Goal: Task Accomplishment & Management: Use online tool/utility

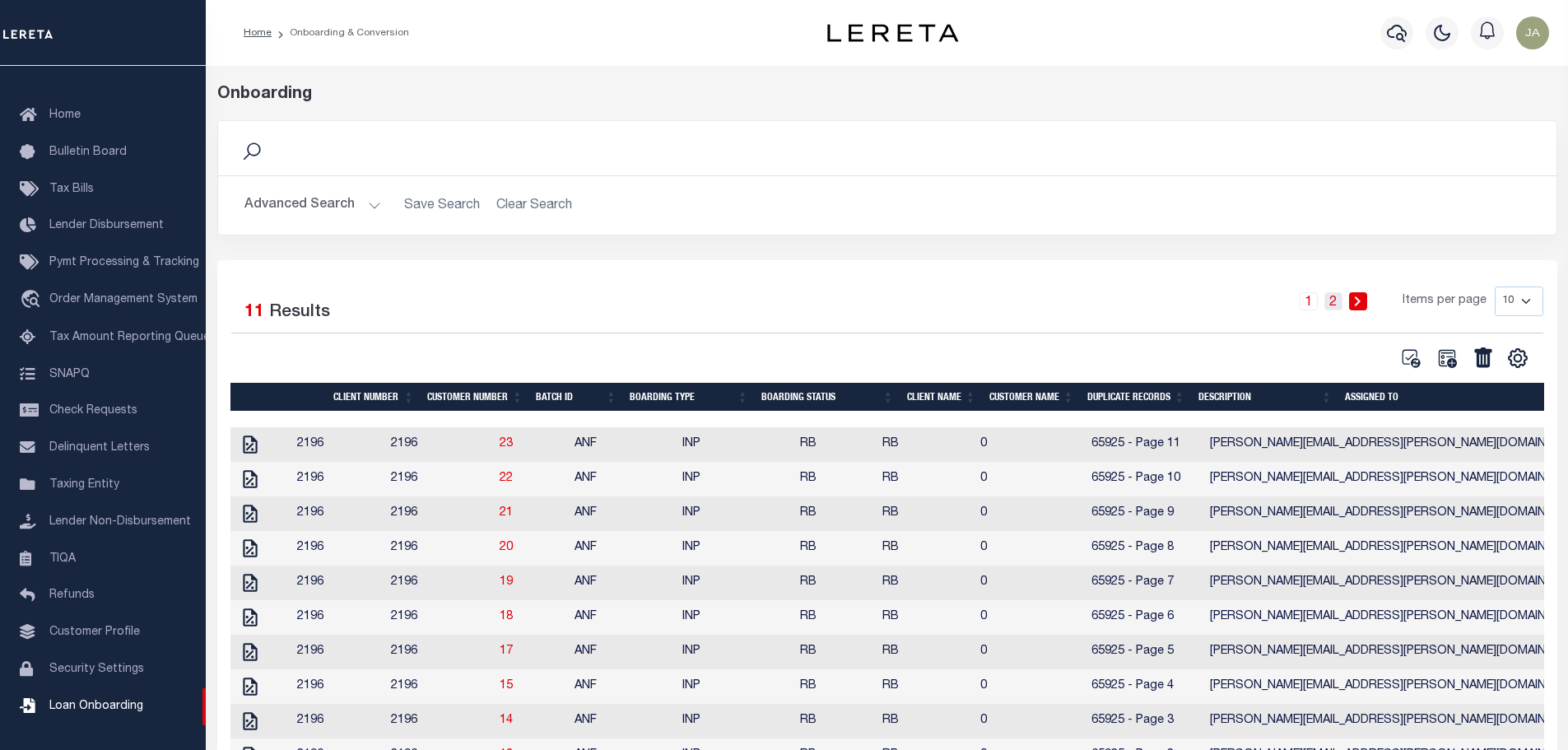
click at [1337, 302] on link "2" at bounding box center [1334, 301] width 18 height 18
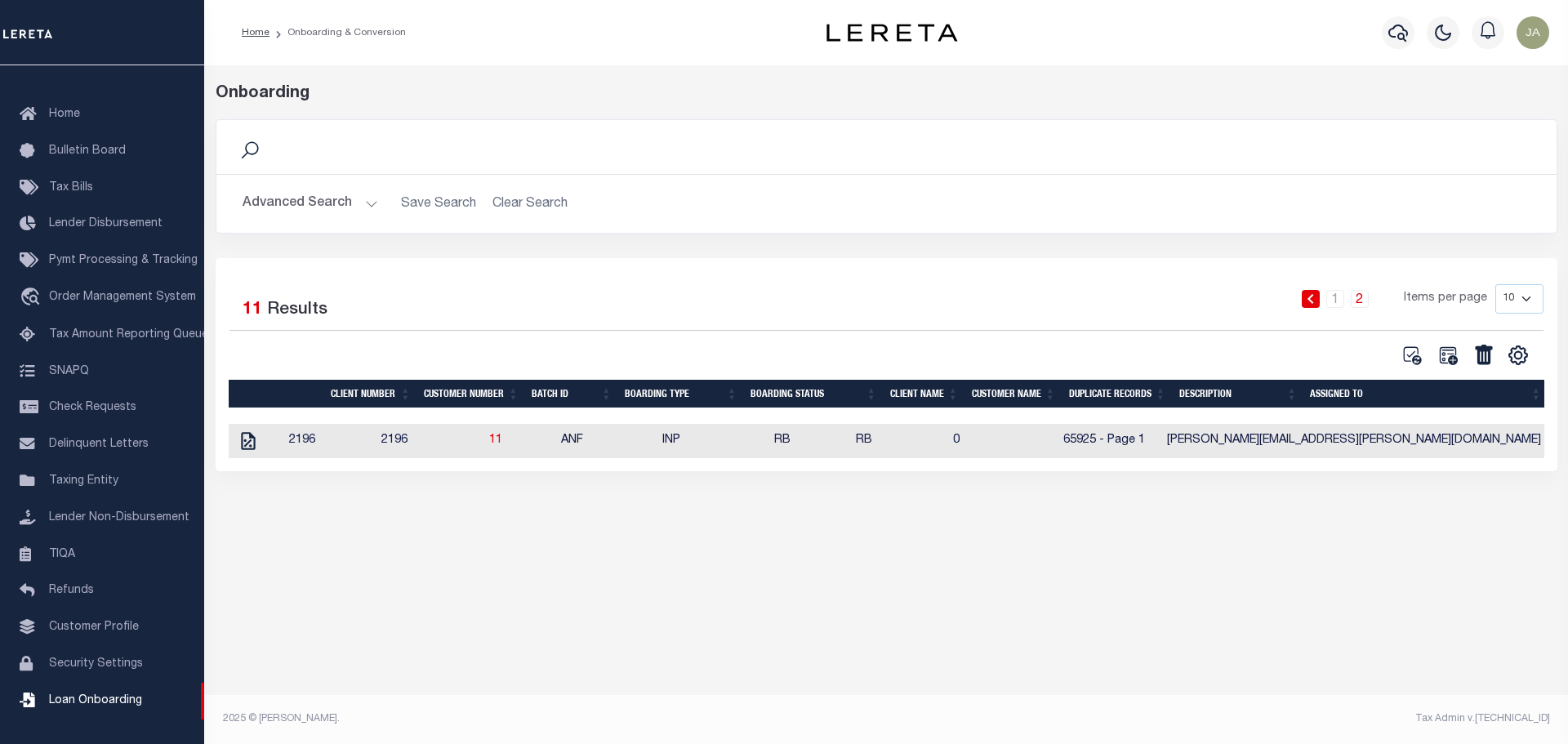
click at [1325, 303] on li "1" at bounding box center [1336, 299] width 25 height 18
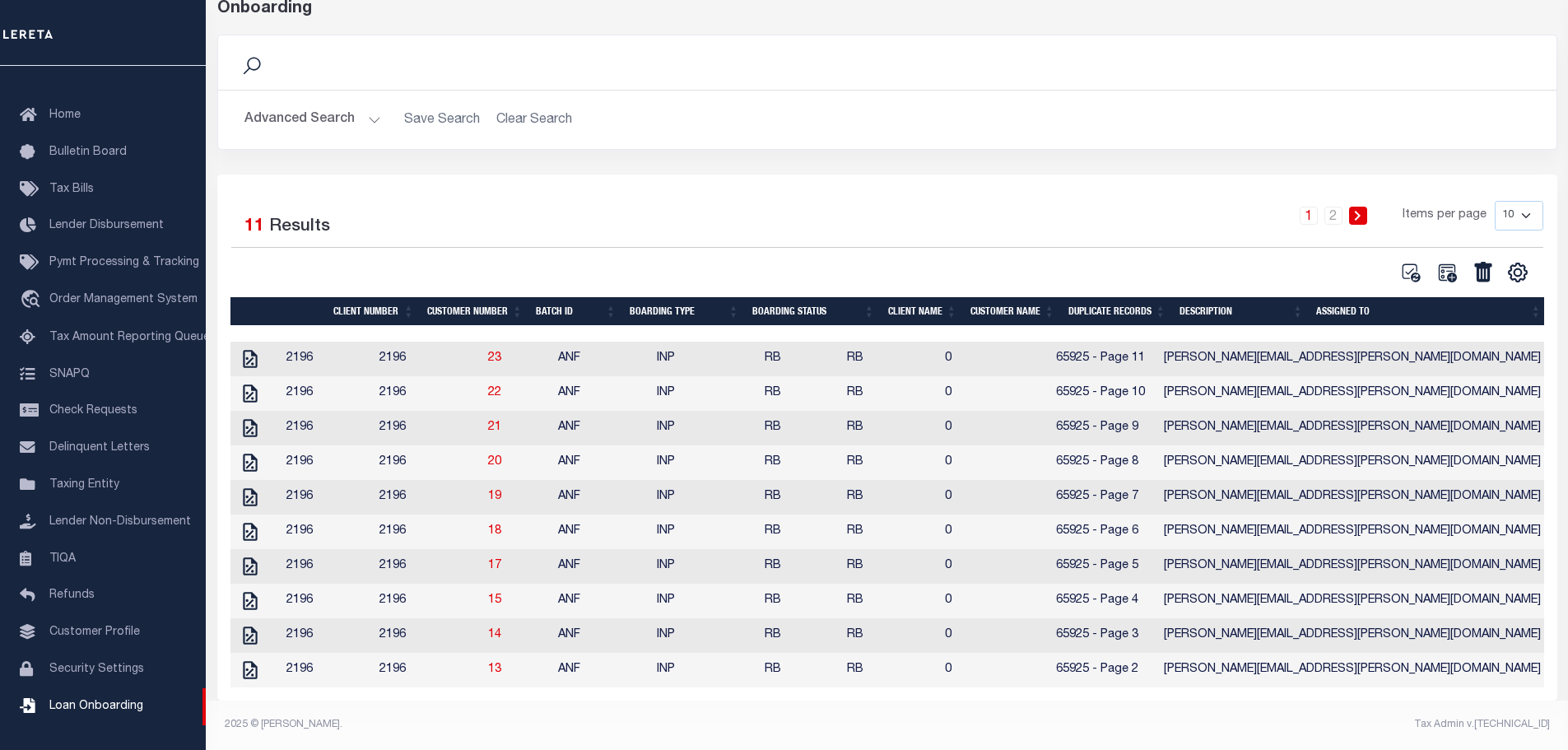
scroll to position [108, 0]
click at [1336, 206] on link "2" at bounding box center [1334, 215] width 18 height 18
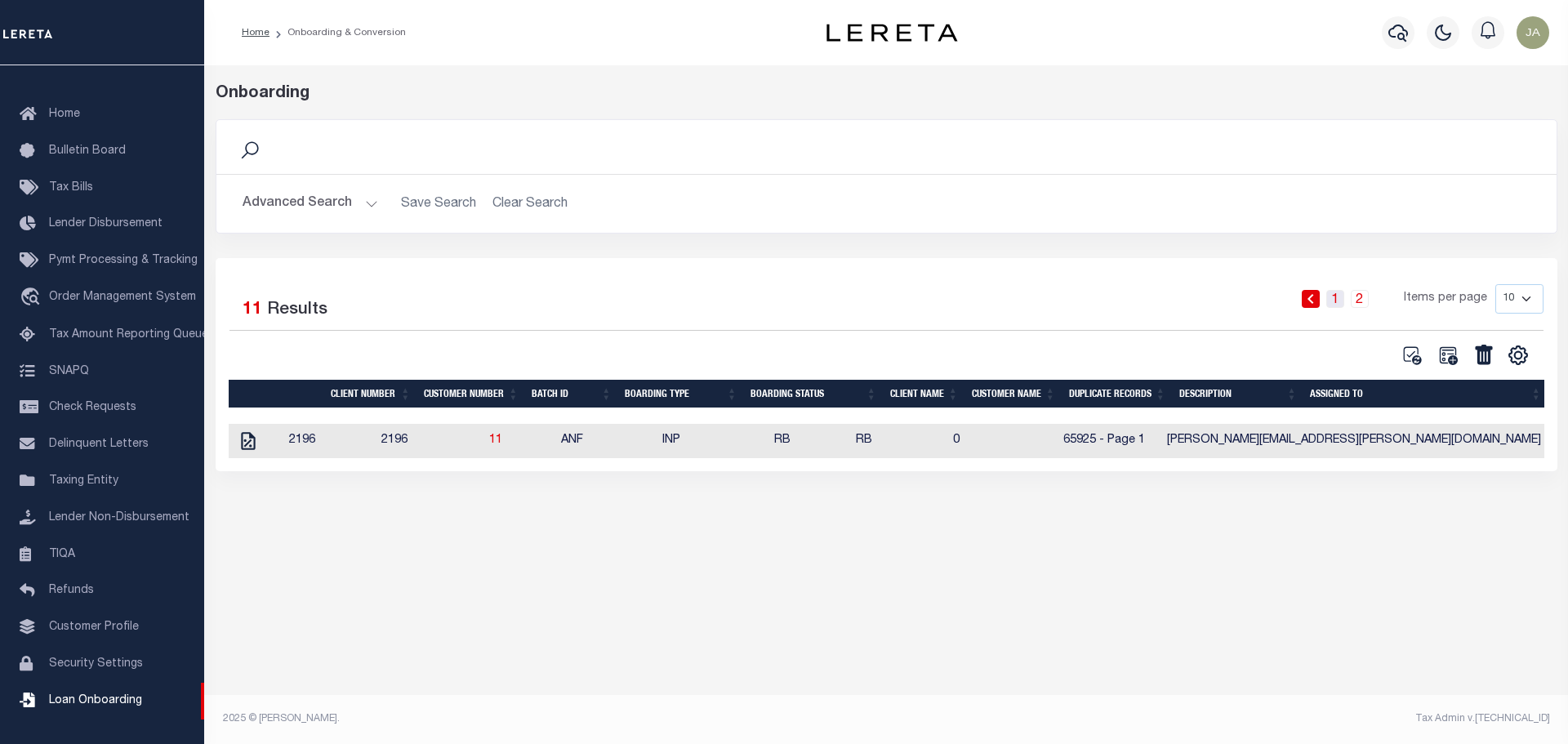
click at [1342, 298] on link "1" at bounding box center [1335, 299] width 18 height 18
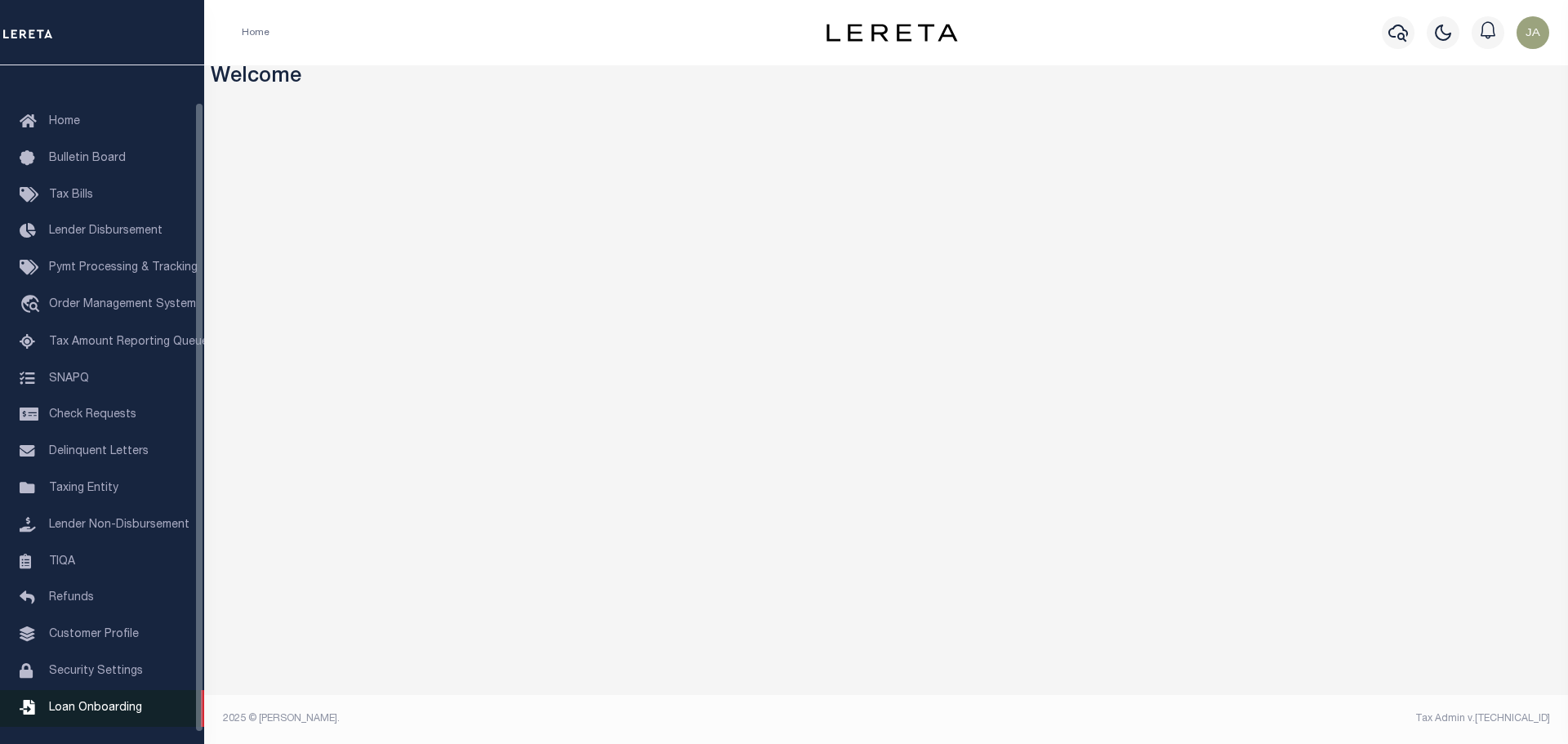
scroll to position [51, 0]
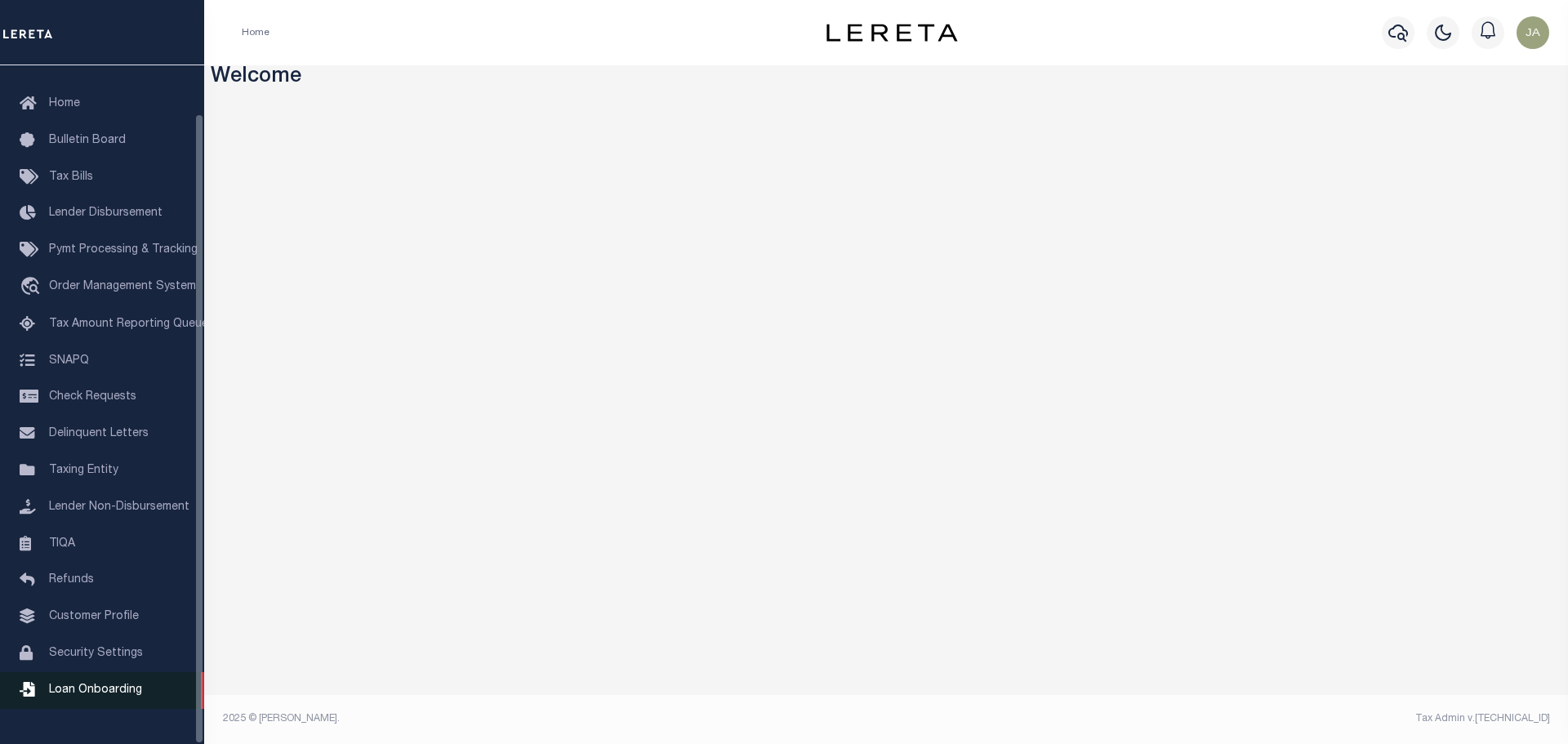
click at [51, 696] on span "Loan Onboarding" at bounding box center [95, 690] width 93 height 12
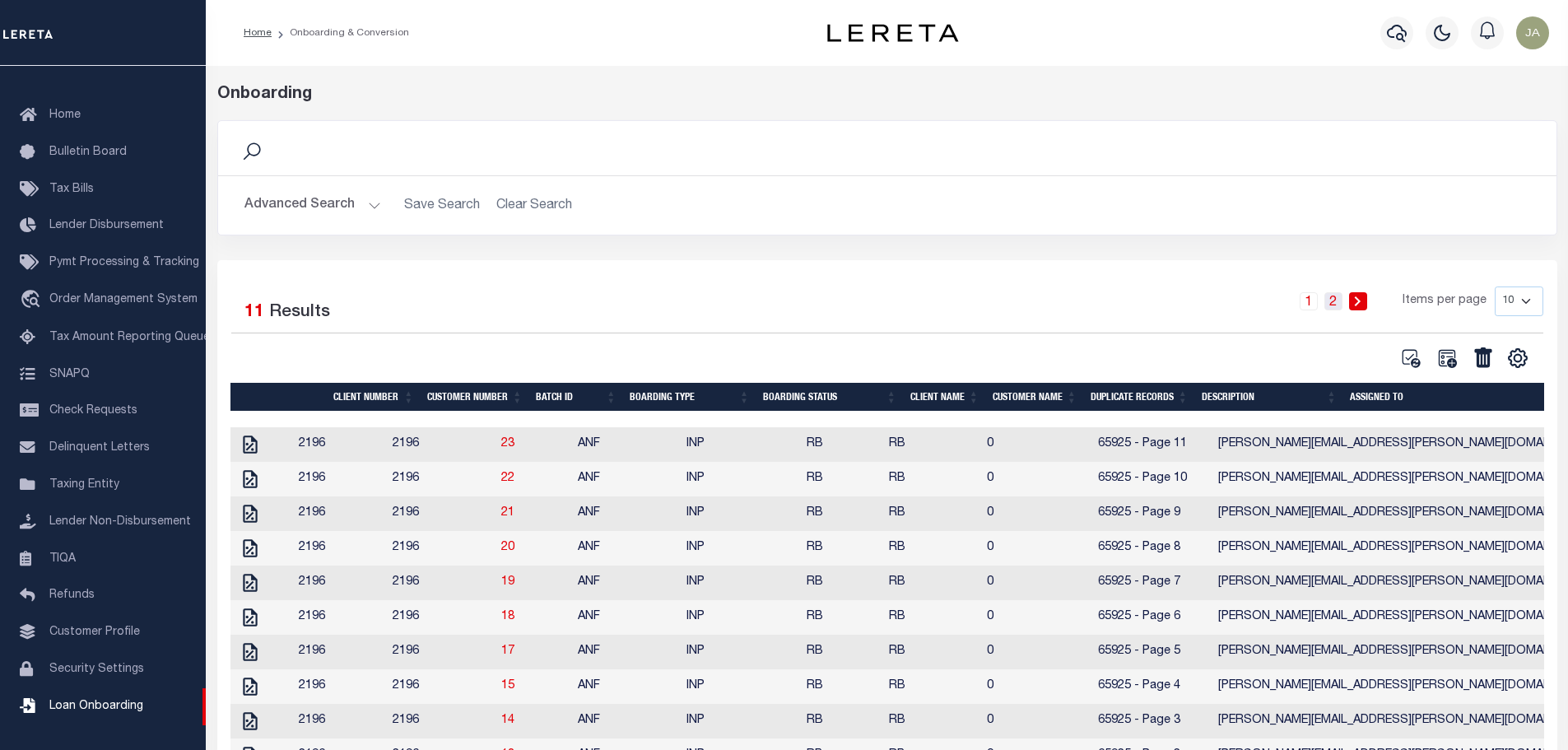
click at [1338, 304] on link "2" at bounding box center [1334, 301] width 18 height 18
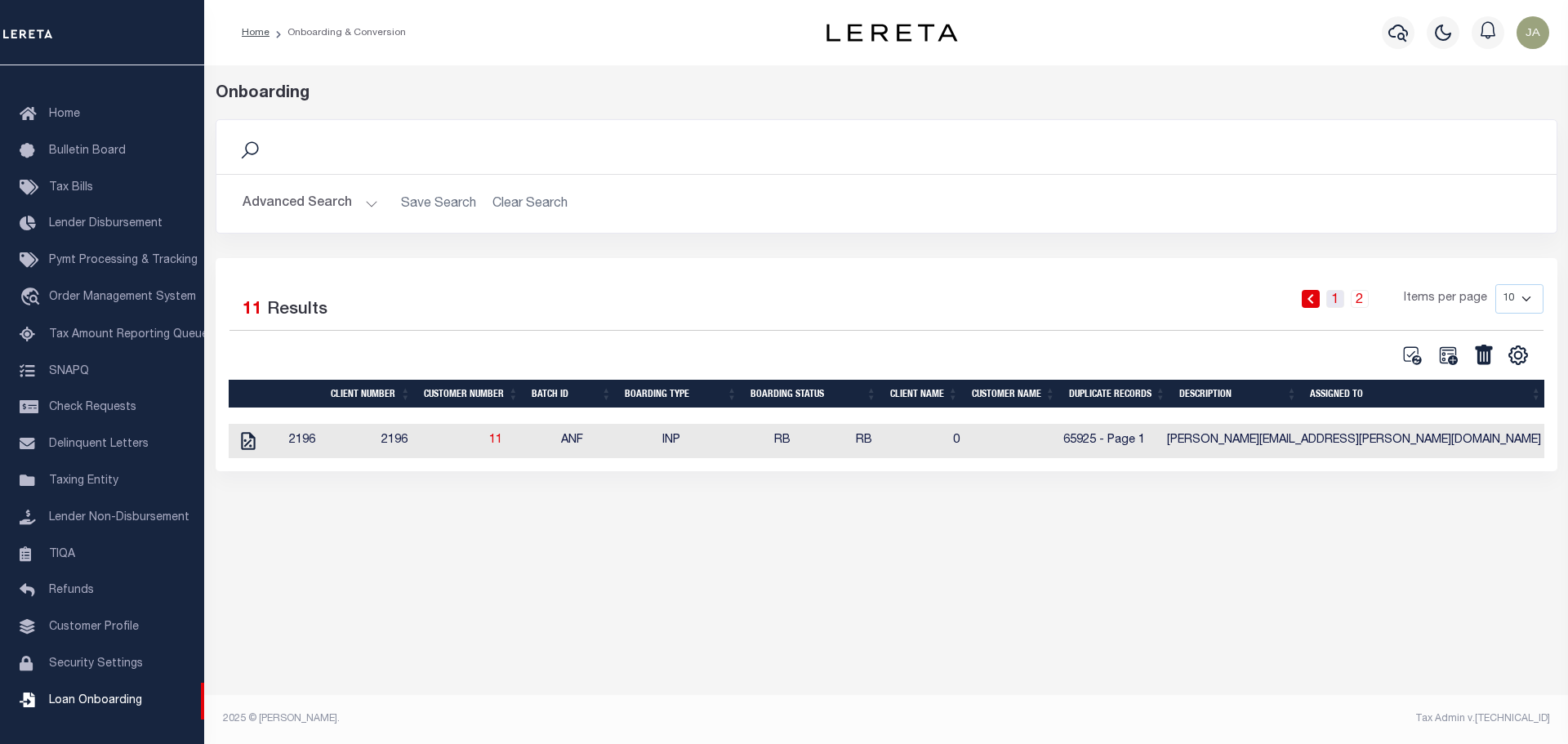
click at [1342, 302] on link "1" at bounding box center [1335, 299] width 18 height 18
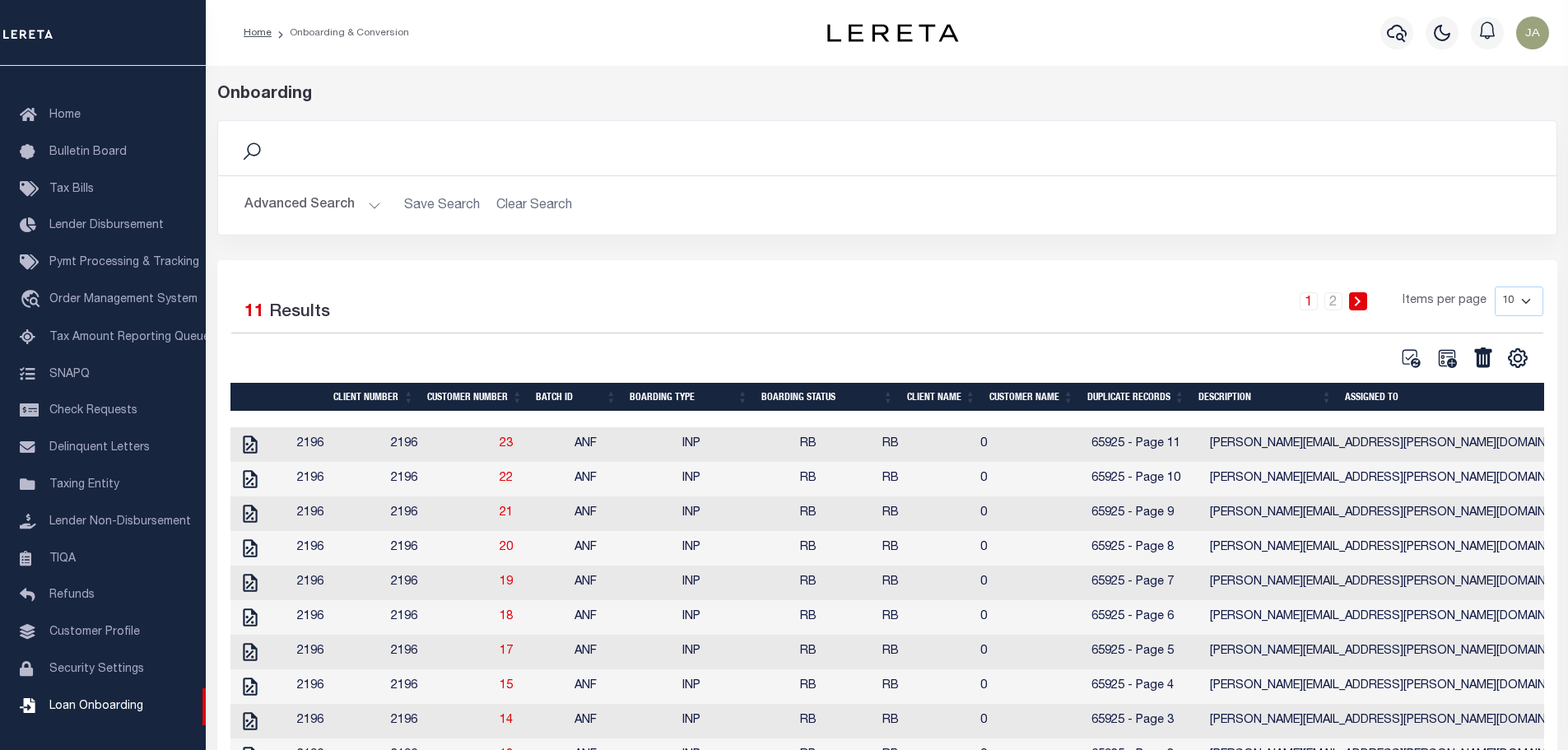
click at [488, 51] on div "Home Onboarding & Conversion Profile" at bounding box center [887, 33] width 1362 height 66
click at [1533, 299] on select "10 25 50 100" at bounding box center [1519, 300] width 48 height 29
select select "25"
click at [1495, 286] on select "10 25 50 100" at bounding box center [1519, 300] width 48 height 29
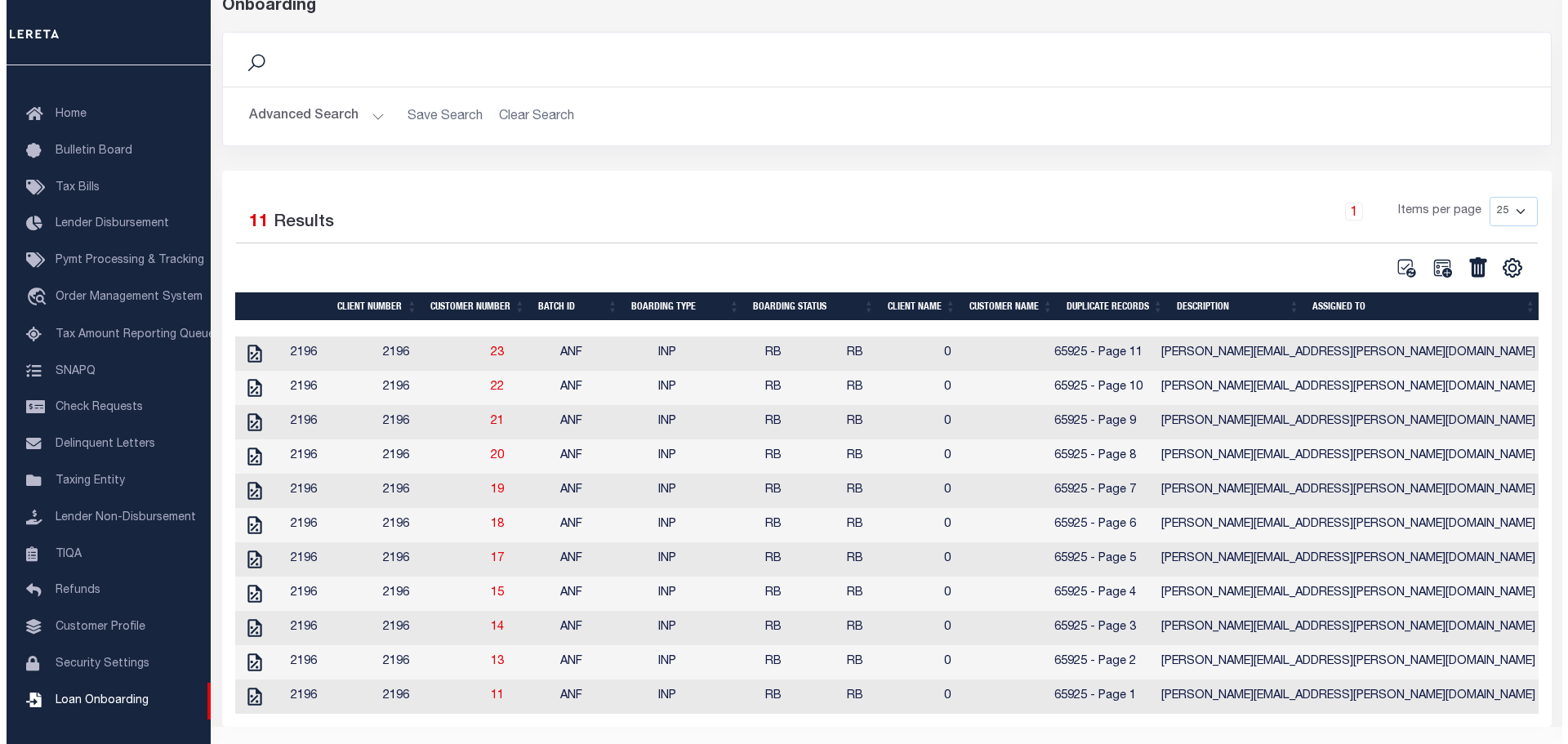
scroll to position [60, 0]
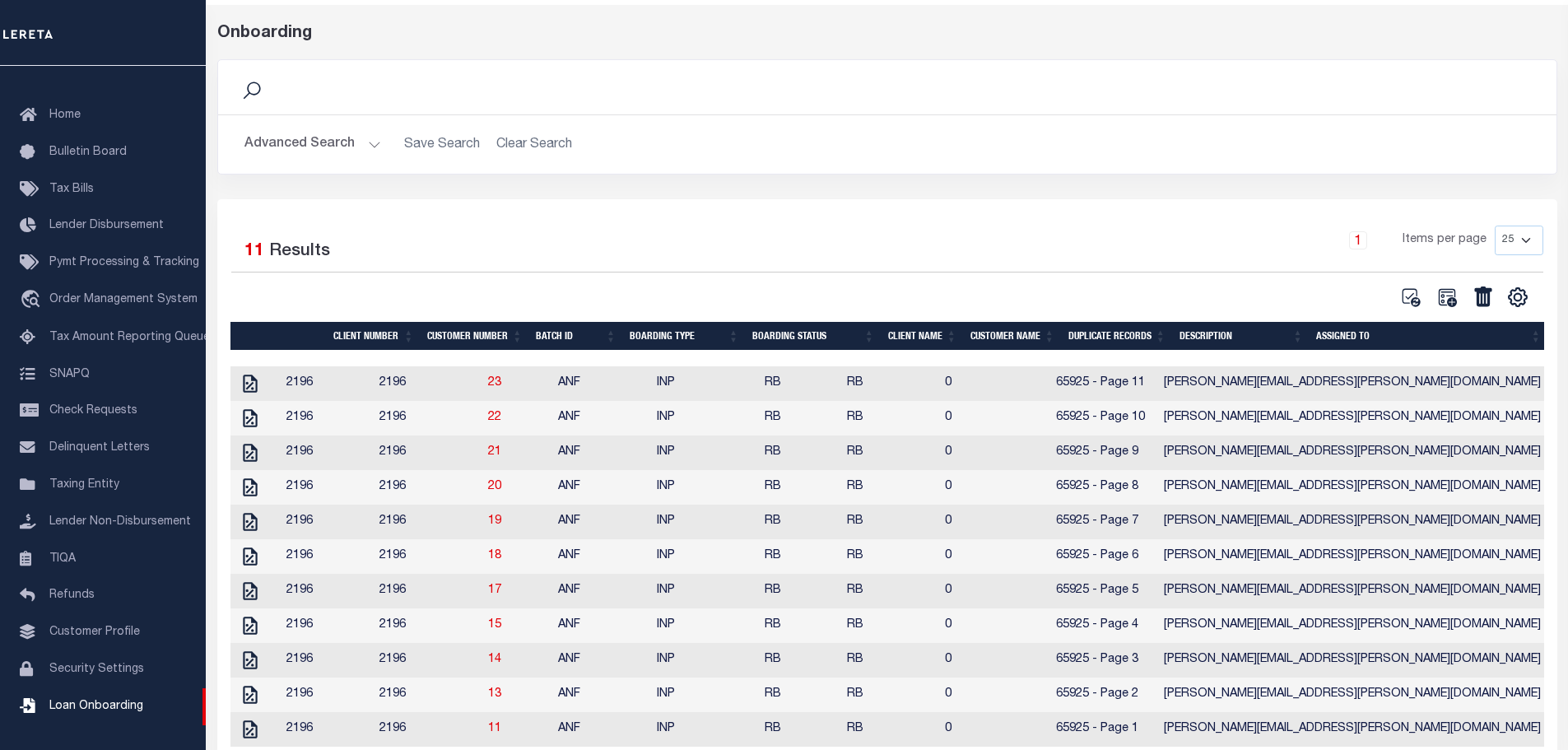
click at [366, 142] on button "Advanced Search" at bounding box center [312, 145] width 137 height 32
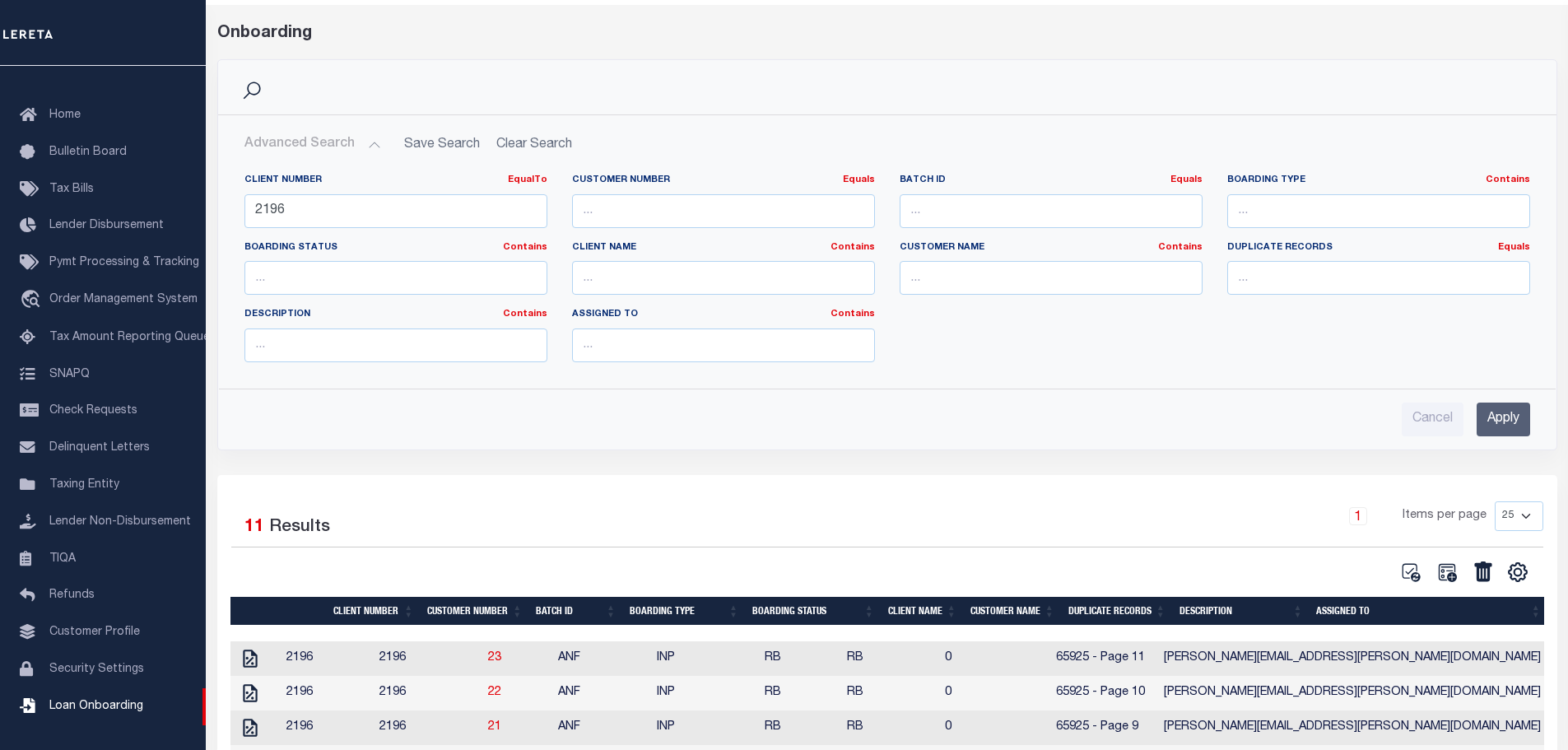
click at [504, 151] on h2 "Advanced Search Save Search Clear Search OnBoardingGridWrapper_dynamictable____…" at bounding box center [888, 145] width 1312 height 32
click at [283, 228] on div "Client Number EqualTo Equals Is Not Equal To Is Greater Than Is Less Than 2196" at bounding box center [396, 207] width 327 height 68
drag, startPoint x: 293, startPoint y: 212, endPoint x: 212, endPoint y: 209, distance: 81.1
click at [212, 209] on div "Search Advanced Search Save Search Clear Search OnBoardingGridWrapper_dynamicta…" at bounding box center [887, 266] width 1365 height 416
click at [502, 146] on h2 "Advanced Search Save Search Clear Search OnBoardingGridWrapper_dynamictable____…" at bounding box center [888, 145] width 1312 height 32
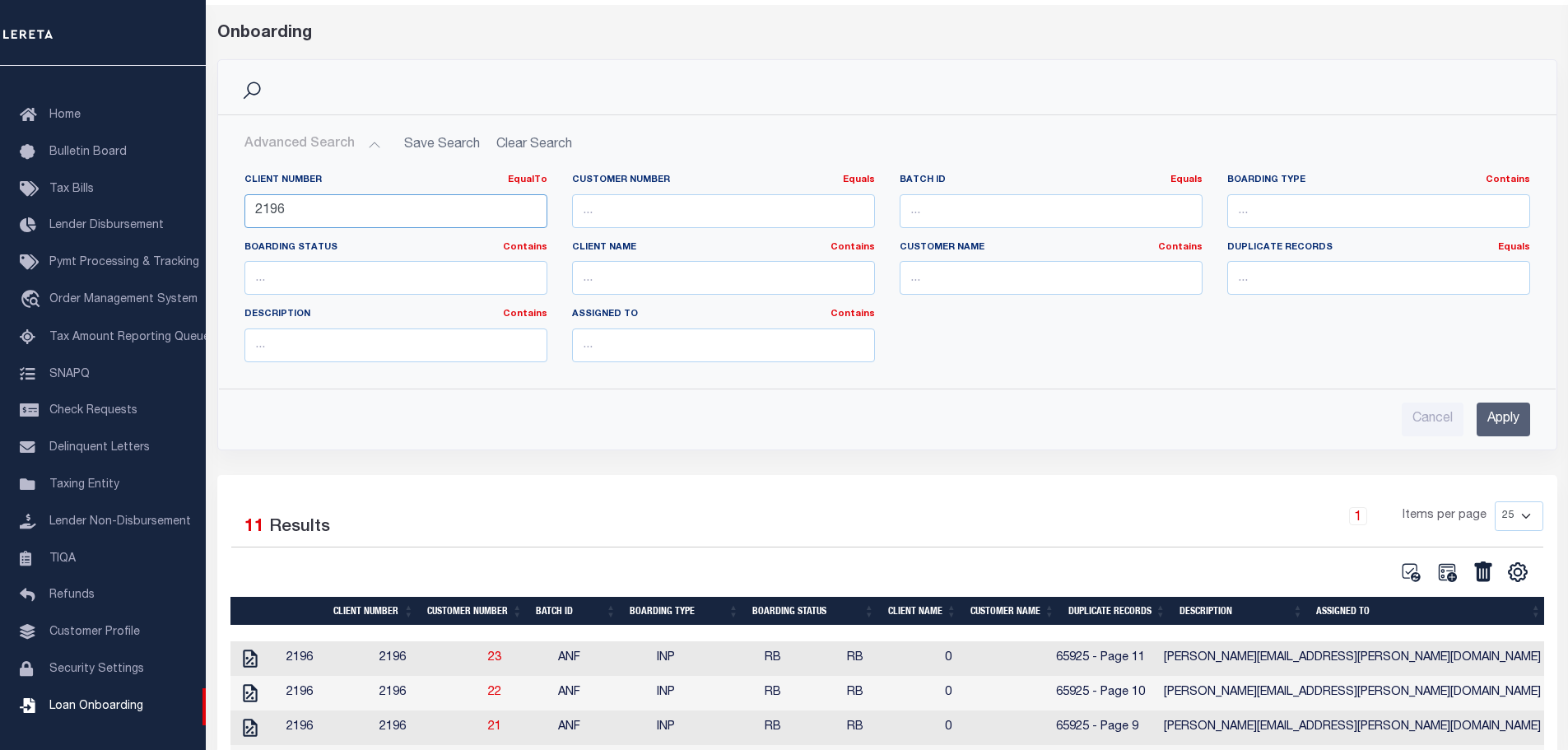
drag, startPoint x: 265, startPoint y: 226, endPoint x: 299, endPoint y: 218, distance: 34.9
click at [266, 226] on input "2196" at bounding box center [395, 211] width 303 height 34
drag, startPoint x: 309, startPoint y: 215, endPoint x: 303, endPoint y: 207, distance: 10.0
click at [308, 213] on input "2196" at bounding box center [395, 211] width 303 height 34
type input "2"
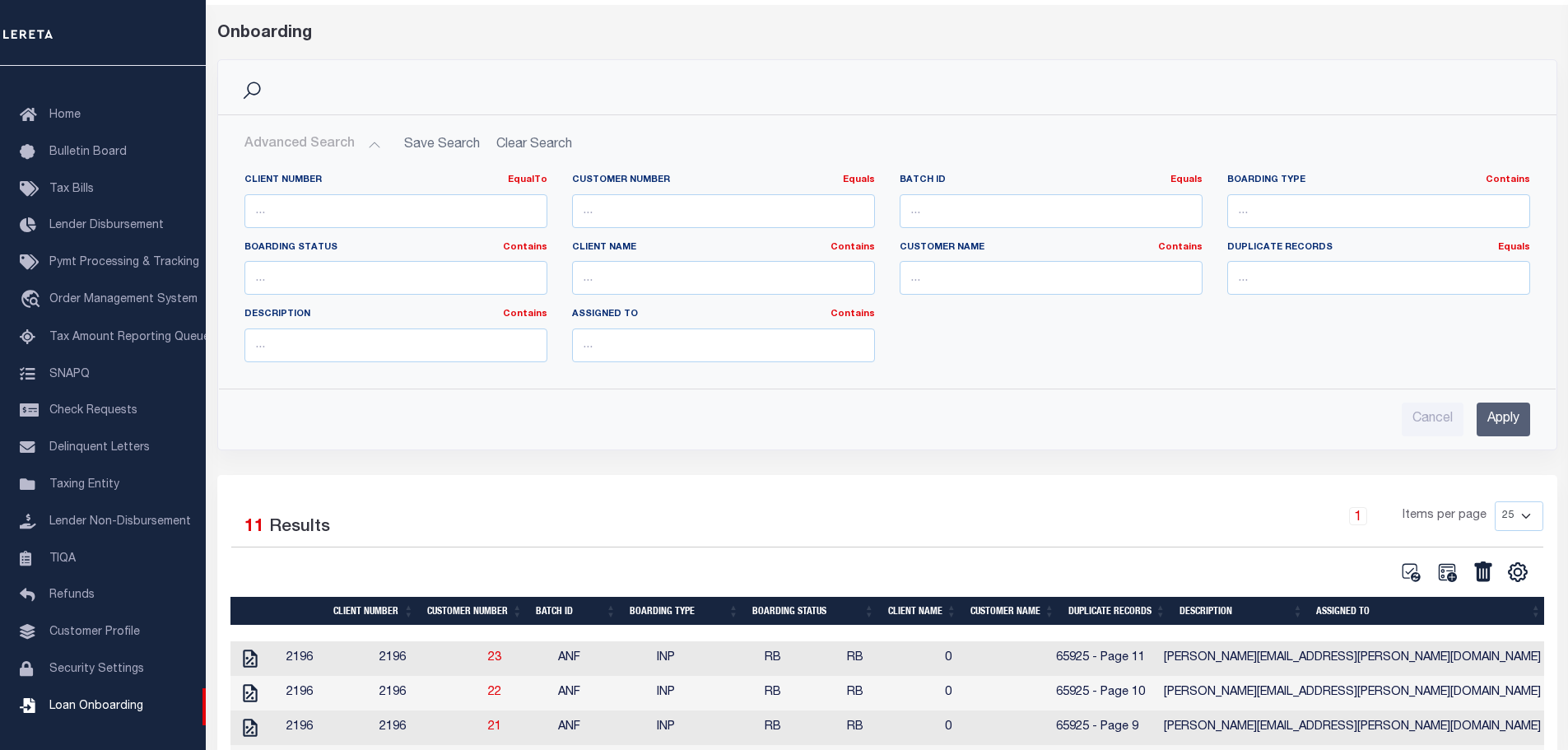
click at [532, 141] on h2 "Advanced Search Save Search Clear Search OnBoardingGridWrapper_dynamictable____…" at bounding box center [888, 145] width 1312 height 32
click at [1489, 420] on input "Apply" at bounding box center [1504, 419] width 54 height 34
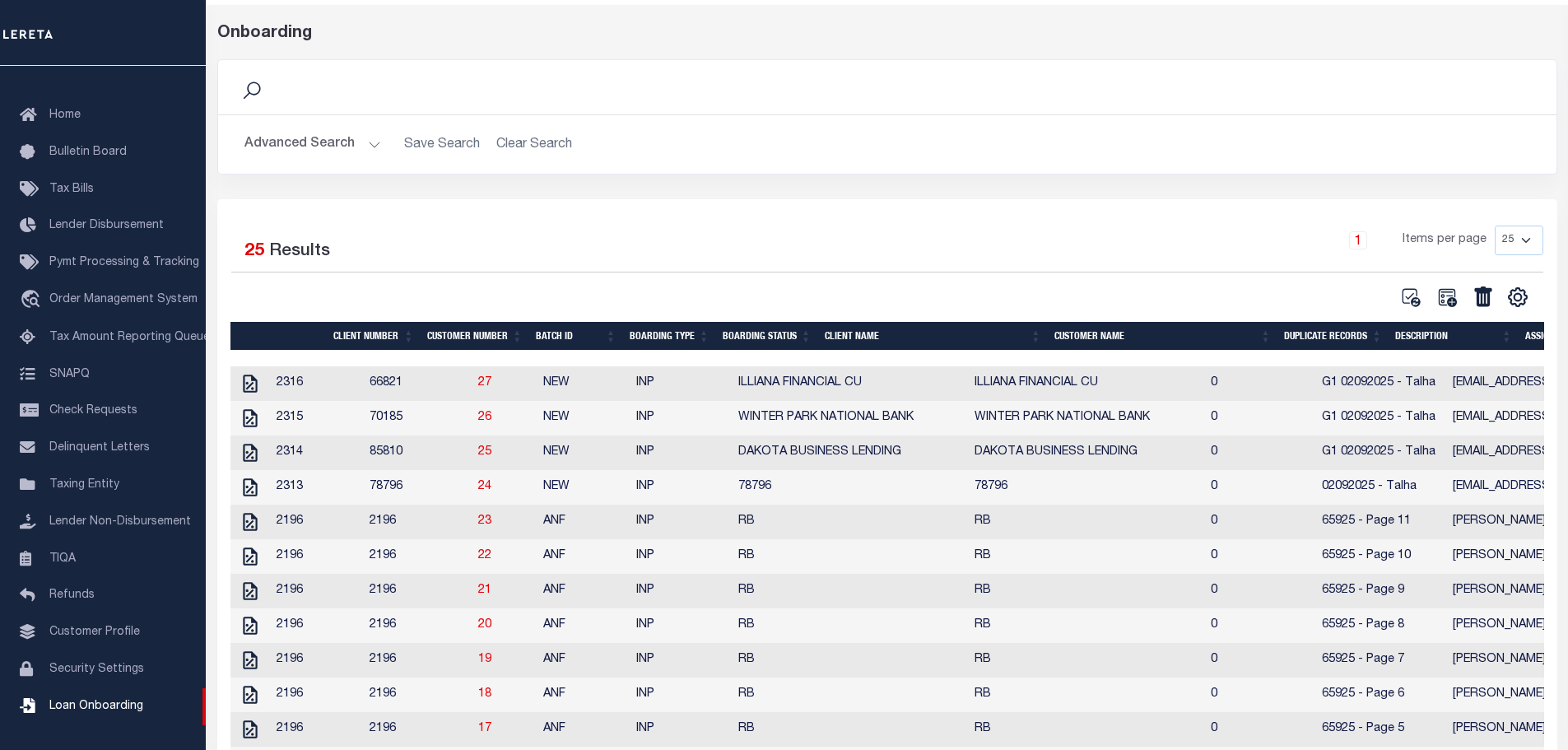
click at [529, 141] on h2 "Advanced Search Save Search Clear Search" at bounding box center [888, 145] width 1312 height 32
click at [248, 390] on icon at bounding box center [250, 383] width 14 height 18
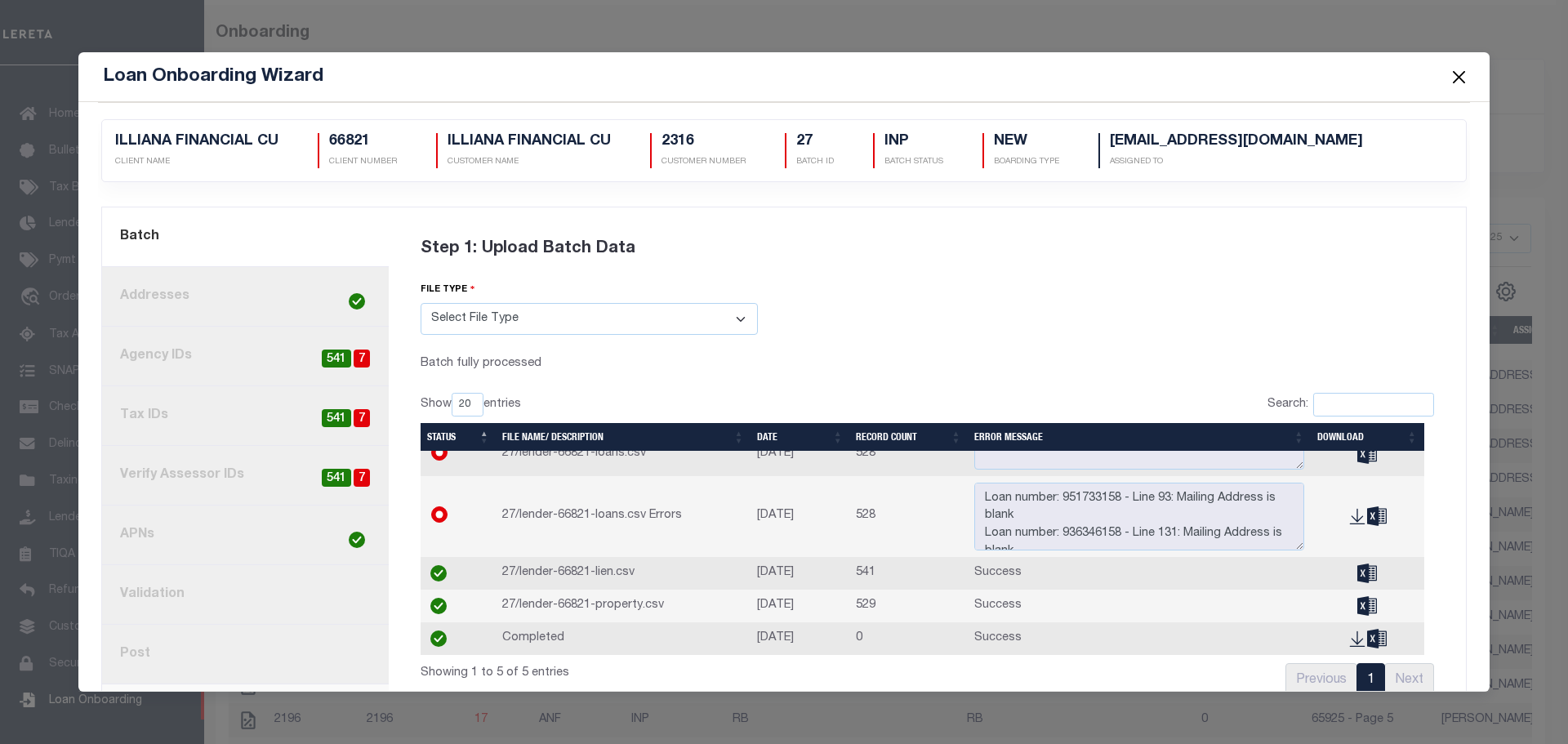
scroll to position [0, 0]
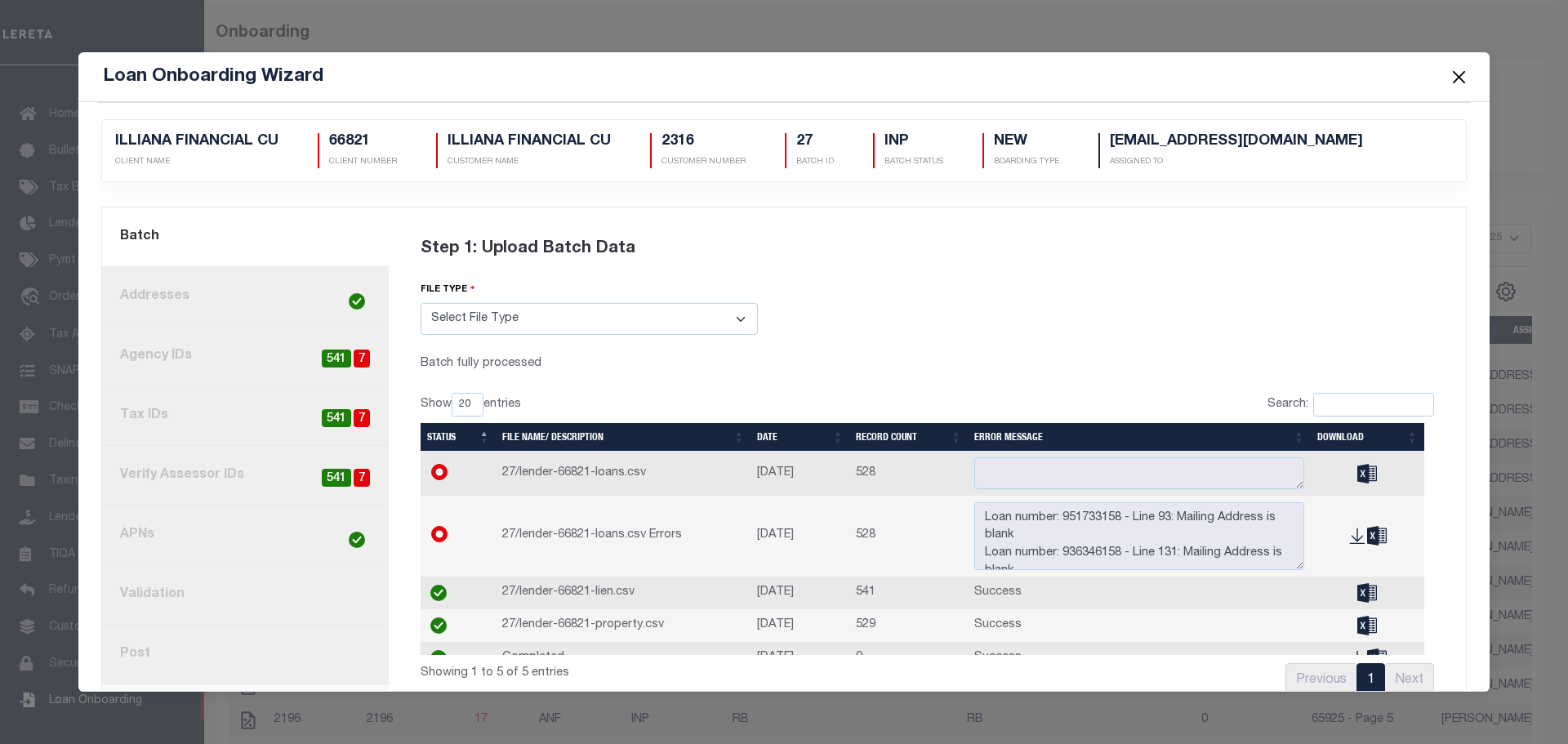
click at [317, 357] on link "3. Agency IDs 7 541" at bounding box center [245, 356] width 286 height 59
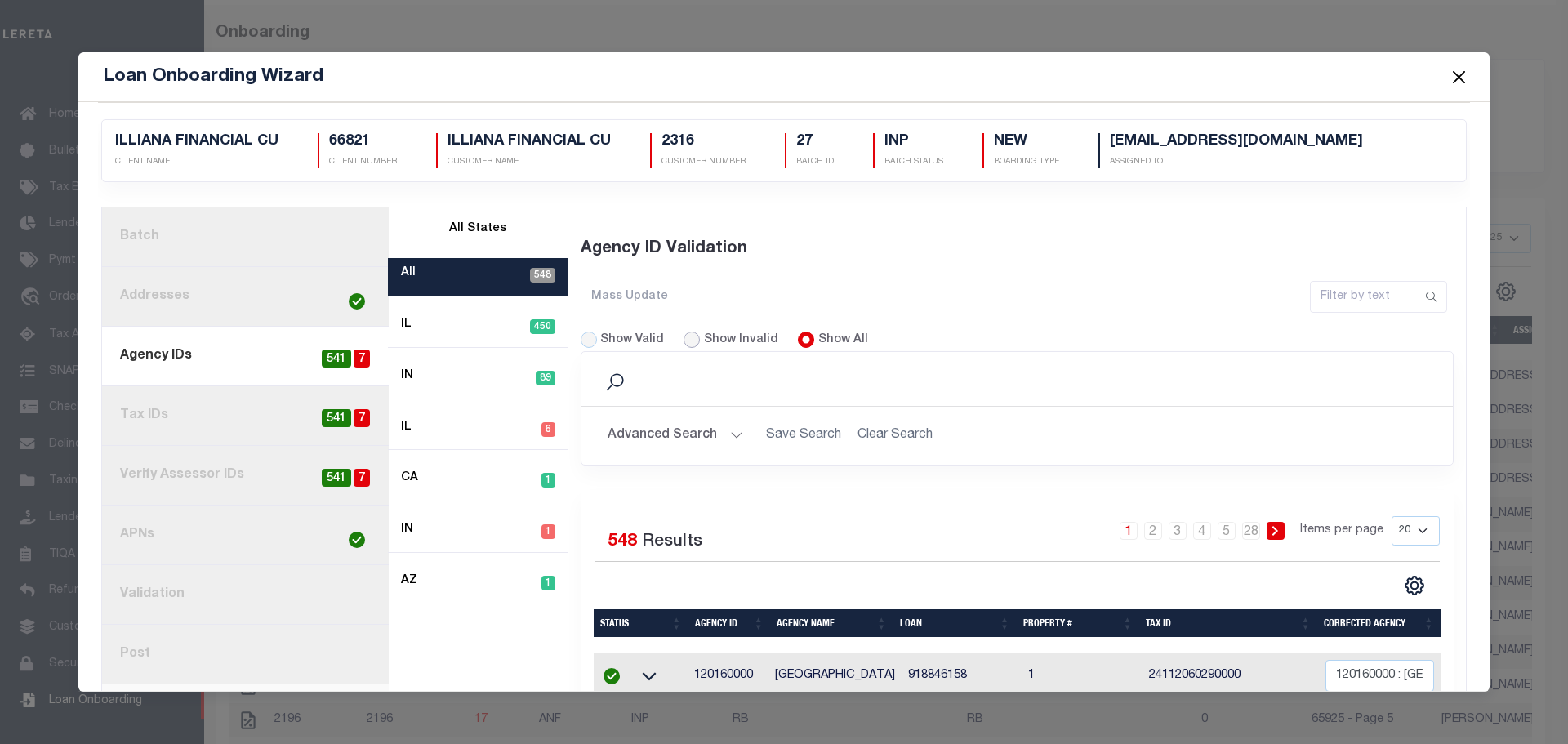
click at [688, 335] on input "Show Invalid" at bounding box center [692, 340] width 16 height 16
radio input "true"
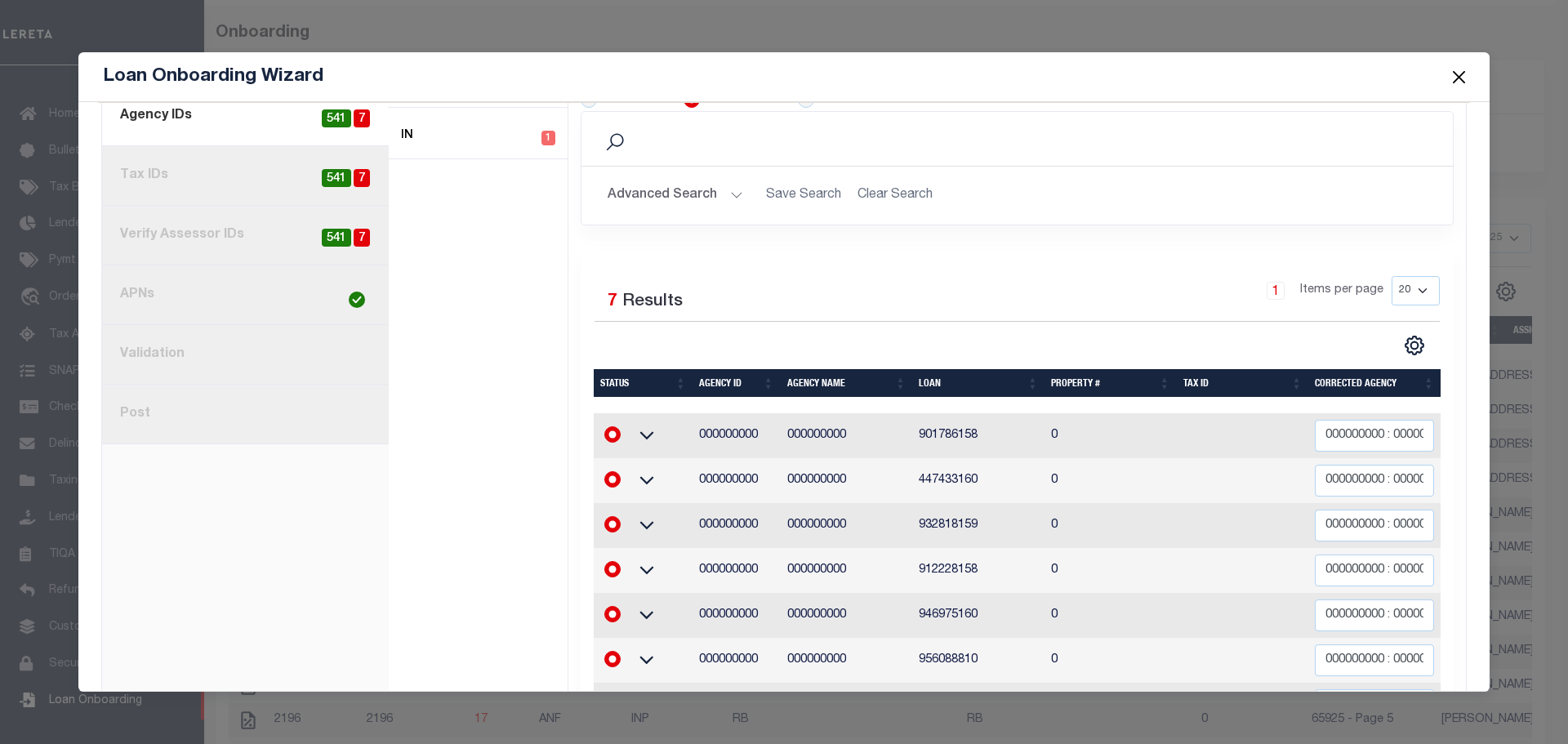
scroll to position [245, 0]
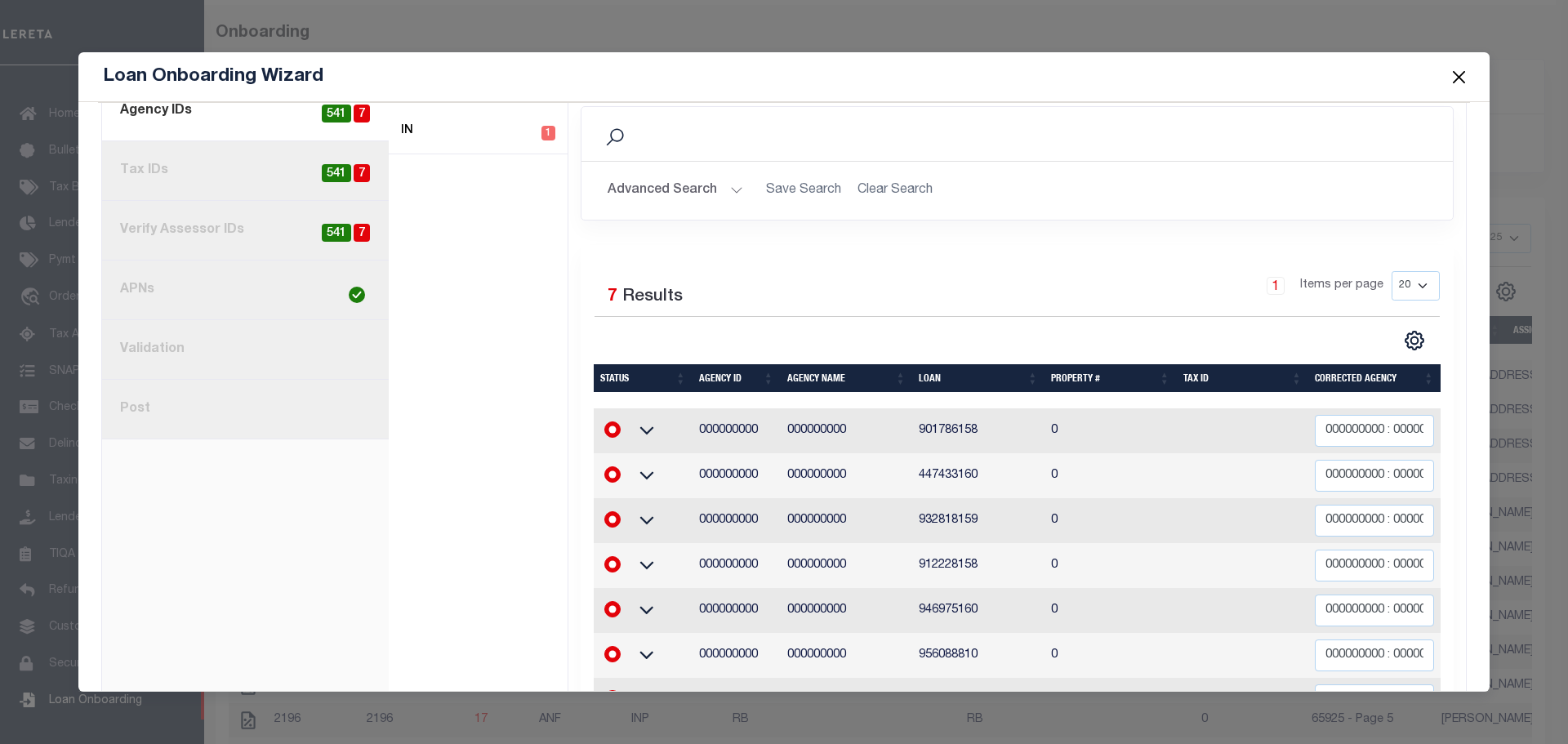
click at [198, 413] on link "8. Post" at bounding box center [245, 409] width 286 height 59
radio input "true"
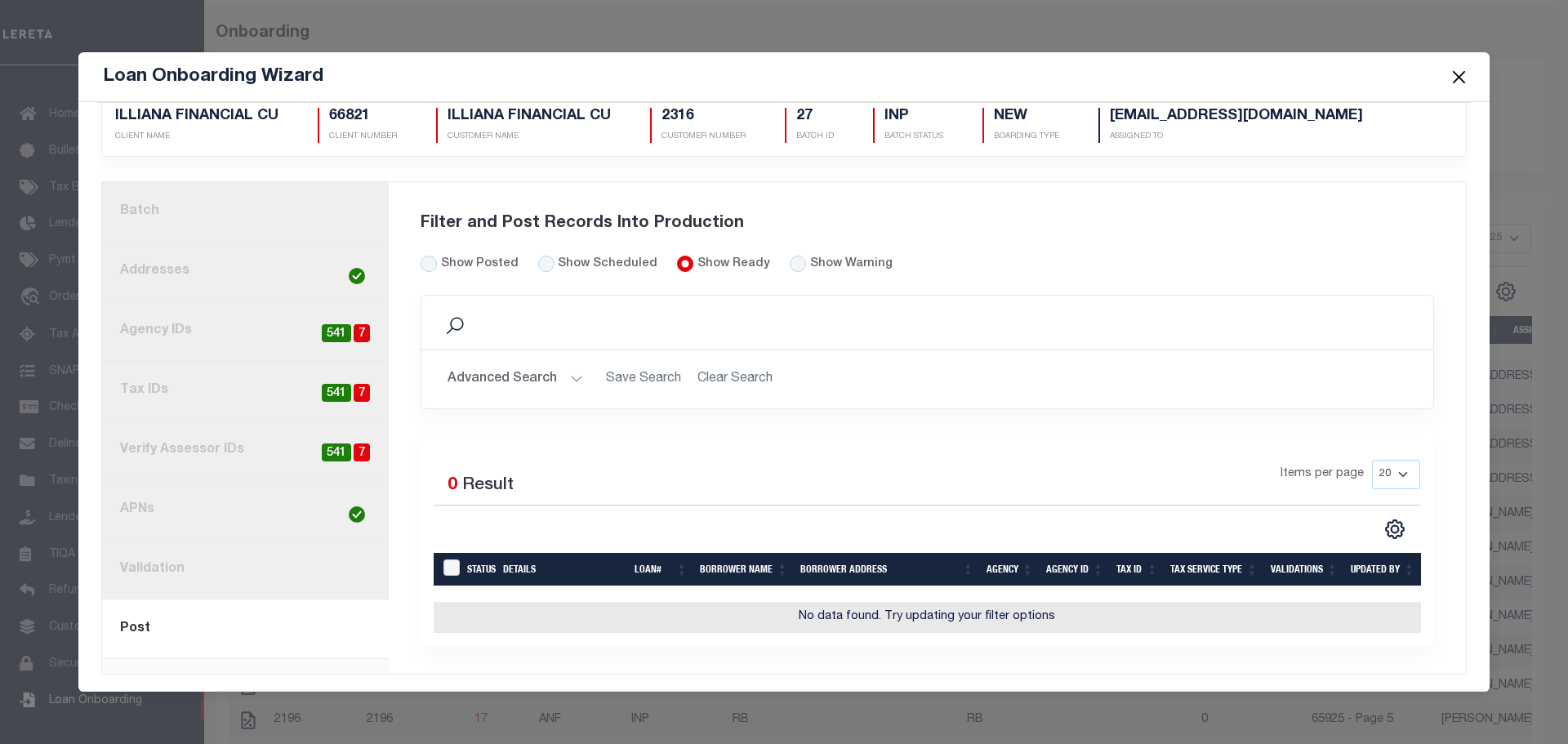
scroll to position [36, 0]
click at [312, 573] on link "7. Validation" at bounding box center [245, 569] width 286 height 59
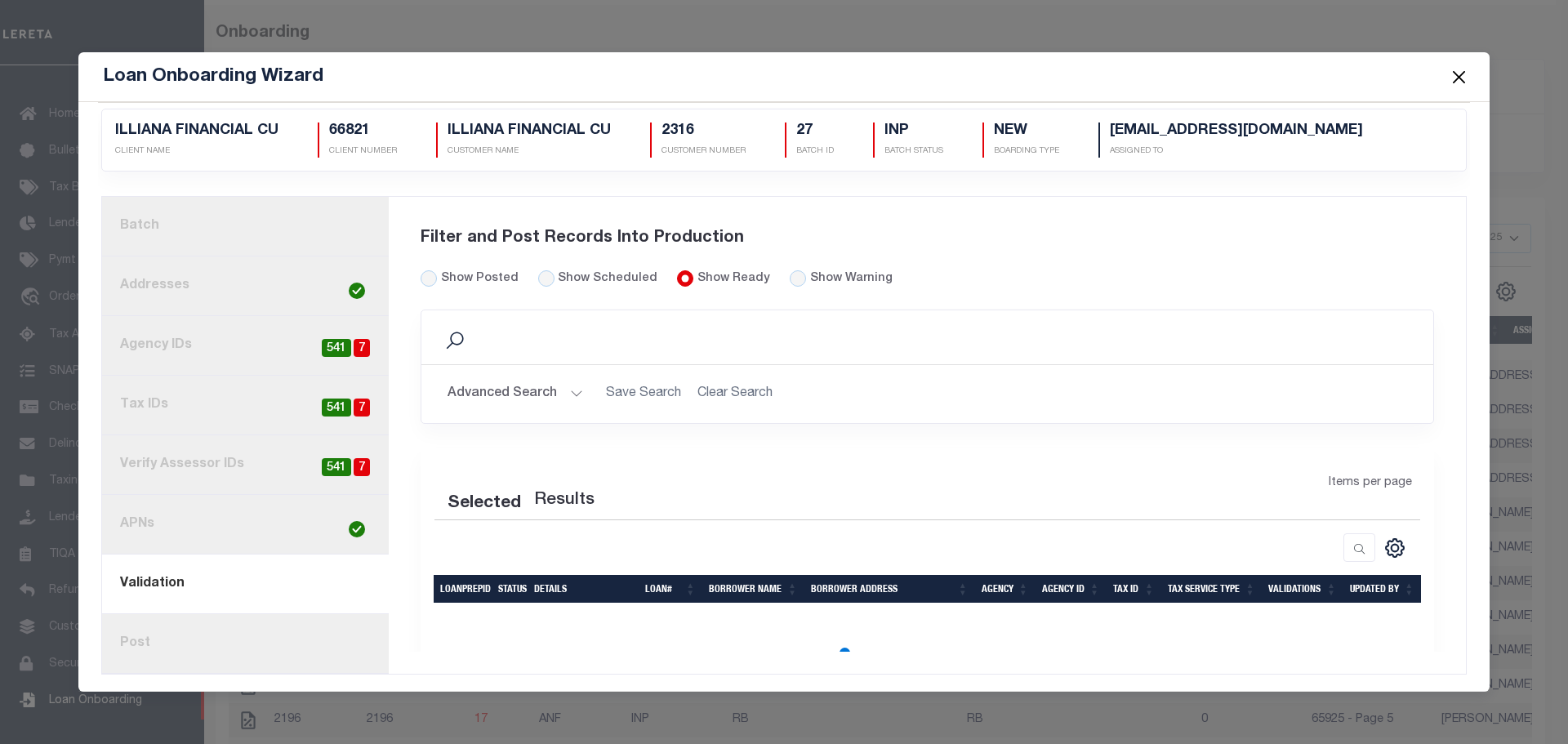
scroll to position [11, 0]
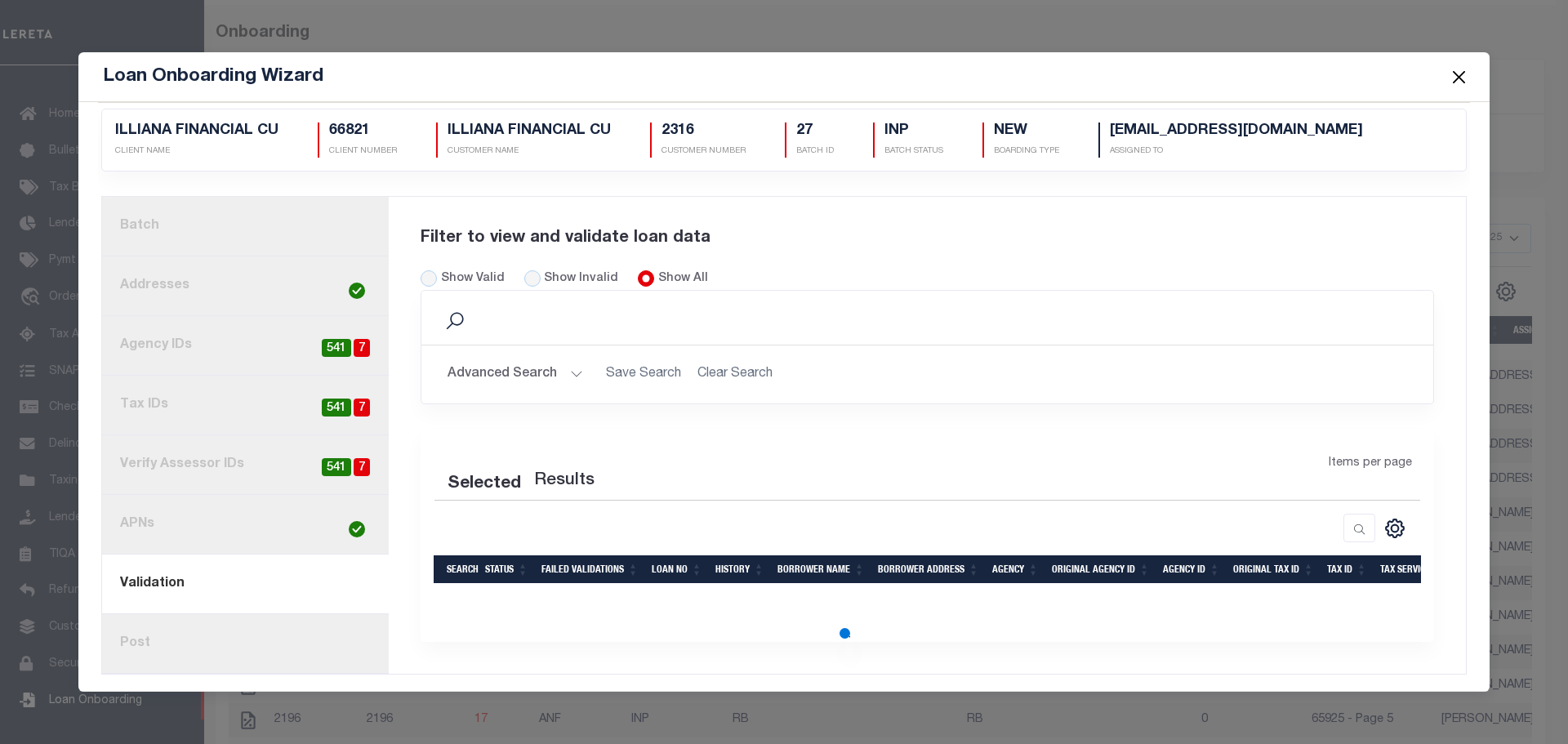
click at [260, 661] on link "8. Post" at bounding box center [245, 643] width 286 height 59
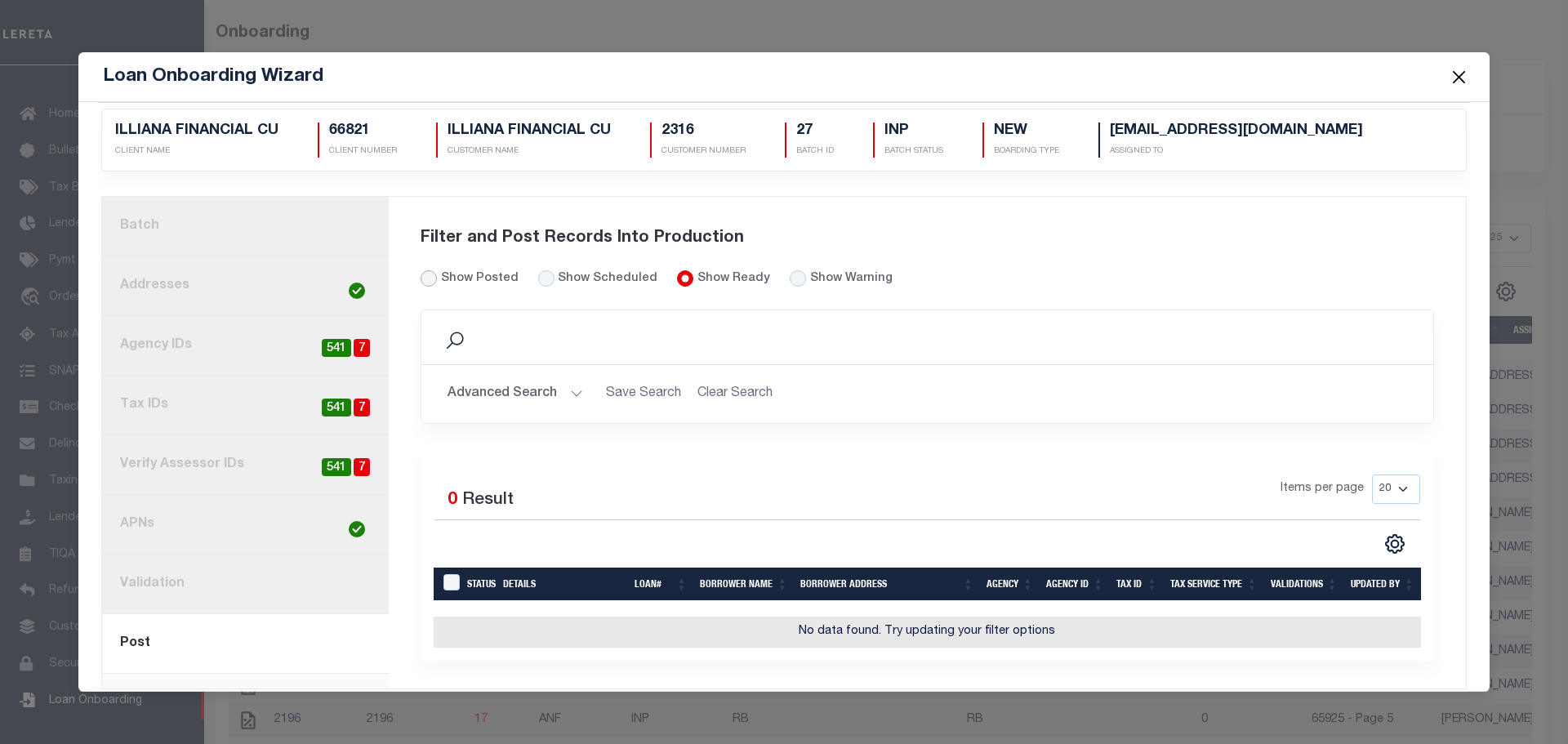
click at [422, 278] on input "Show Posted" at bounding box center [428, 278] width 16 height 16
radio input "true"
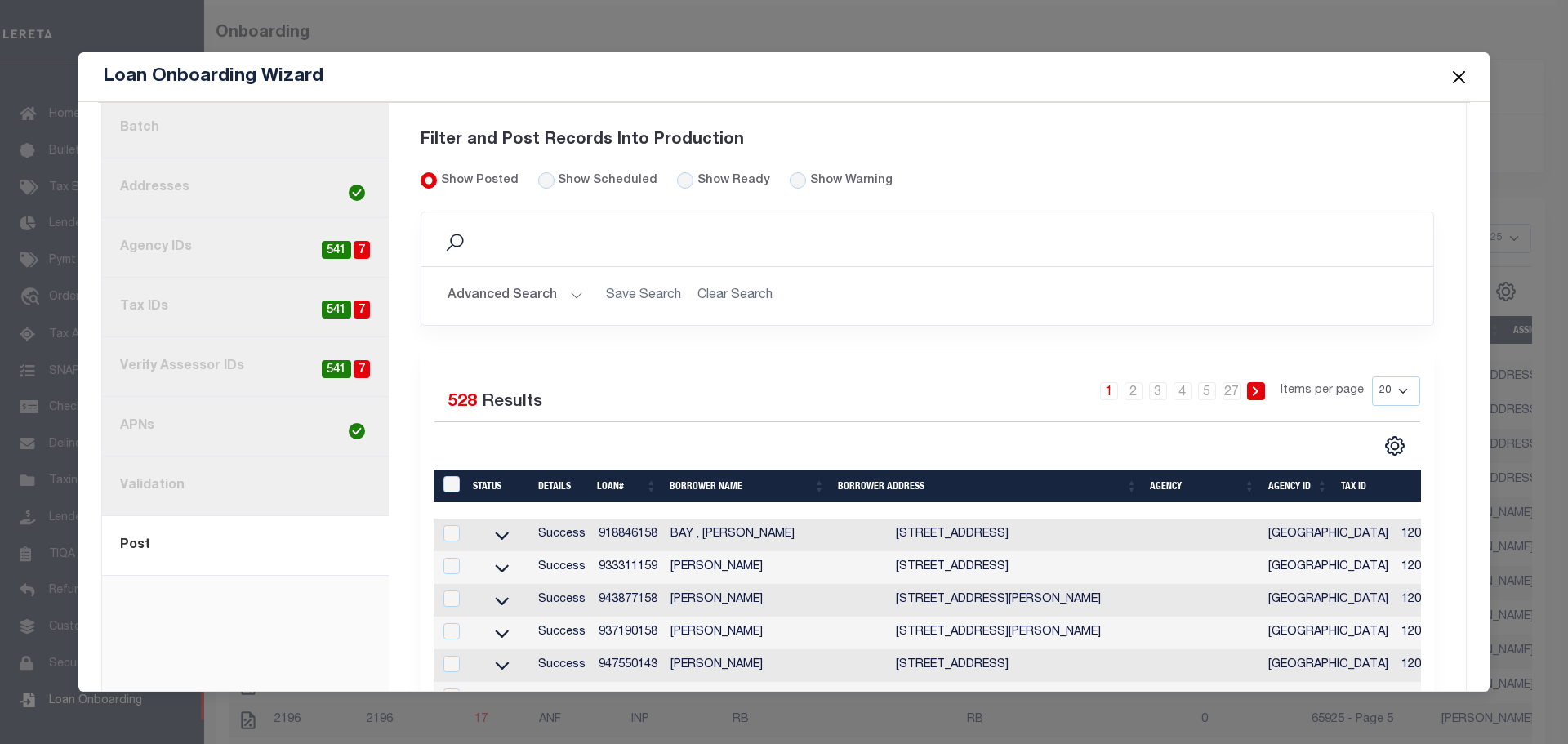
scroll to position [82, 0]
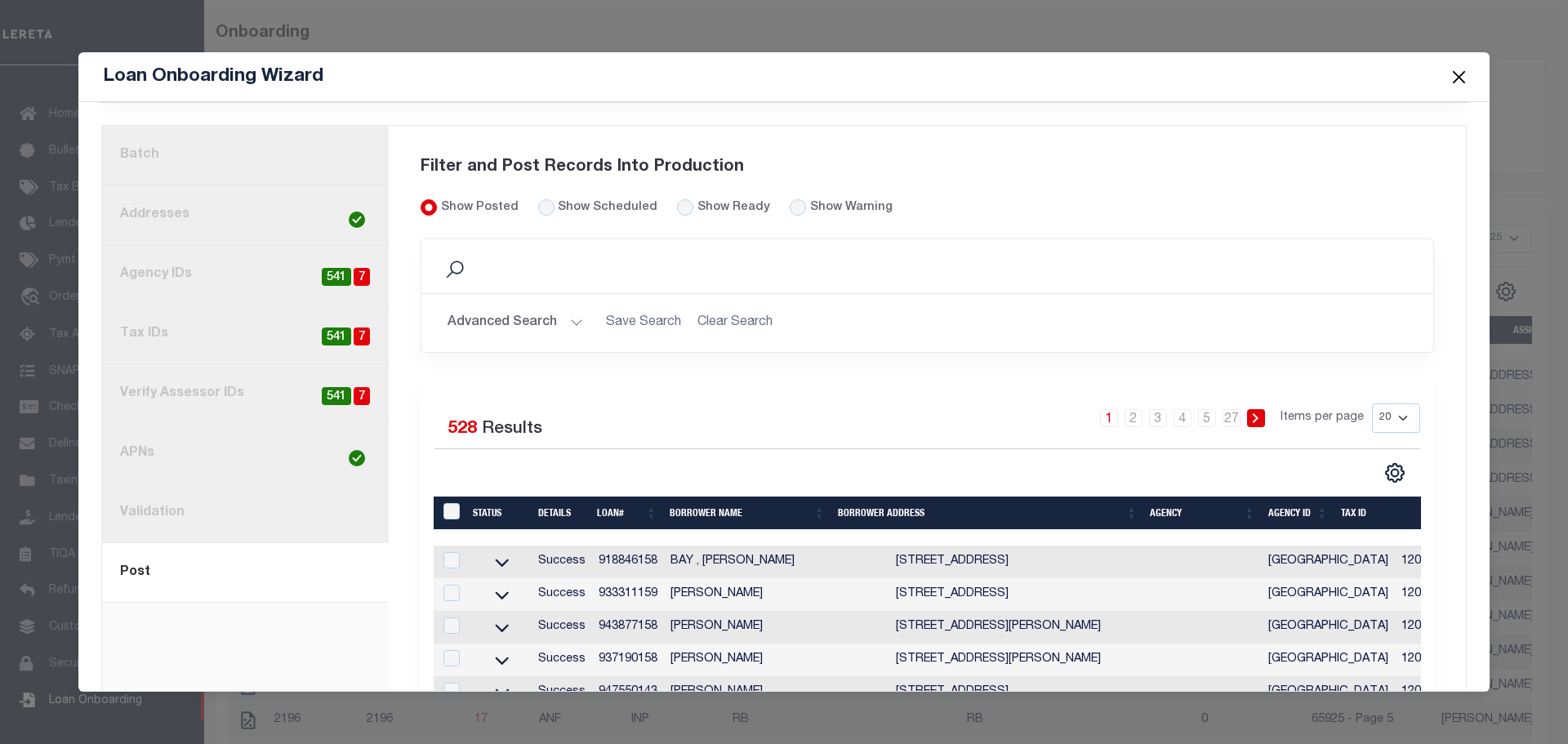
click at [239, 153] on link "1. Batch" at bounding box center [245, 155] width 286 height 59
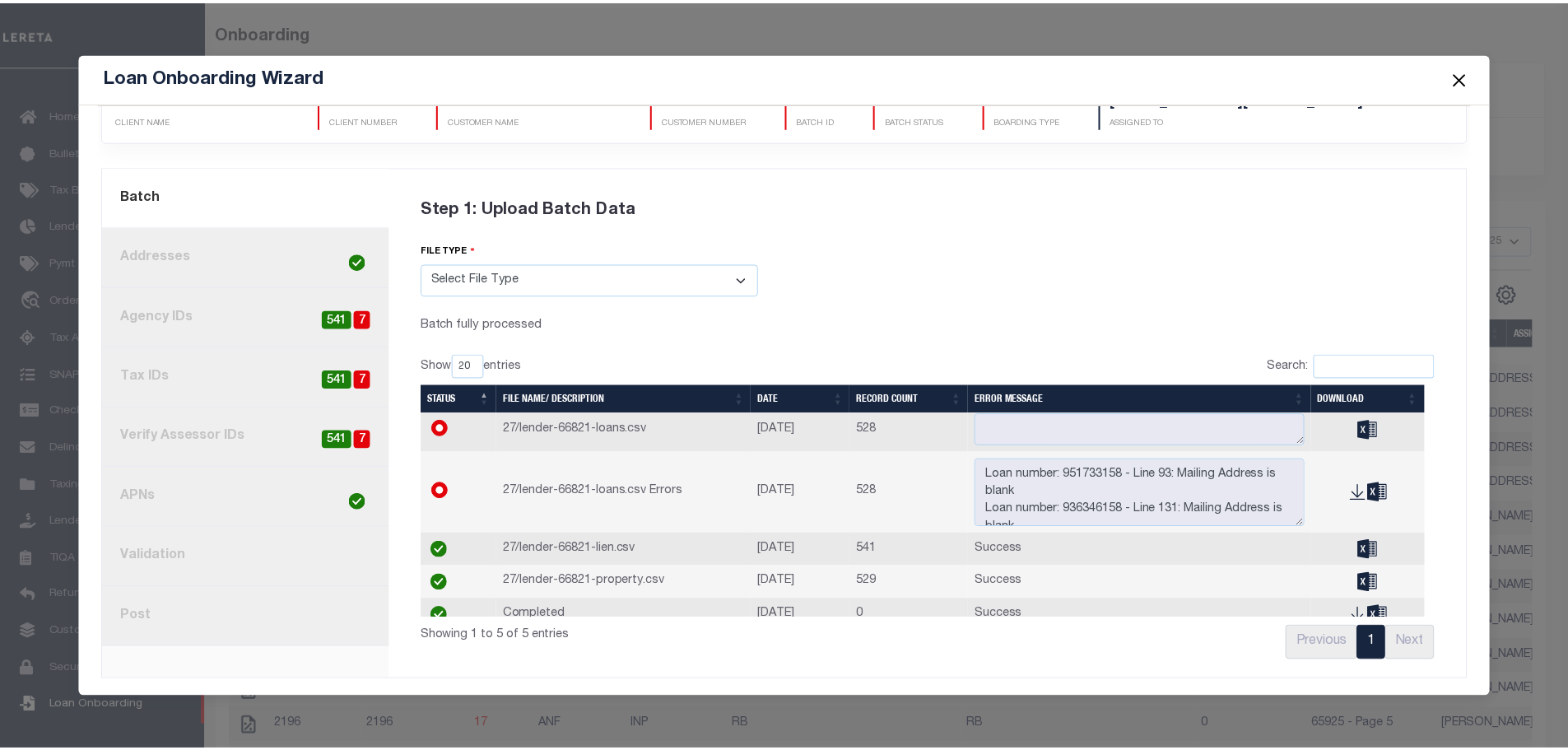
scroll to position [0, 0]
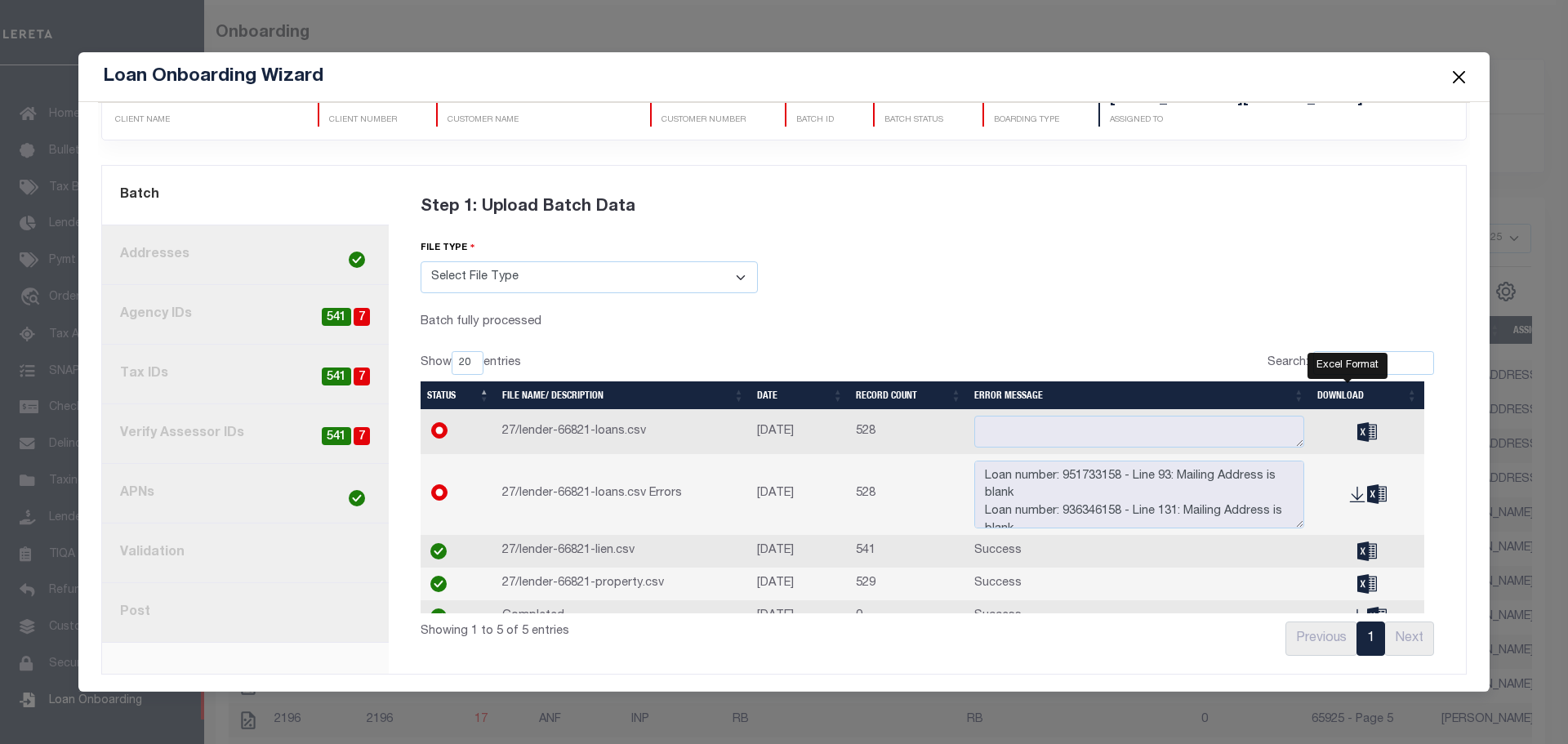
click at [1357, 422] on icon "" at bounding box center [1367, 432] width 20 height 20
click at [1357, 585] on icon "" at bounding box center [1367, 583] width 20 height 19
click at [1465, 70] on button "Close" at bounding box center [1459, 77] width 21 height 21
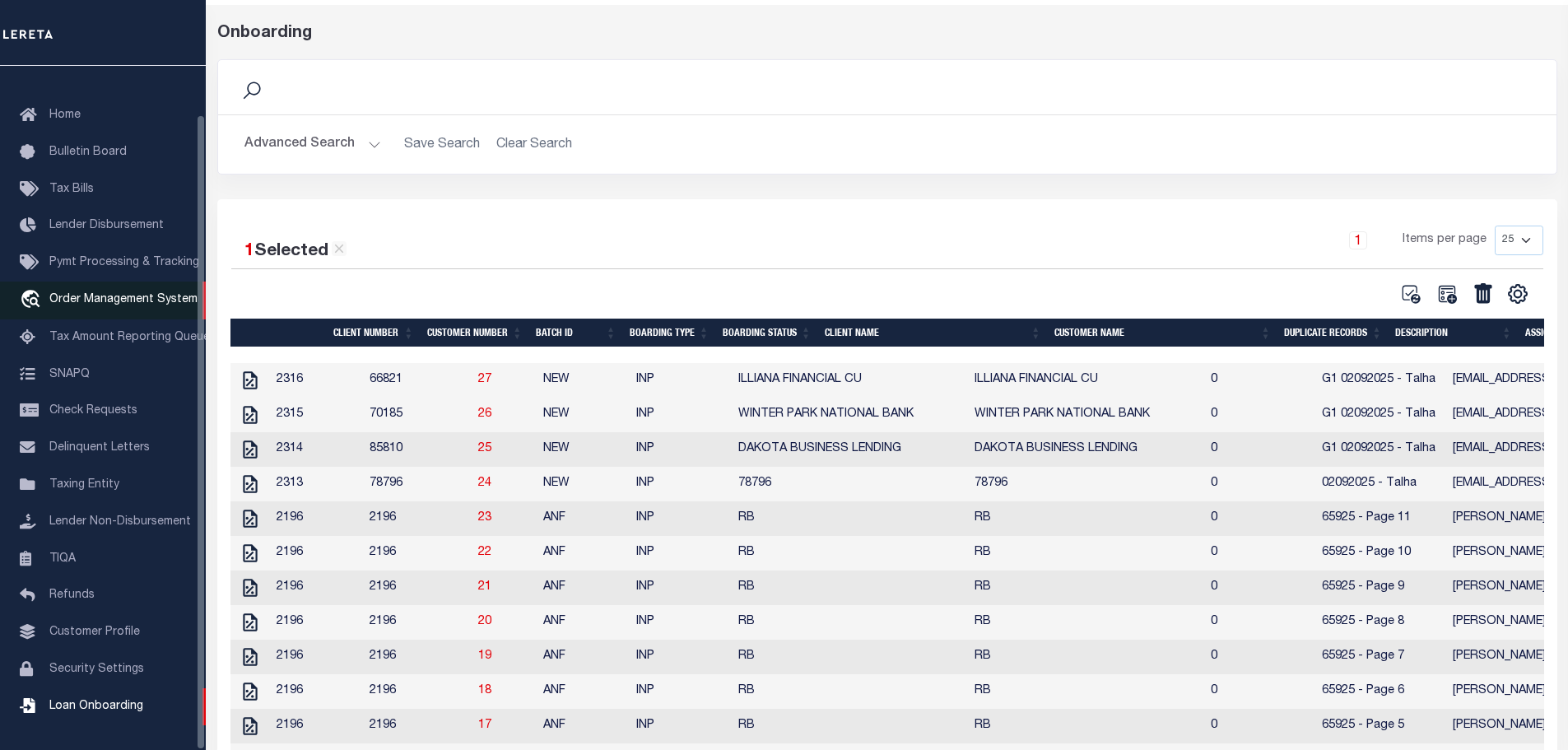
click at [73, 294] on span "Order Management System" at bounding box center [123, 299] width 148 height 12
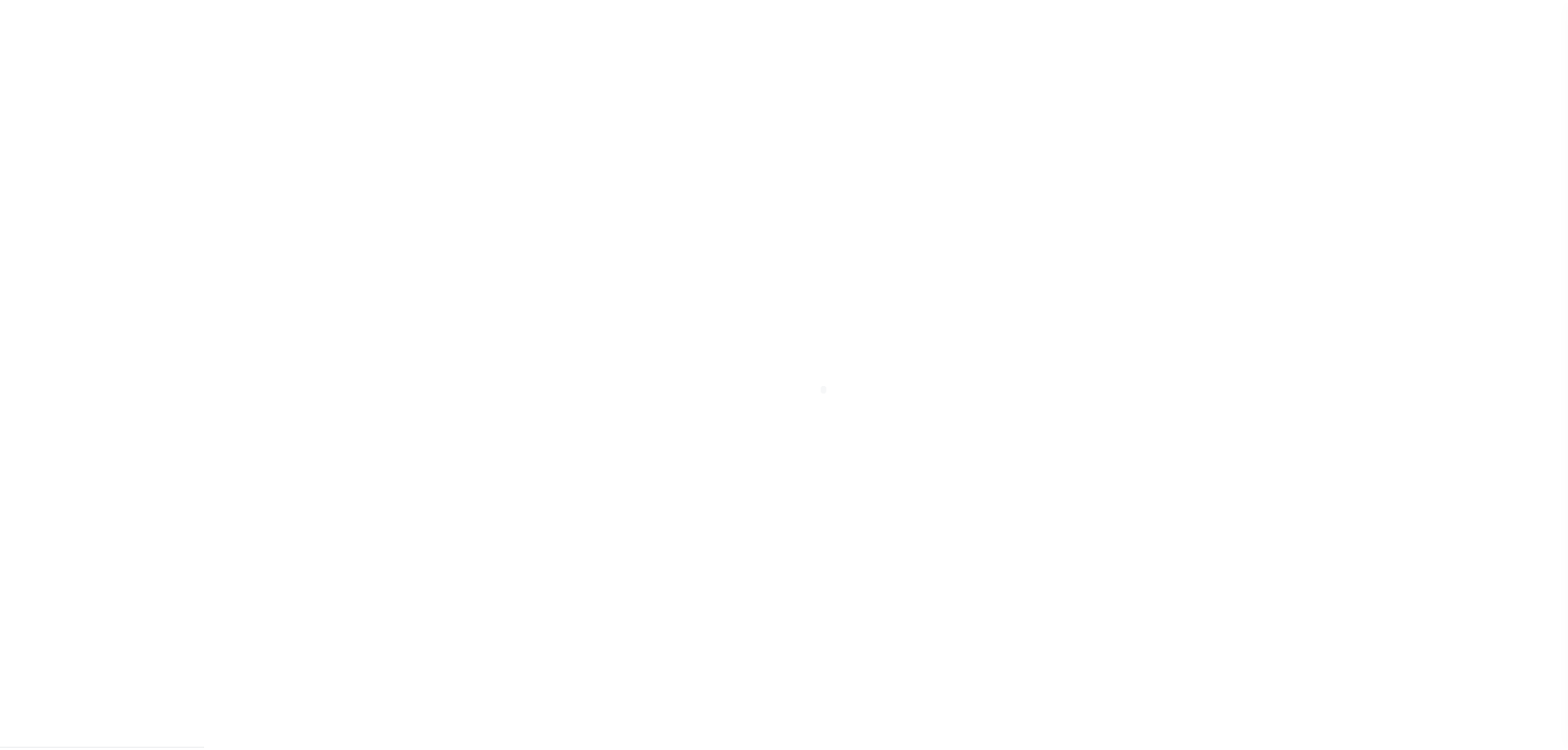
scroll to position [52, 0]
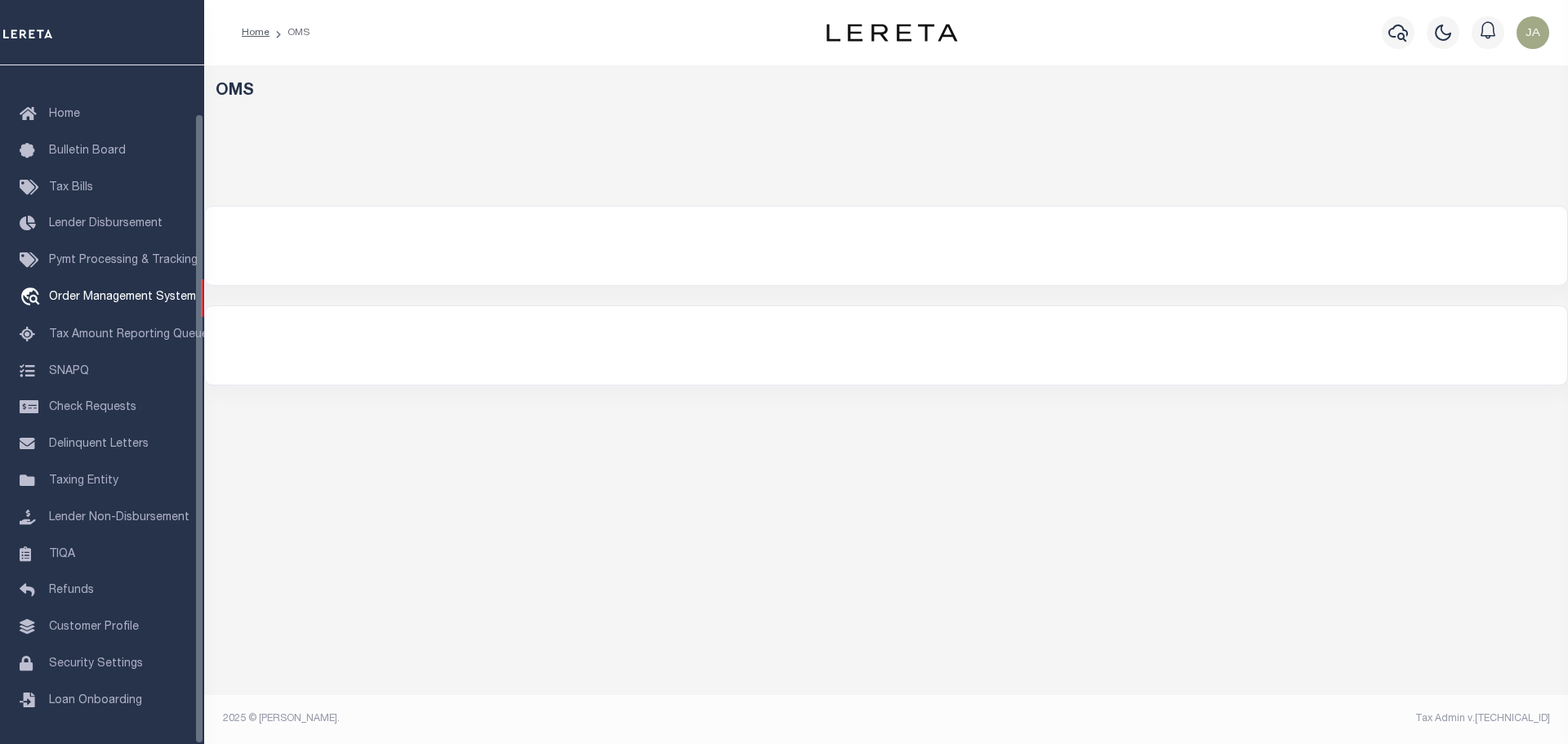
select select "200"
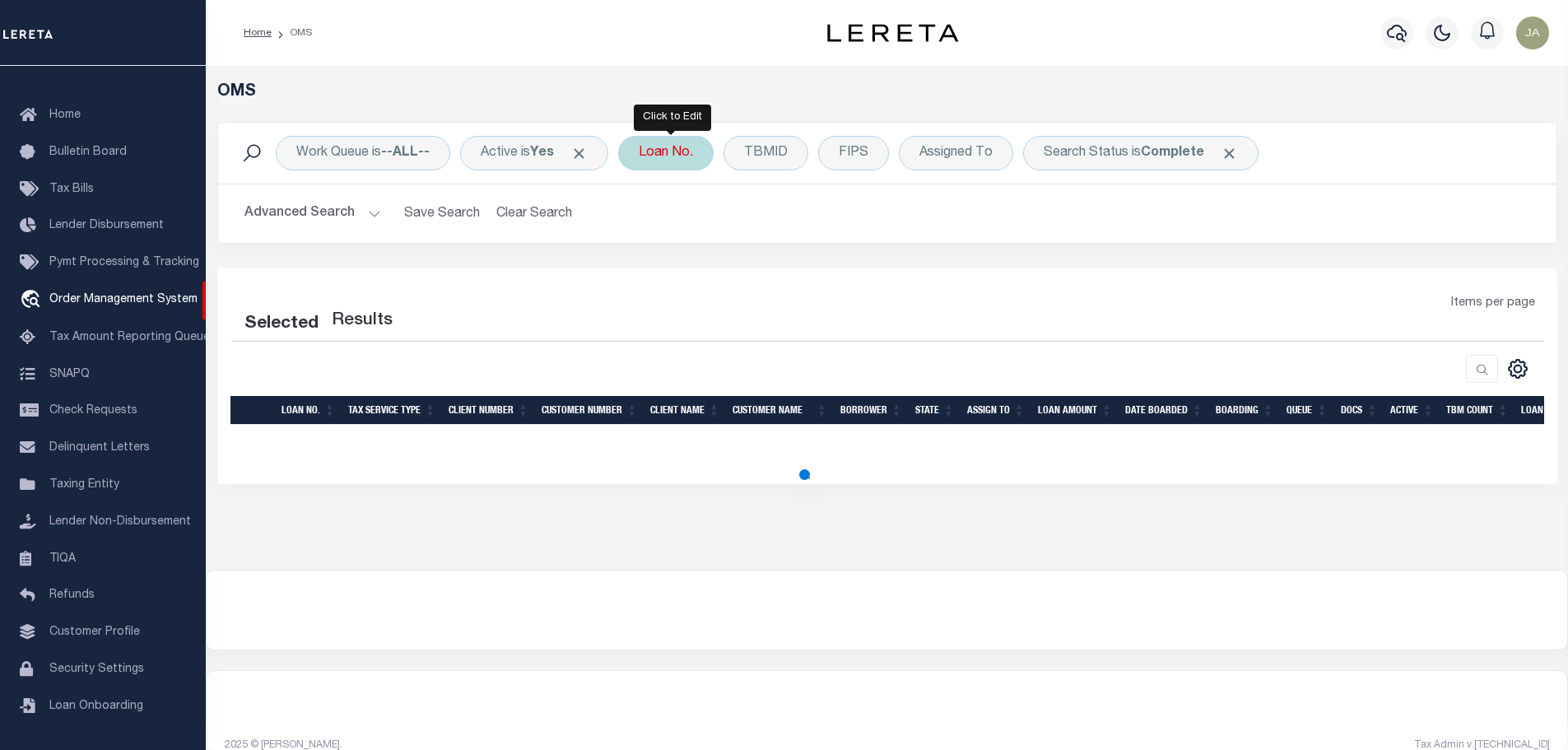
click at [648, 162] on div "Loan No." at bounding box center [666, 153] width 96 height 35
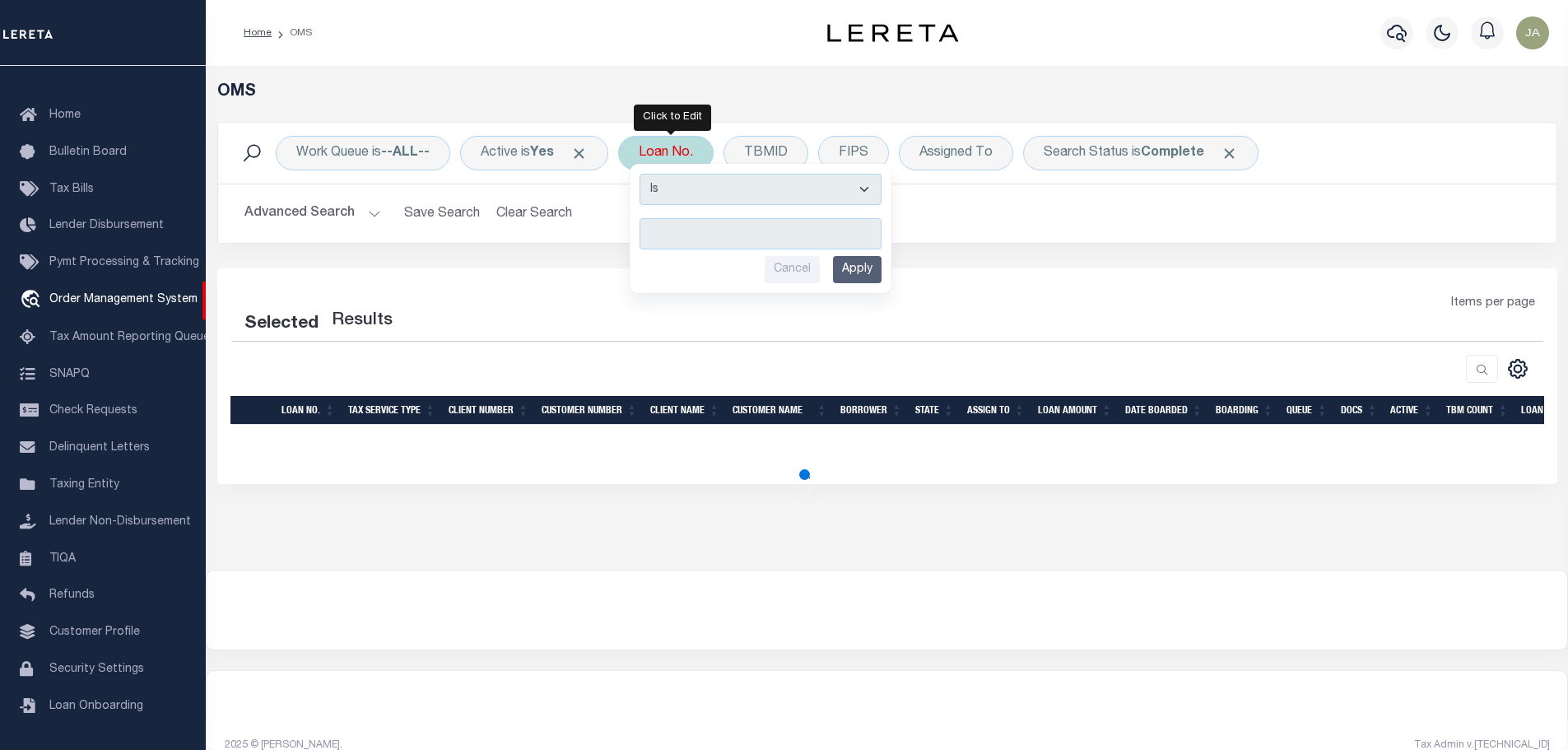
type input "928008160"
select select "200"
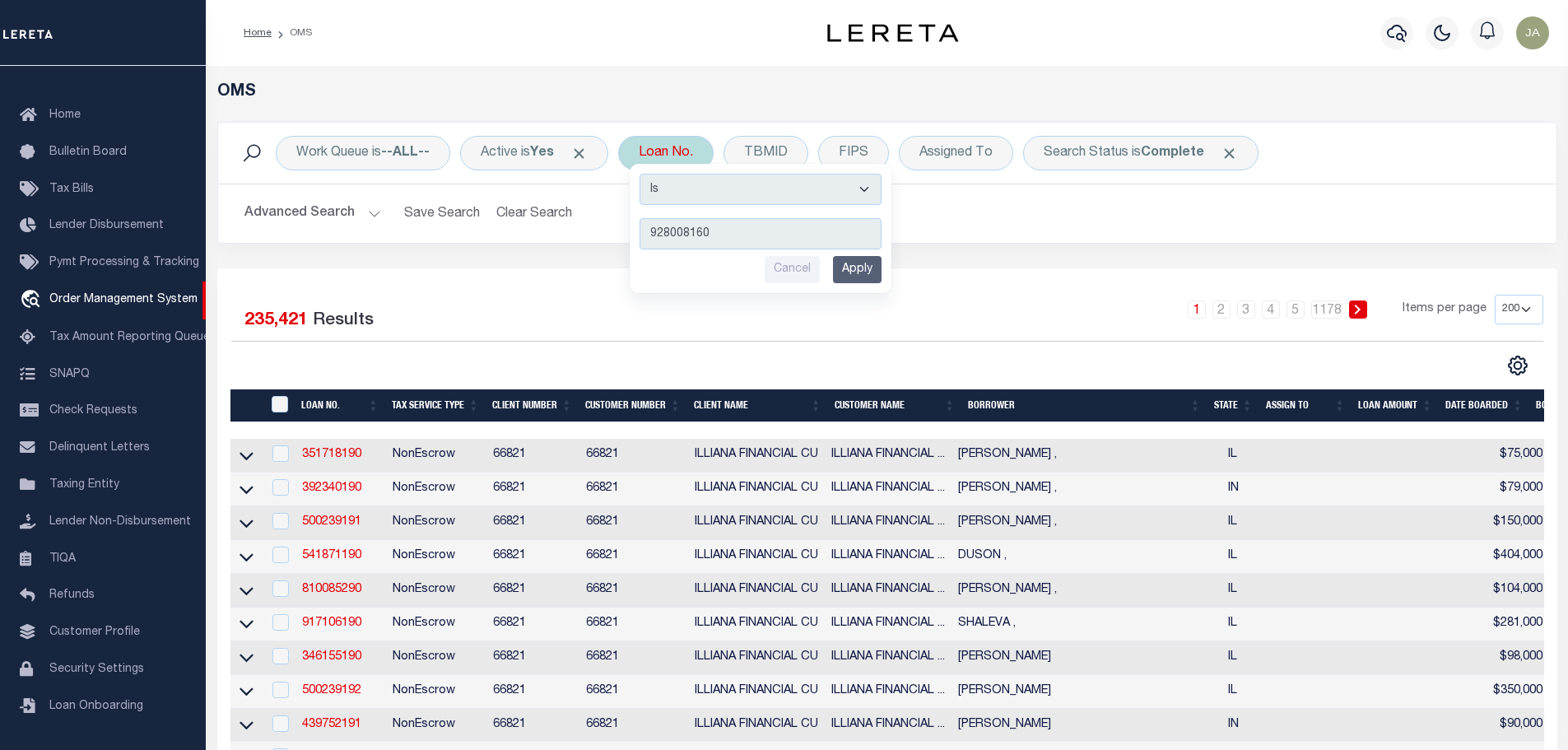
type input "928008160"
click at [839, 264] on input "Apply" at bounding box center [857, 269] width 48 height 27
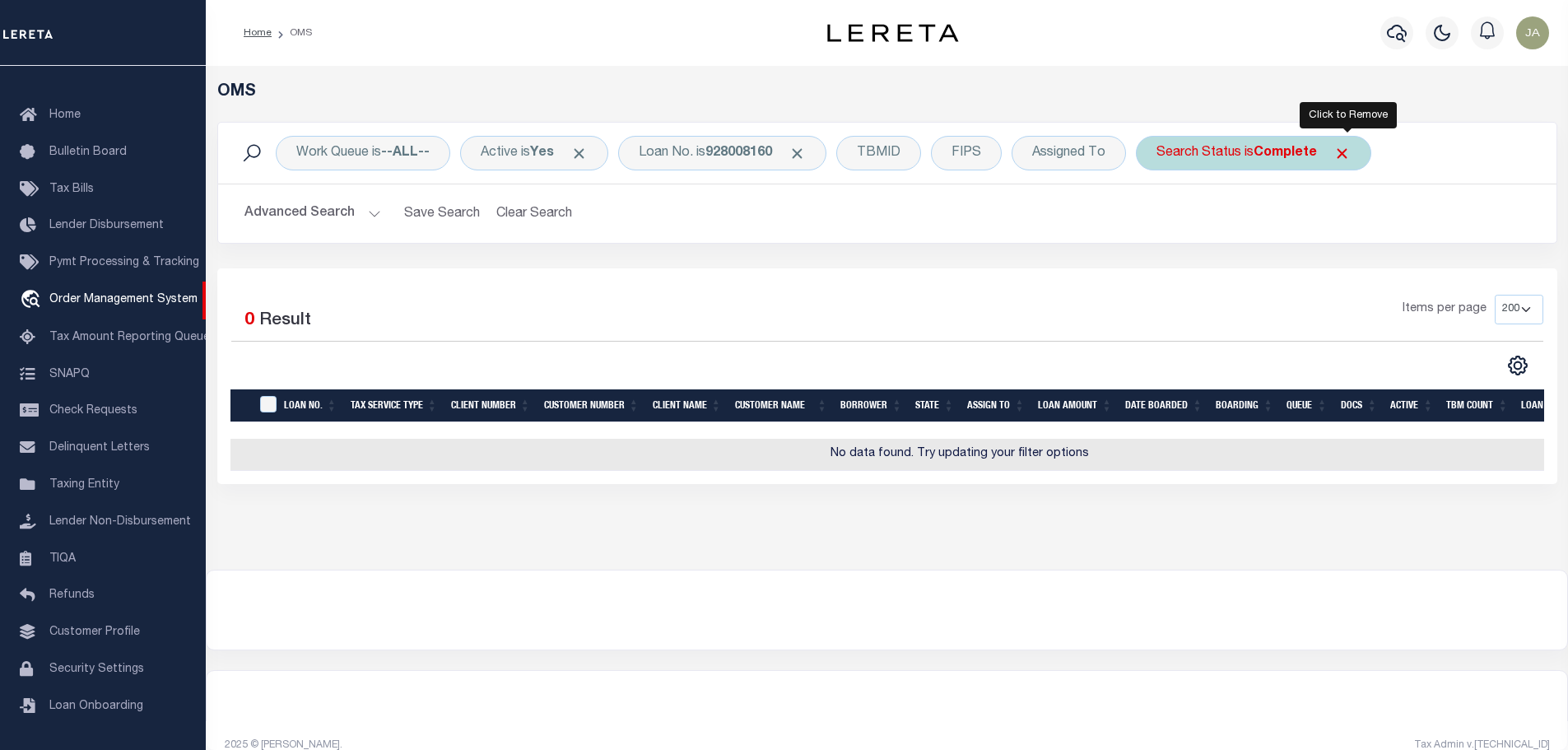
click at [1341, 156] on span "Click to Remove" at bounding box center [1342, 153] width 17 height 17
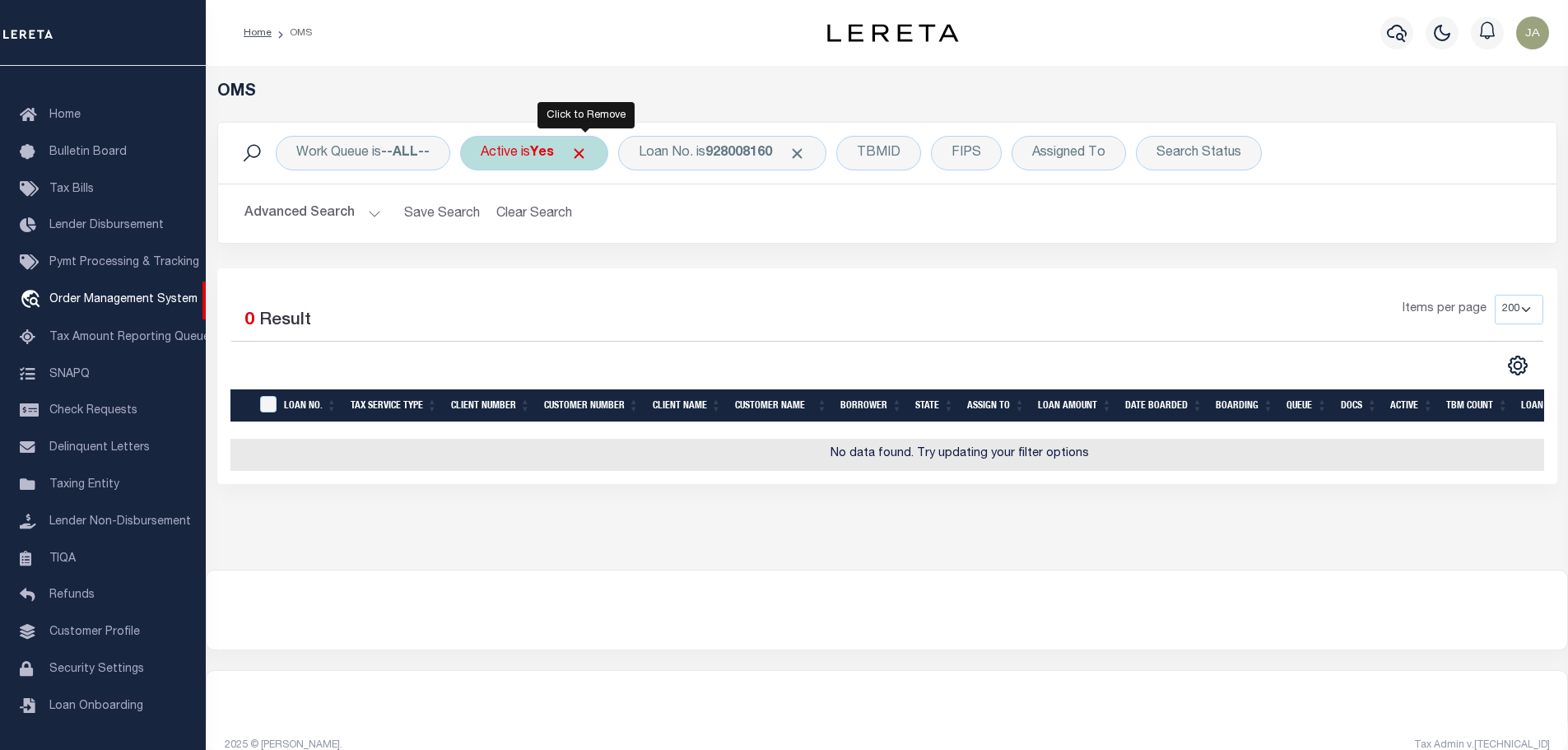
click at [587, 157] on span "Click to Remove" at bounding box center [578, 153] width 17 height 17
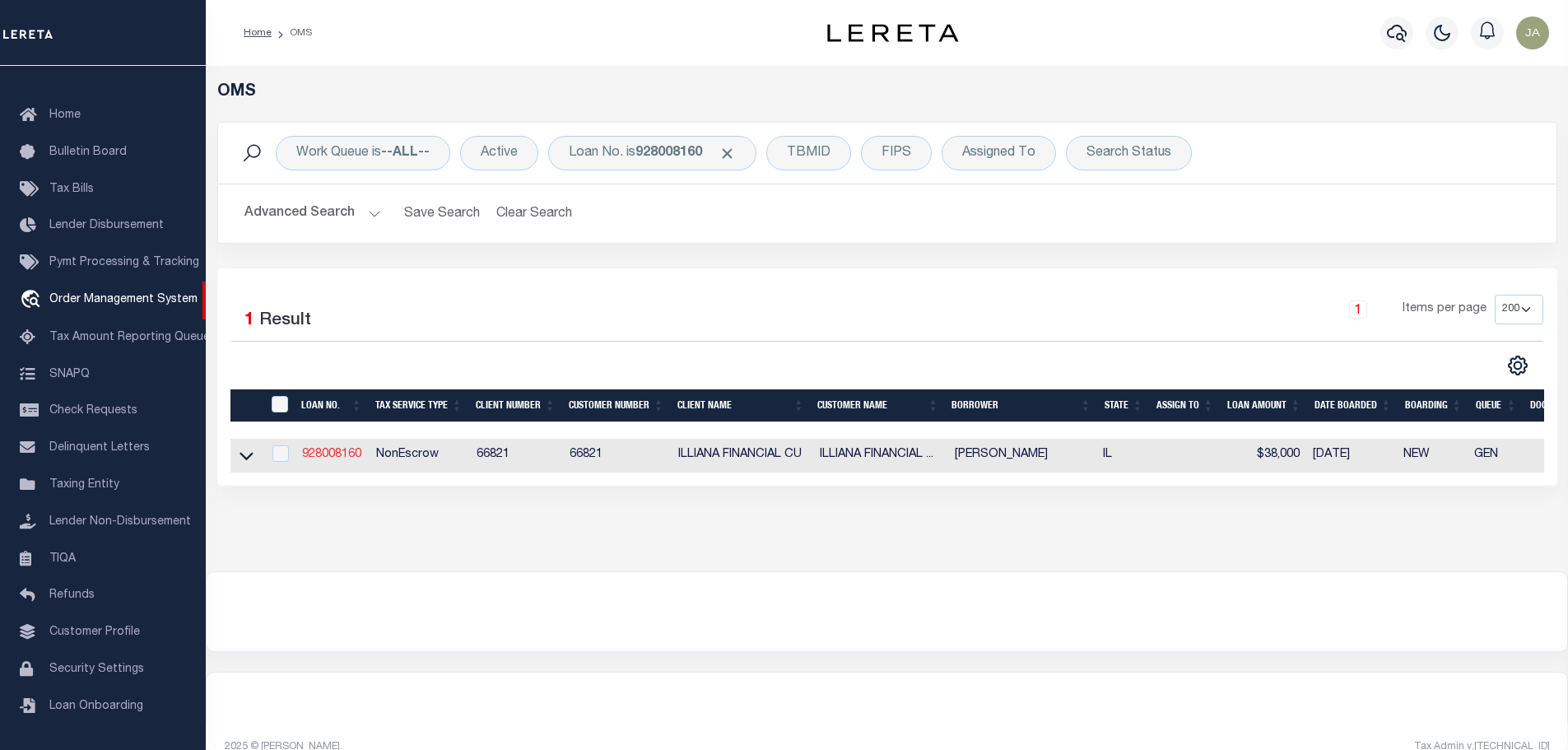
click at [332, 459] on link "928008160" at bounding box center [332, 454] width 59 height 12
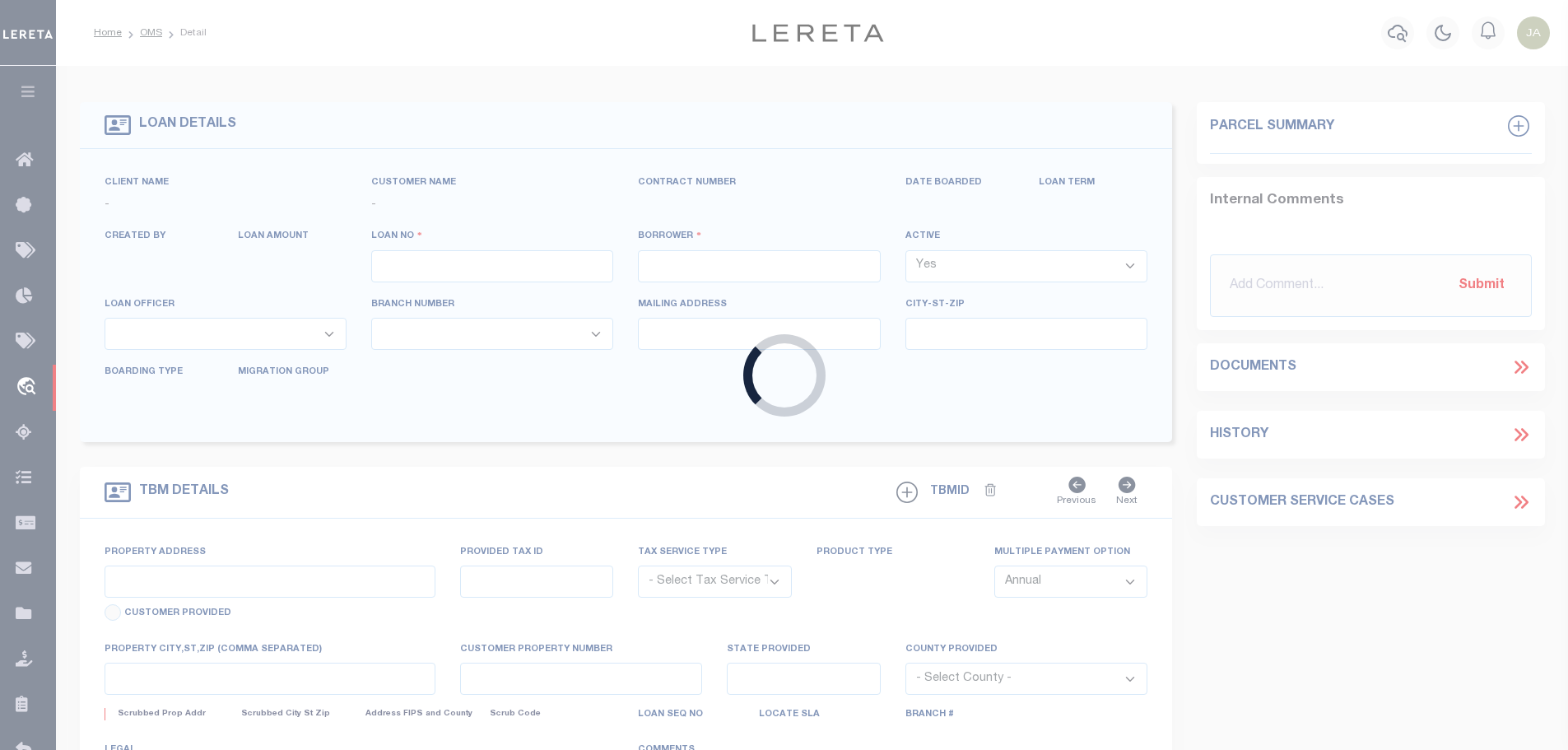
type input "928008160"
type input "MALVESTUTO , RICHARD"
select select "False"
select select
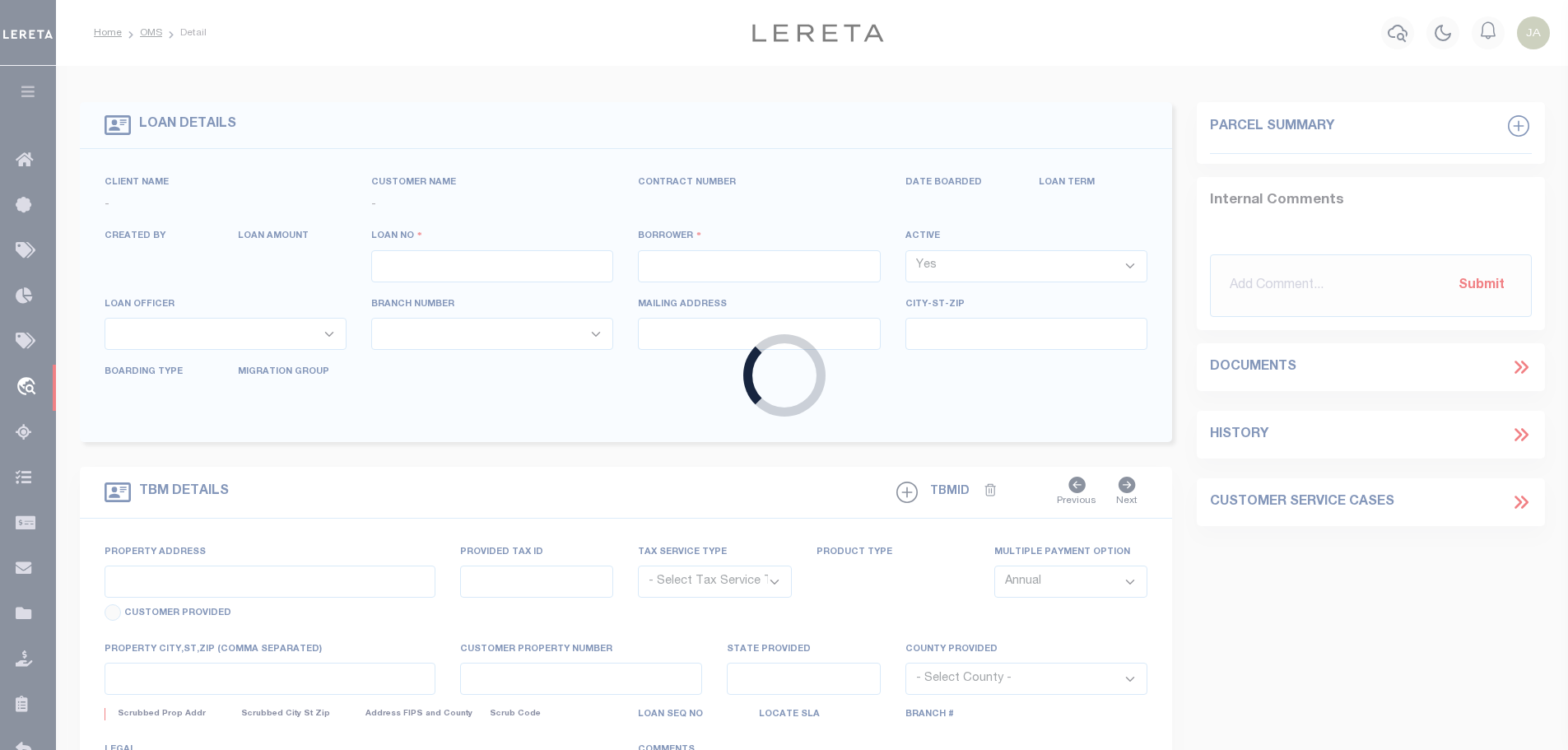
type input "623 CARROLL PARWAY 201"
type input "GLENWOOD IL 60425"
select select
select select "10"
select select
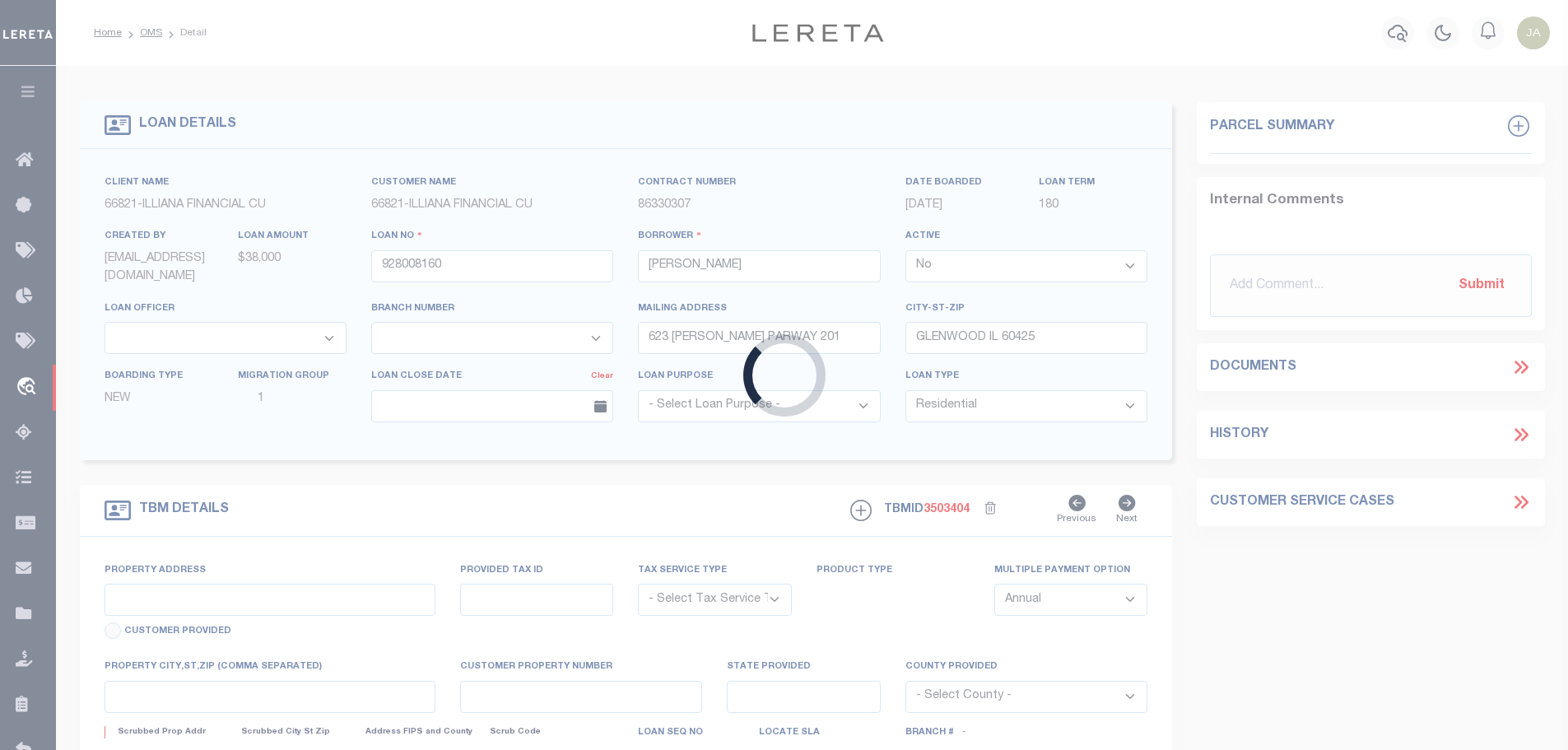
type input "623 CARROLL PARWAY 201"
radio input "true"
select select "NonEscrow"
select select
type input "GLENWOOD IL 60425"
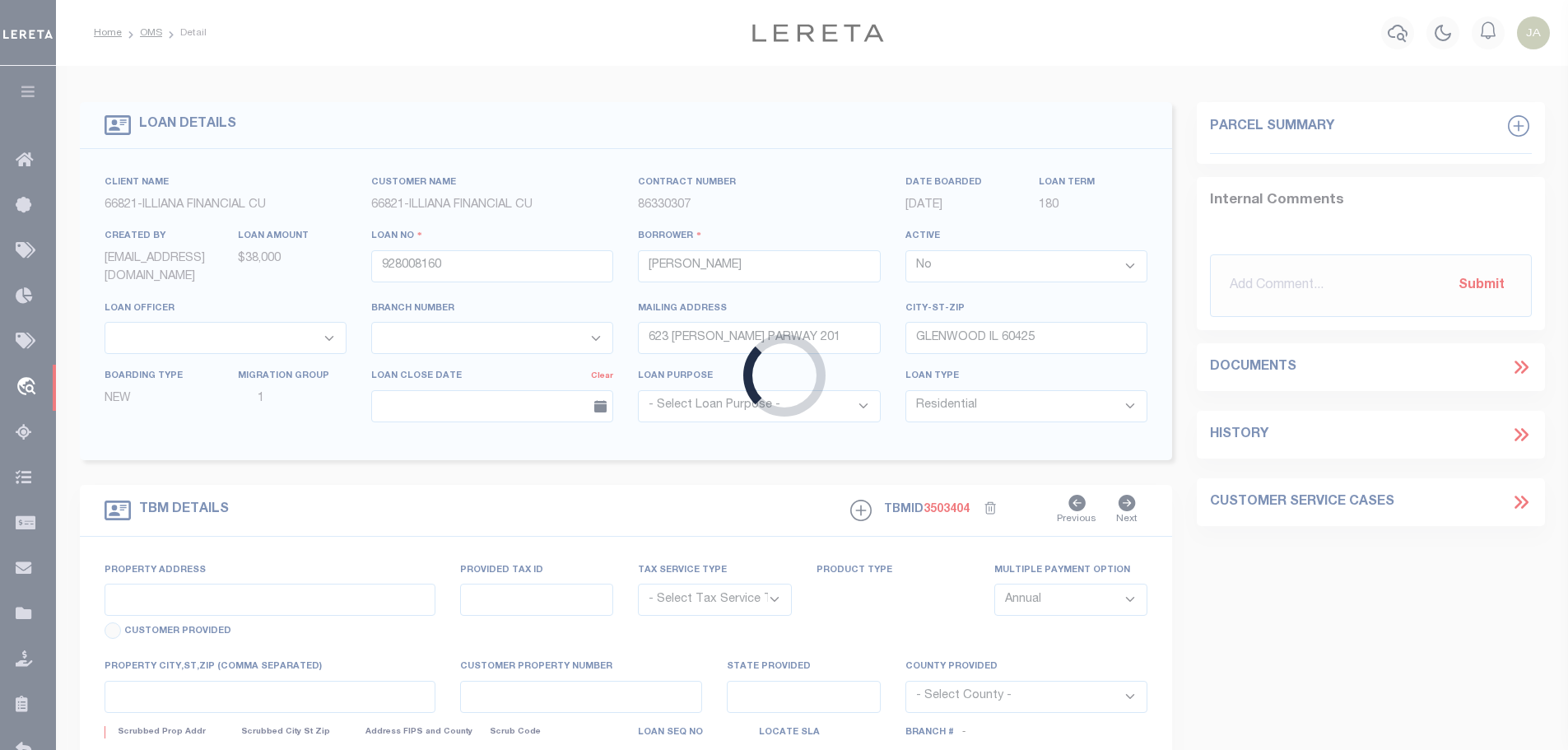
type input "928008160"
type input "IL"
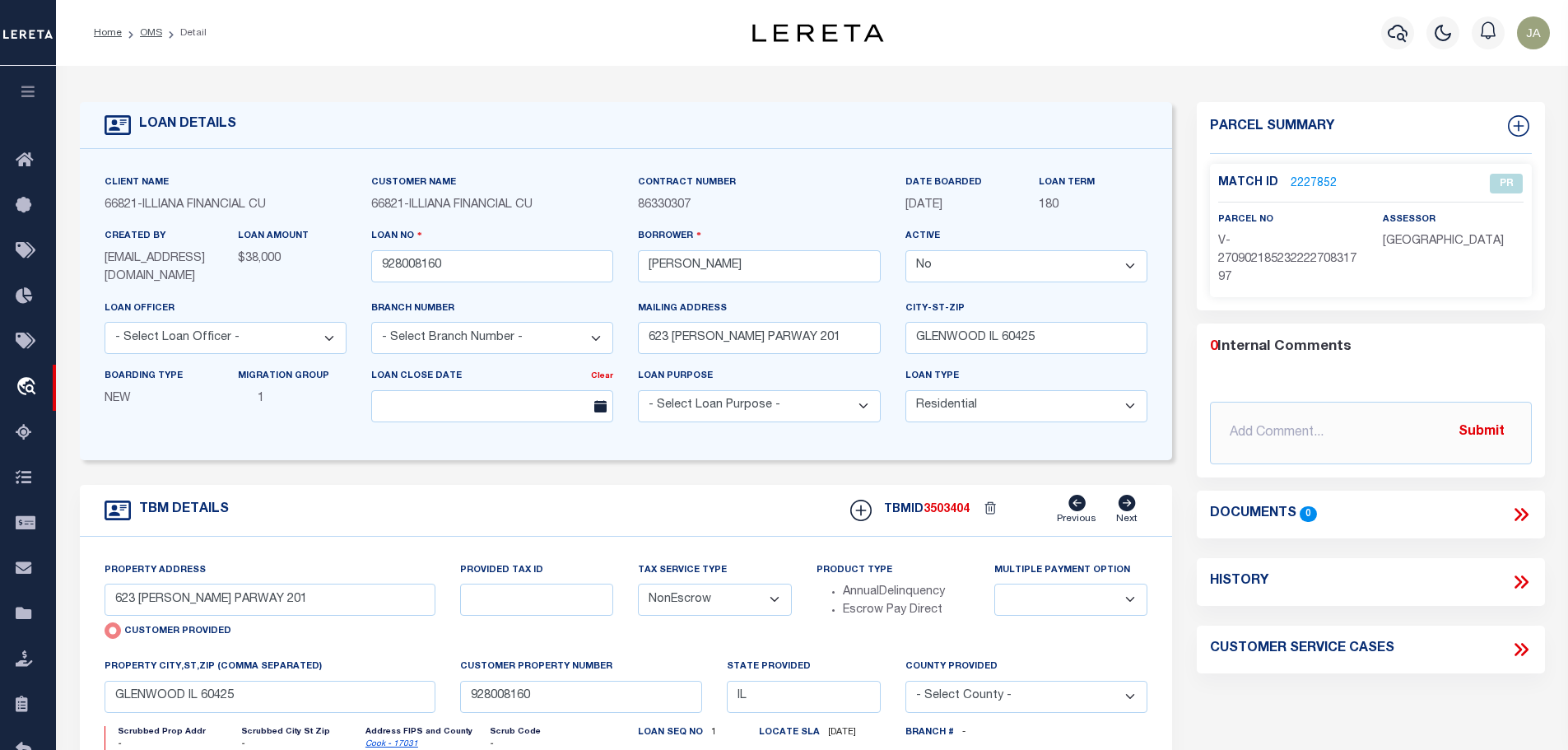
click at [1299, 182] on link "2227852" at bounding box center [1314, 183] width 46 height 17
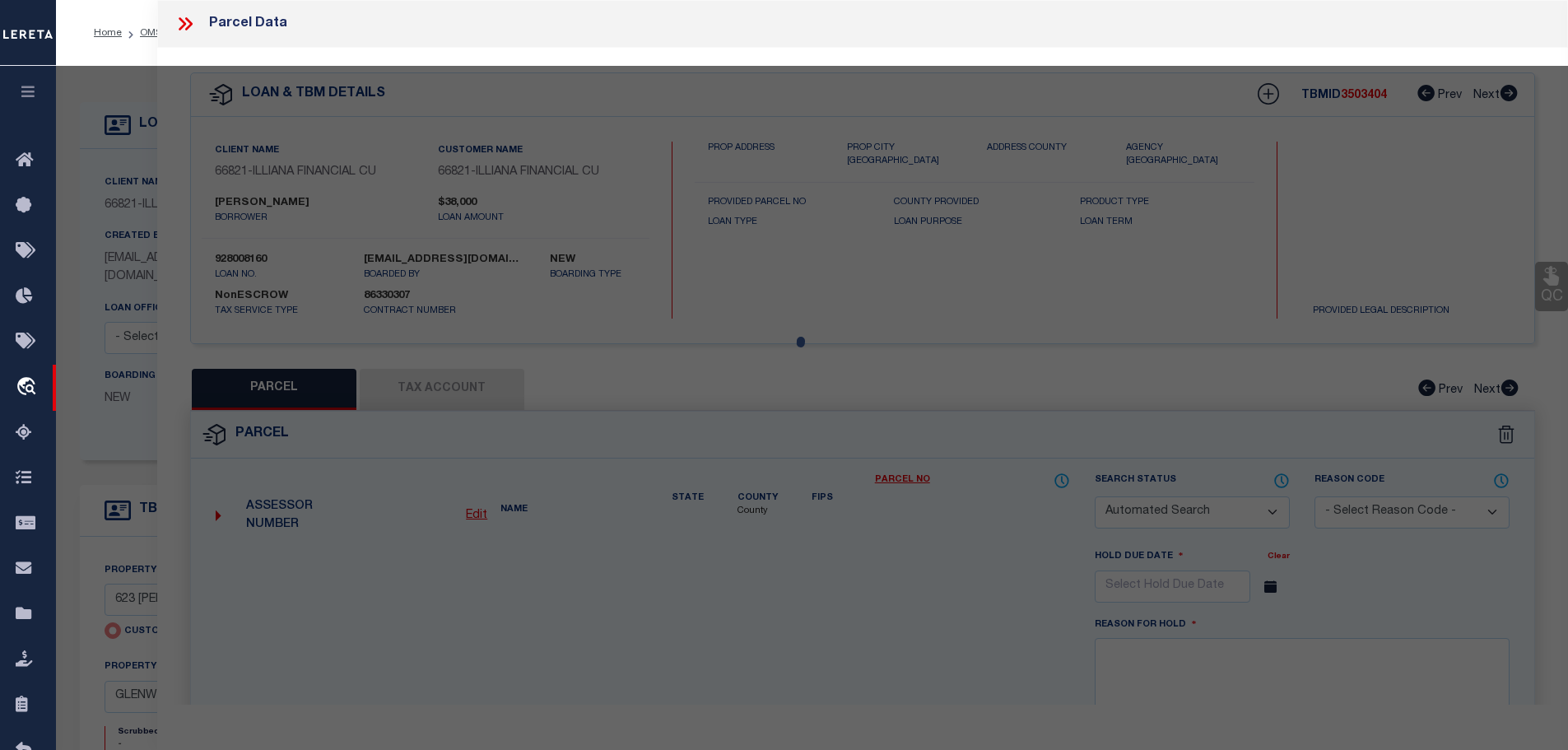
checkbox input "false"
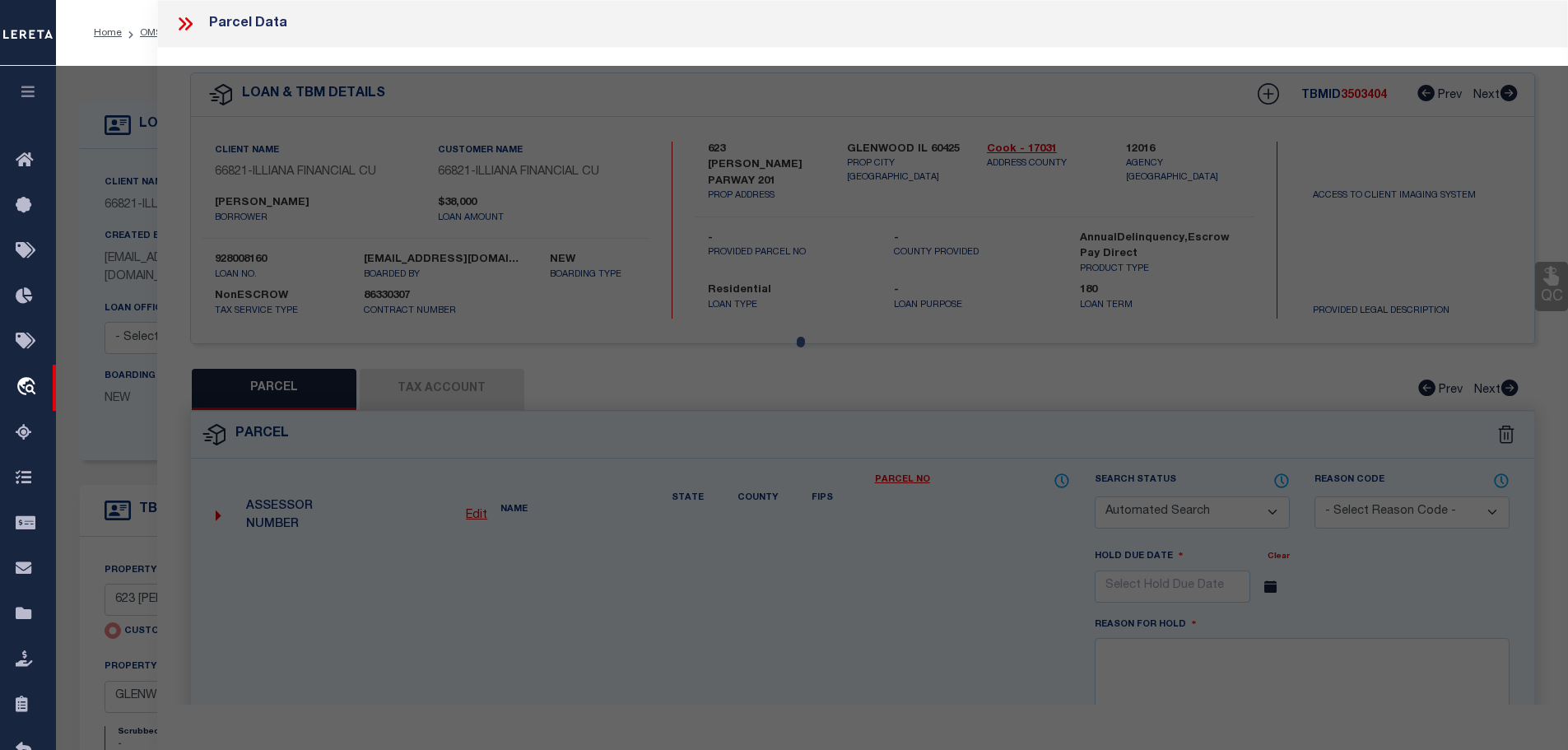
select select "PR"
select select "AGW"
select select
type input "623 CARROLL PARWAY 201"
checkbox input "false"
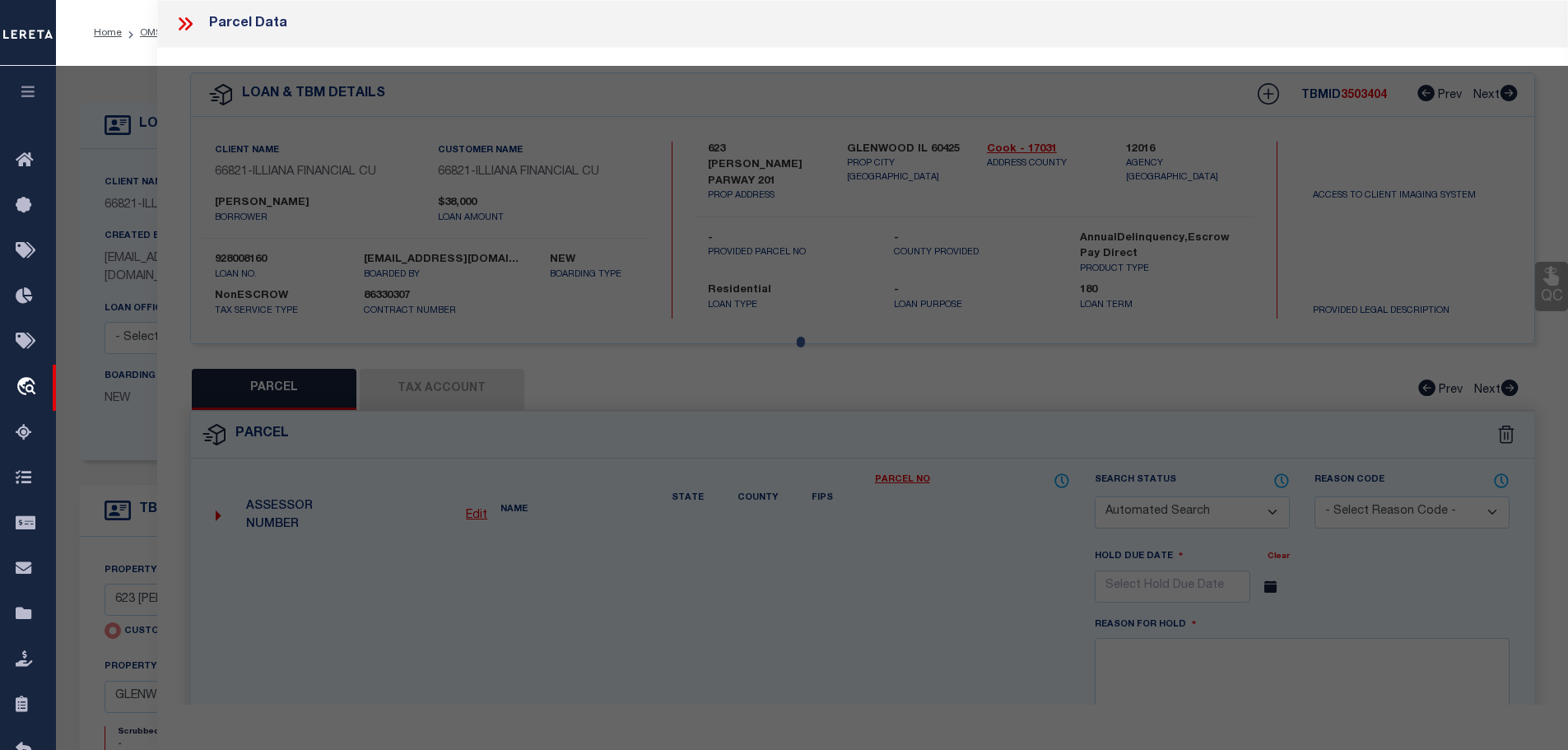
type input "GLENWOOD IL 60425"
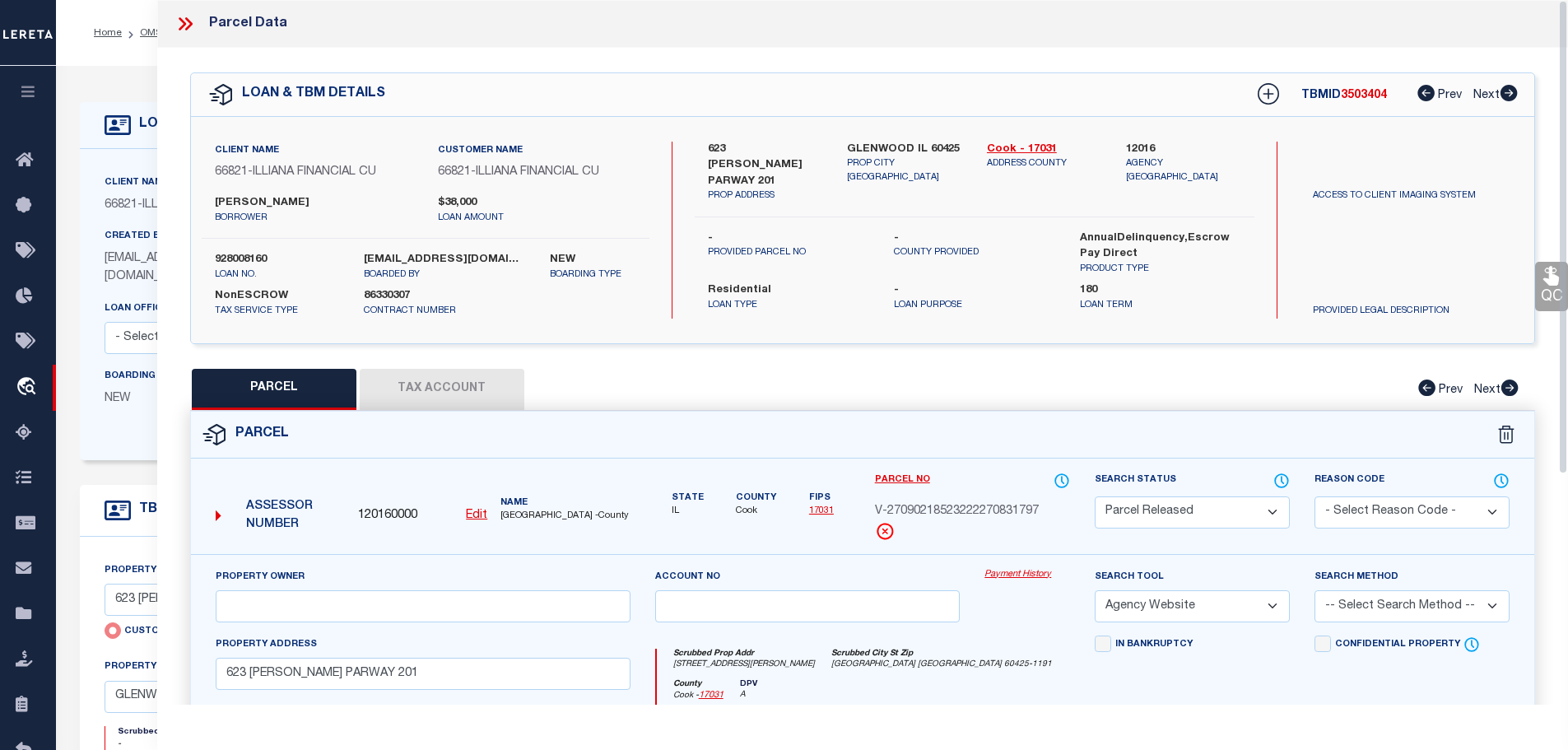
click at [484, 379] on button "Tax Account" at bounding box center [442, 390] width 164 height 41
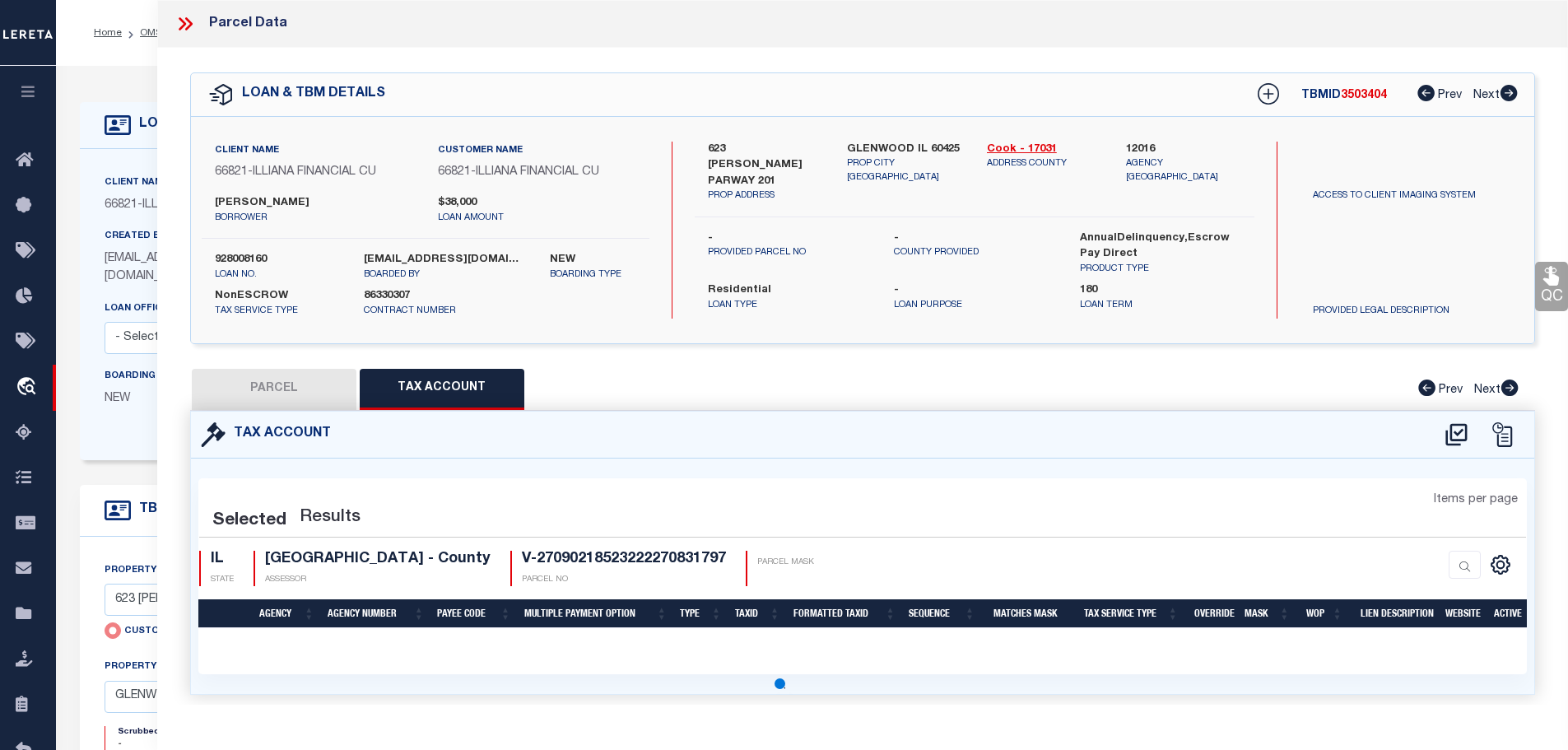
select select "100"
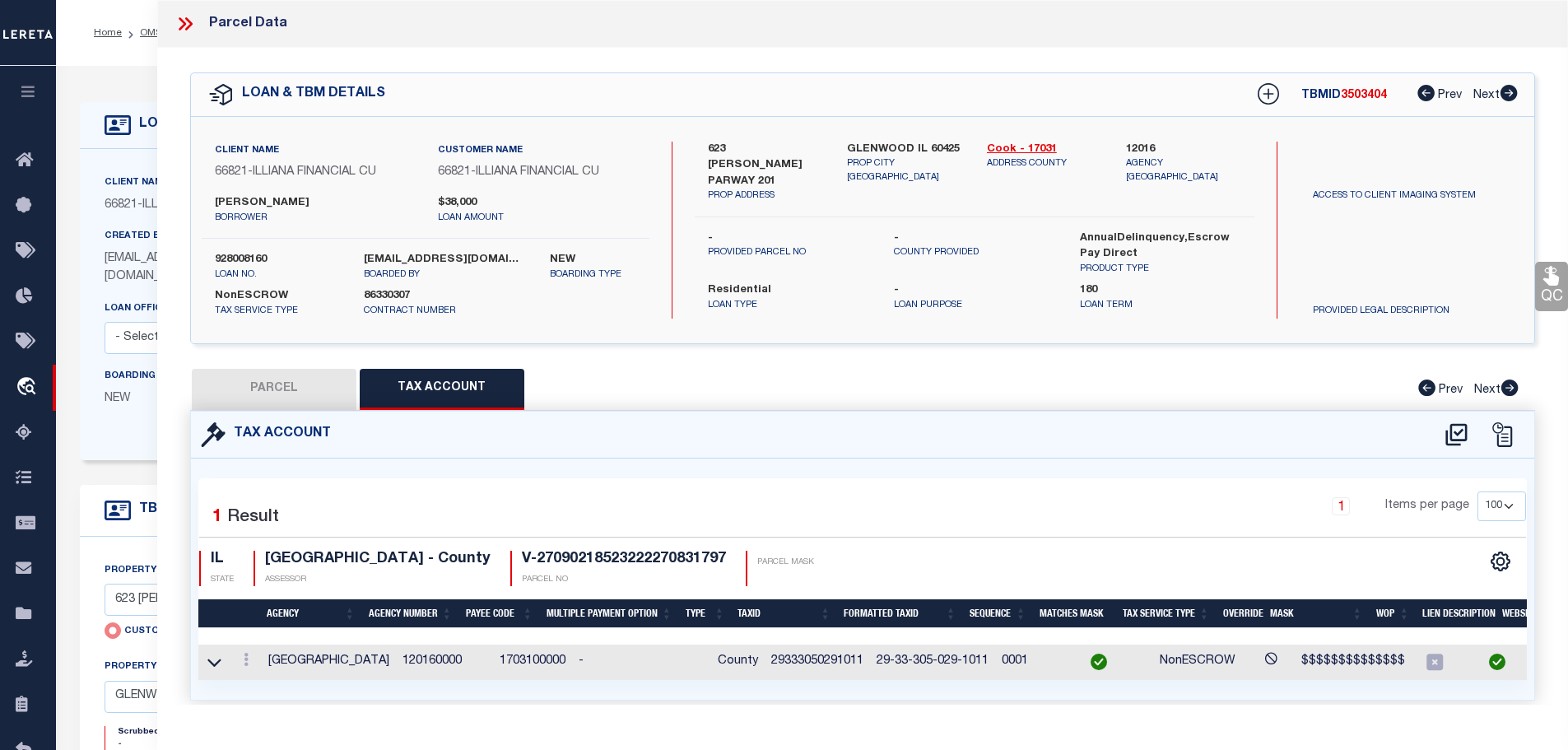
click at [234, 383] on button "PARCEL" at bounding box center [274, 390] width 164 height 41
select select "AS"
select select
checkbox input "false"
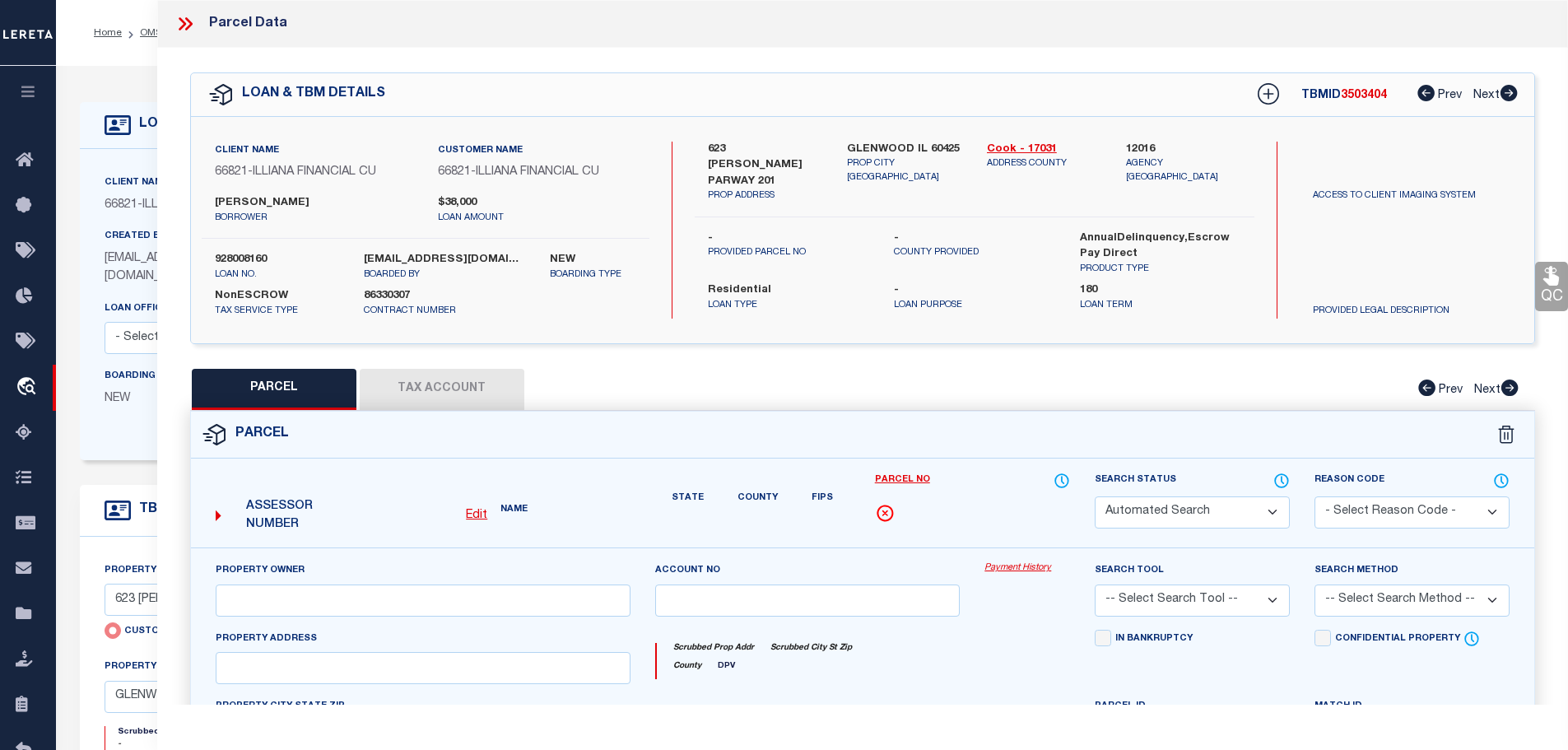
select select "PR"
select select "AGW"
select select
type input "623 CARROLL PARWAY 201"
checkbox input "false"
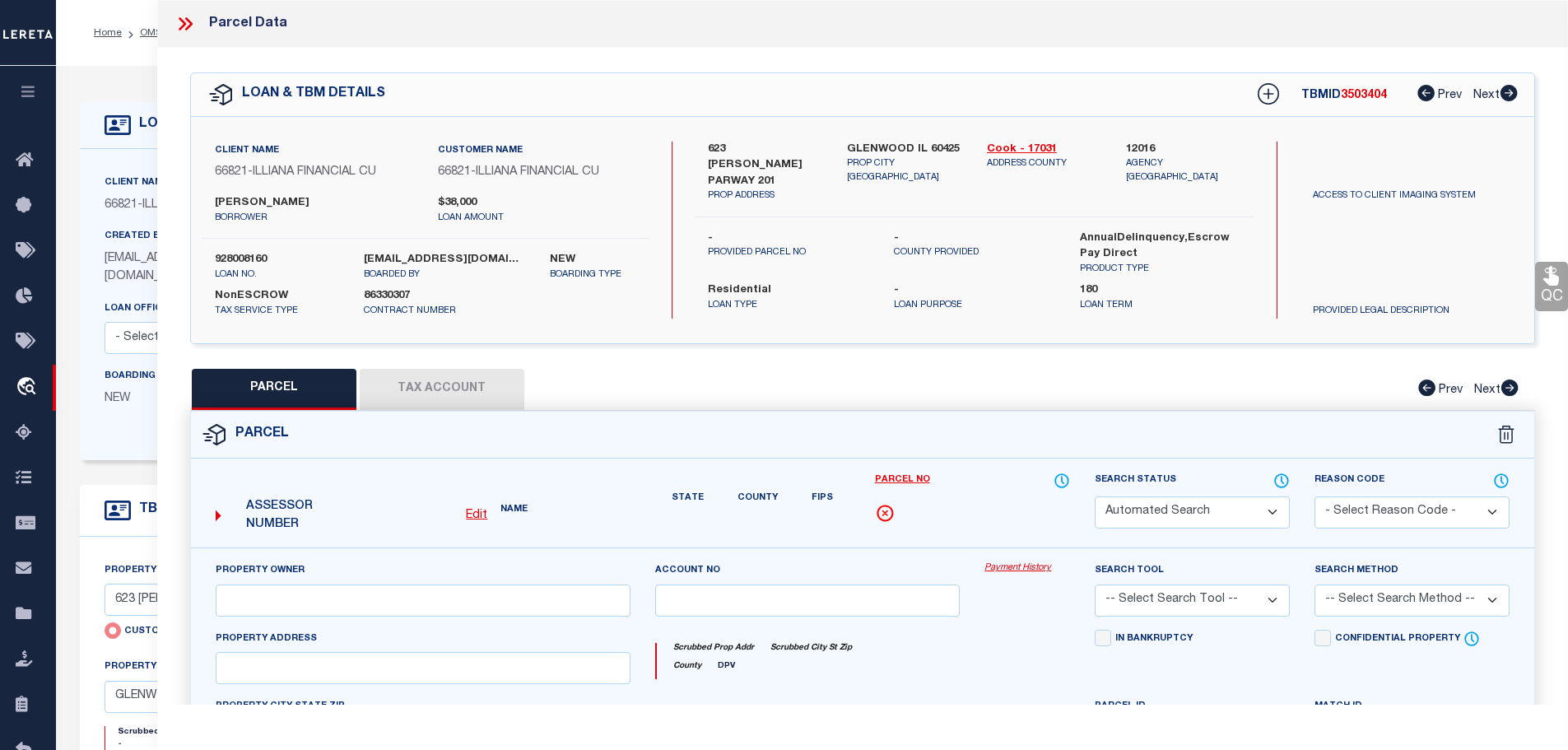
type input "GLENWOOD IL 60425"
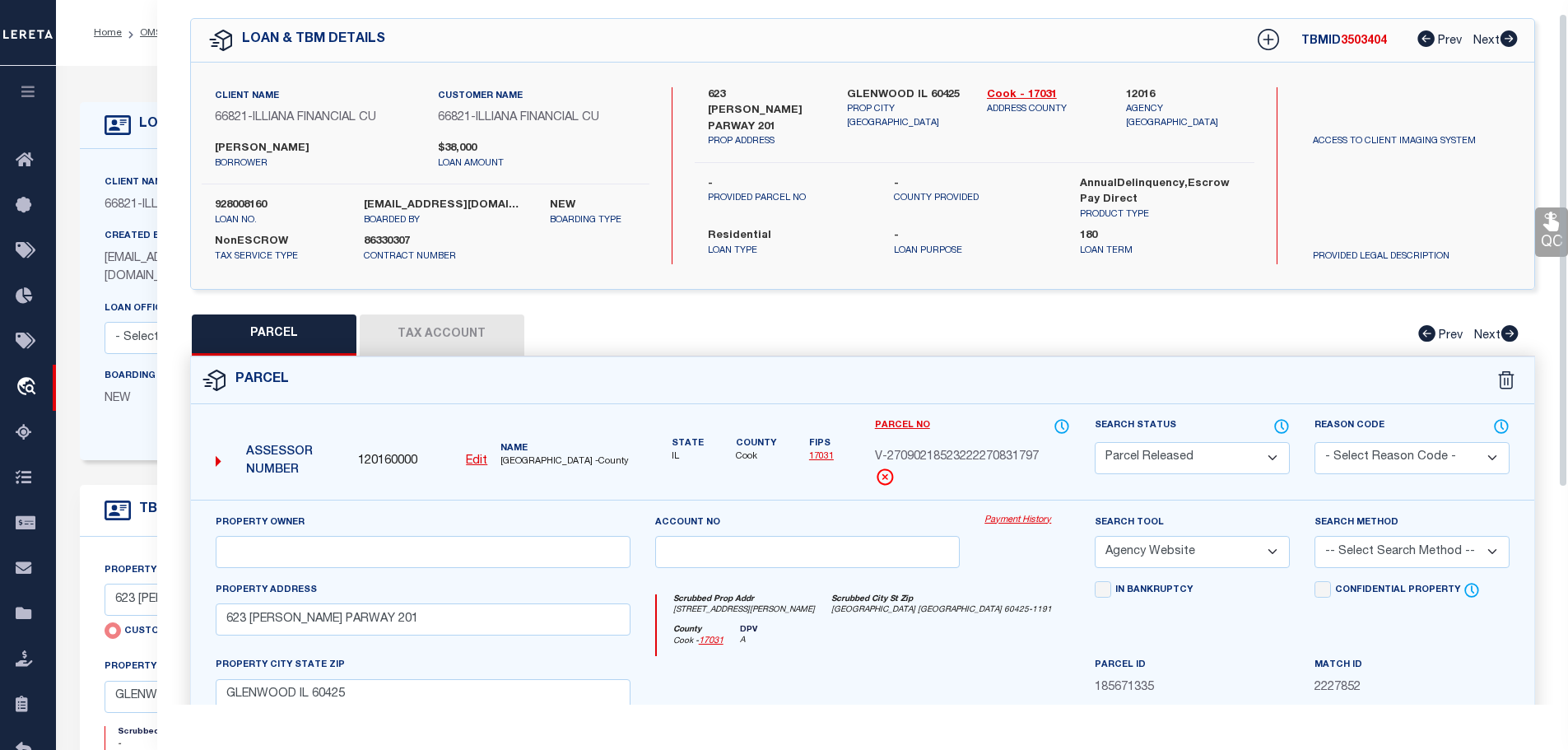
scroll to position [82, 0]
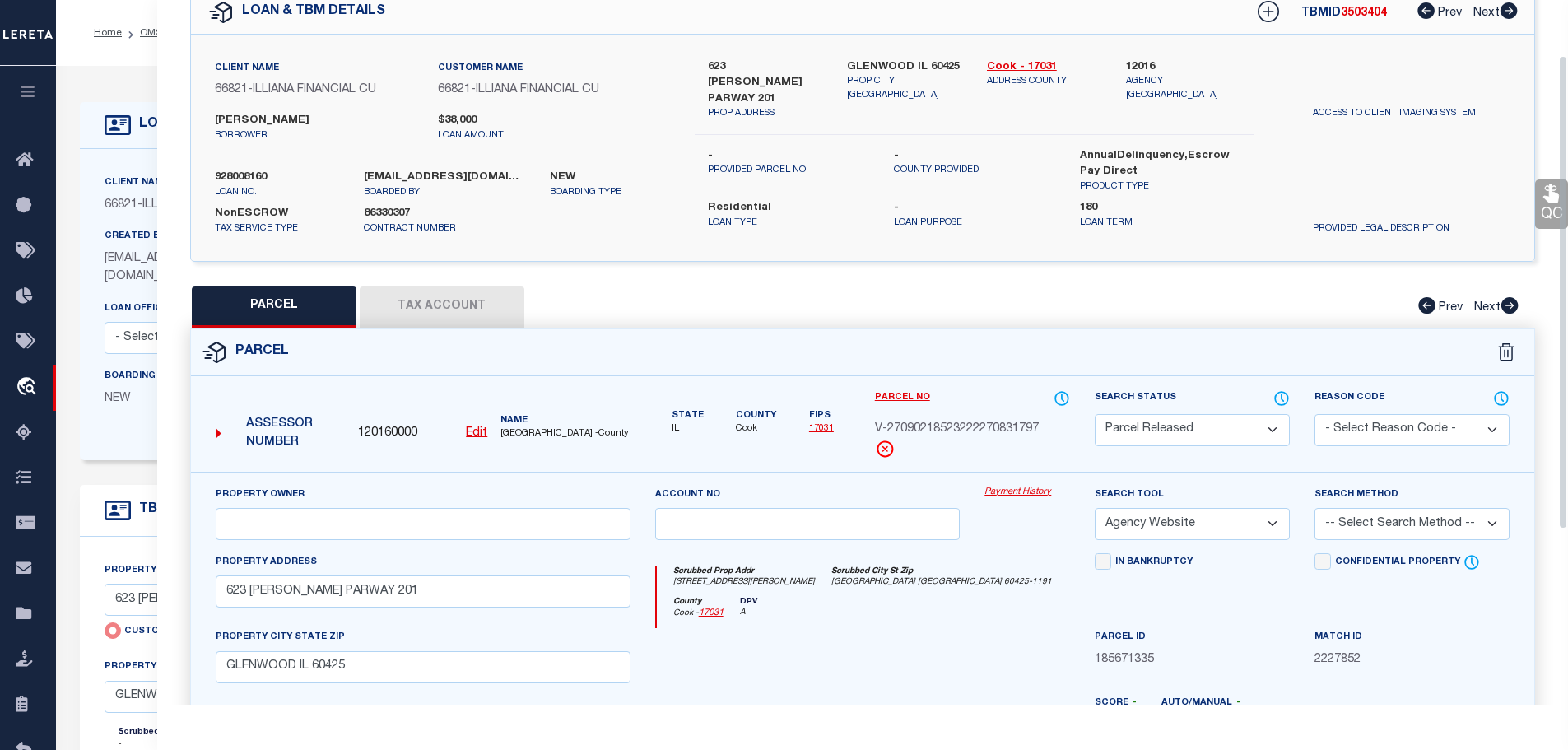
click at [1015, 493] on link "Payment History" at bounding box center [1027, 493] width 86 height 14
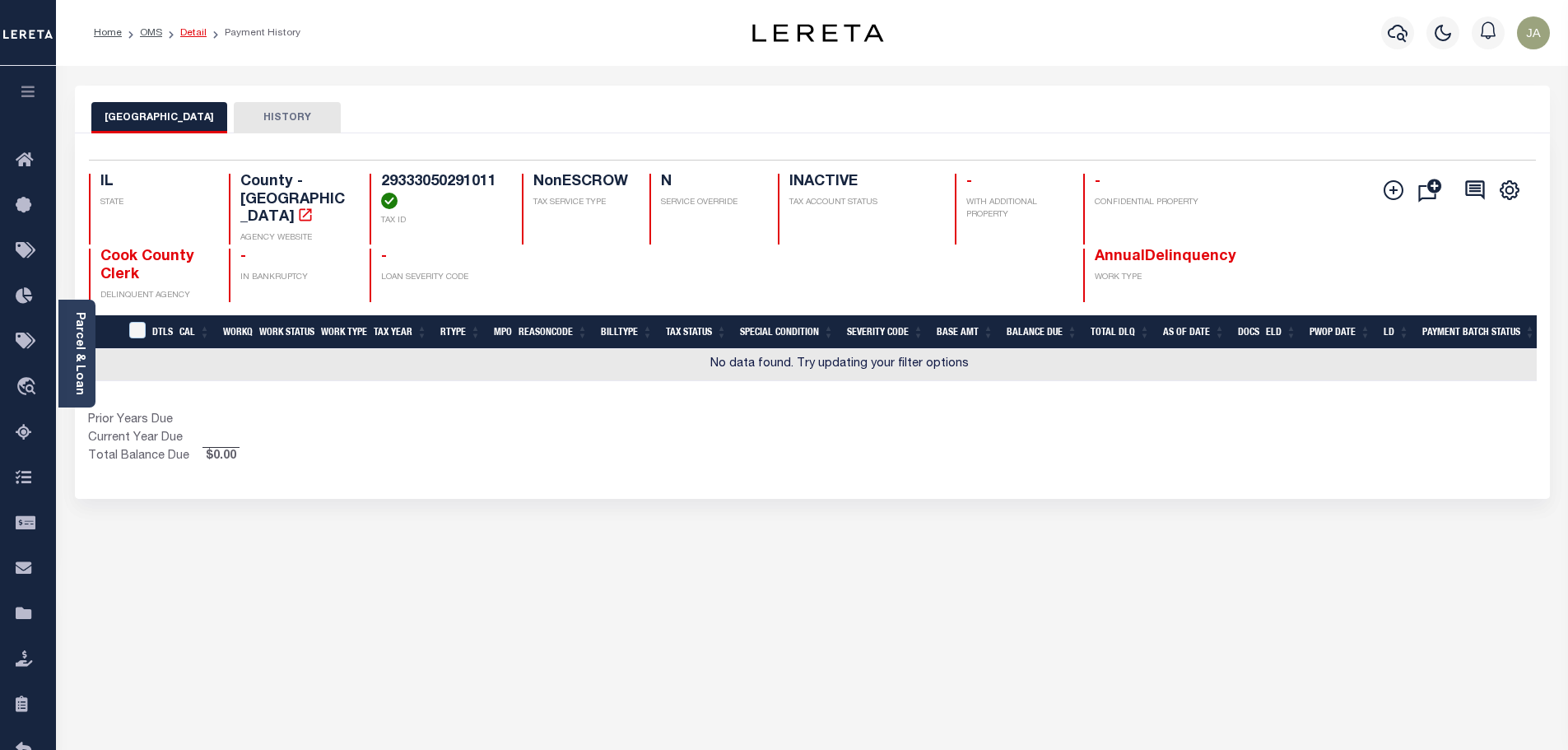
click at [188, 31] on link "Detail" at bounding box center [193, 32] width 26 height 10
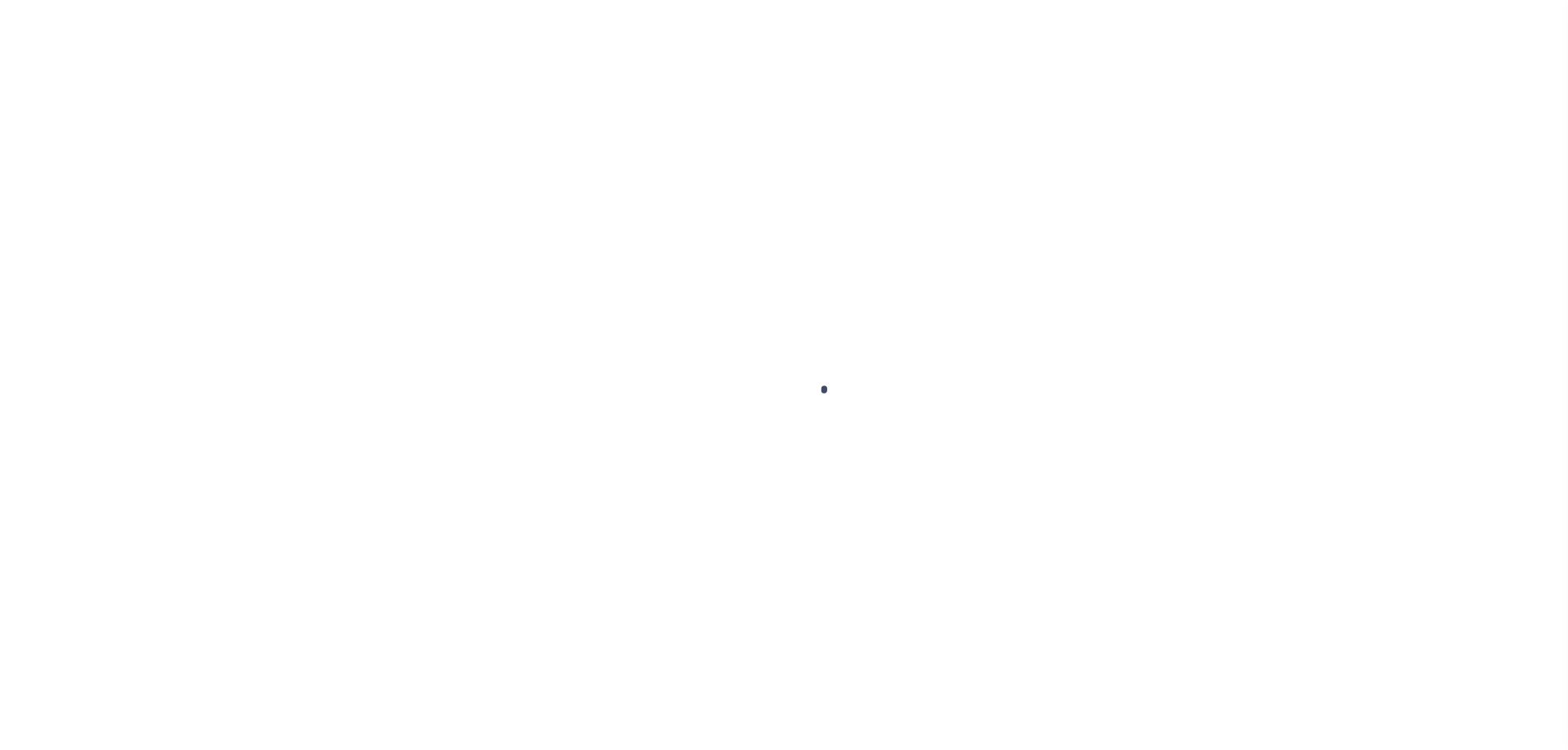
type input "928008160"
type input "[PERSON_NAME]"
select select "False"
select select
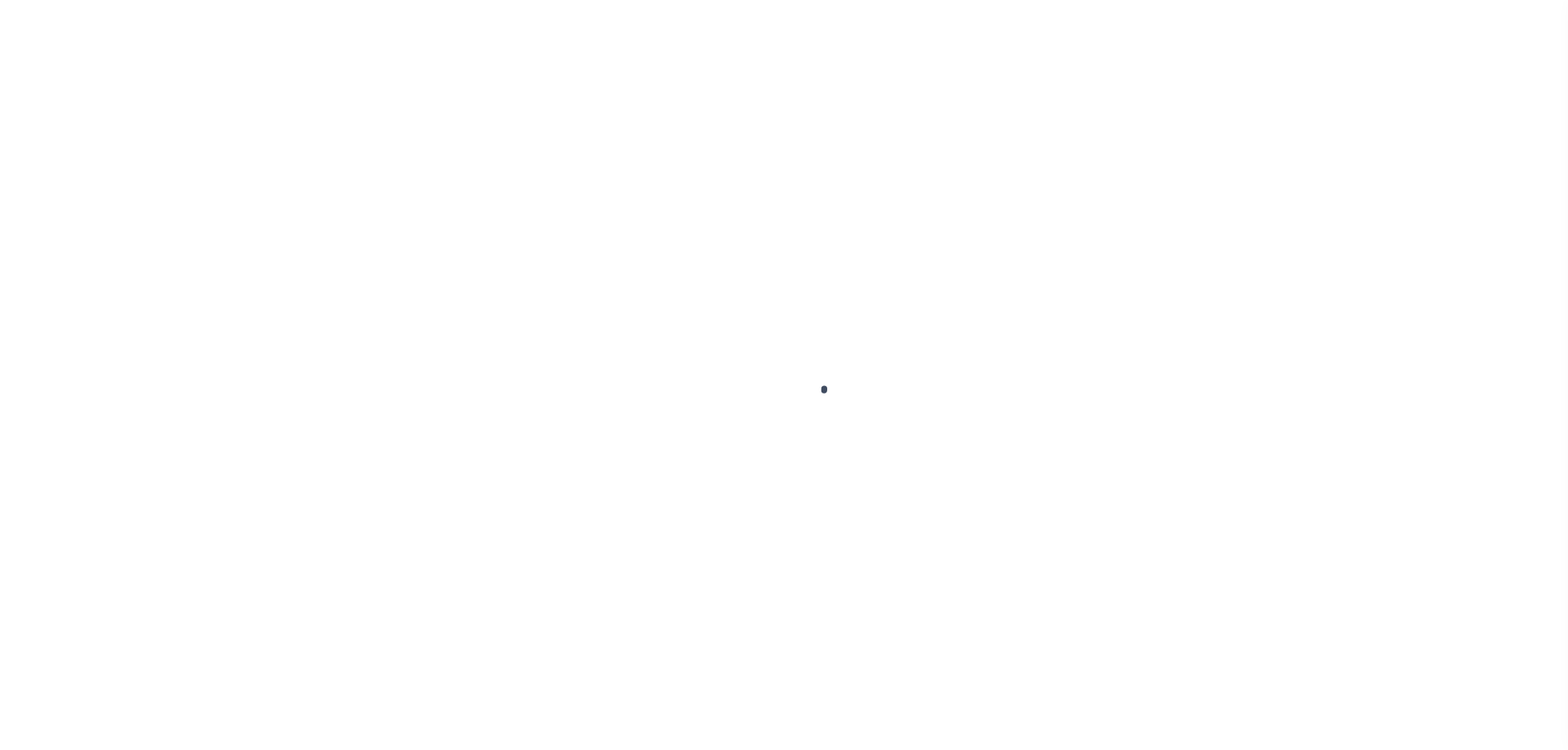
type input "623 [PERSON_NAME] PARWAY 201"
type input "GLENWOOD IL 60425"
select select
select select "10"
select select
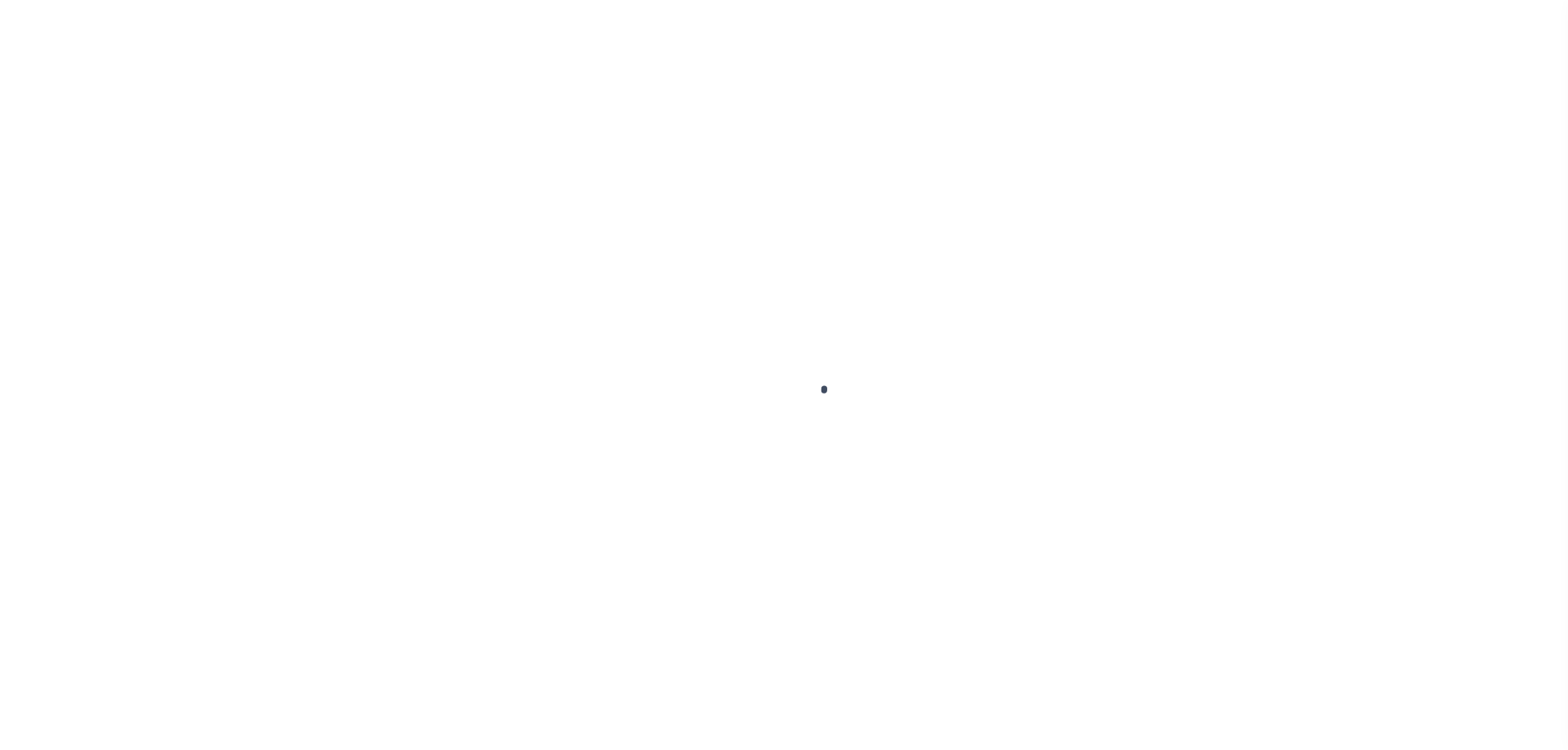
type input "623 CARROLL PARWAY 201"
radio input "true"
select select "NonEscrow"
select select
type input "GLENWOOD IL 60425"
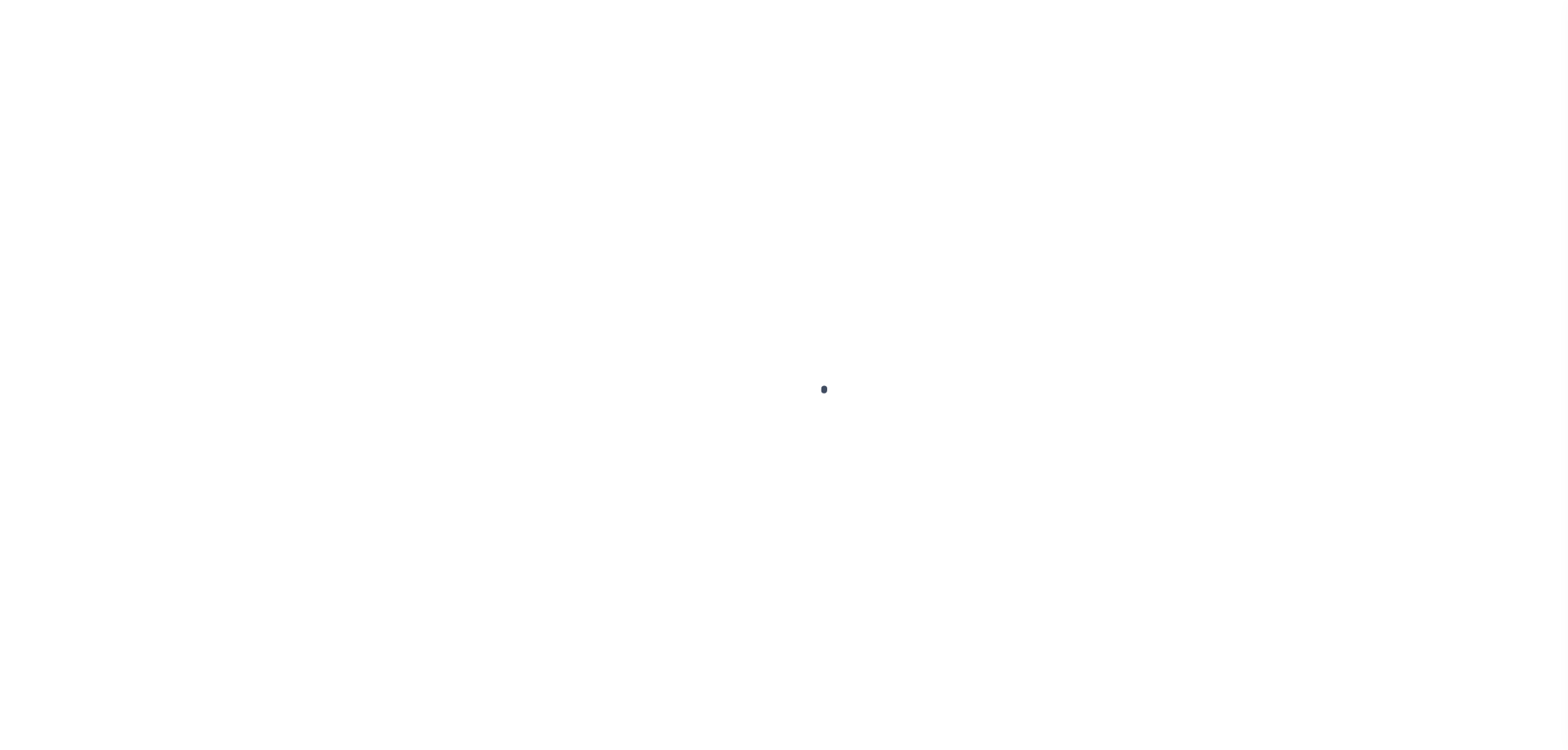
type input "928008160"
type input "IL"
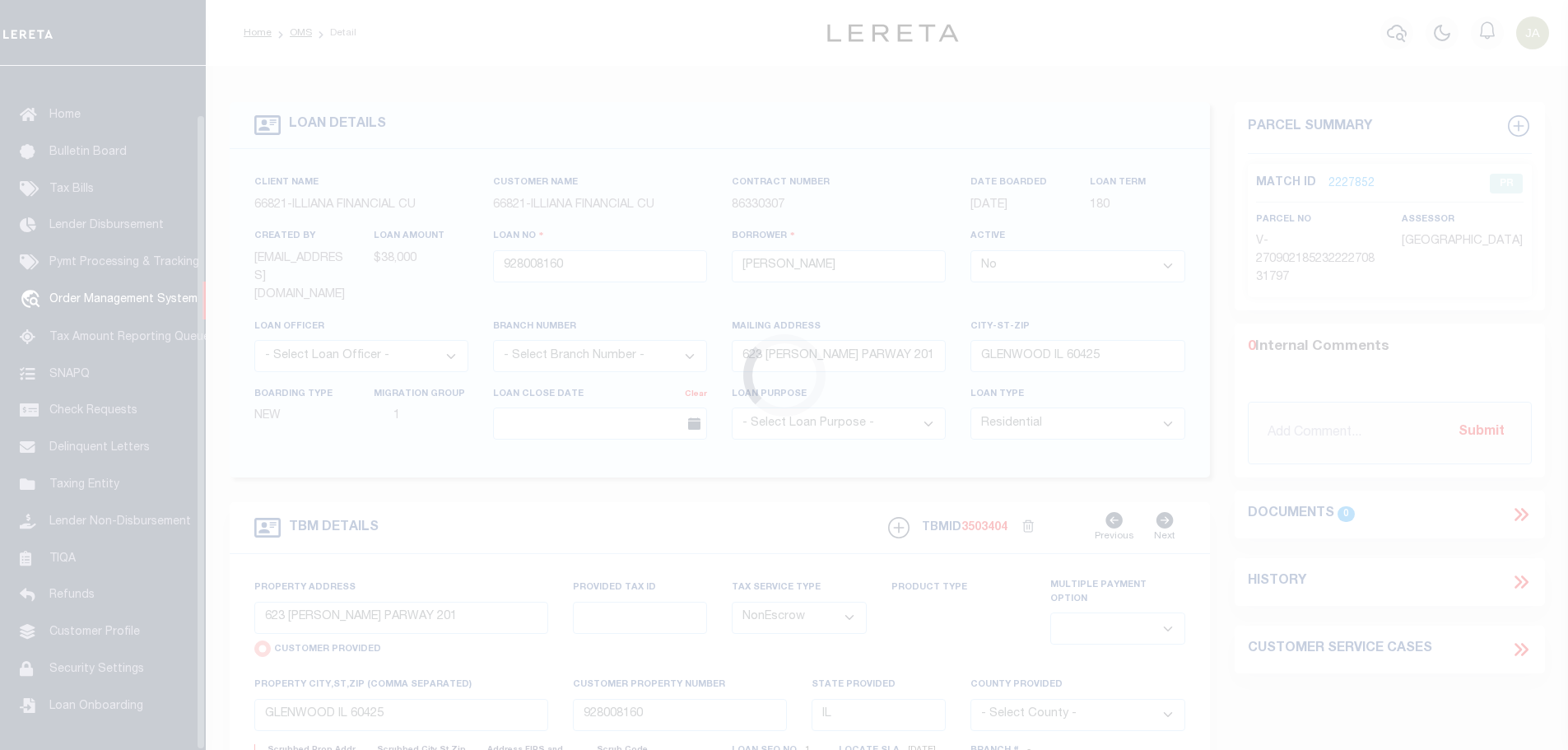
scroll to position [52, 0]
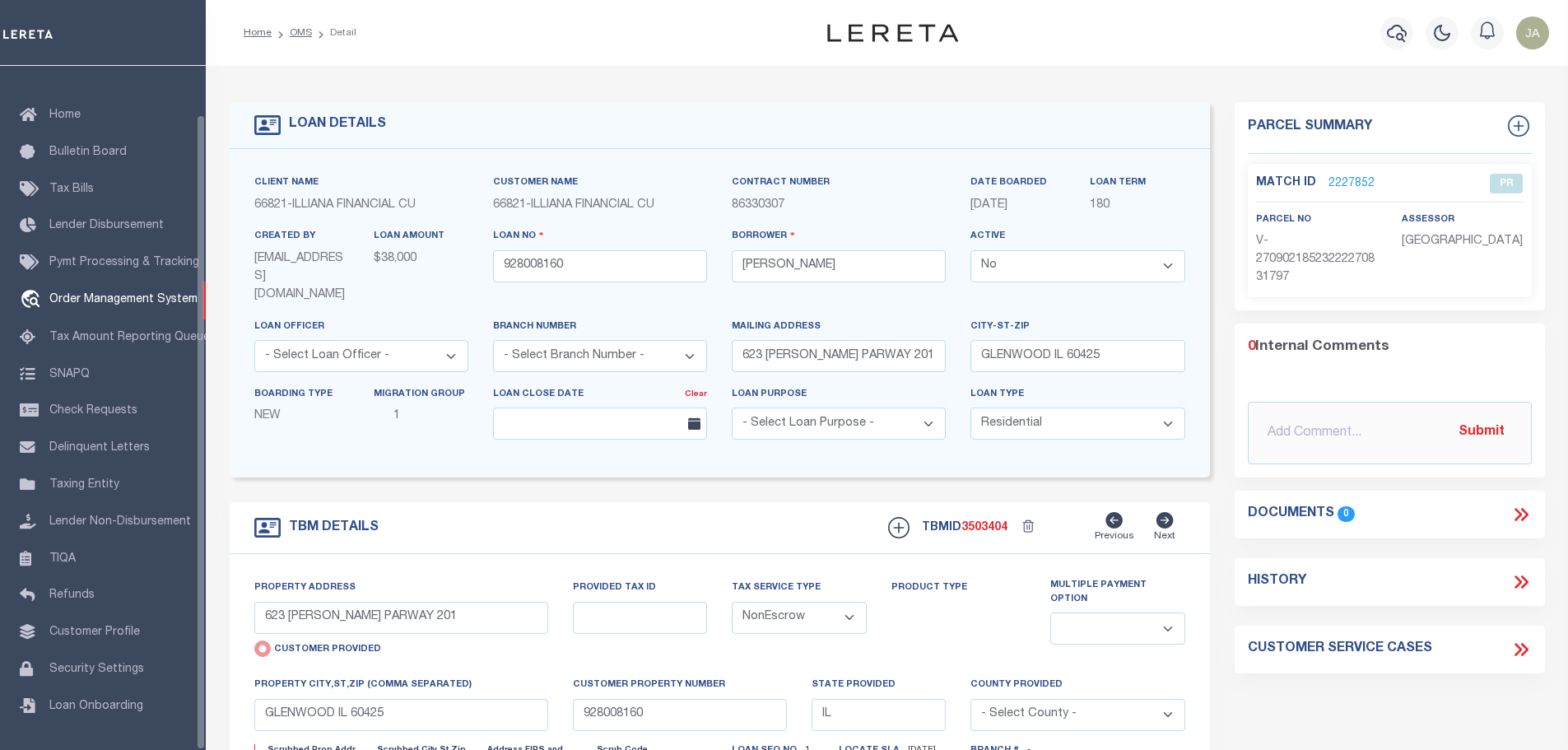
select select "200"
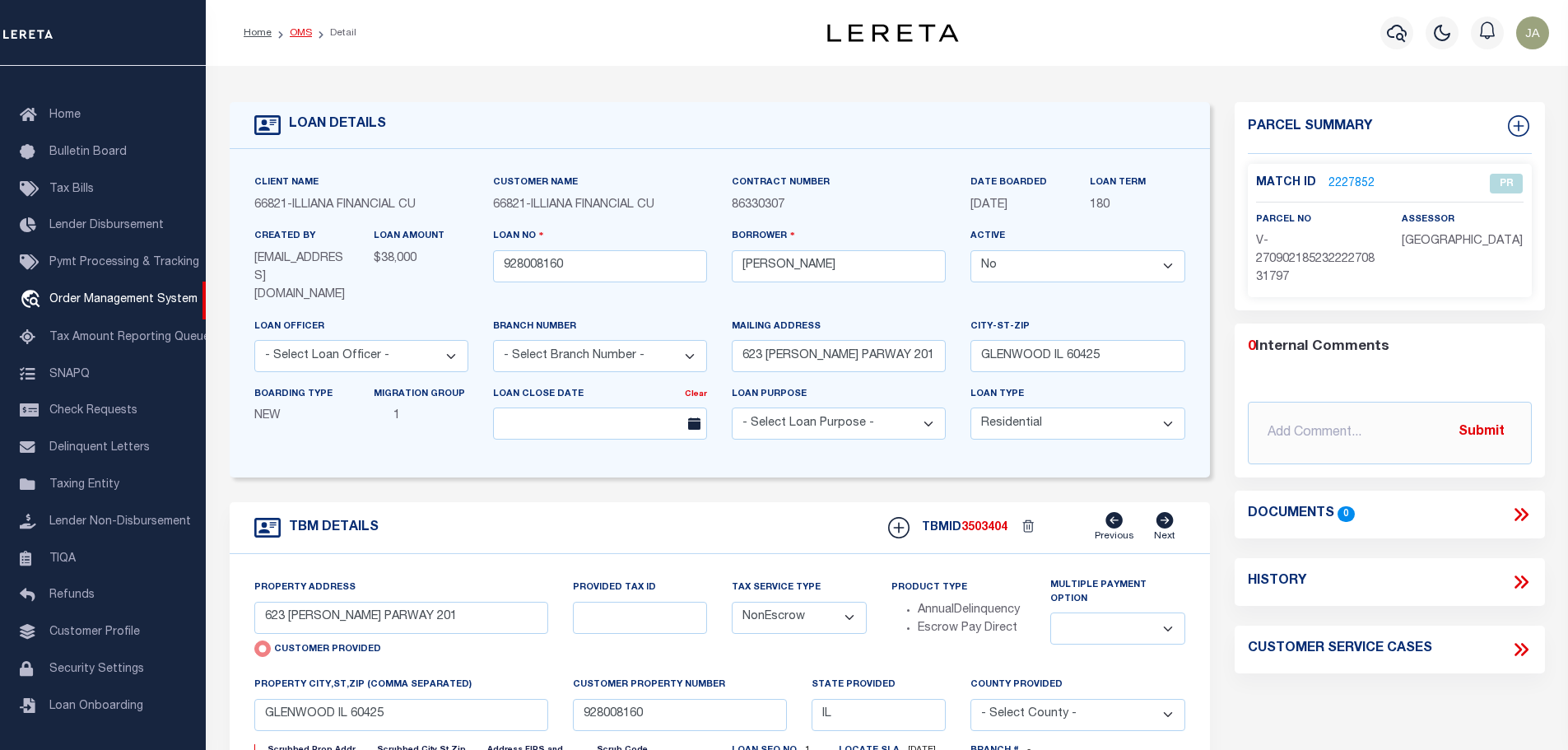
click at [299, 29] on link "OMS" at bounding box center [300, 32] width 22 height 10
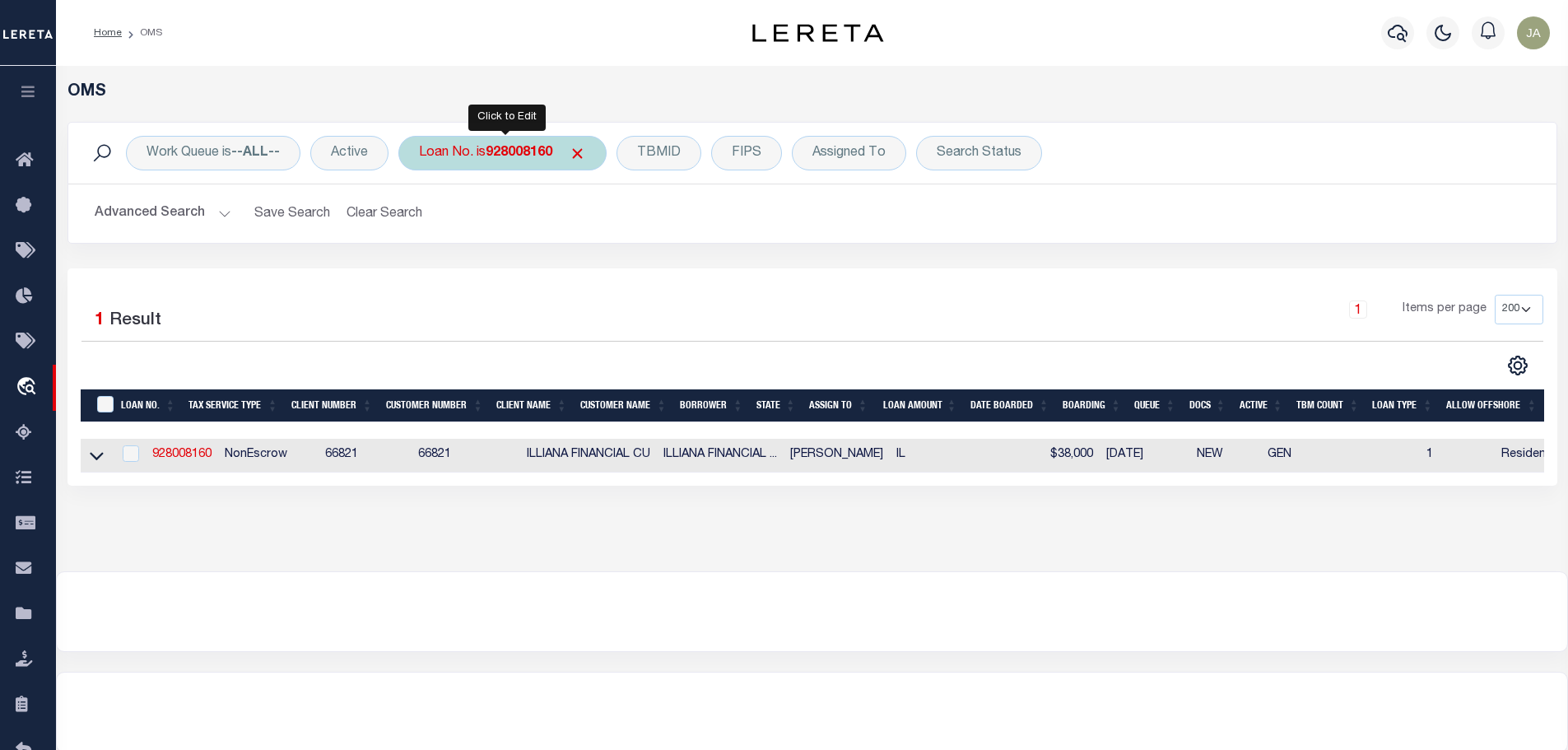
click at [493, 154] on b "928008160" at bounding box center [518, 153] width 67 height 13
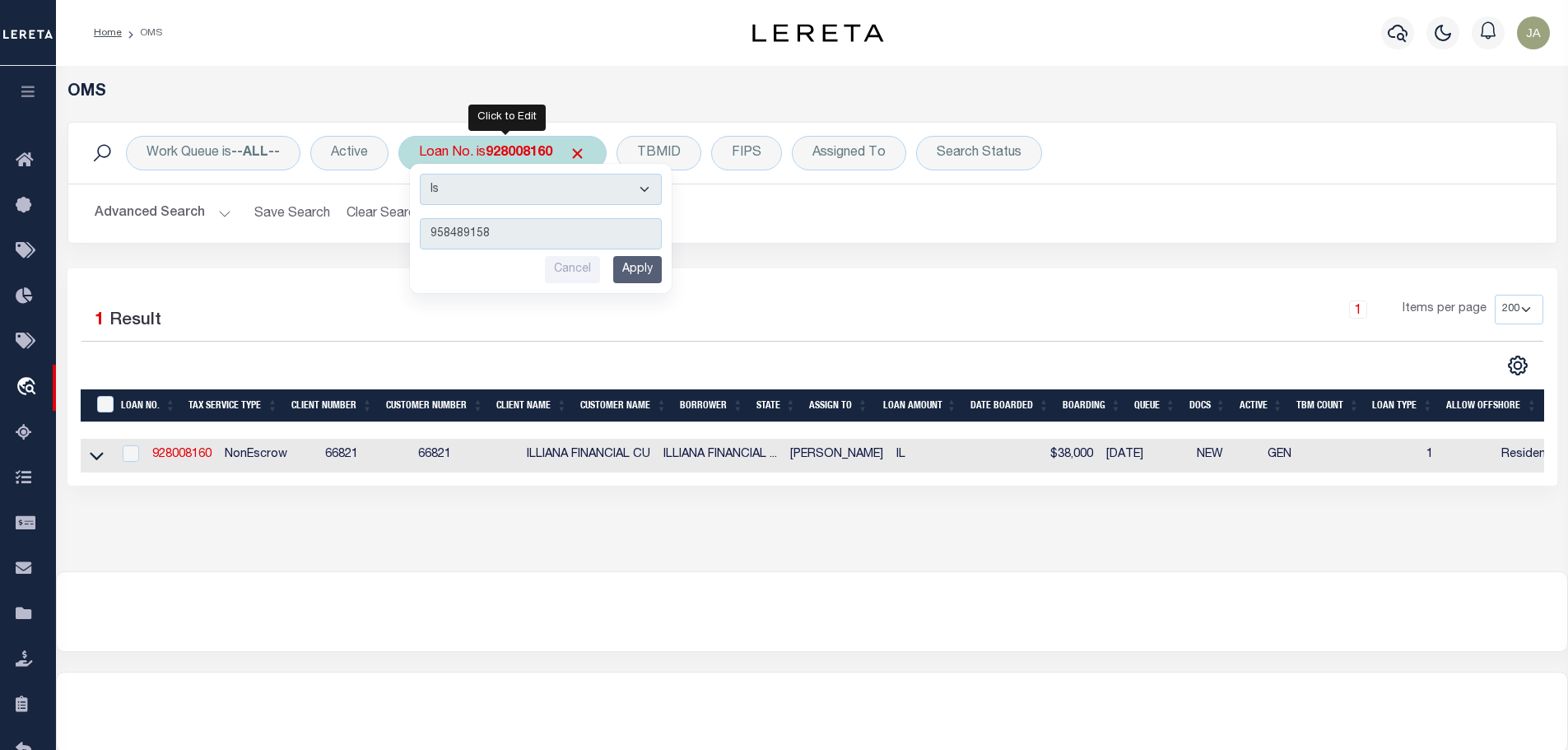
type input "958489158"
click at [638, 266] on input "Apply" at bounding box center [637, 269] width 48 height 27
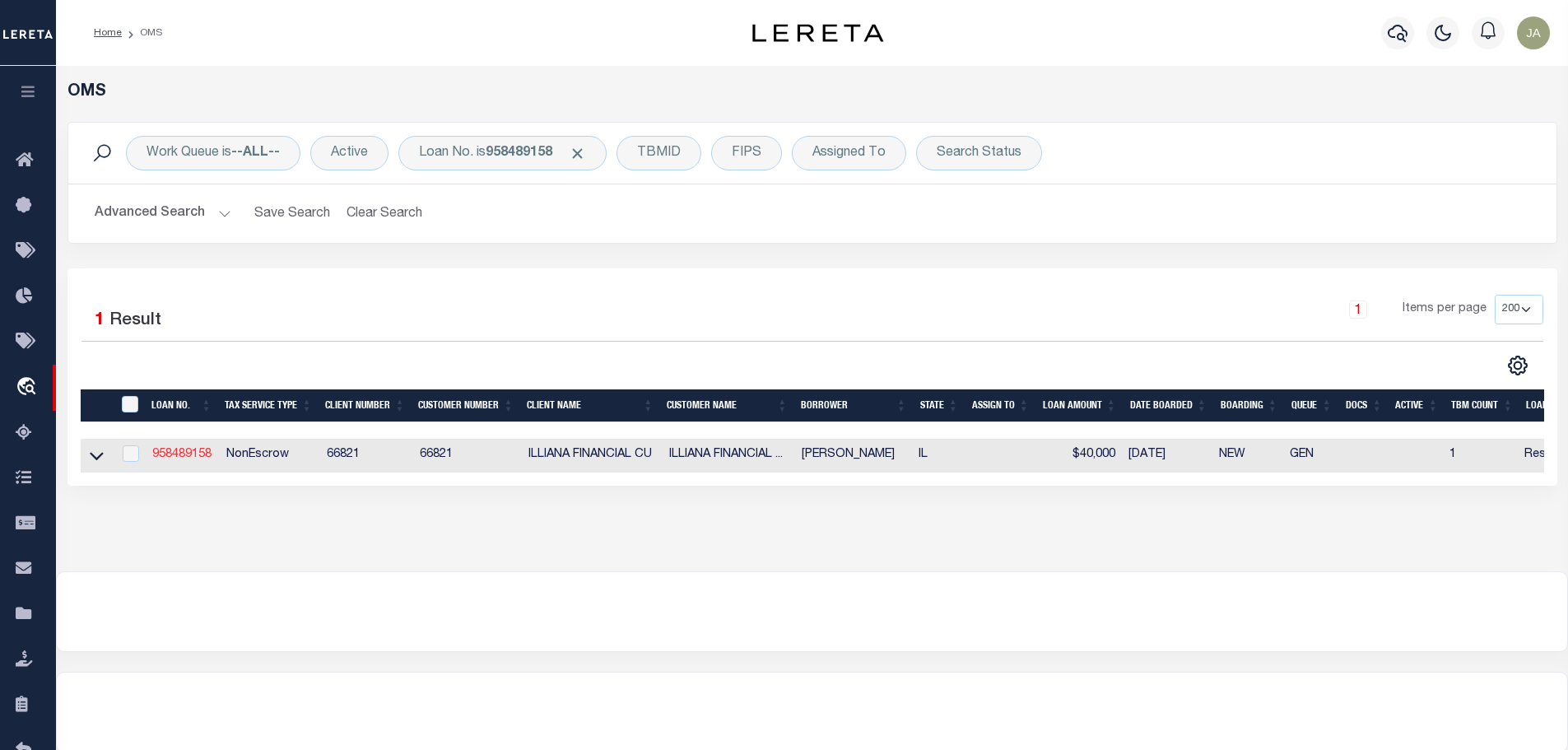
click at [180, 459] on link "958489158" at bounding box center [181, 454] width 59 height 12
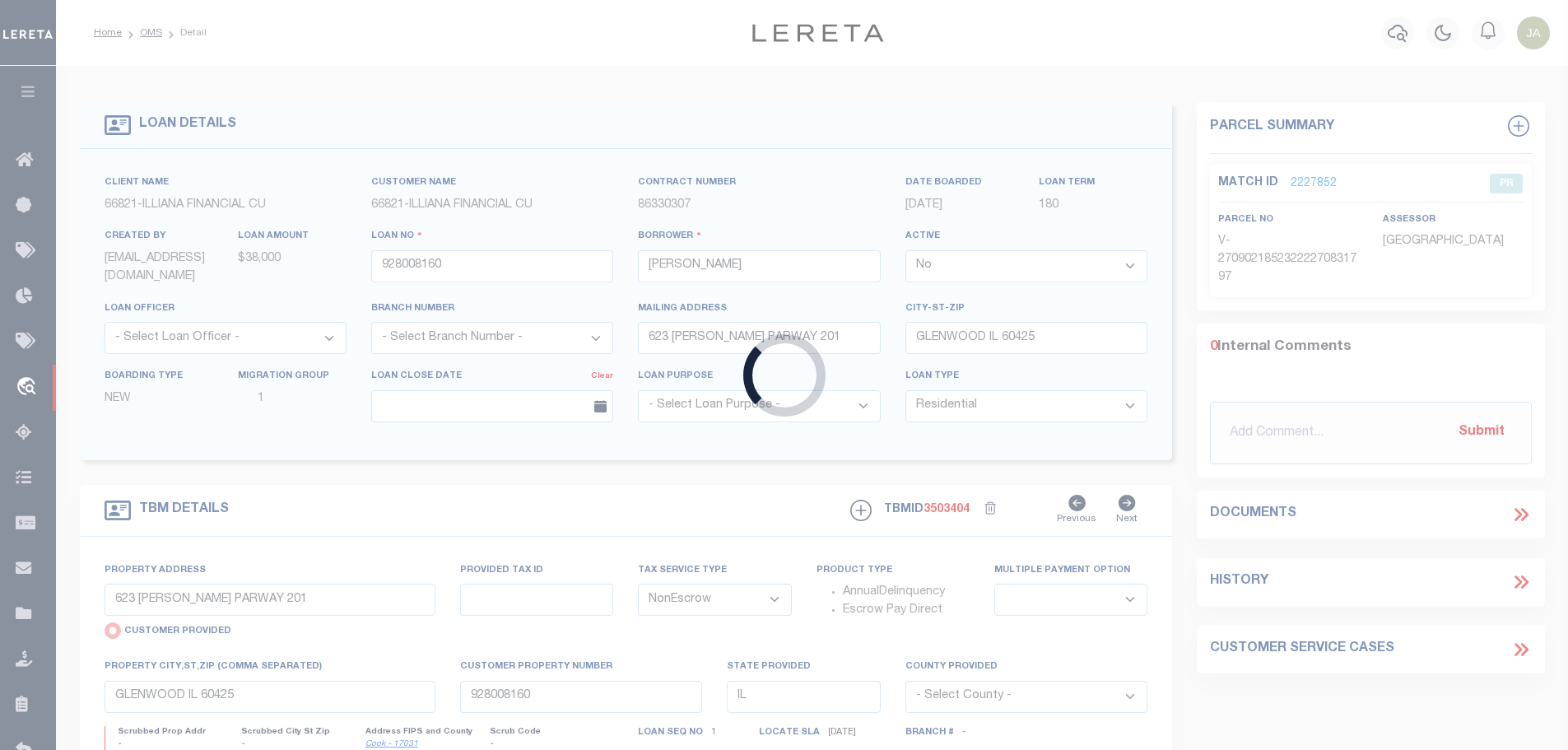
type input "958489158"
type input "HARRIS , ARCHIE L"
type input "3552 ARTHUR RD"
type input "CRETE IL 60417"
select select
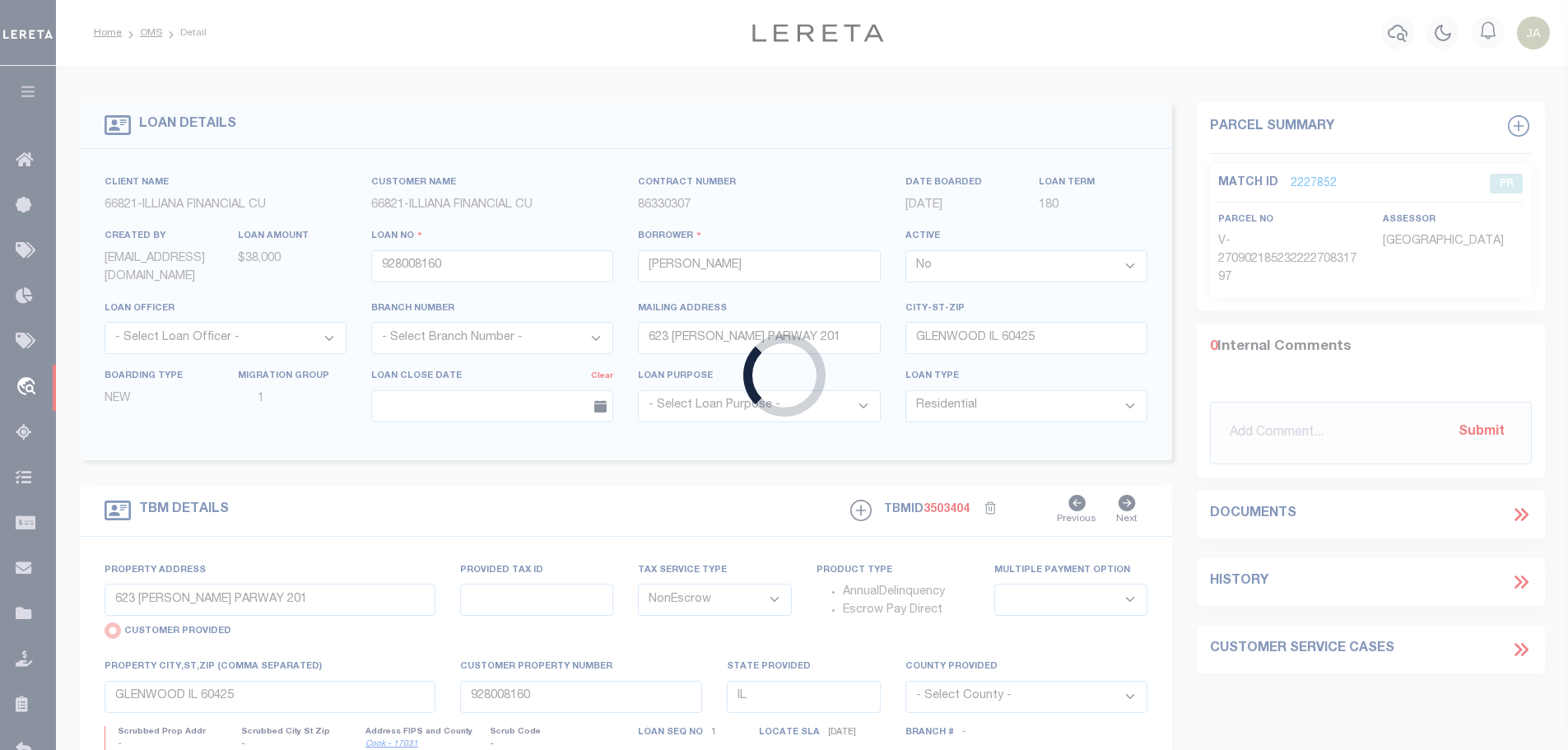
select select
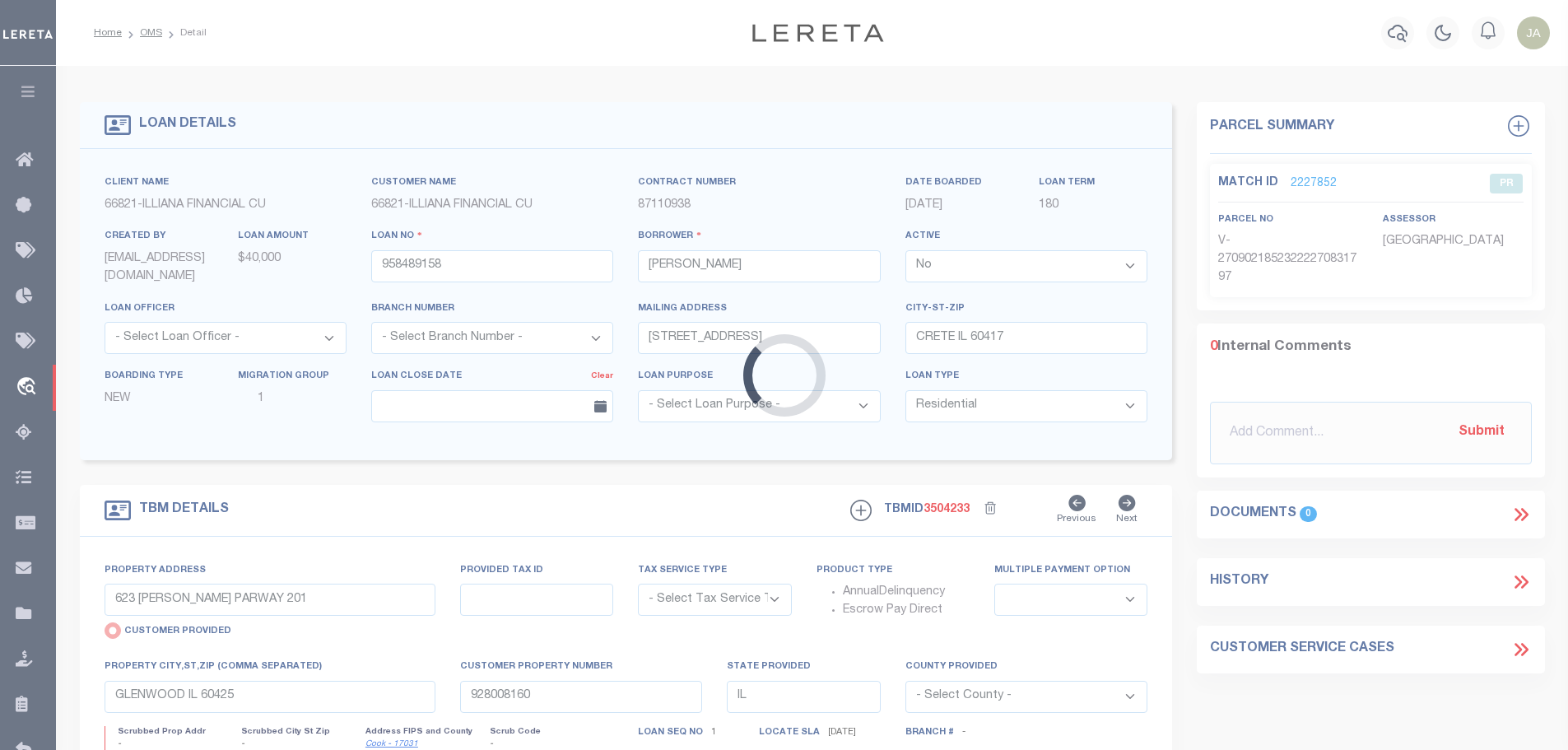
type input "3552 ARTHUR RD"
select select "NonEscrow"
select select
type input "CRETE IL 604171521"
type input "958489158"
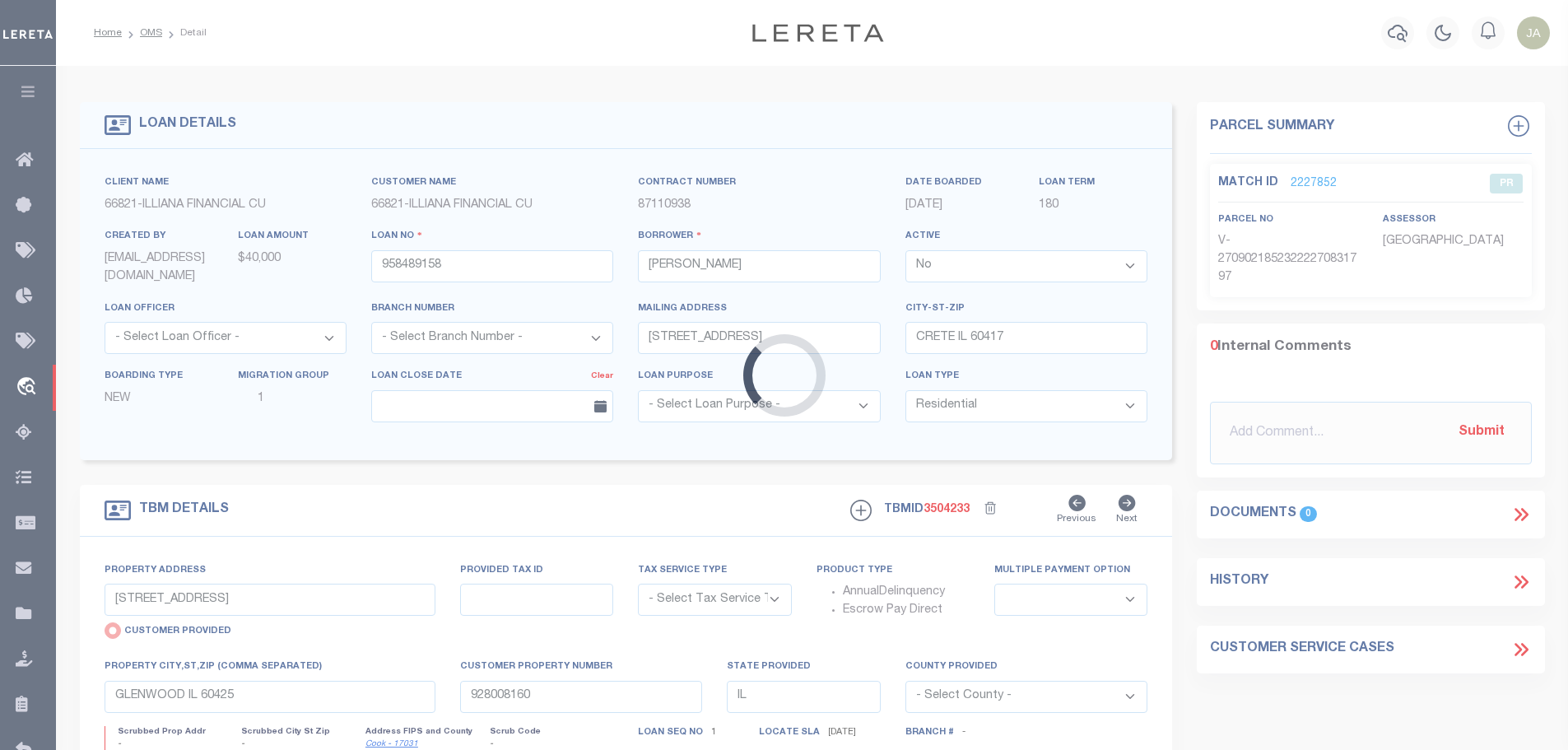
type textarea "UNVERIFIED CUSTOMER SUPPLIED APN 23-15-02-103-004-0000"
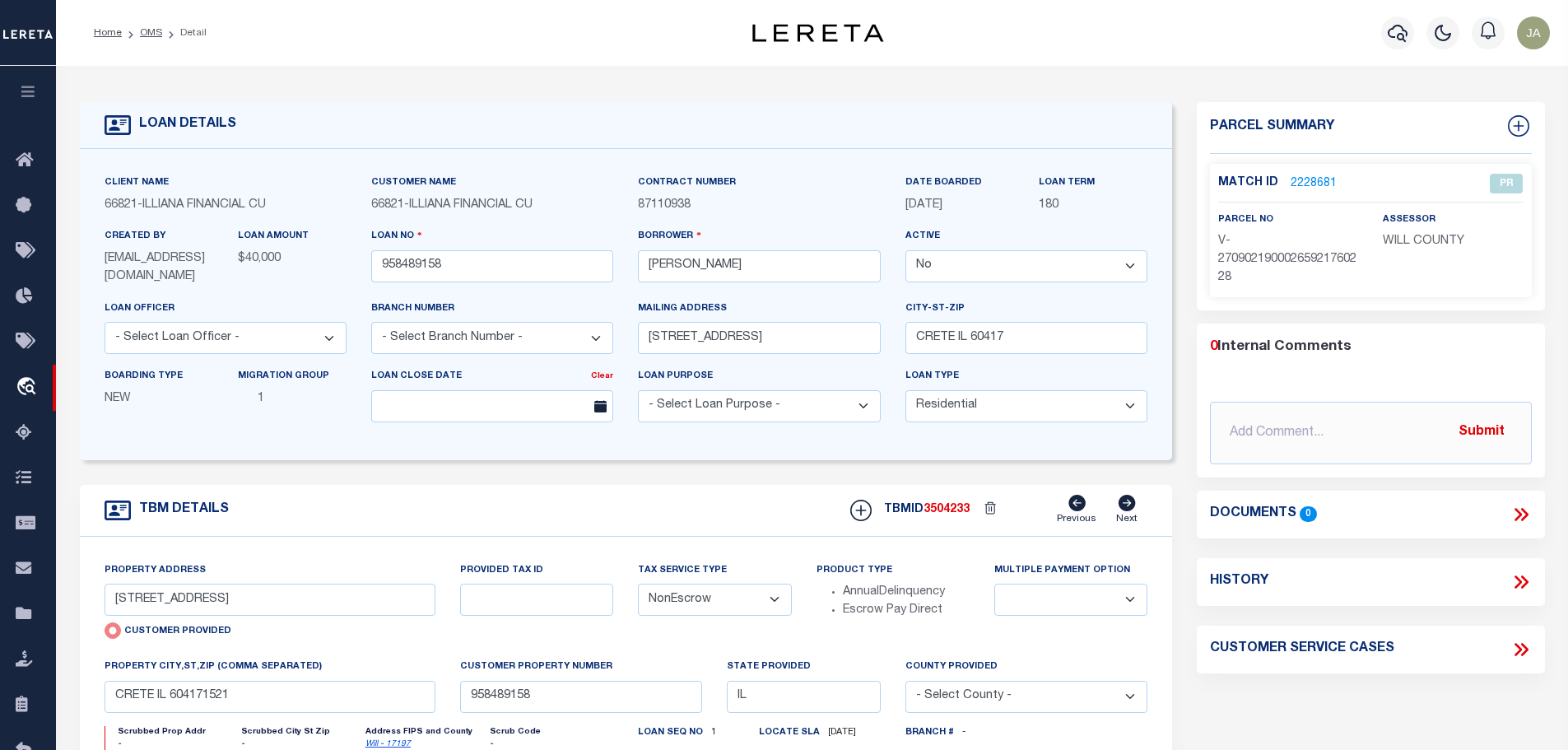
click at [1309, 178] on link "2228681" at bounding box center [1314, 183] width 46 height 17
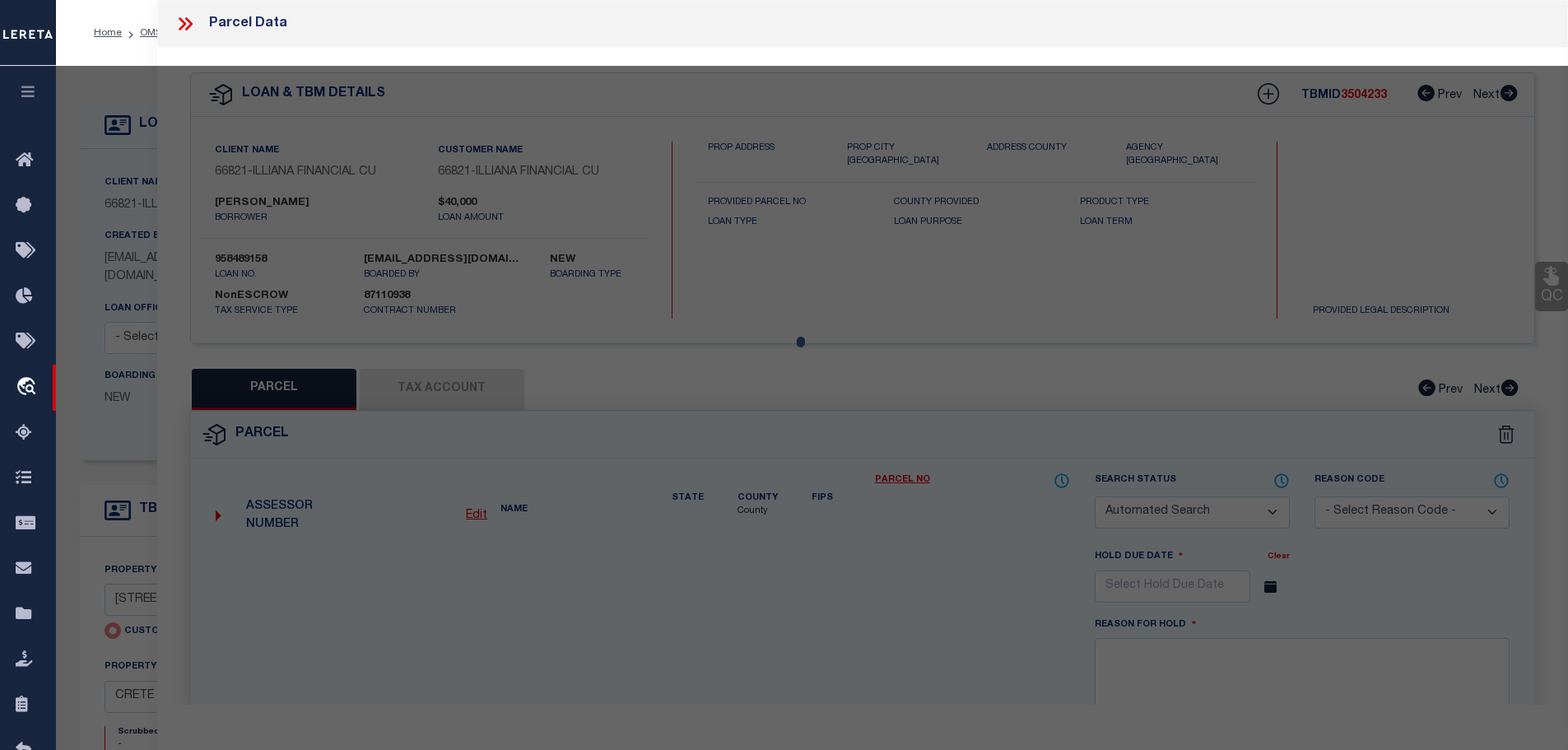
checkbox input "false"
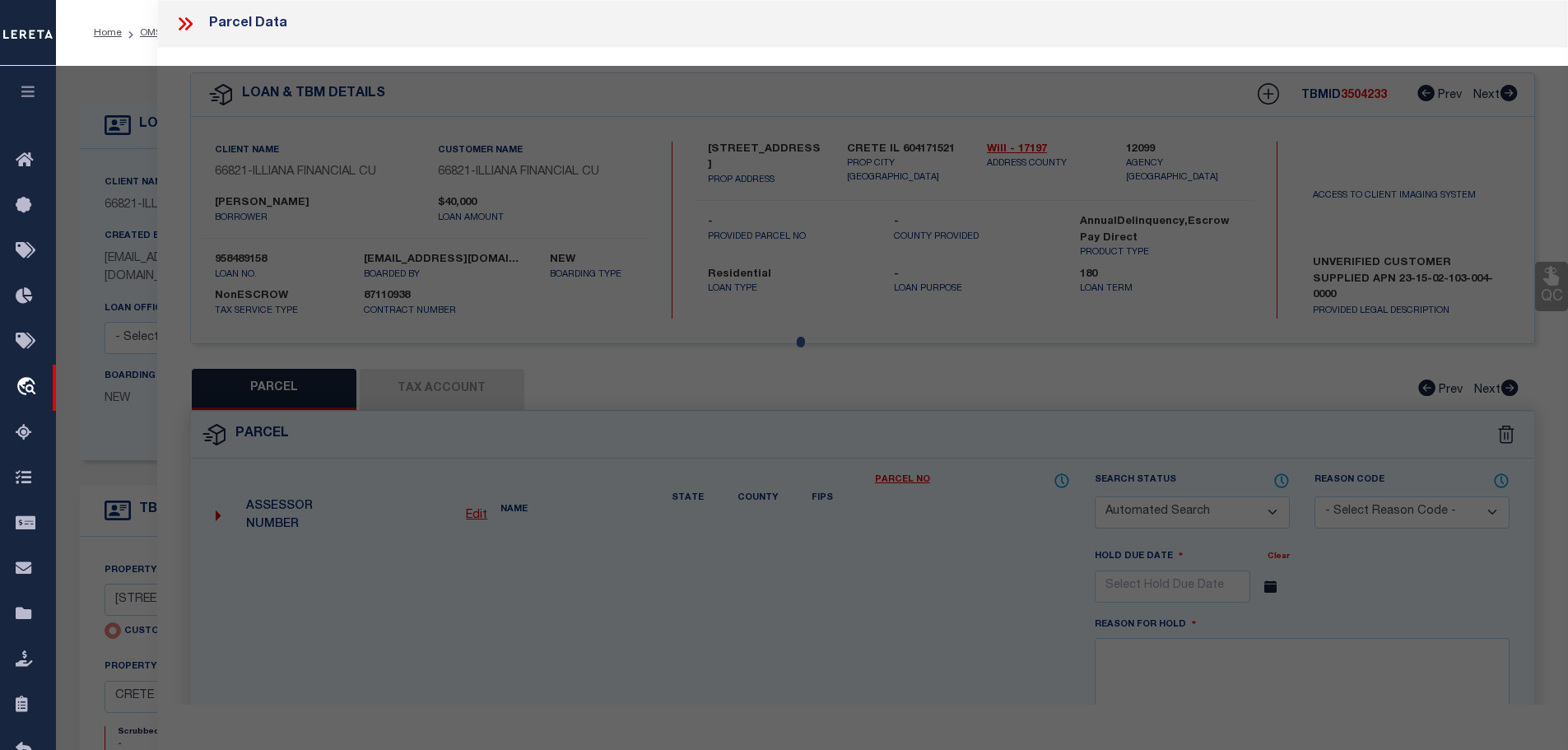
select select "PR"
type input "3552 ARTHUR RD"
checkbox input "false"
type input "CRETE IL 604171521"
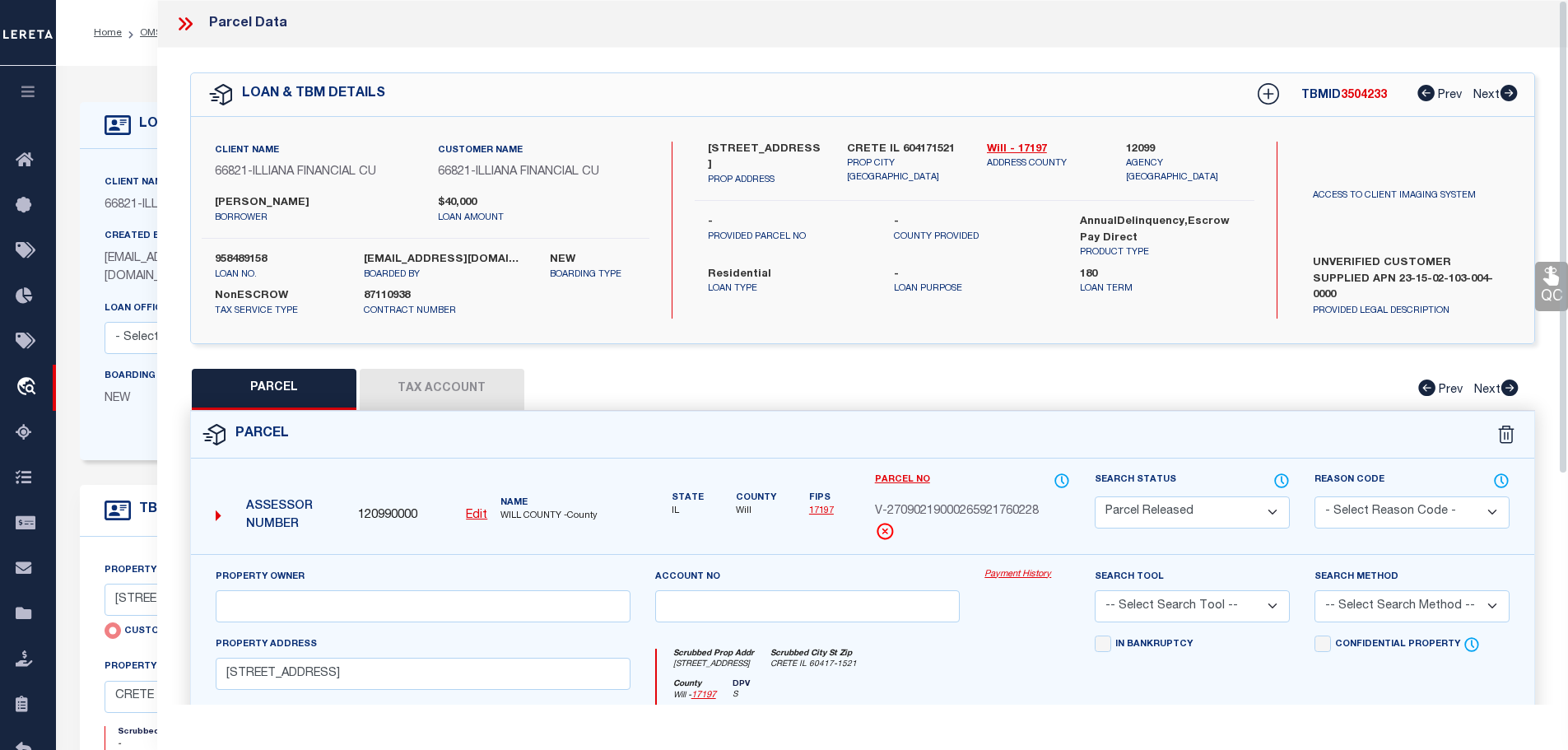
click at [479, 375] on button "Tax Account" at bounding box center [442, 390] width 164 height 41
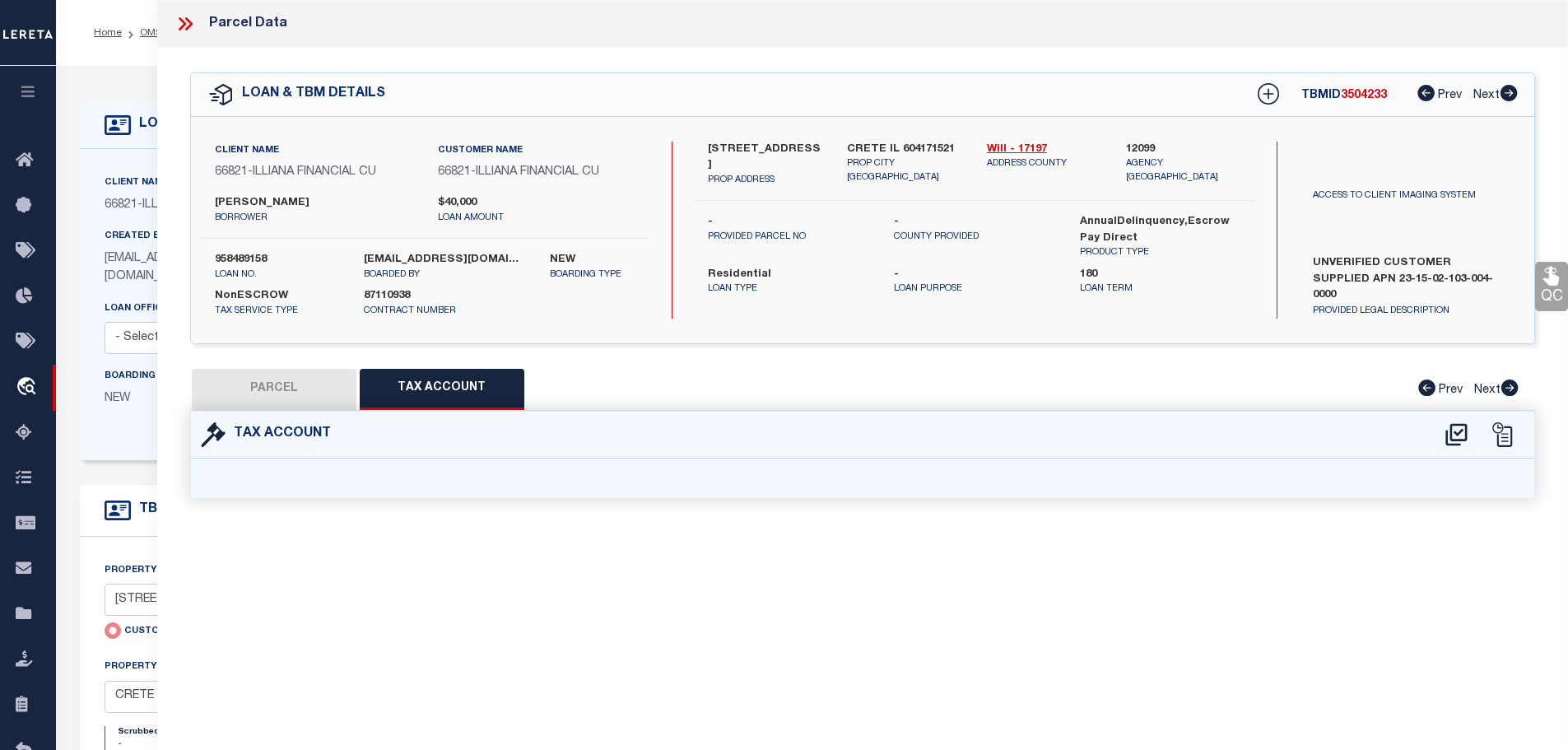
select select "100"
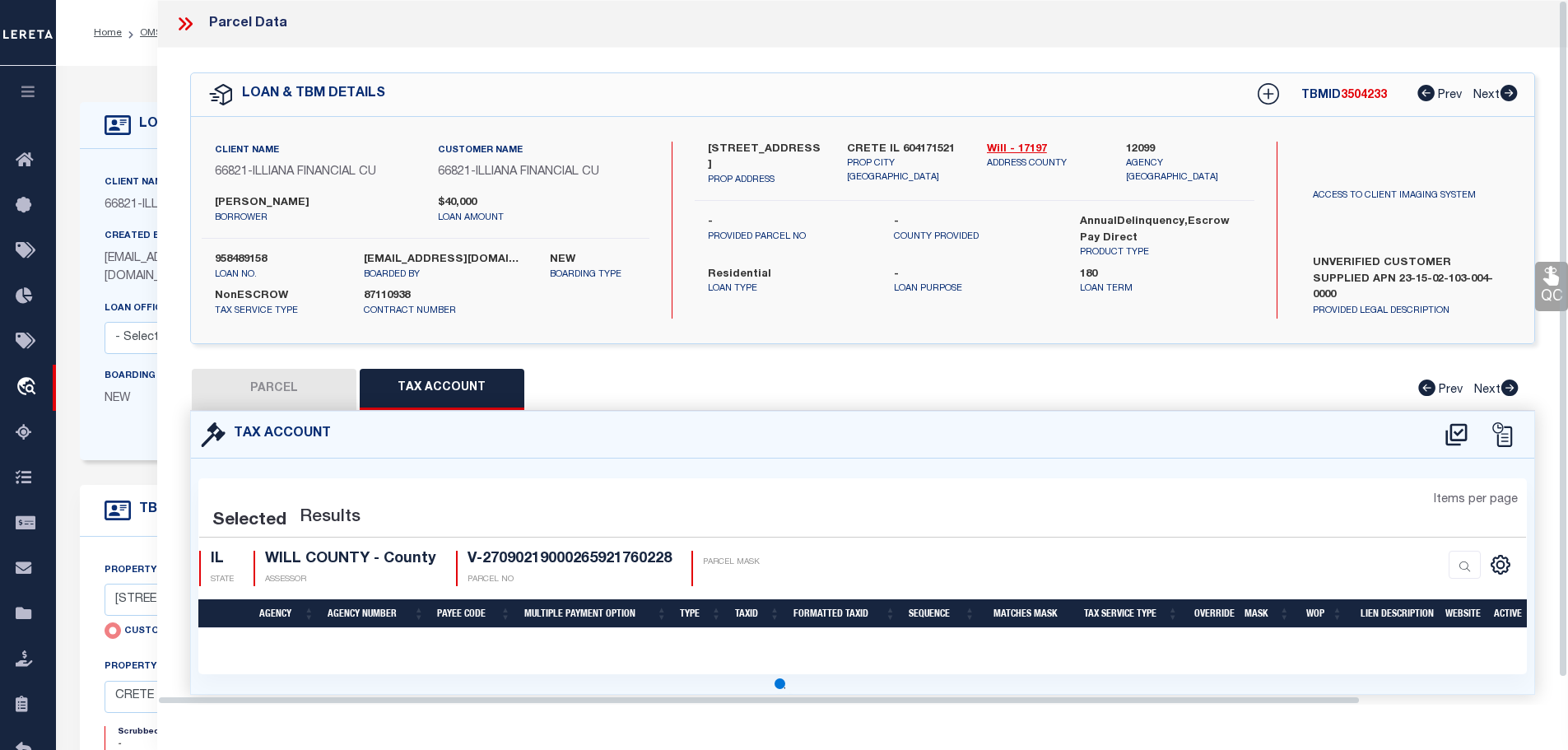
select select "100"
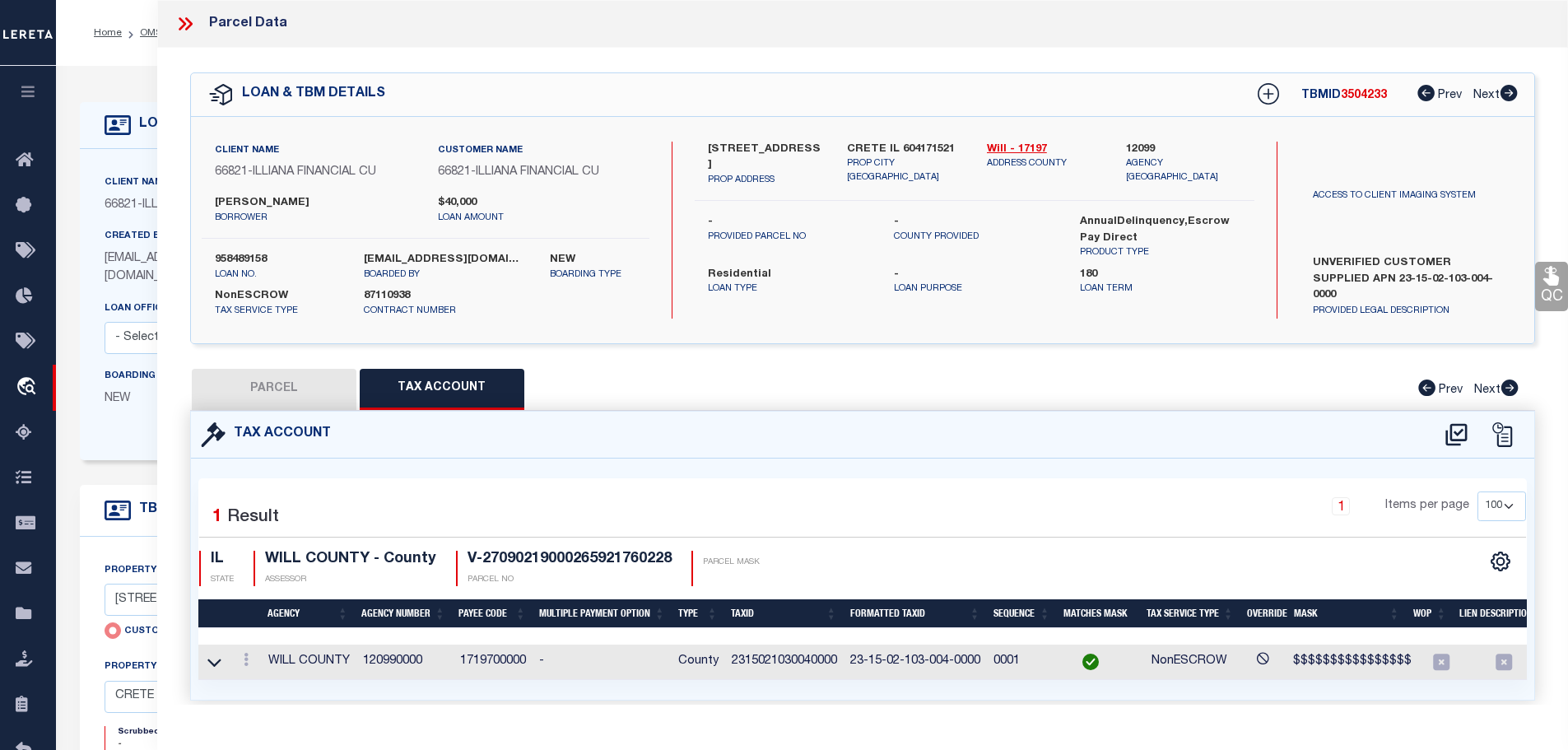
click at [291, 391] on button "PARCEL" at bounding box center [274, 390] width 164 height 41
select select "AS"
checkbox input "false"
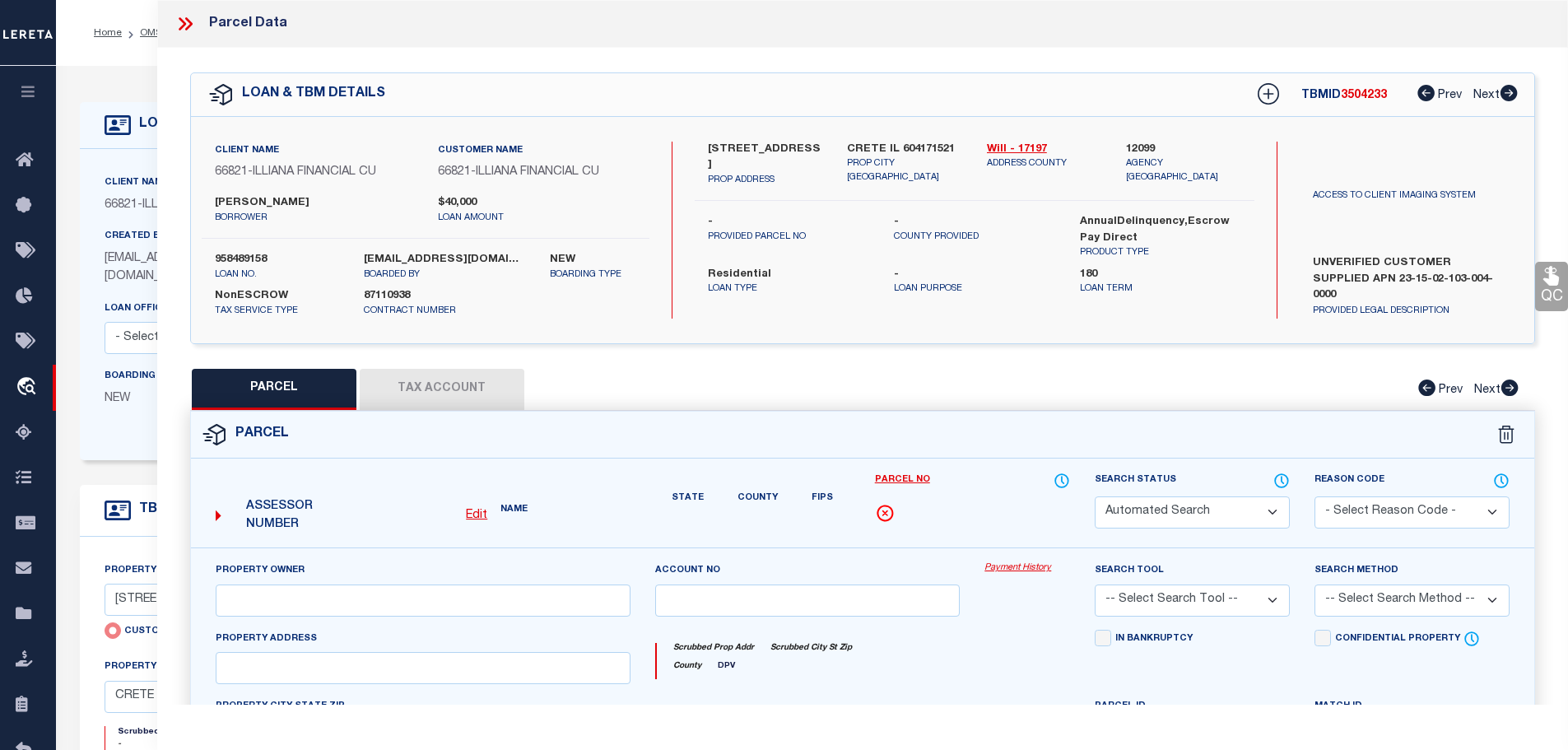
select select "PR"
type input "3552 ARTHUR RD"
checkbox input "false"
type input "CRETE IL 604171521"
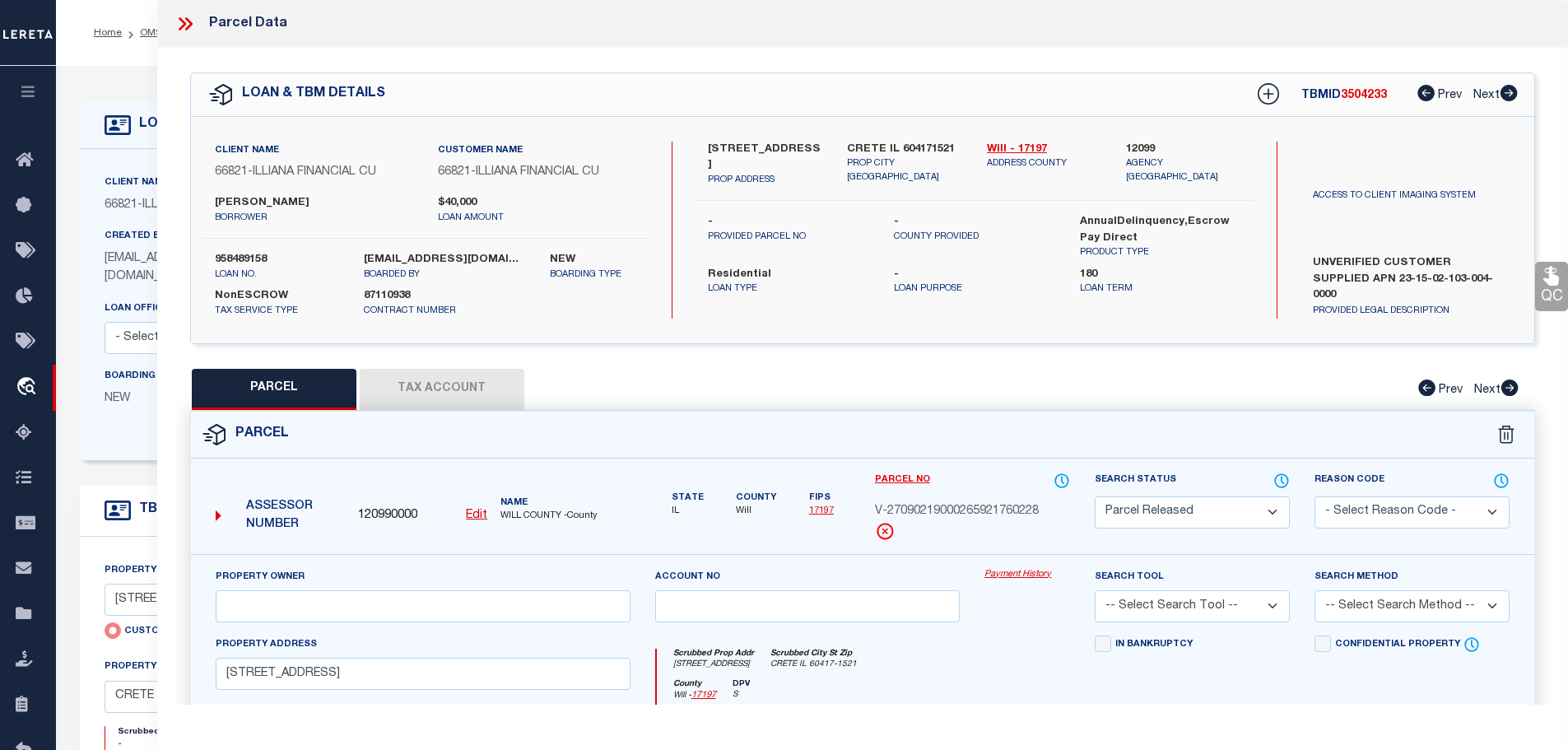
click at [999, 580] on link "Payment History" at bounding box center [1027, 575] width 86 height 14
drag, startPoint x: 181, startPoint y: 8, endPoint x: 181, endPoint y: 26, distance: 18.0
click at [181, 15] on div "Parcel Data" at bounding box center [863, 23] width 1412 height 47
click at [192, 40] on div "Parcel Data" at bounding box center [863, 23] width 1412 height 47
click at [189, 20] on icon at bounding box center [188, 23] width 7 height 13
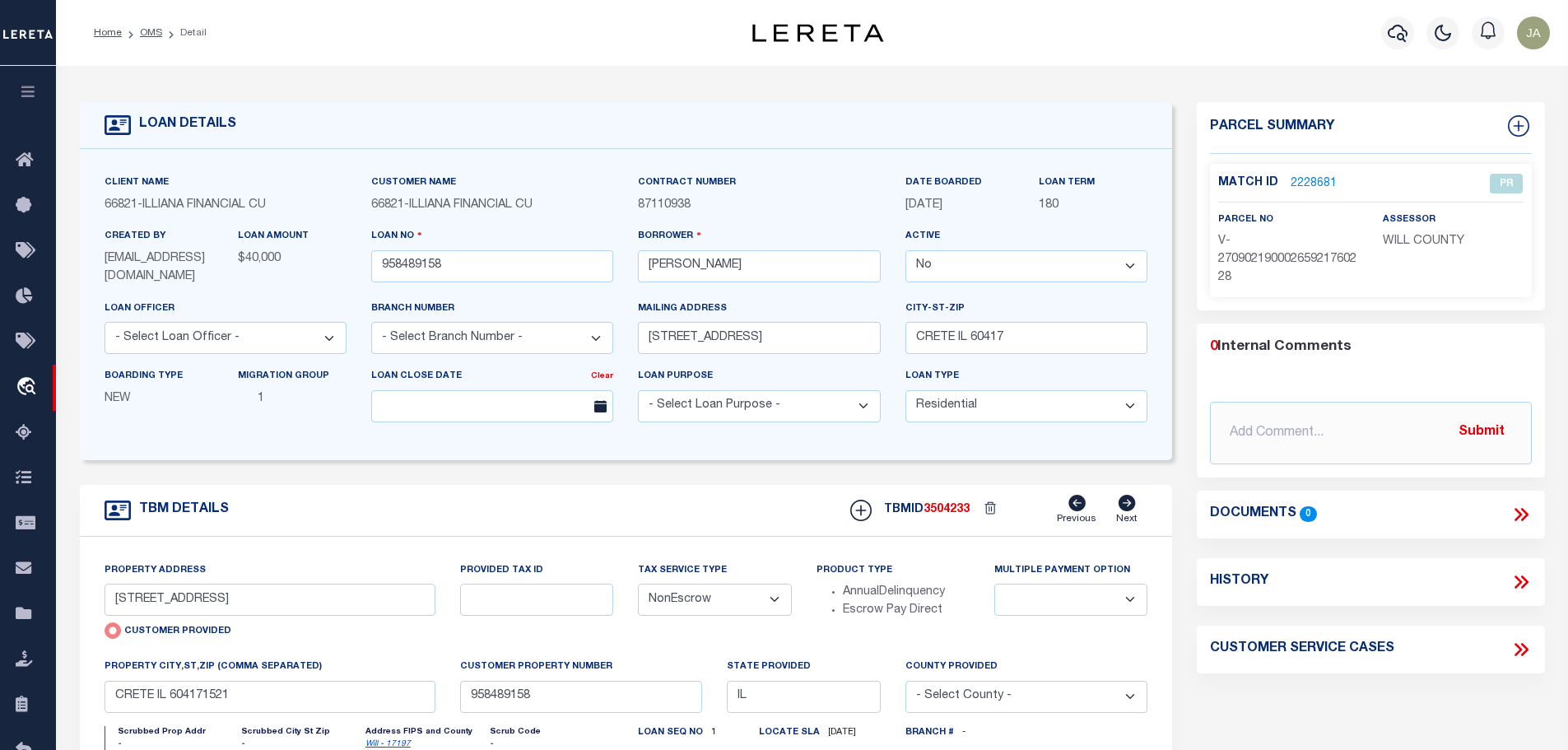
click at [21, 95] on icon "button" at bounding box center [28, 91] width 19 height 15
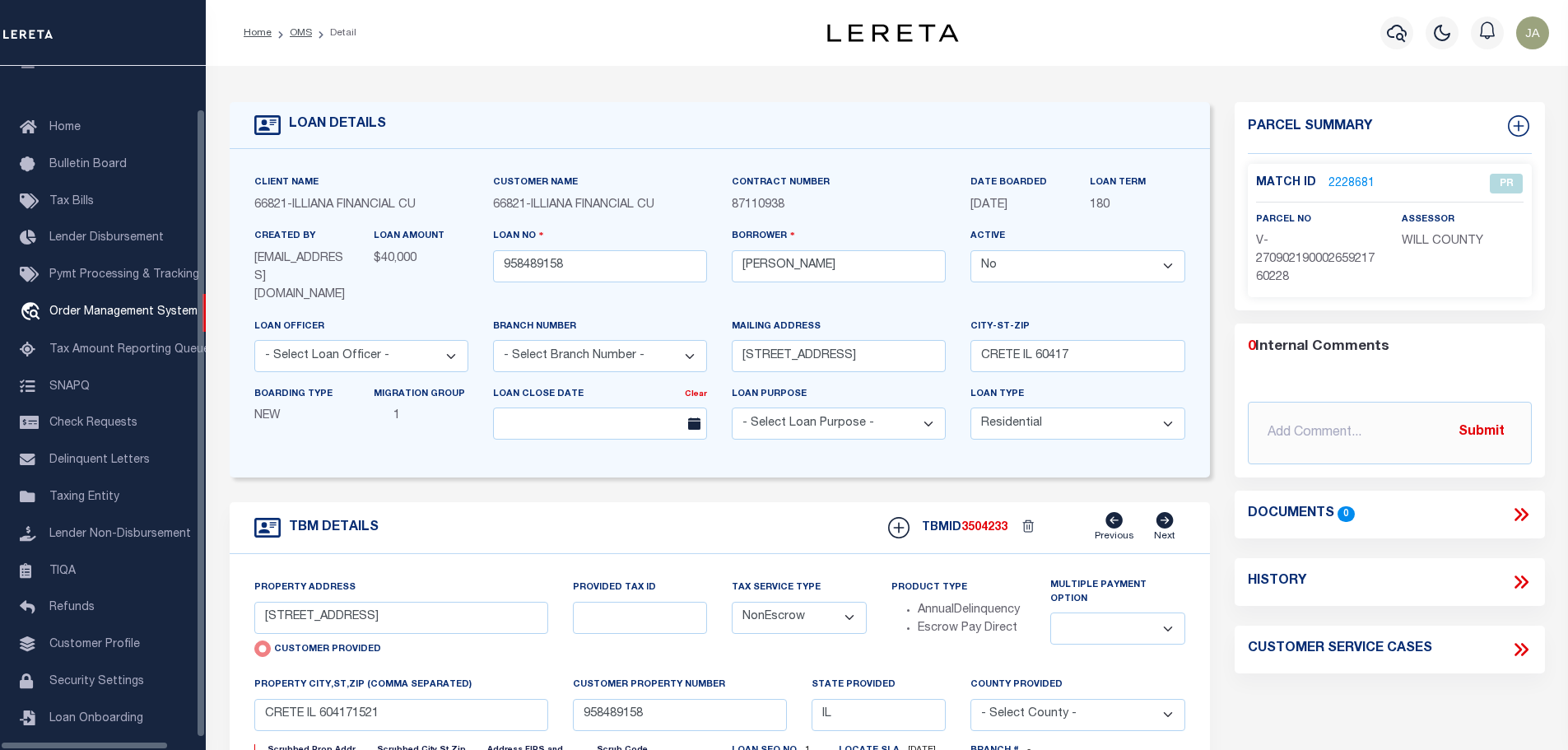
scroll to position [52, 0]
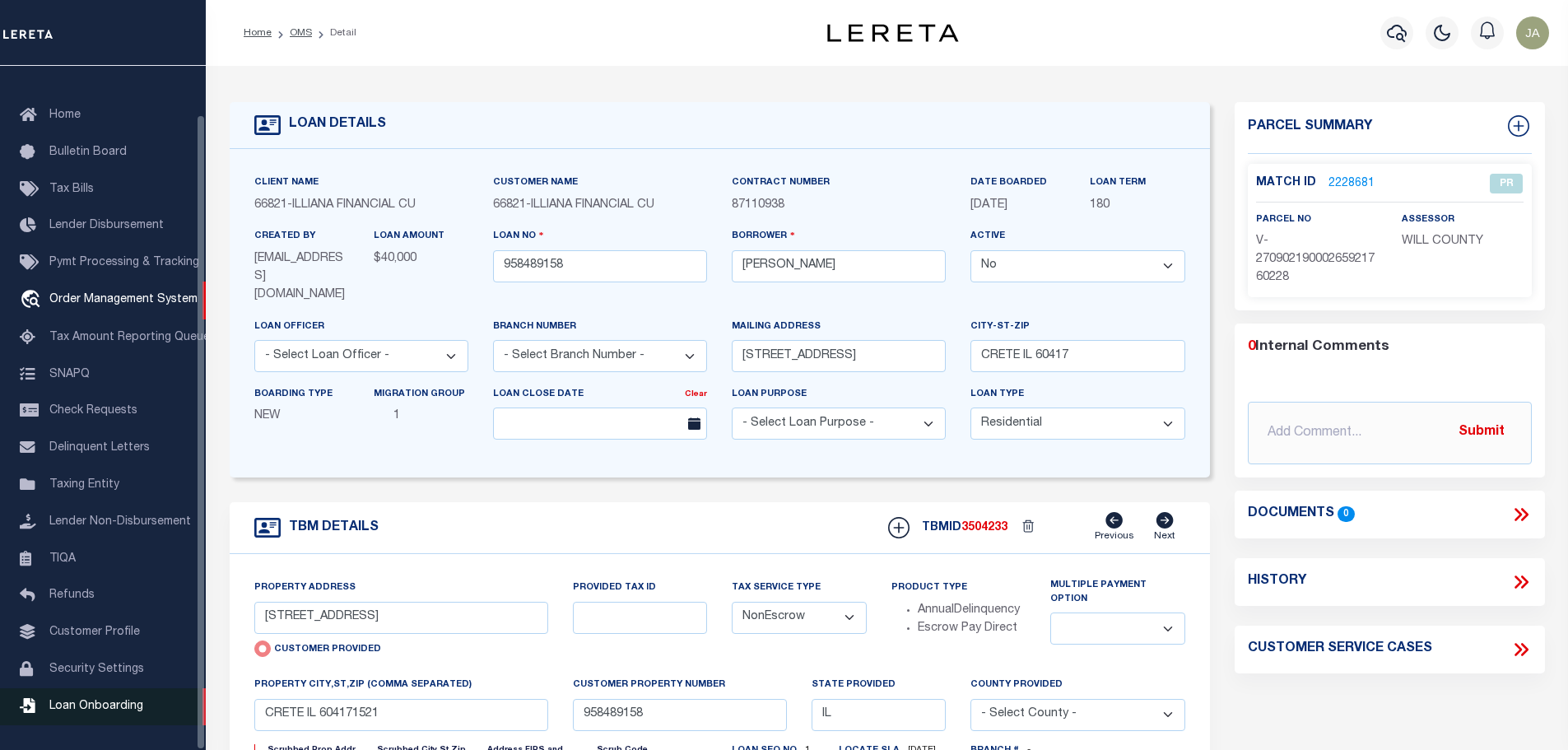
click at [113, 709] on span "Loan Onboarding" at bounding box center [96, 706] width 94 height 12
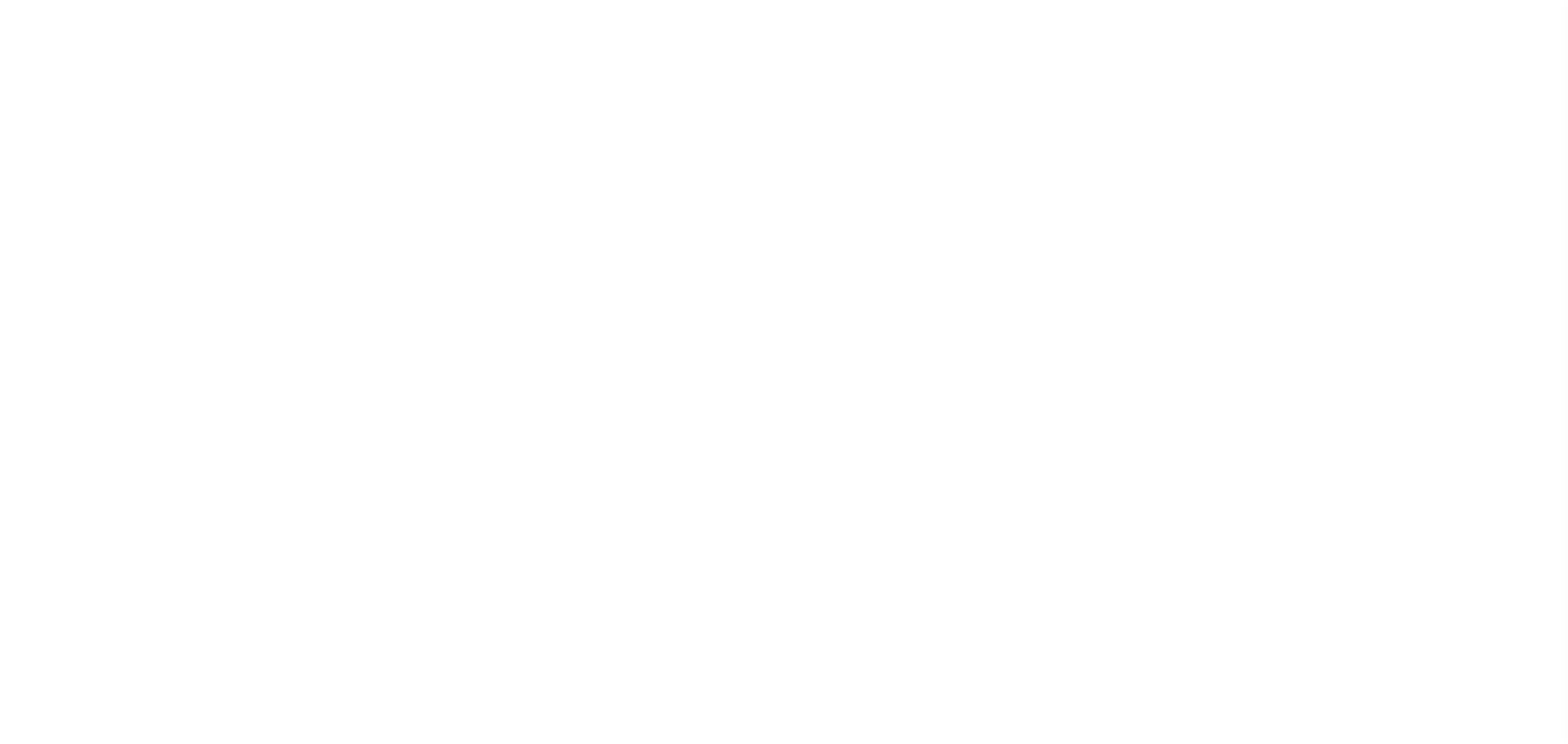
select select "25"
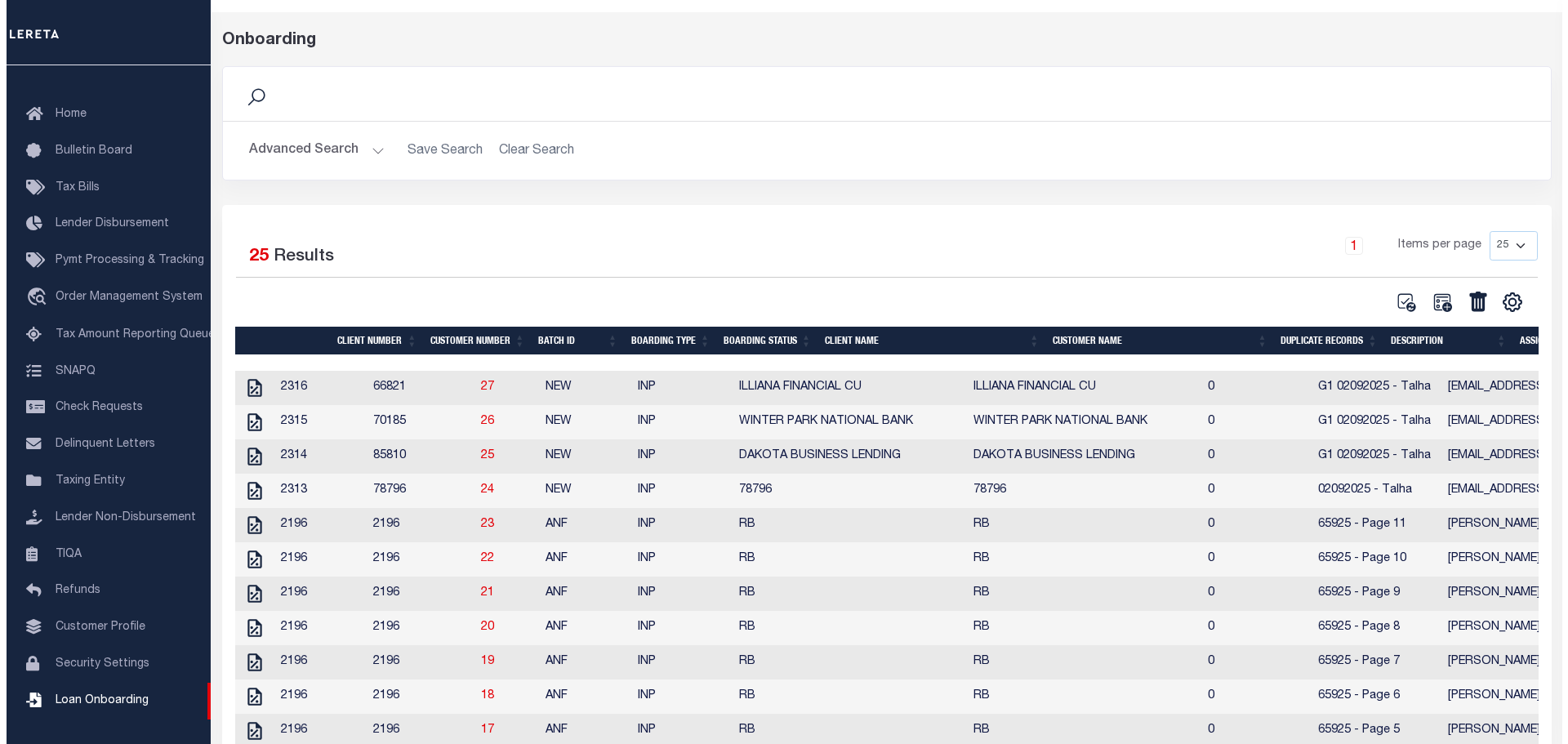
scroll to position [82, 0]
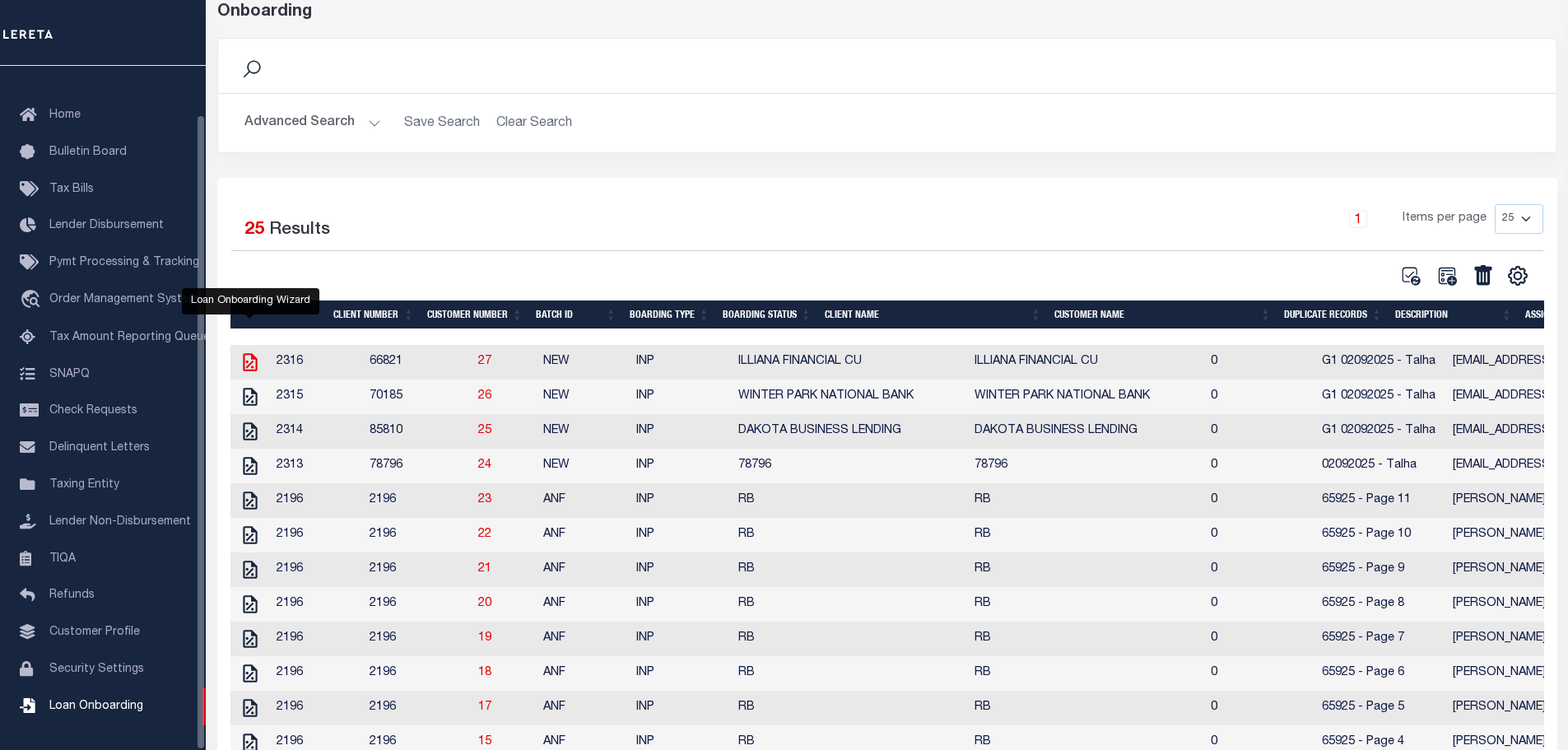
click at [245, 366] on icon "" at bounding box center [250, 362] width 21 height 21
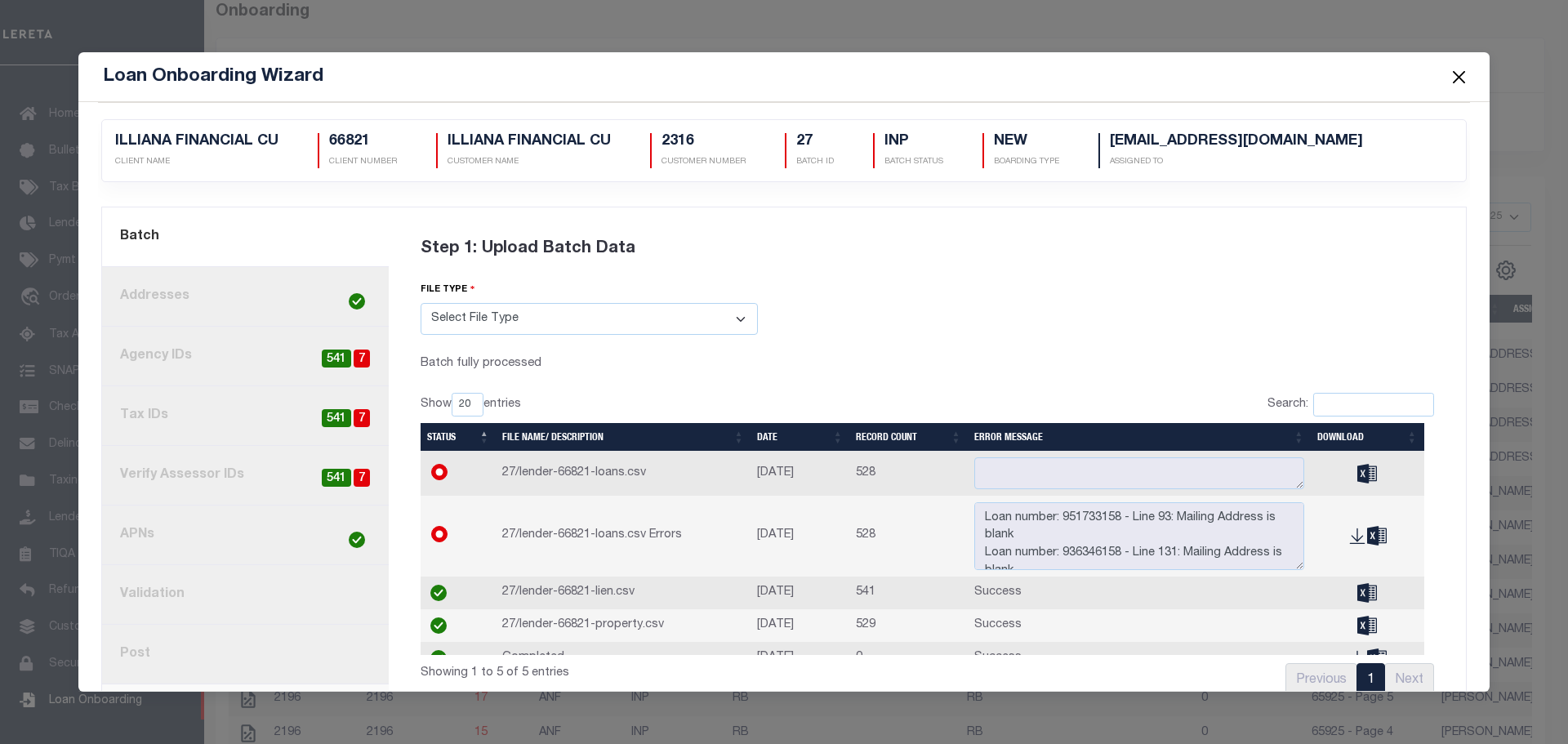
click at [330, 358] on span "541" at bounding box center [336, 358] width 29 height 19
radio input "true"
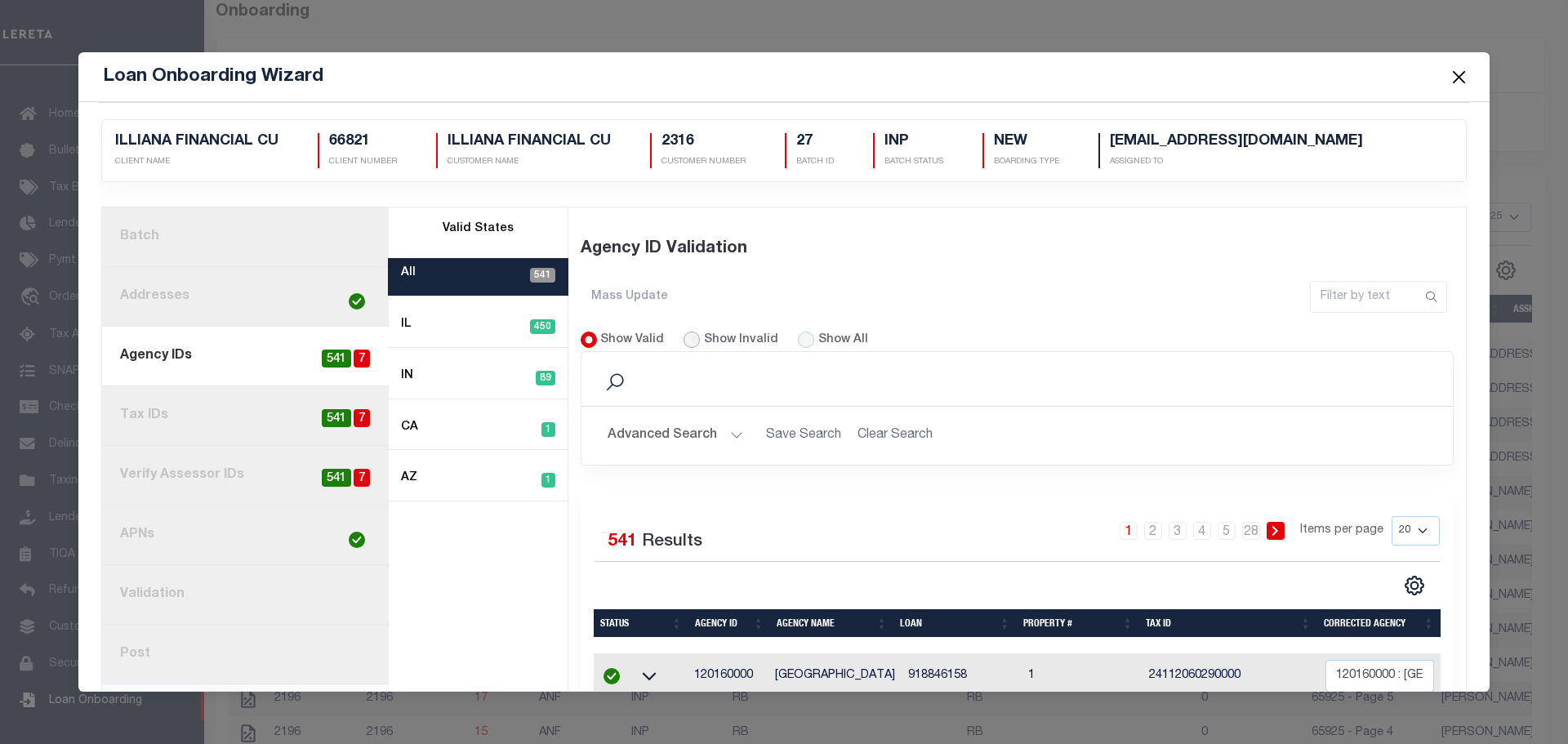
click at [684, 344] on input "Show Invalid" at bounding box center [692, 340] width 16 height 16
radio input "true"
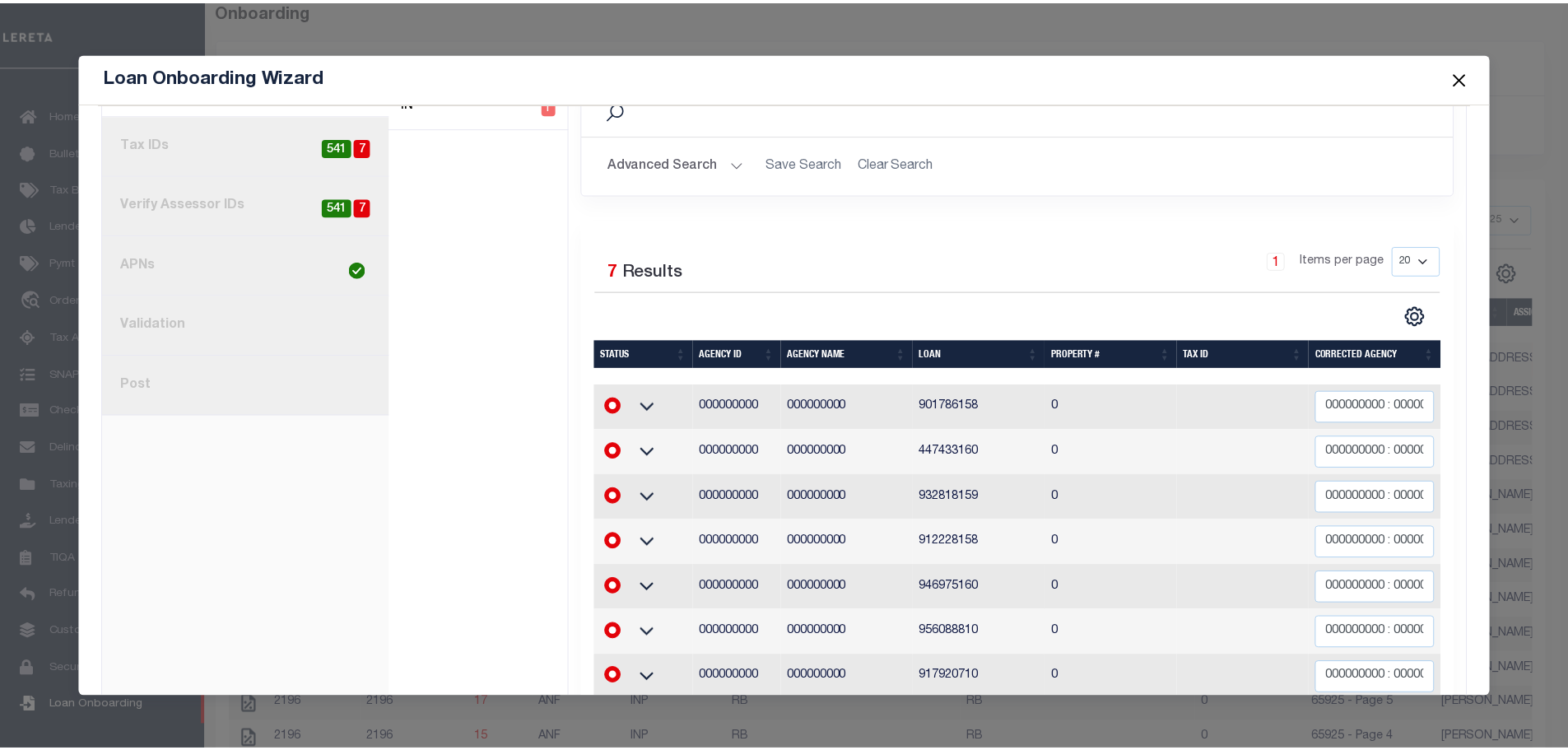
scroll to position [329, 0]
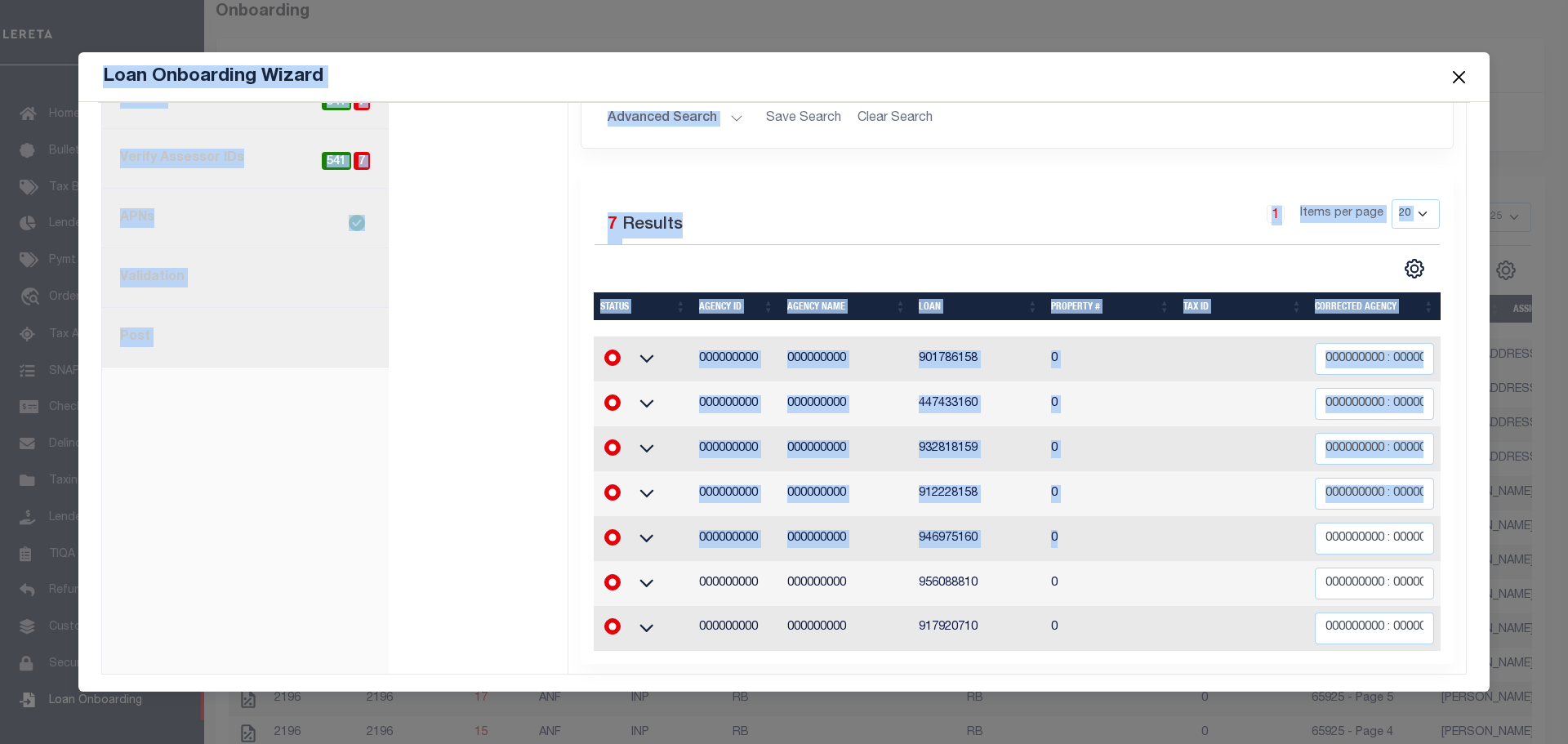
drag, startPoint x: 98, startPoint y: 66, endPoint x: 925, endPoint y: 362, distance: 878.4
click at [1078, 482] on form "Loan Onboarding Wizard 2316 ILLIANA FINANCIAL CU CLIENT NAME" at bounding box center [783, 372] width 1411 height 639
click at [1068, 10] on div "Loan Onboarding Wizard 2316 27" at bounding box center [784, 372] width 1568 height 744
click at [1467, 79] on button "Close" at bounding box center [1459, 77] width 21 height 21
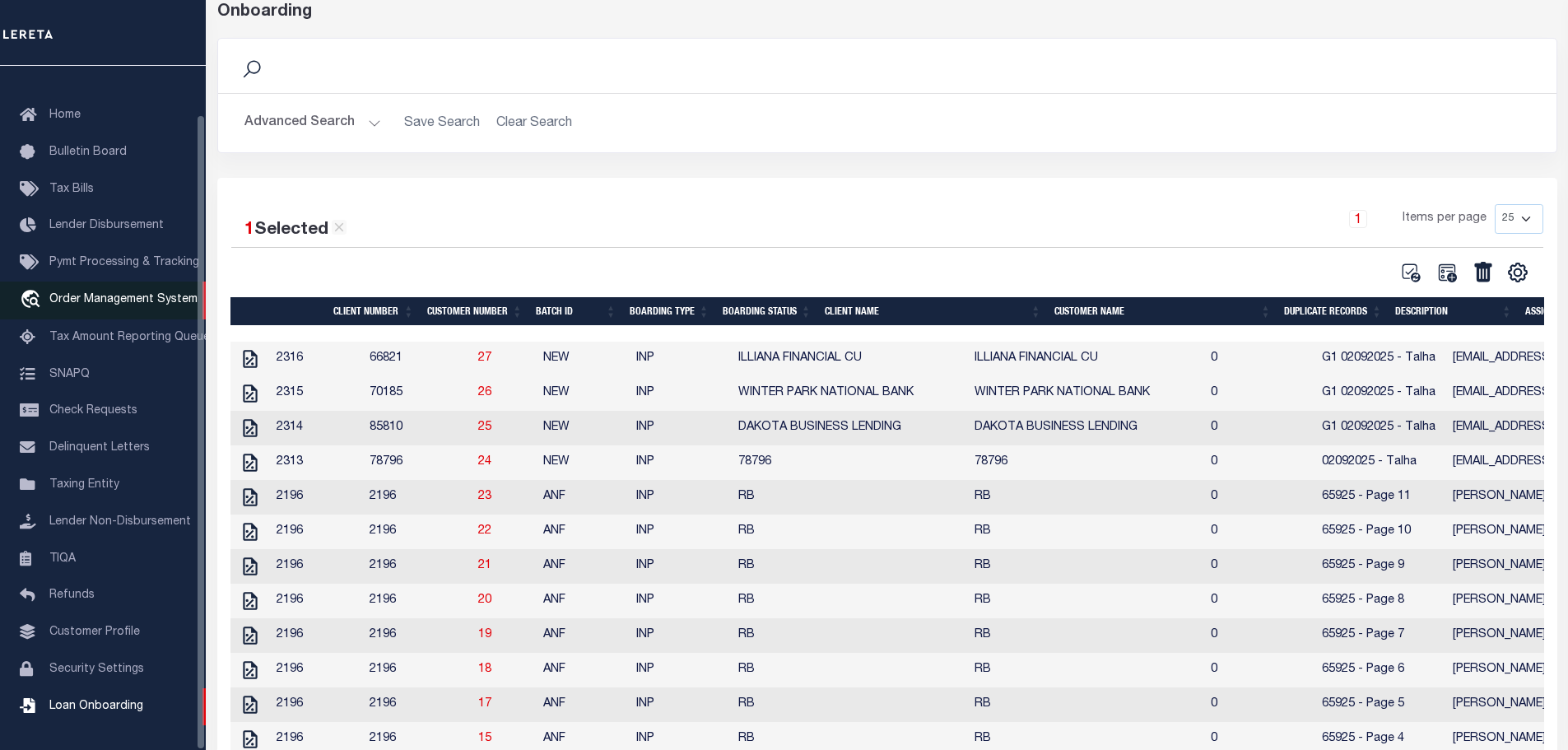
click at [84, 295] on span "Order Management System" at bounding box center [123, 299] width 148 height 12
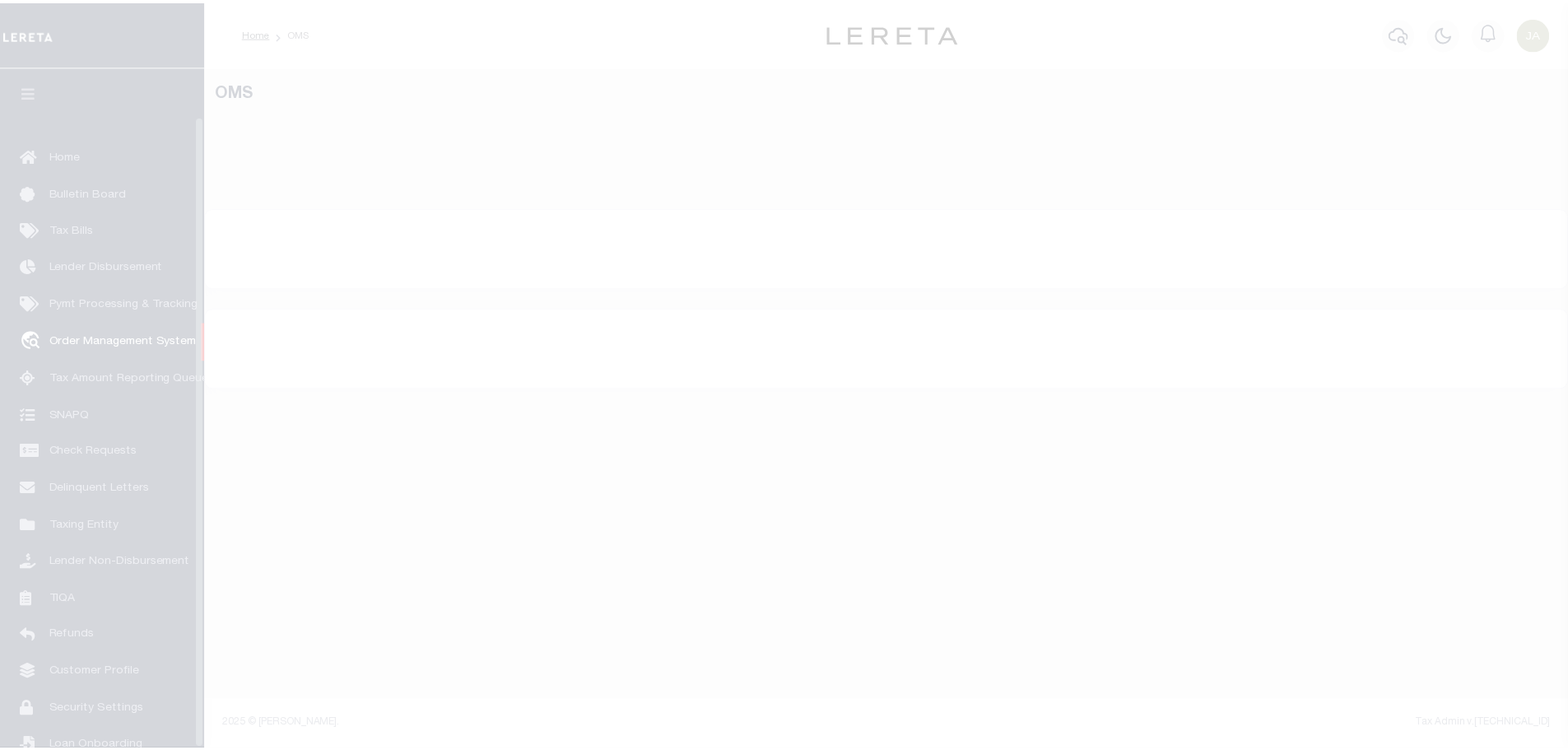
scroll to position [52, 0]
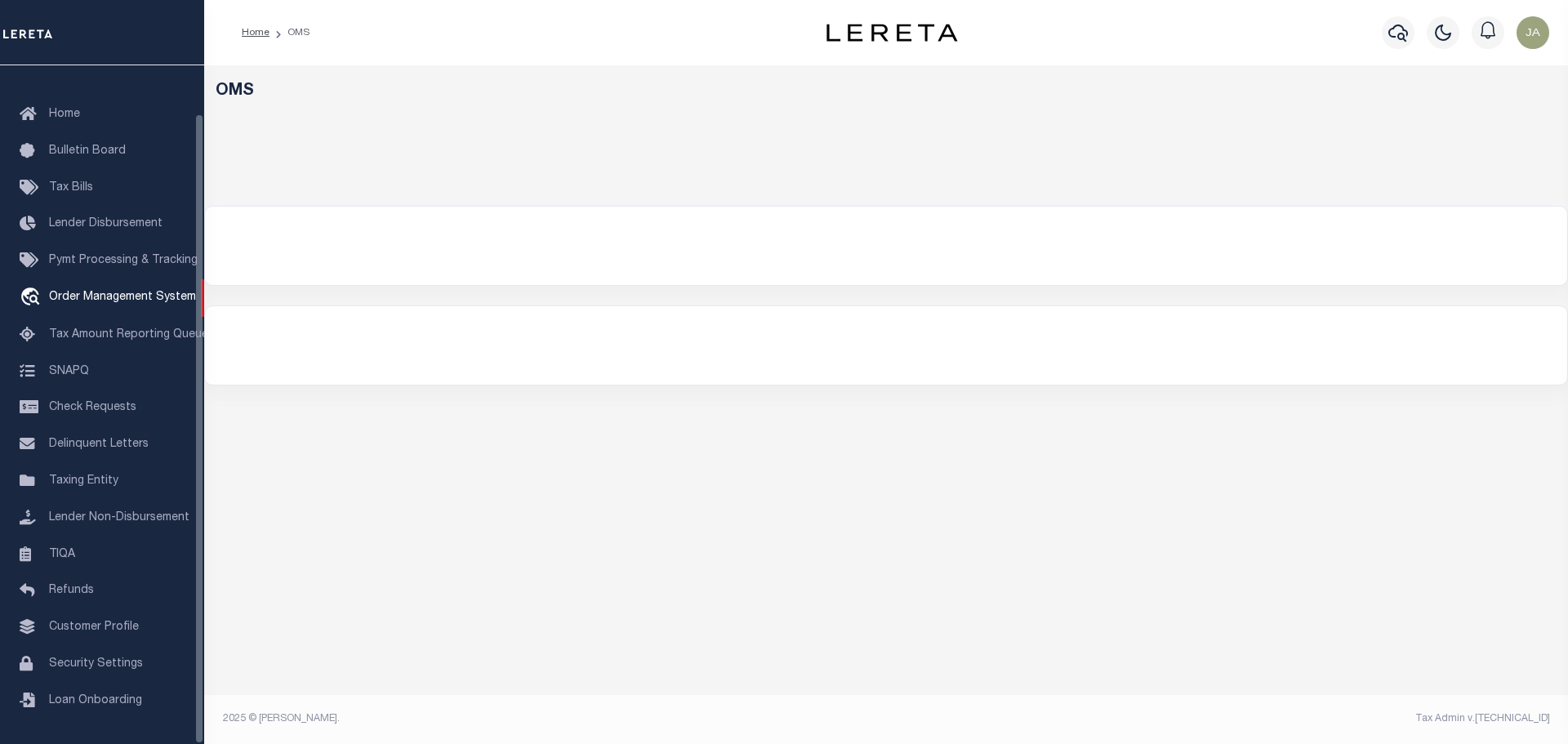
select select "200"
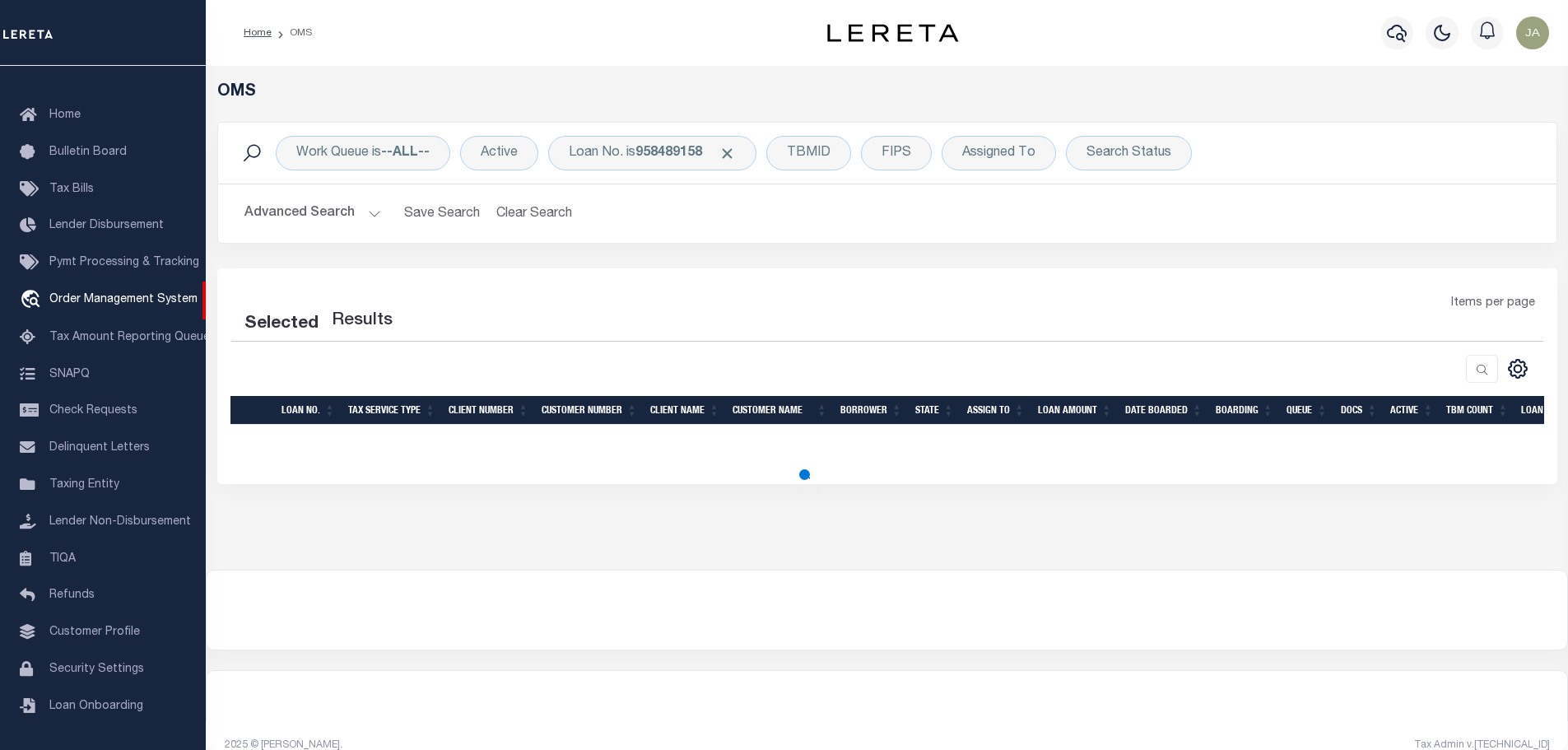
select select "200"
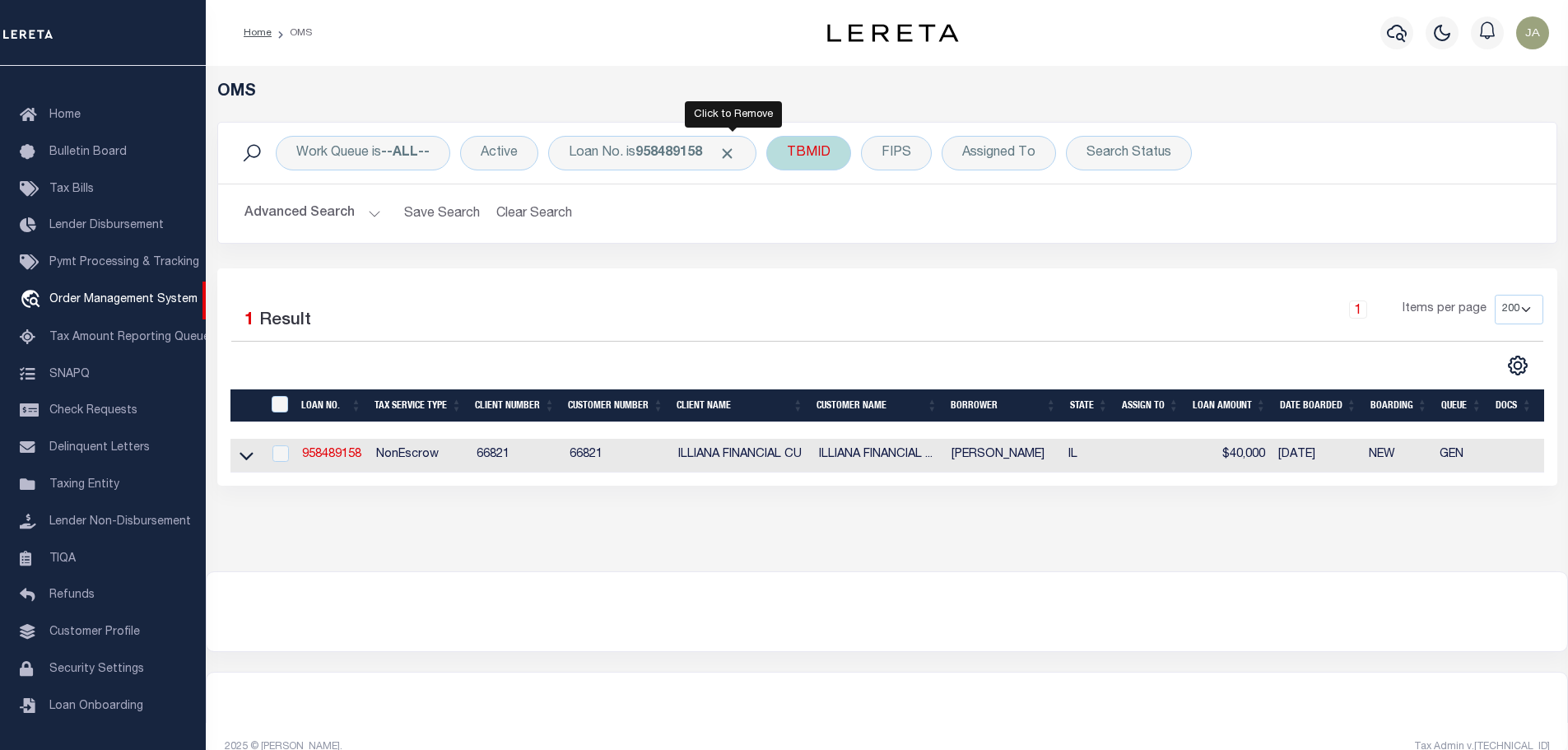
click at [733, 157] on span "Click to Remove" at bounding box center [727, 153] width 17 height 17
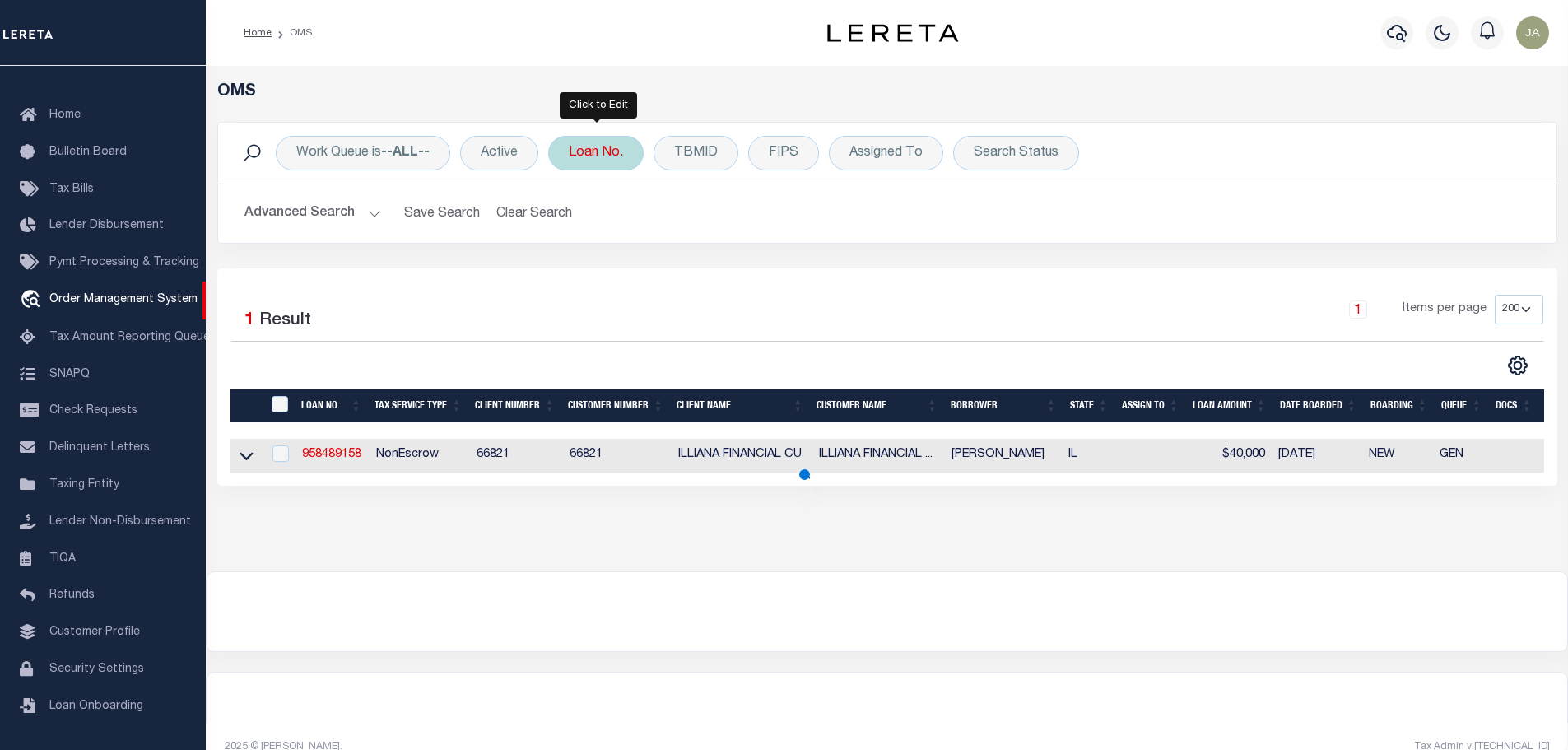
click at [620, 157] on div "Loan No." at bounding box center [595, 153] width 96 height 35
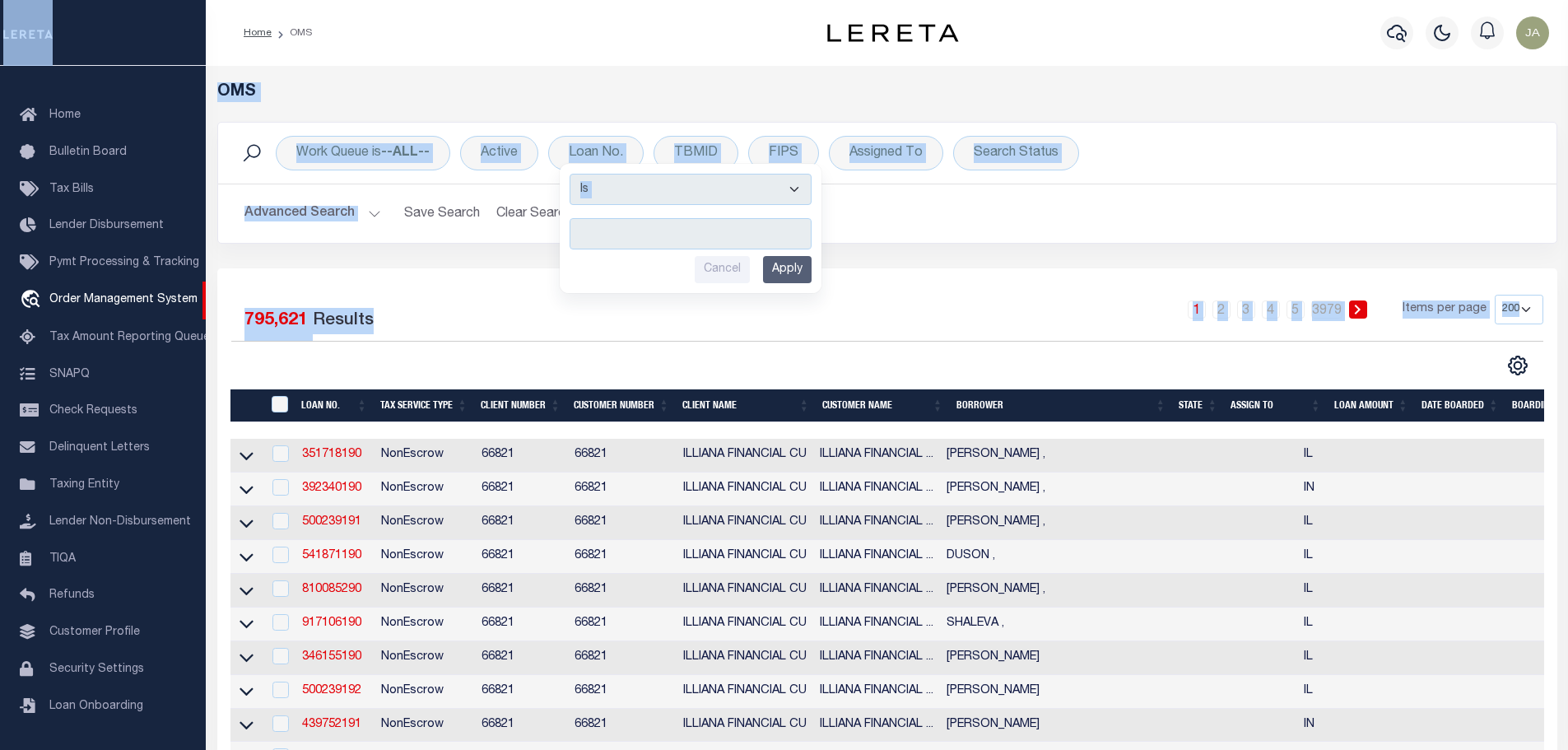
drag, startPoint x: 1252, startPoint y: 16, endPoint x: 3043, endPoint y: 786, distance: 1949.5
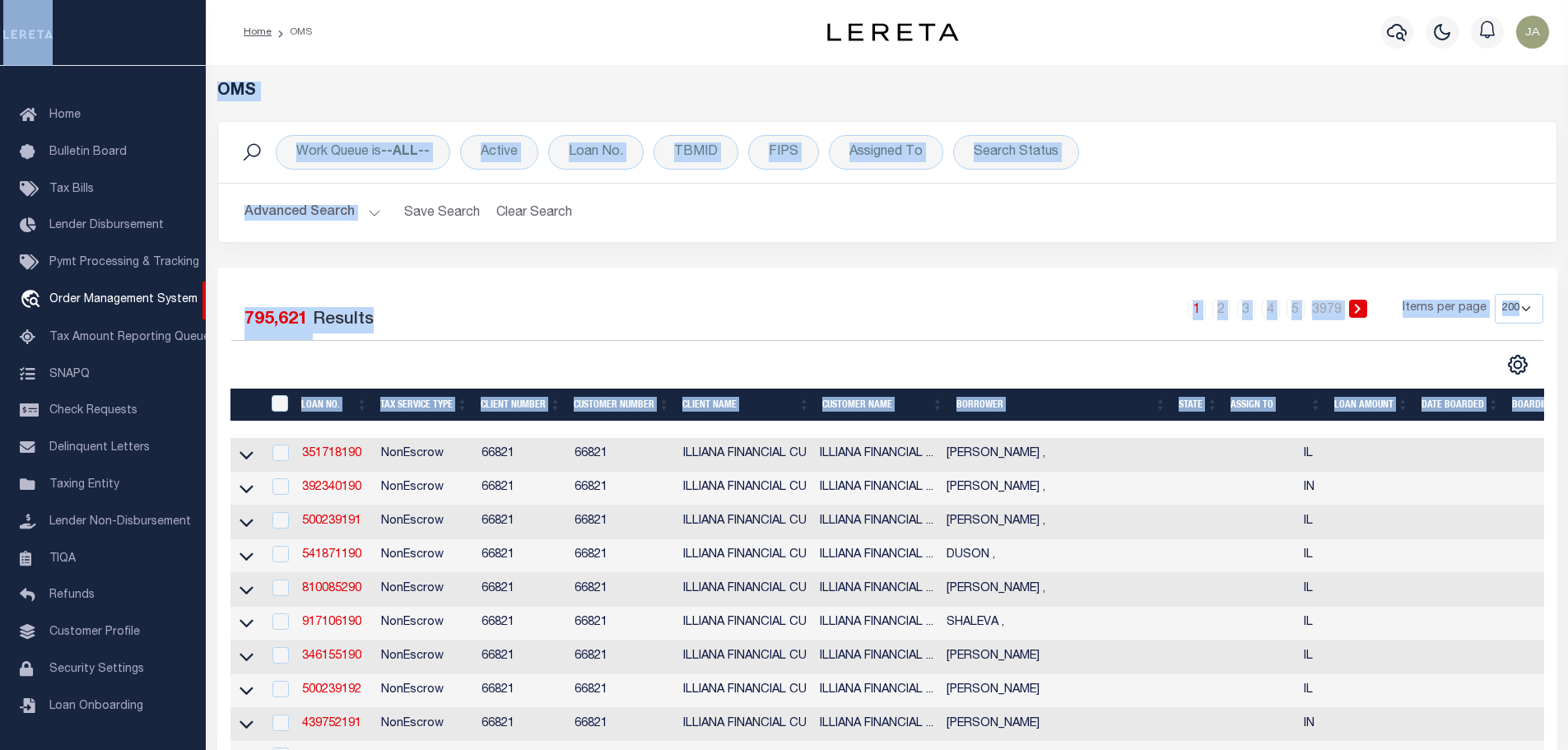
scroll to position [0, 0]
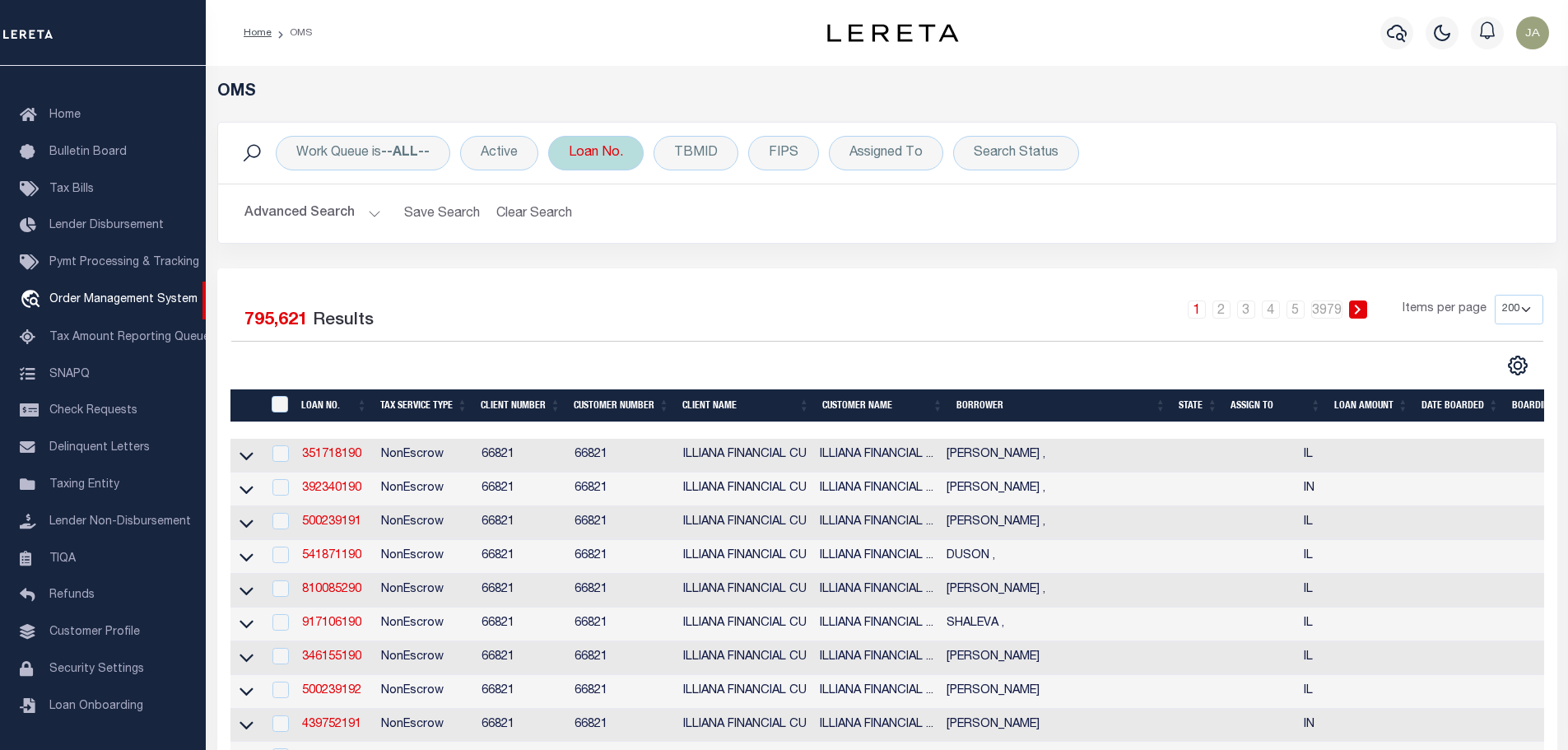
click at [615, 164] on div "Loan No. Is Contains Cancel Apply" at bounding box center [595, 153] width 96 height 35
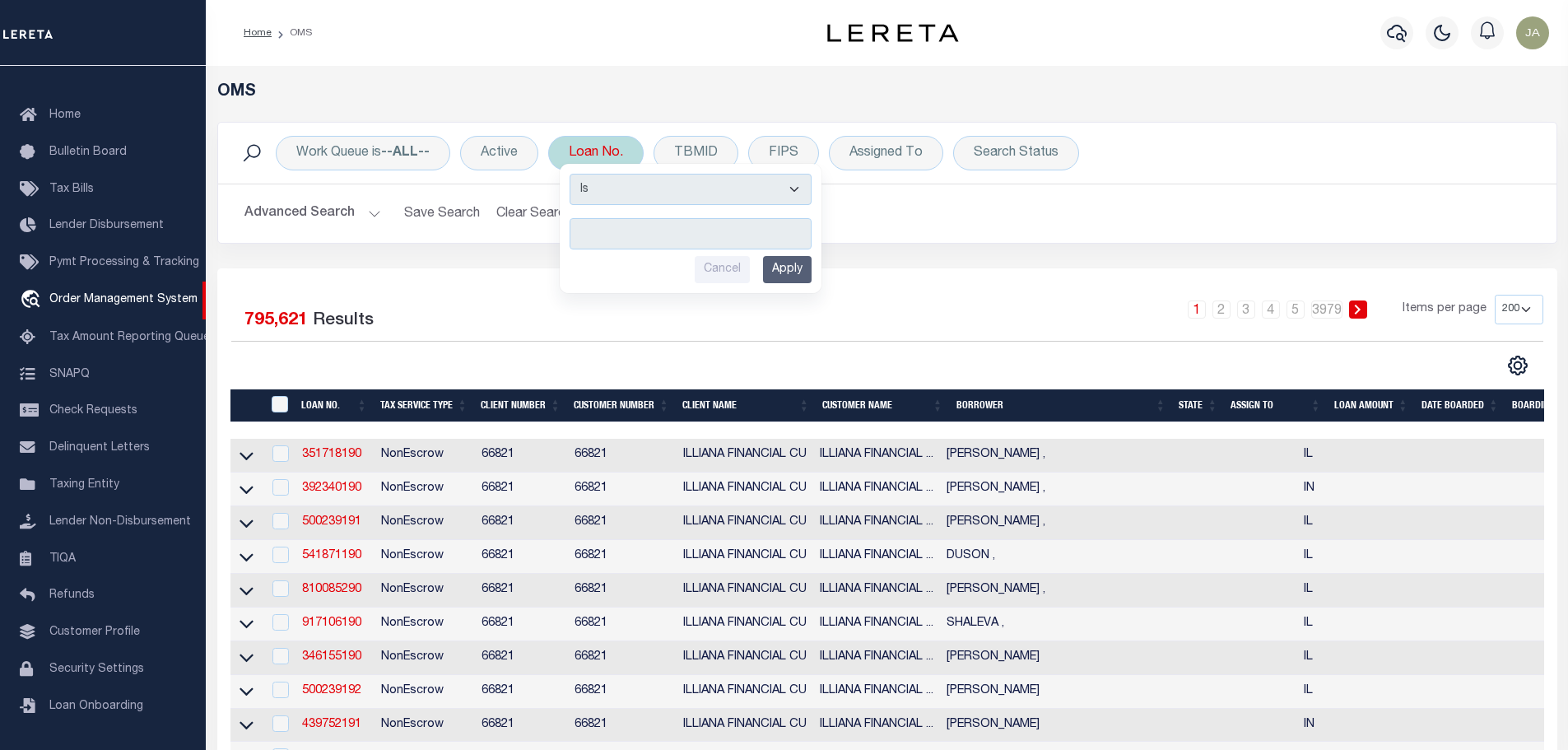
click at [640, 225] on input "text" at bounding box center [690, 233] width 242 height 31
type input "901786158"
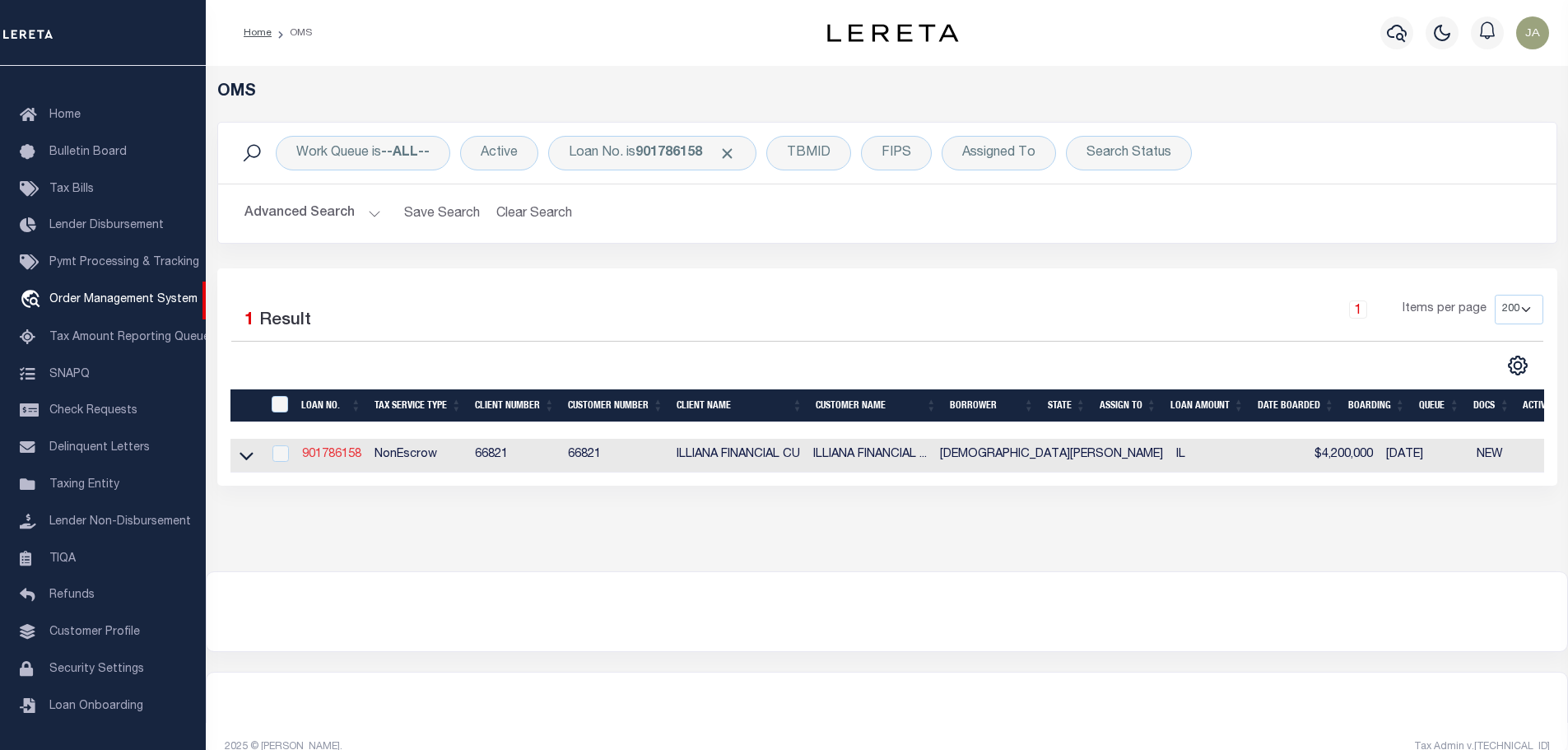
click at [344, 460] on link "901786158" at bounding box center [332, 454] width 59 height 12
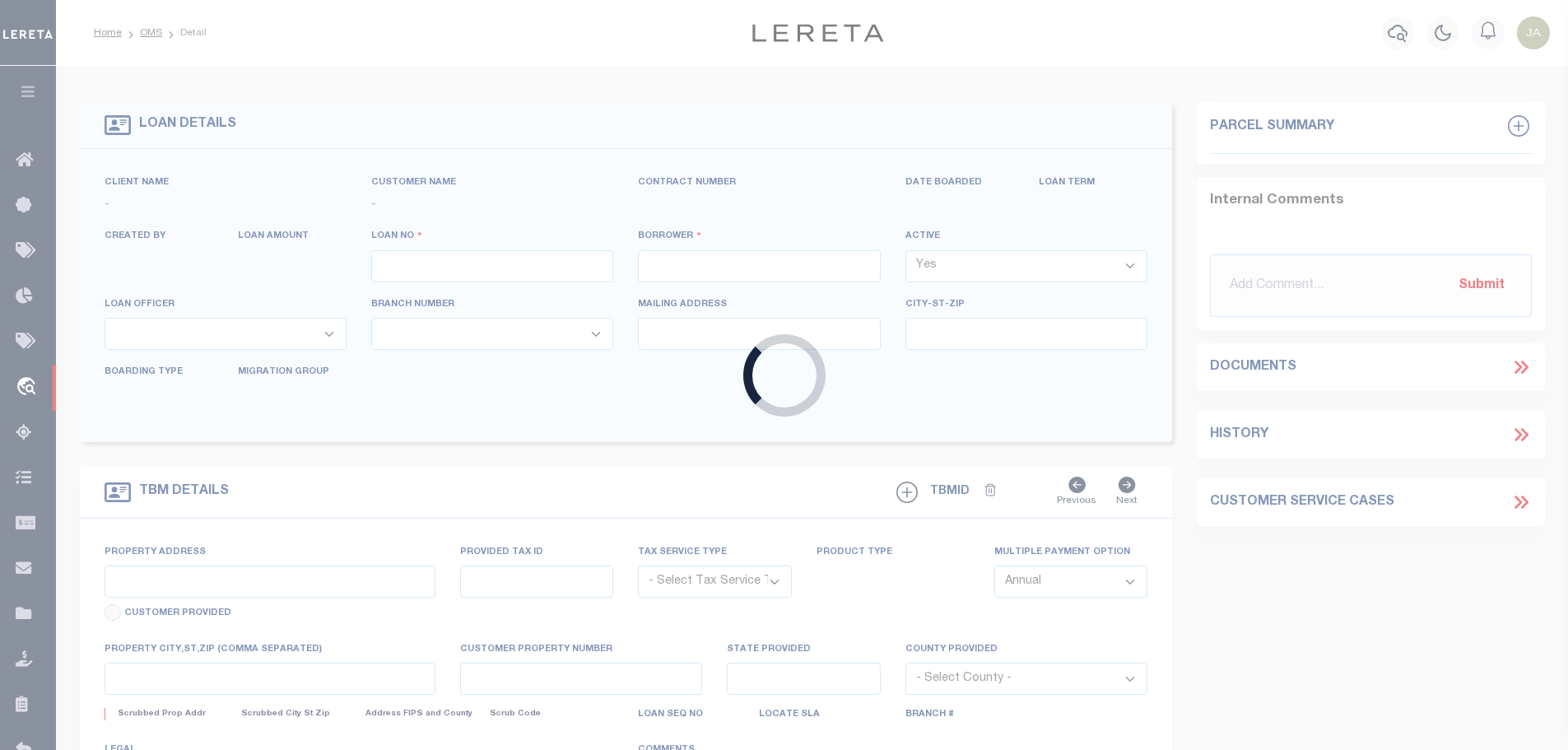
type input "901786158"
type input "[DEMOGRAPHIC_DATA][PERSON_NAME]"
select select
type input "[STREET_ADDRESS]"
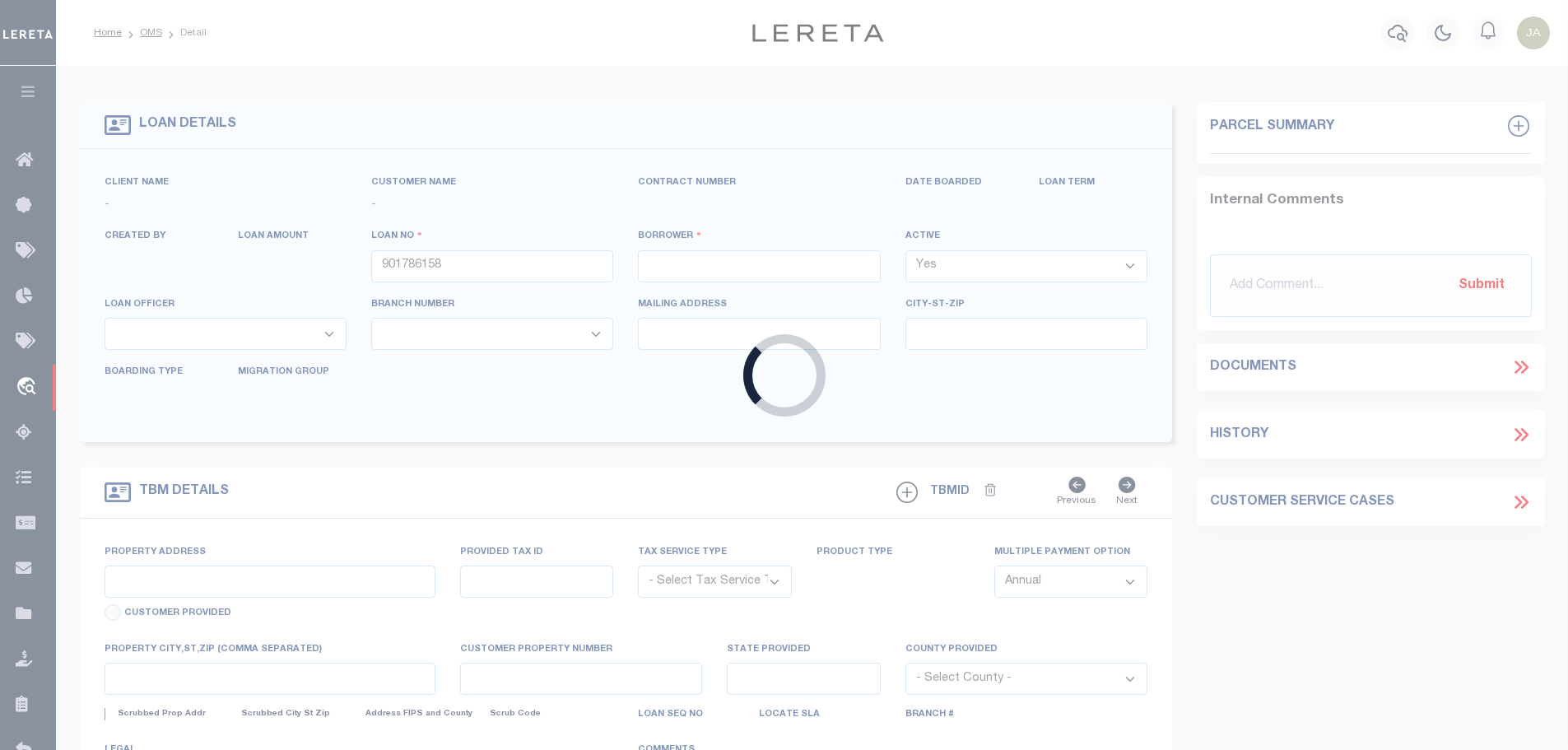
type input "MANTENO IL 60950"
select select
select select "10"
select select
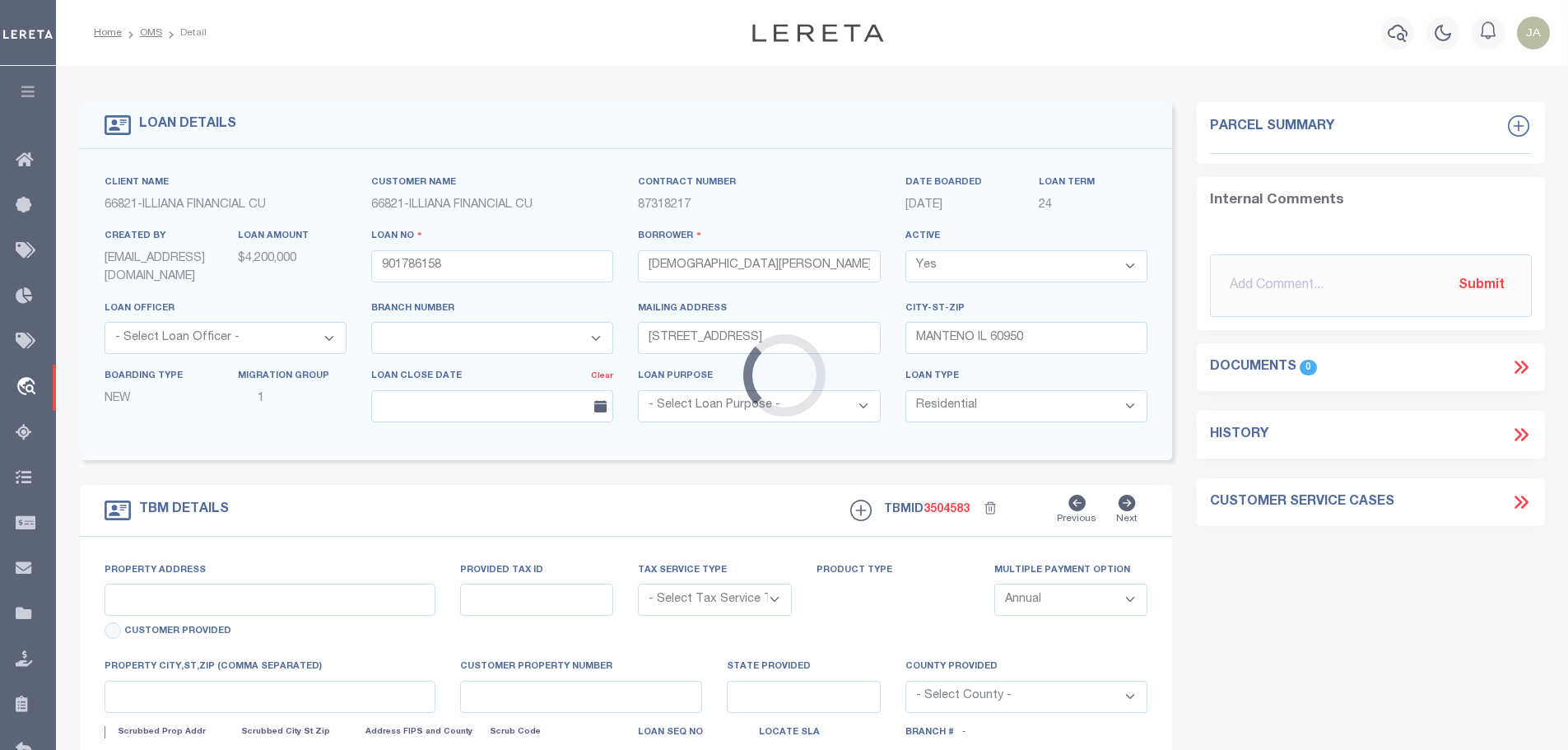
type input "289 WILLOW RD"
radio input "true"
select select "NonEscrow"
select select
type input "MANTENO IL 60950"
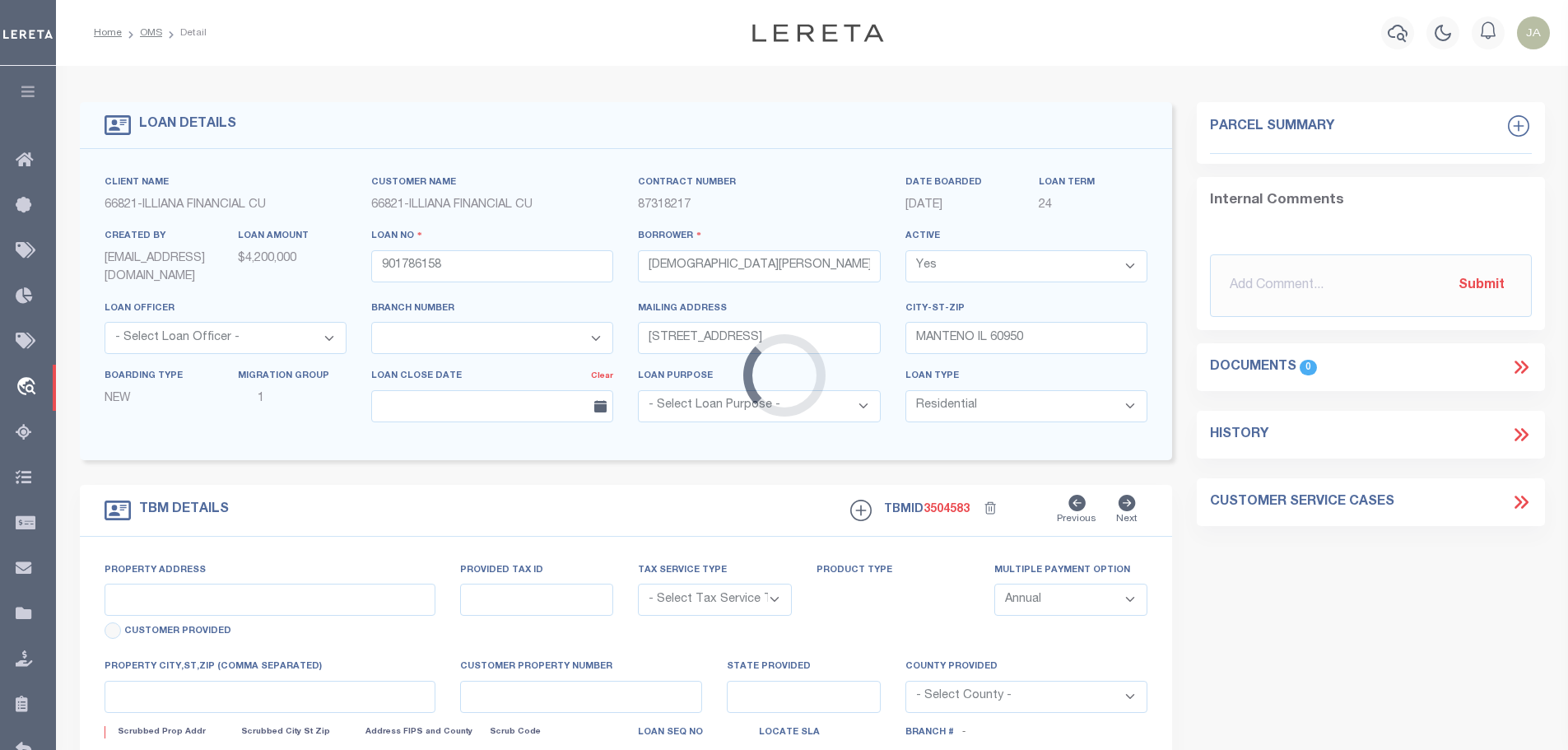
type input "901786158"
type input "IL"
type textarea "UNVERIFIED CUSTOMER SUPPLIED APN 03-02-16-413-002"
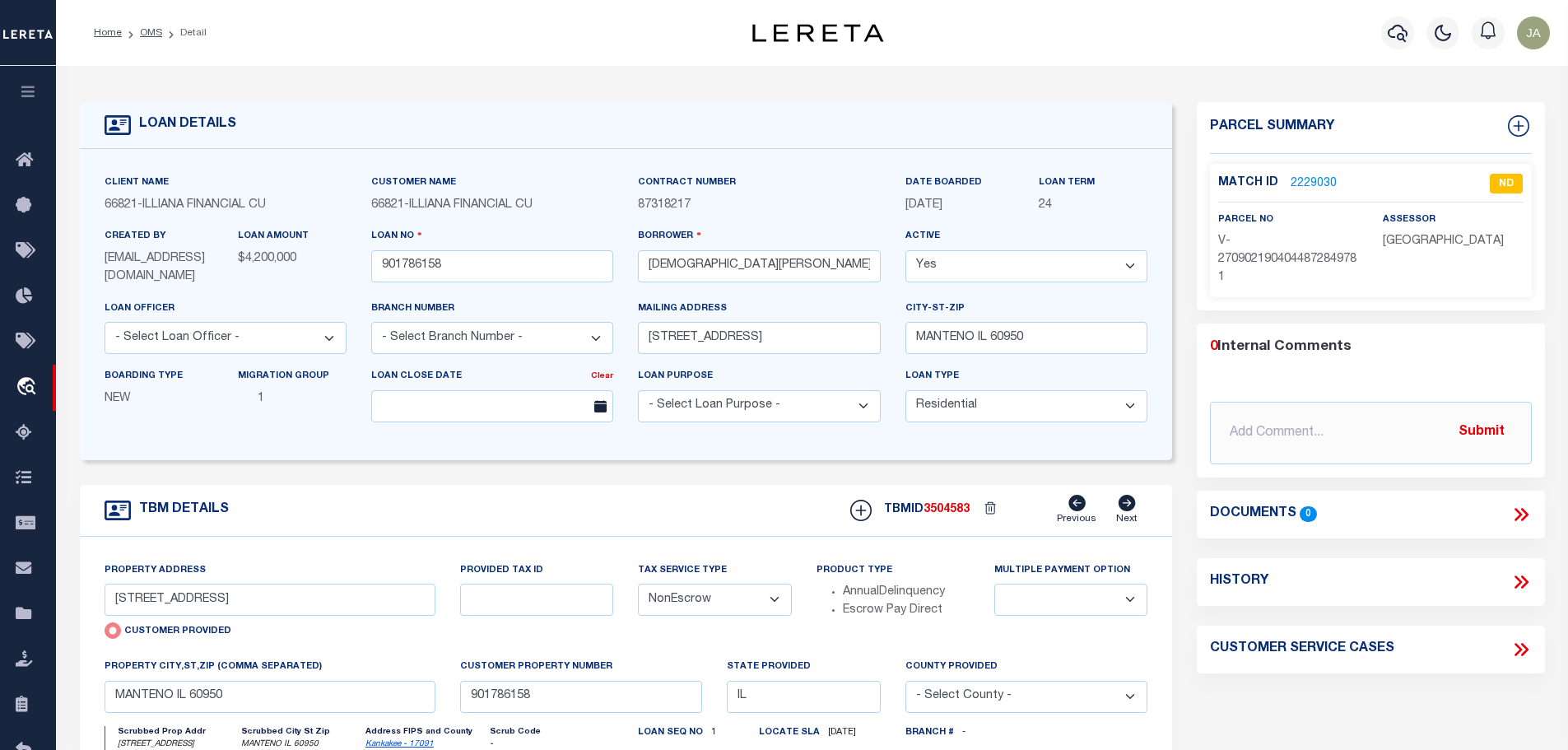
click at [1306, 180] on link "2229030" at bounding box center [1314, 183] width 46 height 17
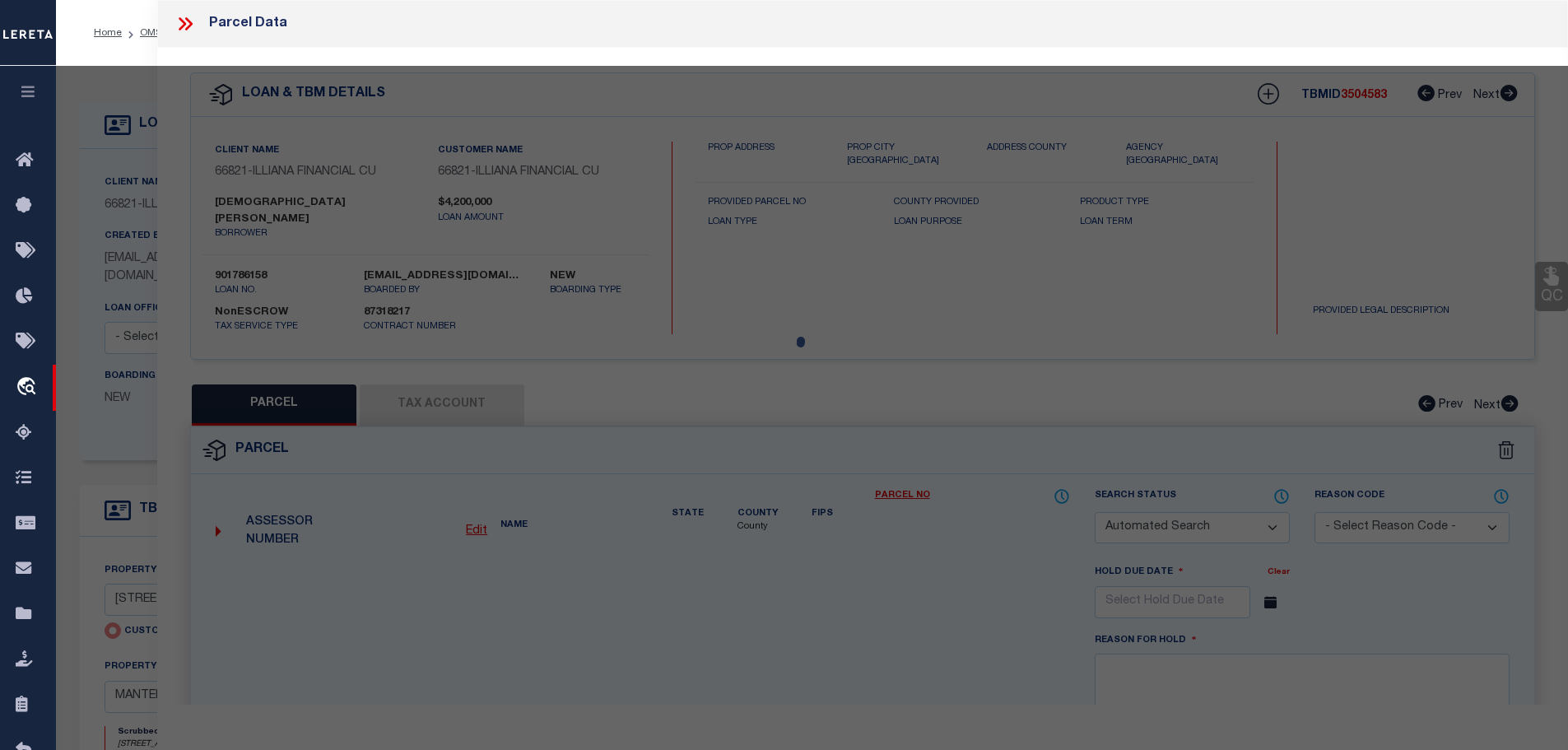
checkbox input "false"
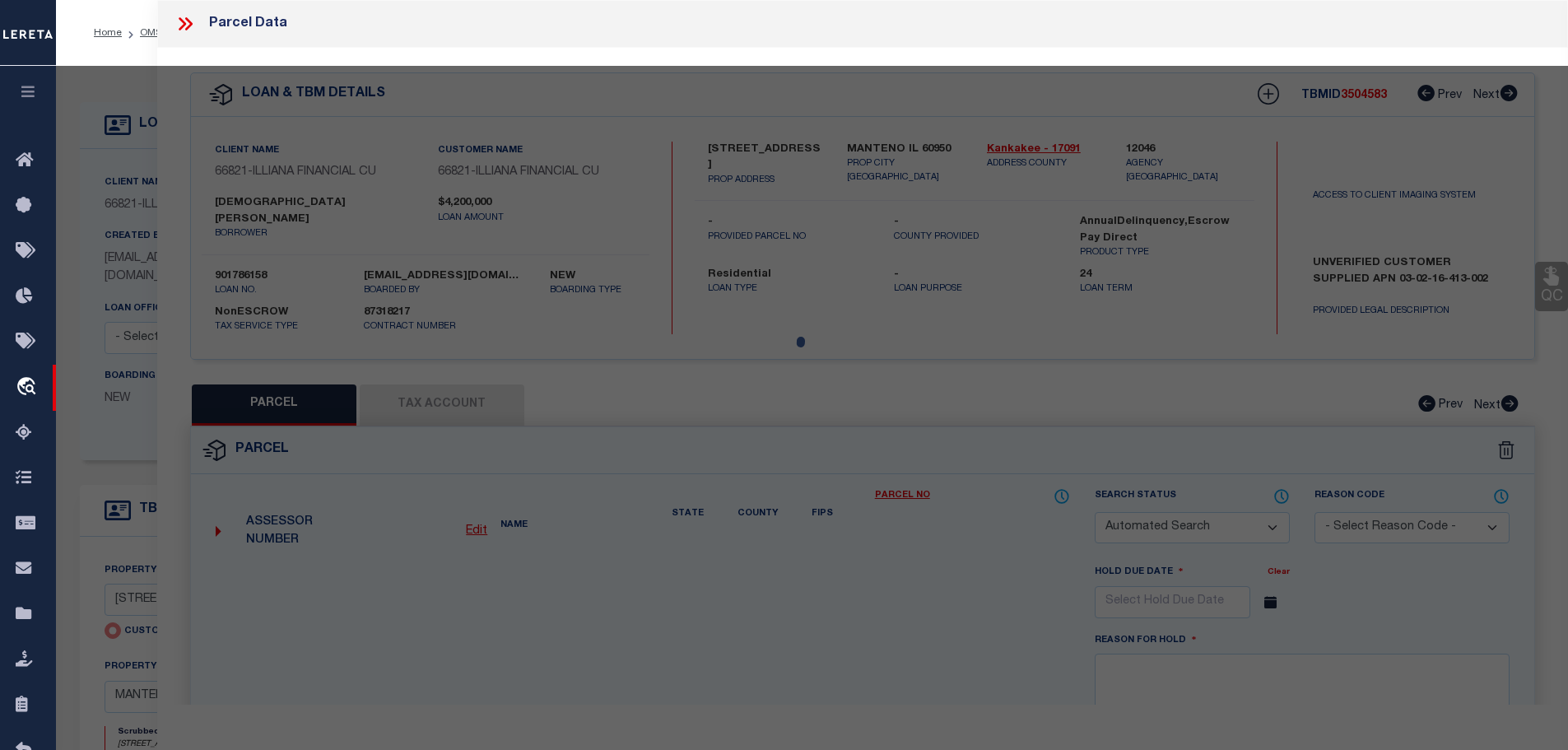
select select "ND"
type input "289 WILLOW RD"
checkbox input "false"
type input "MANTENO IL 60950"
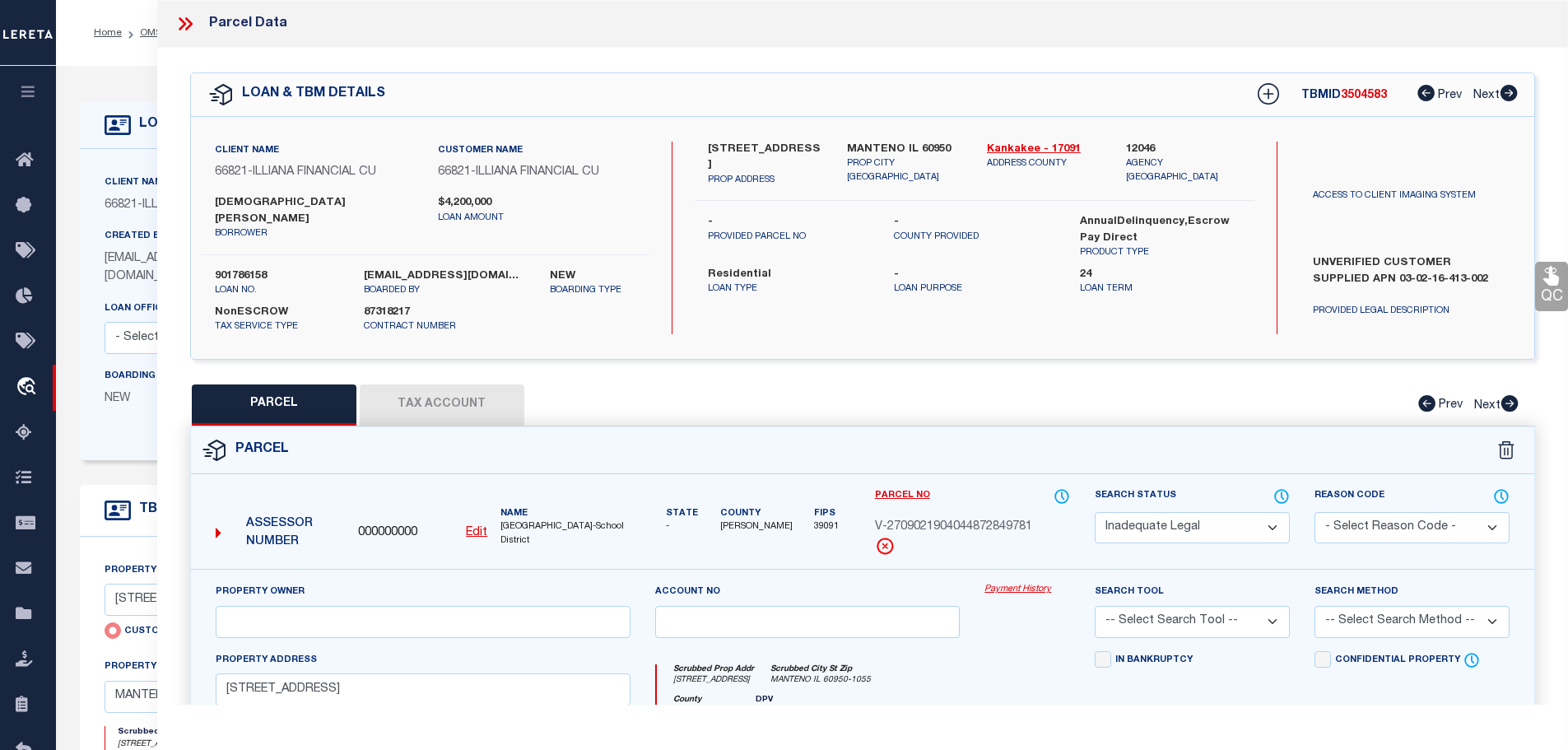
click at [458, 384] on button "Tax Account" at bounding box center [442, 405] width 164 height 41
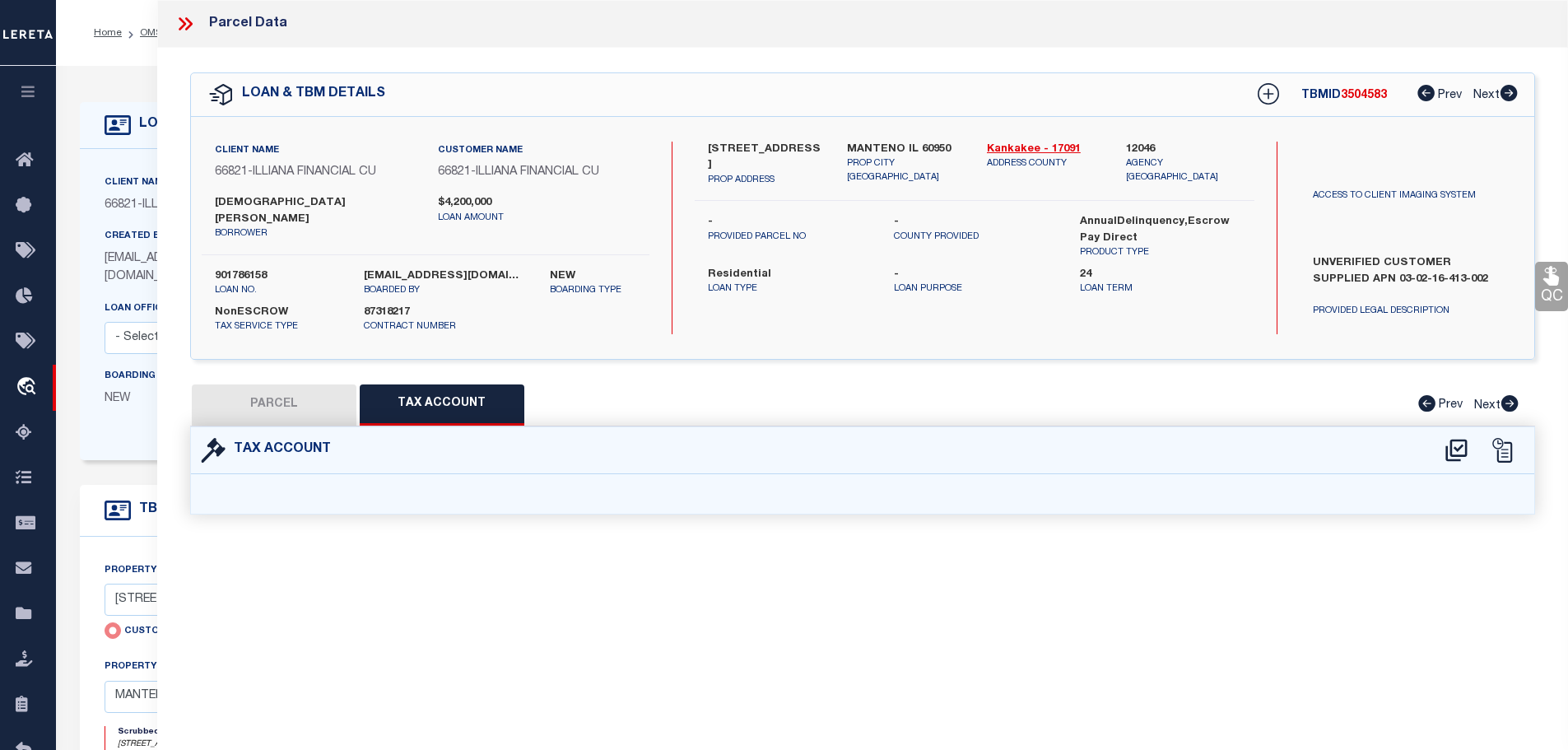
select select "100"
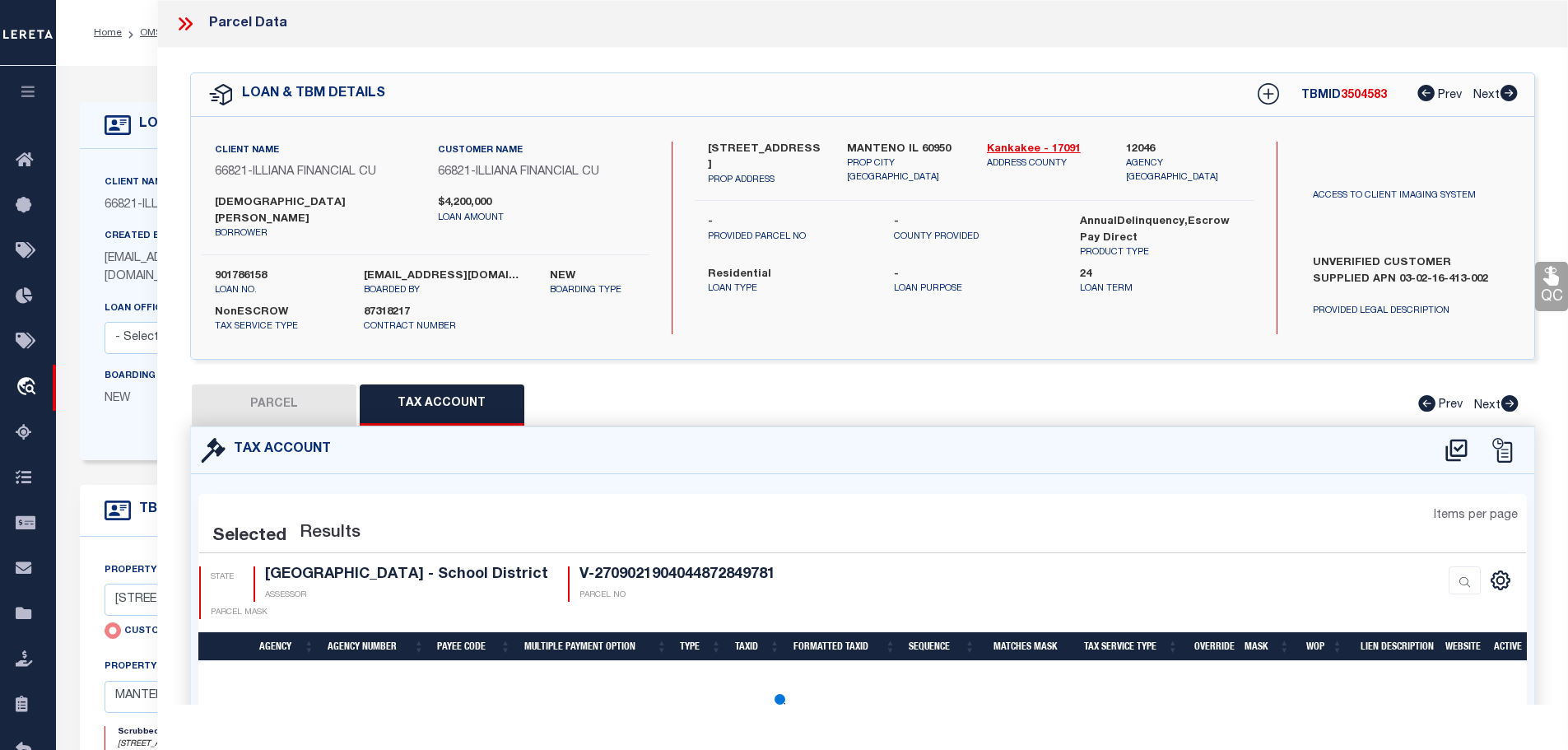
select select "100"
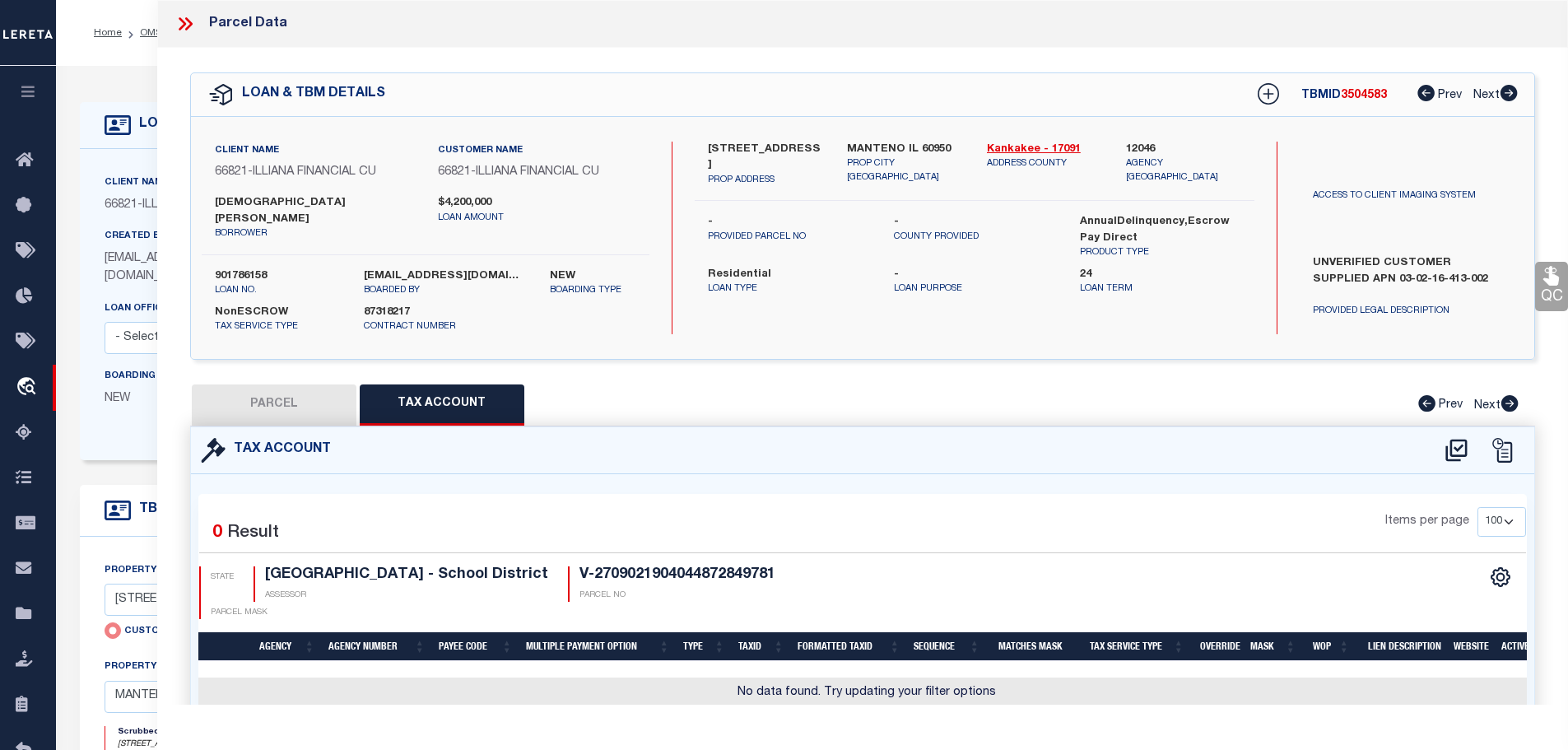
click at [239, 390] on button "PARCEL" at bounding box center [274, 405] width 164 height 41
select select "AS"
checkbox input "false"
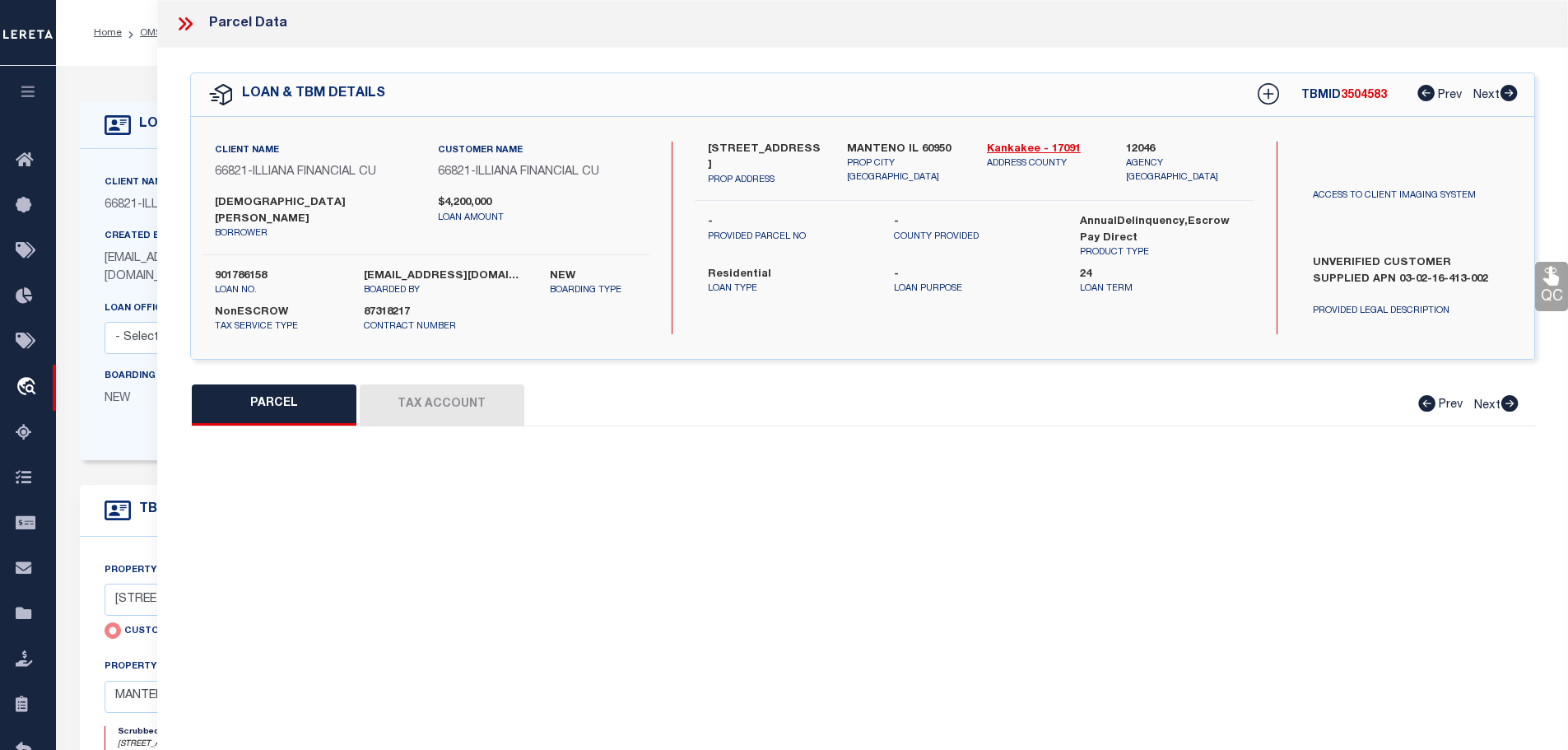
select select "ND"
type input "289 WILLOW RD"
checkbox input "false"
type input "MANTENO IL 60950"
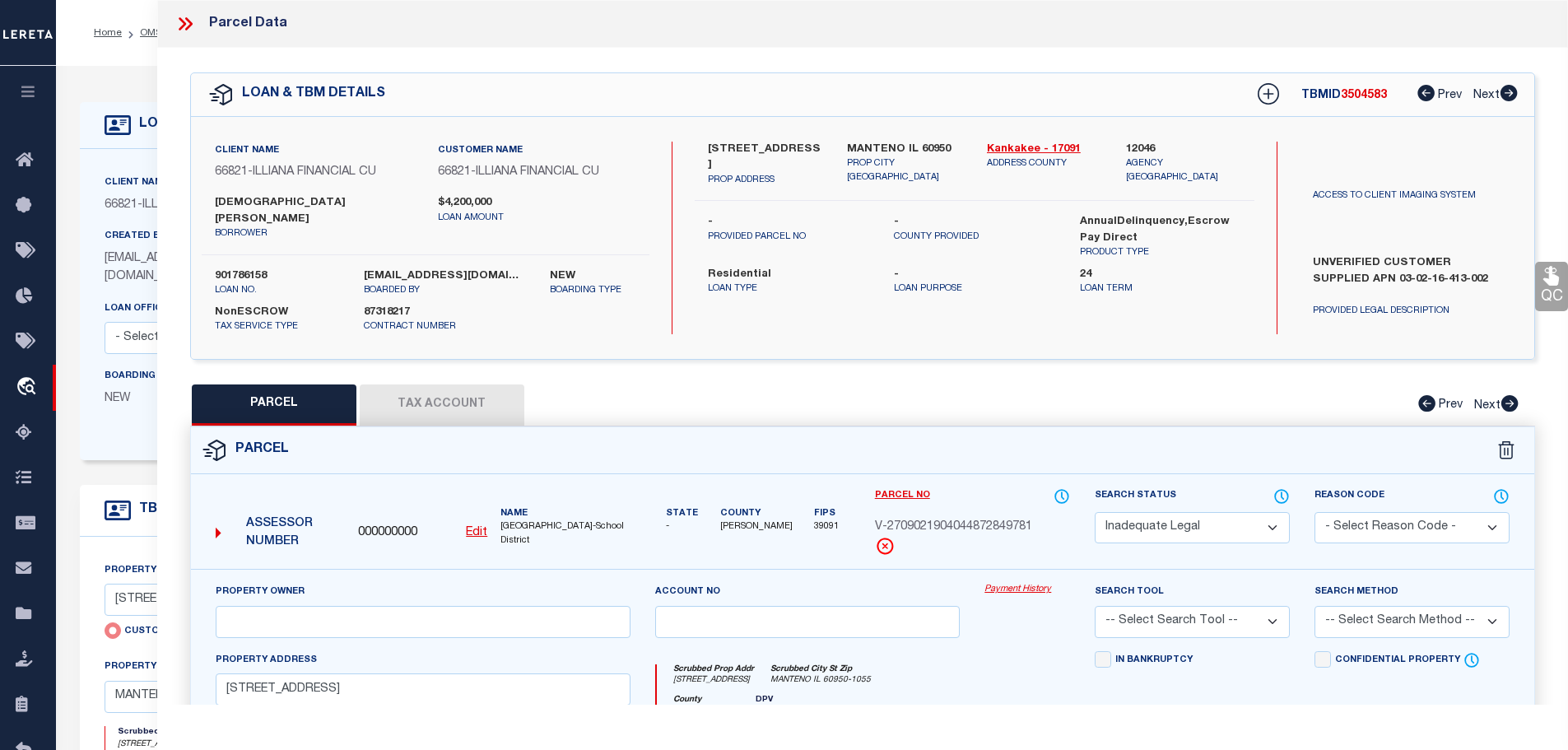
click at [1004, 583] on link "Payment History" at bounding box center [1027, 590] width 86 height 14
click at [992, 583] on link "Payment History" at bounding box center [1027, 590] width 86 height 14
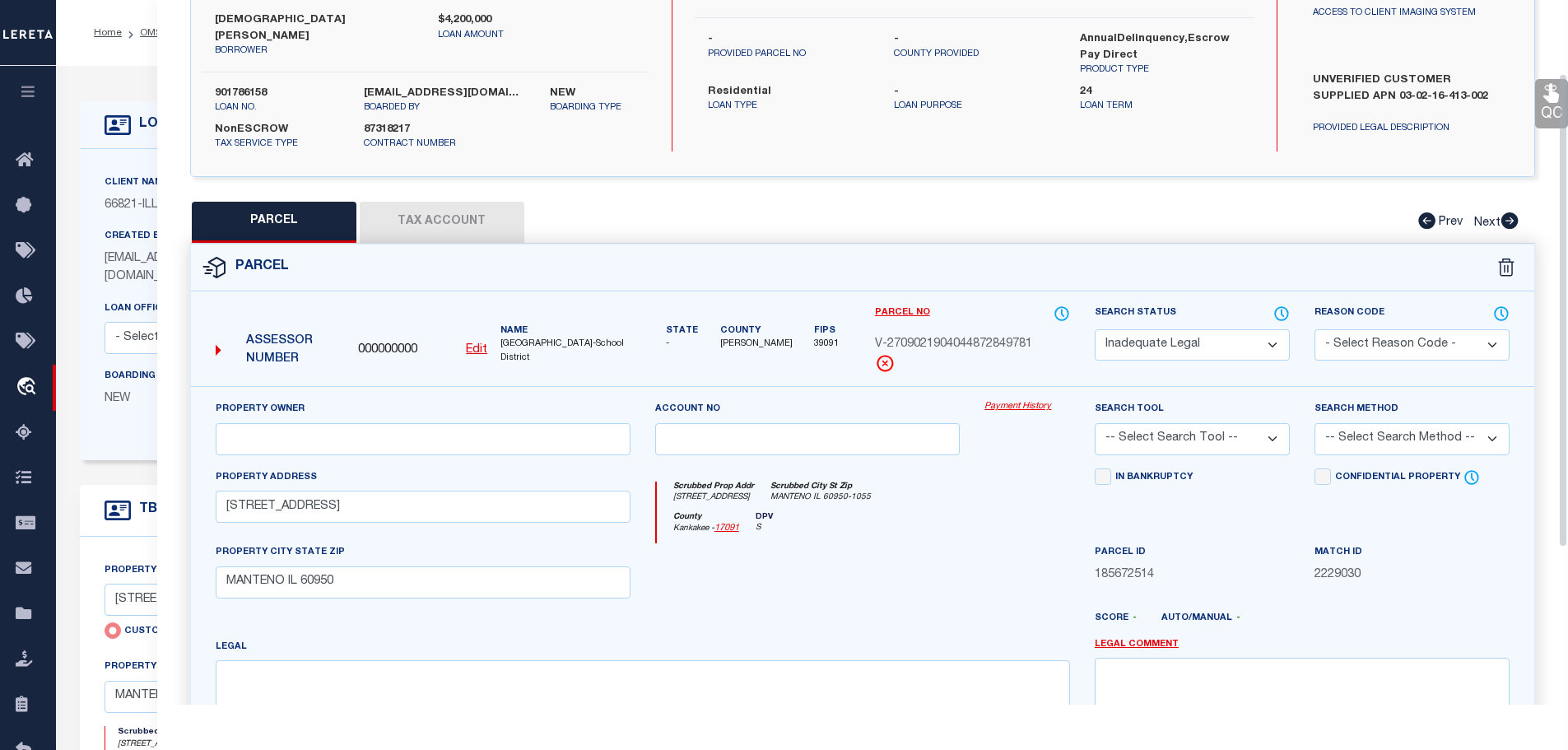
scroll to position [82, 0]
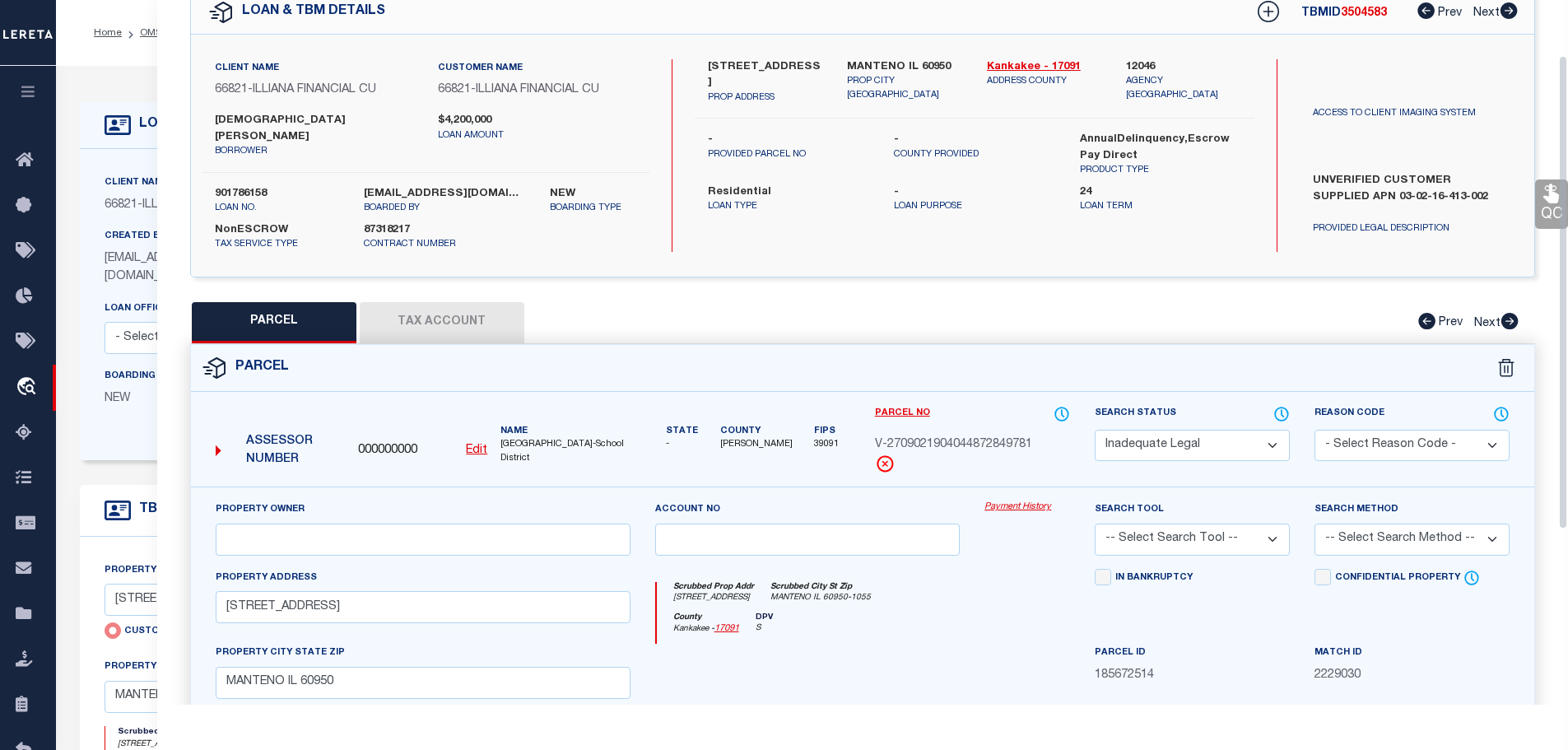
click at [992, 506] on div "Payment History" at bounding box center [1026, 535] width 110 height 68
click at [999, 501] on link "Payment History" at bounding box center [1027, 508] width 86 height 14
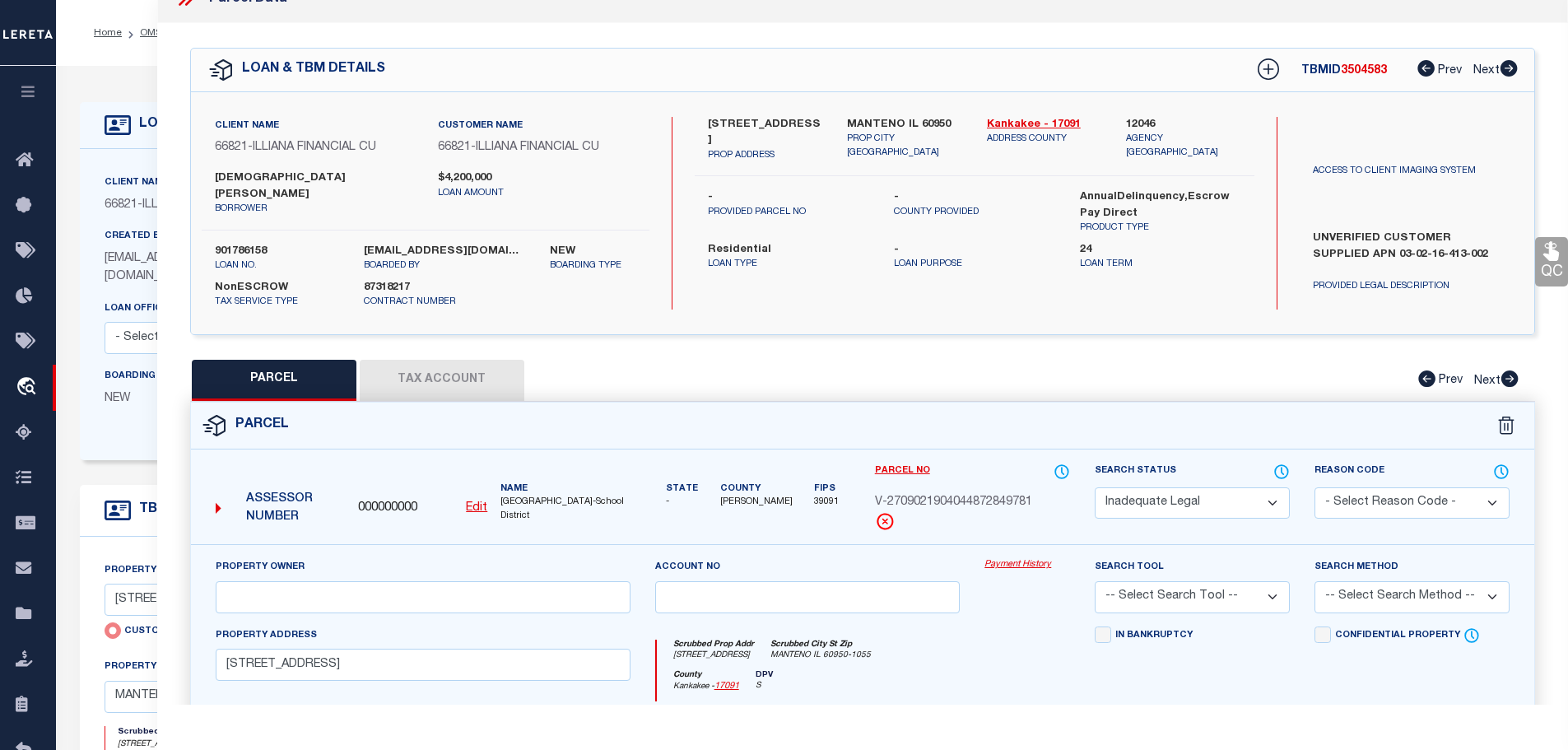
scroll to position [0, 0]
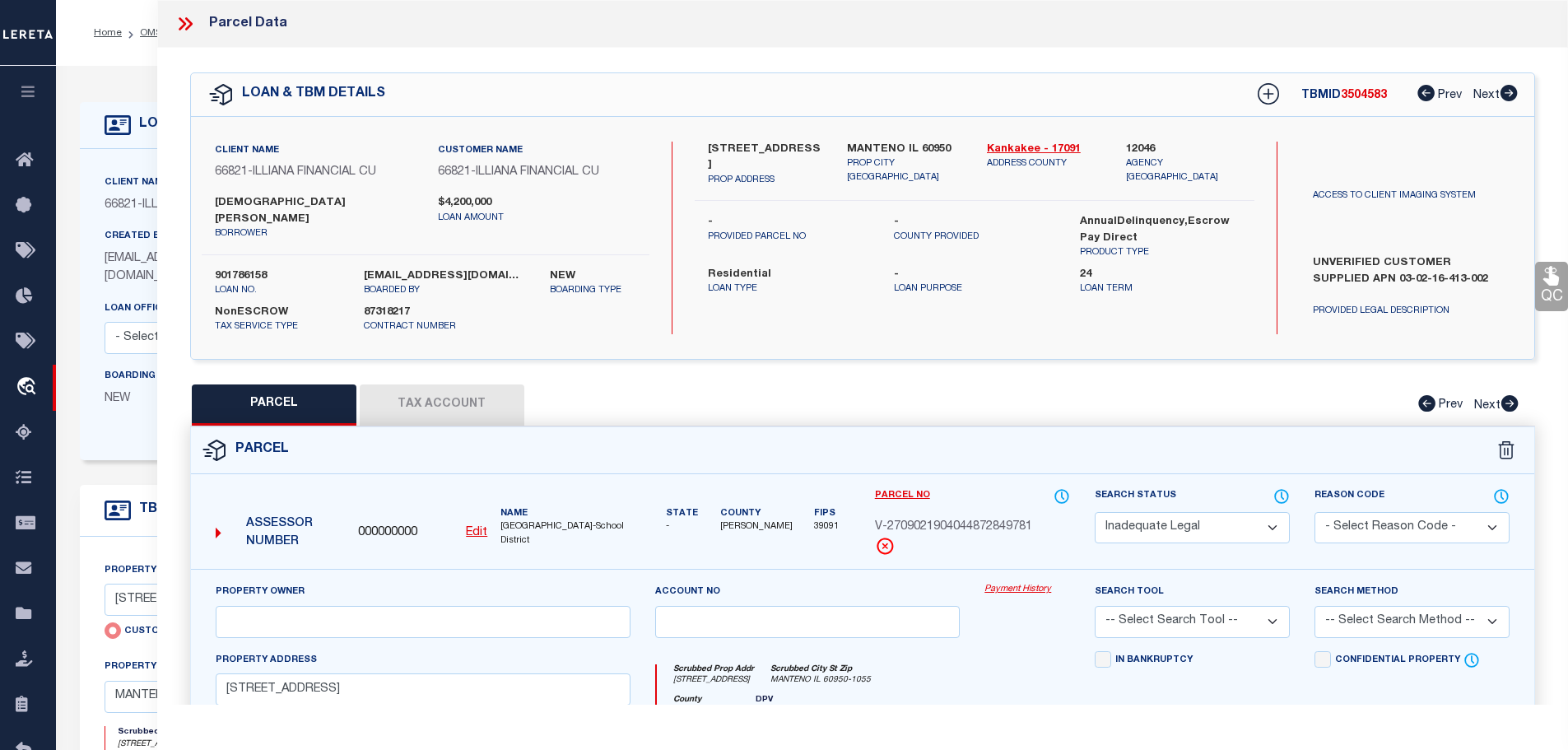
click at [190, 20] on icon at bounding box center [185, 24] width 21 height 21
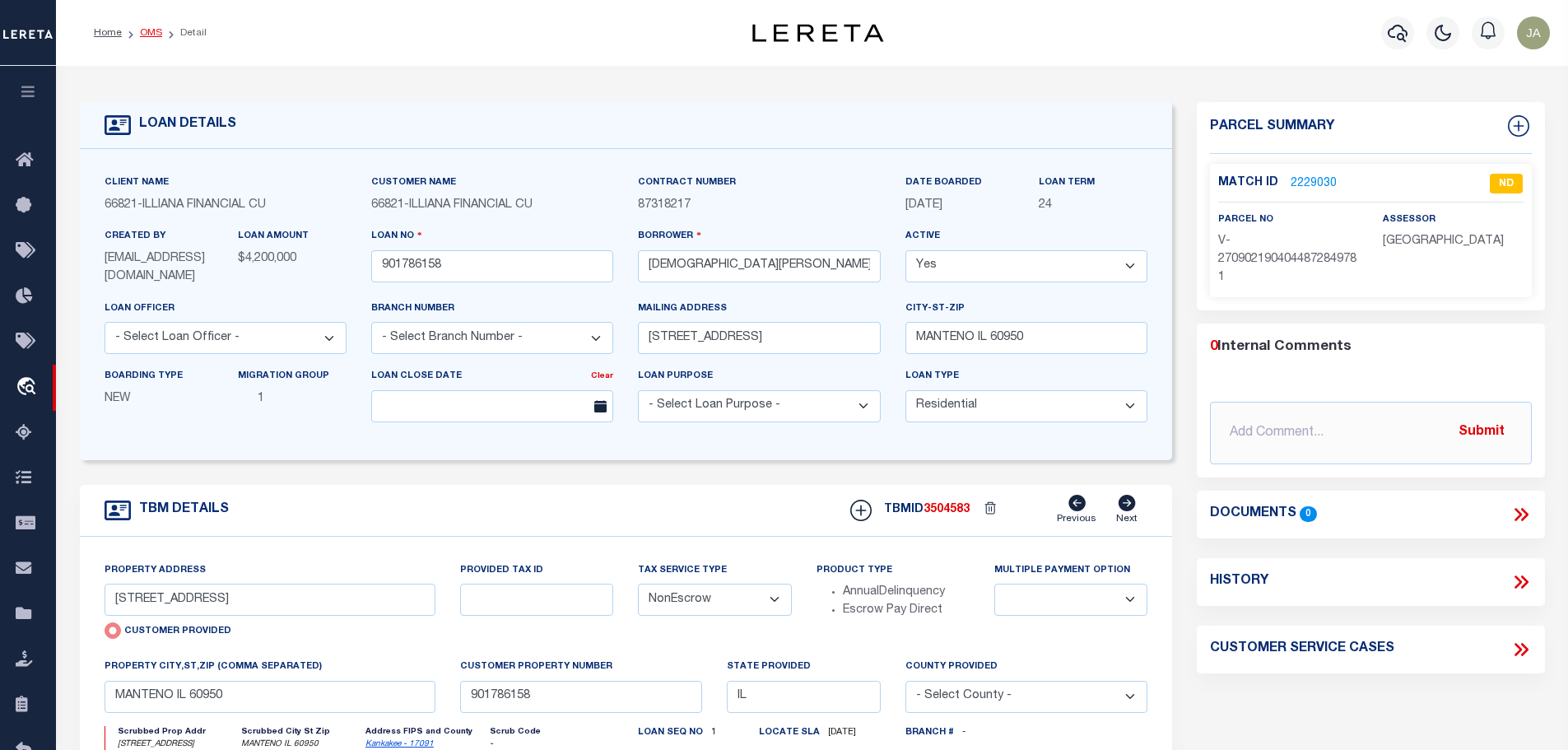
click at [156, 34] on link "OMS" at bounding box center [151, 32] width 22 height 10
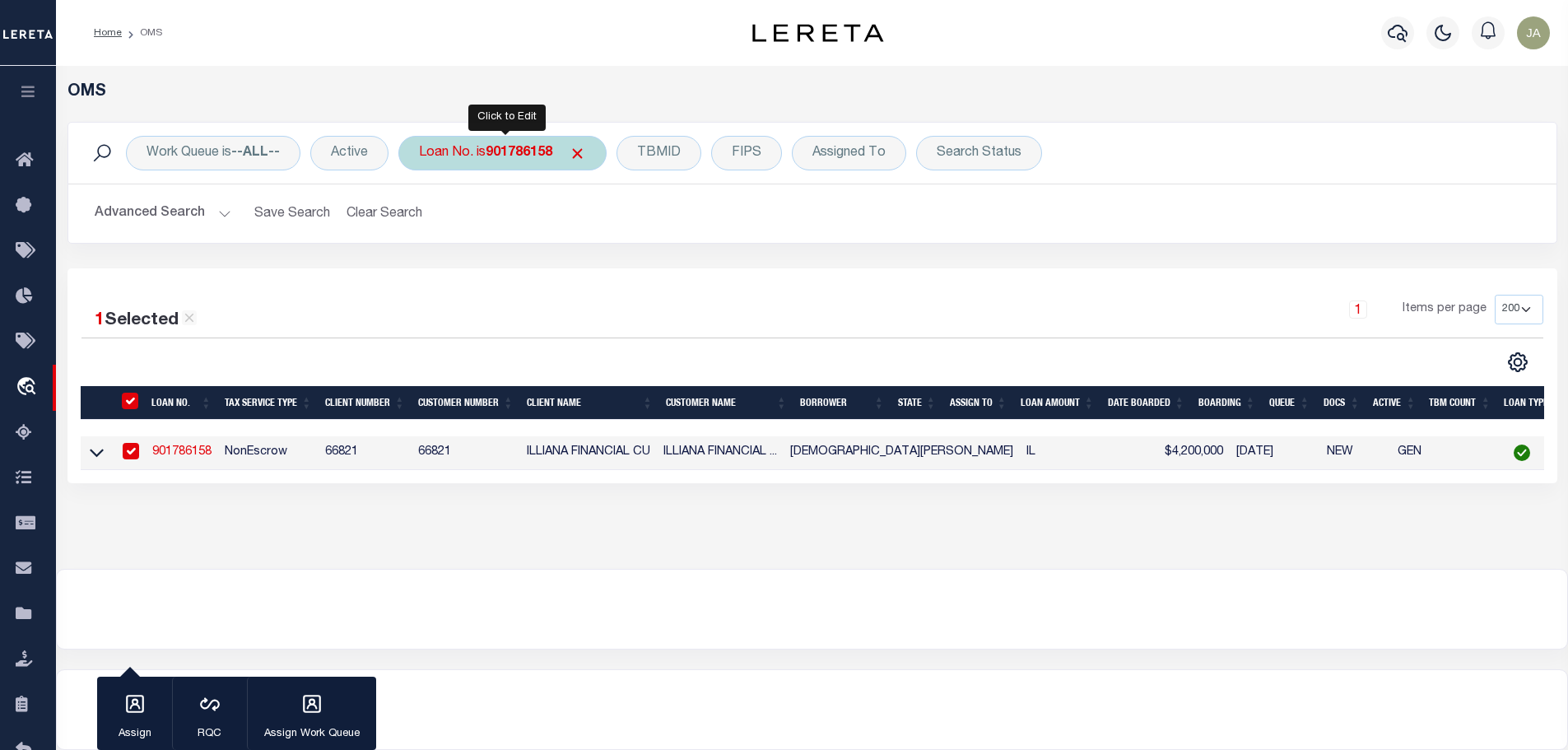
click at [557, 153] on div "Loan No. is 901786158" at bounding box center [502, 153] width 208 height 35
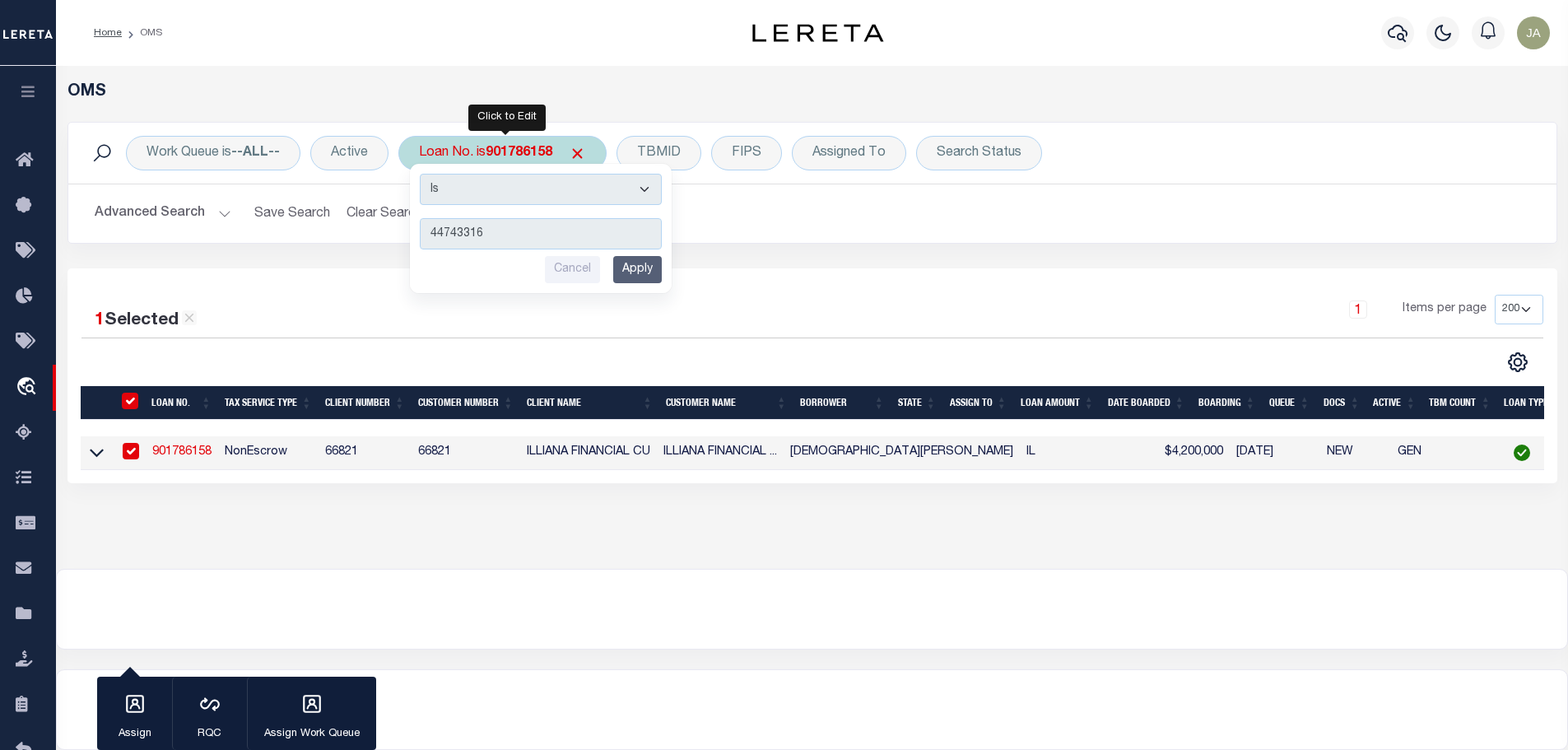
type input "447433160"
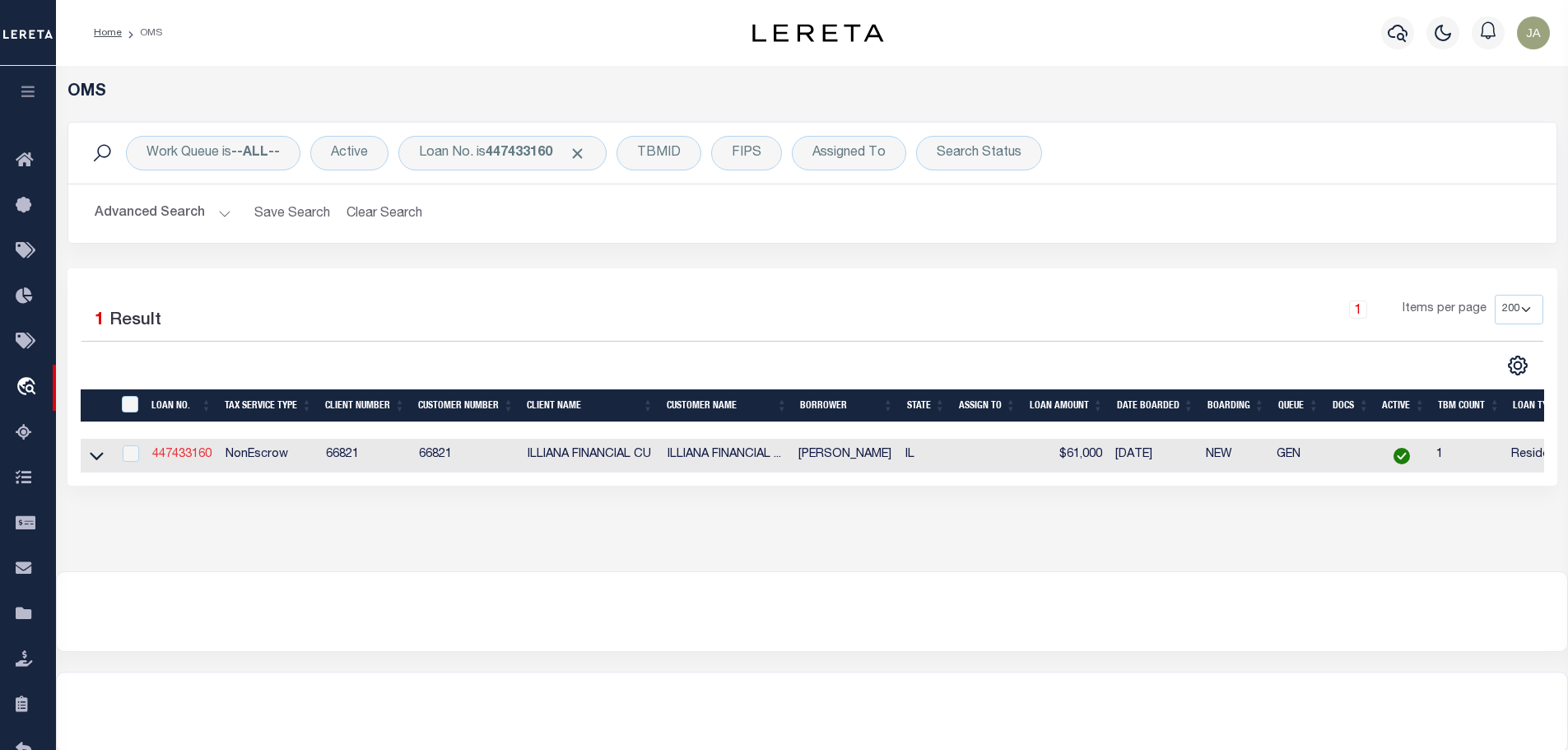
click at [165, 456] on link "447433160" at bounding box center [181, 454] width 59 height 12
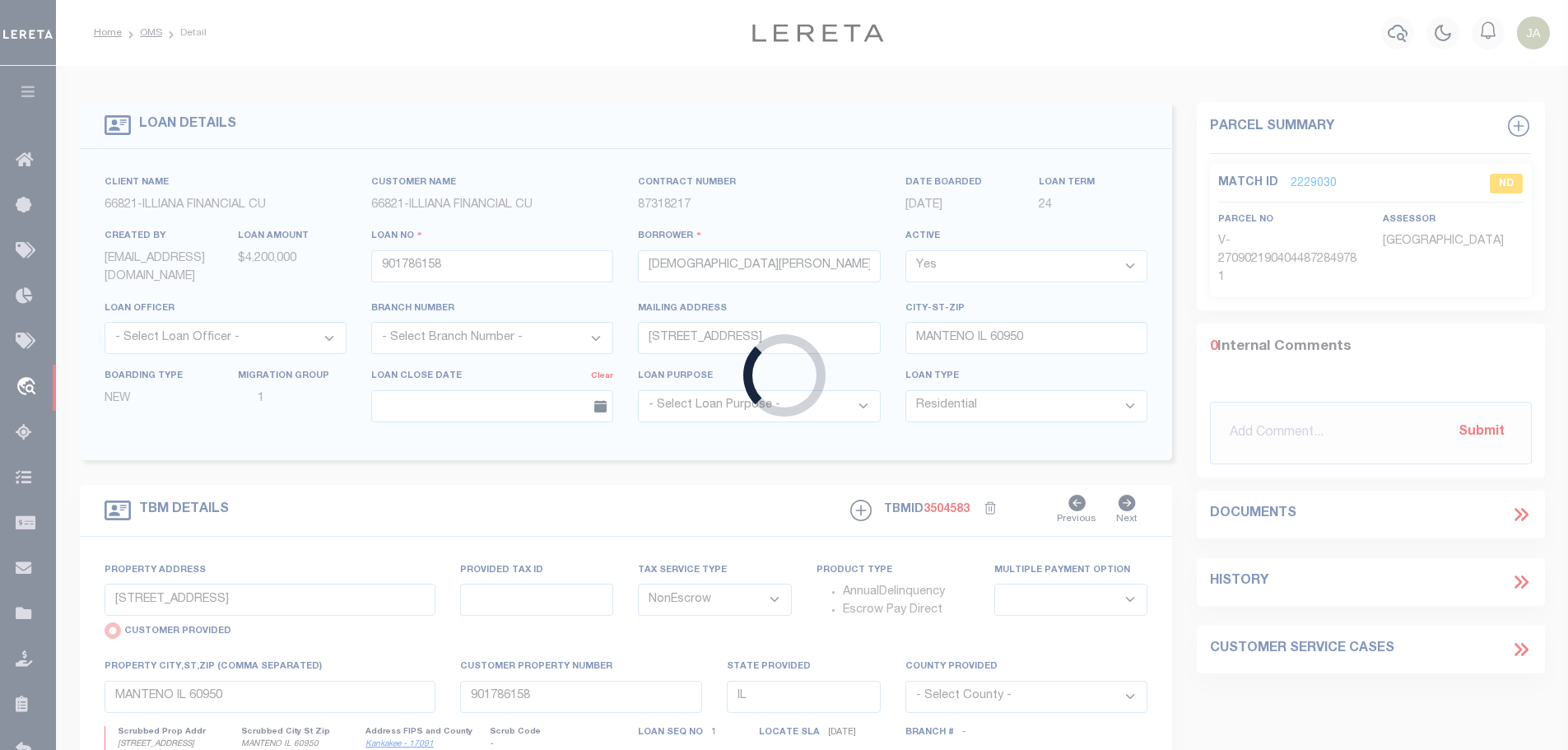
type input "447433160"
type input "HILL , MICHELLE"
type input "21407 JEAN AVE"
type input "MATTESON IL 60443"
select select
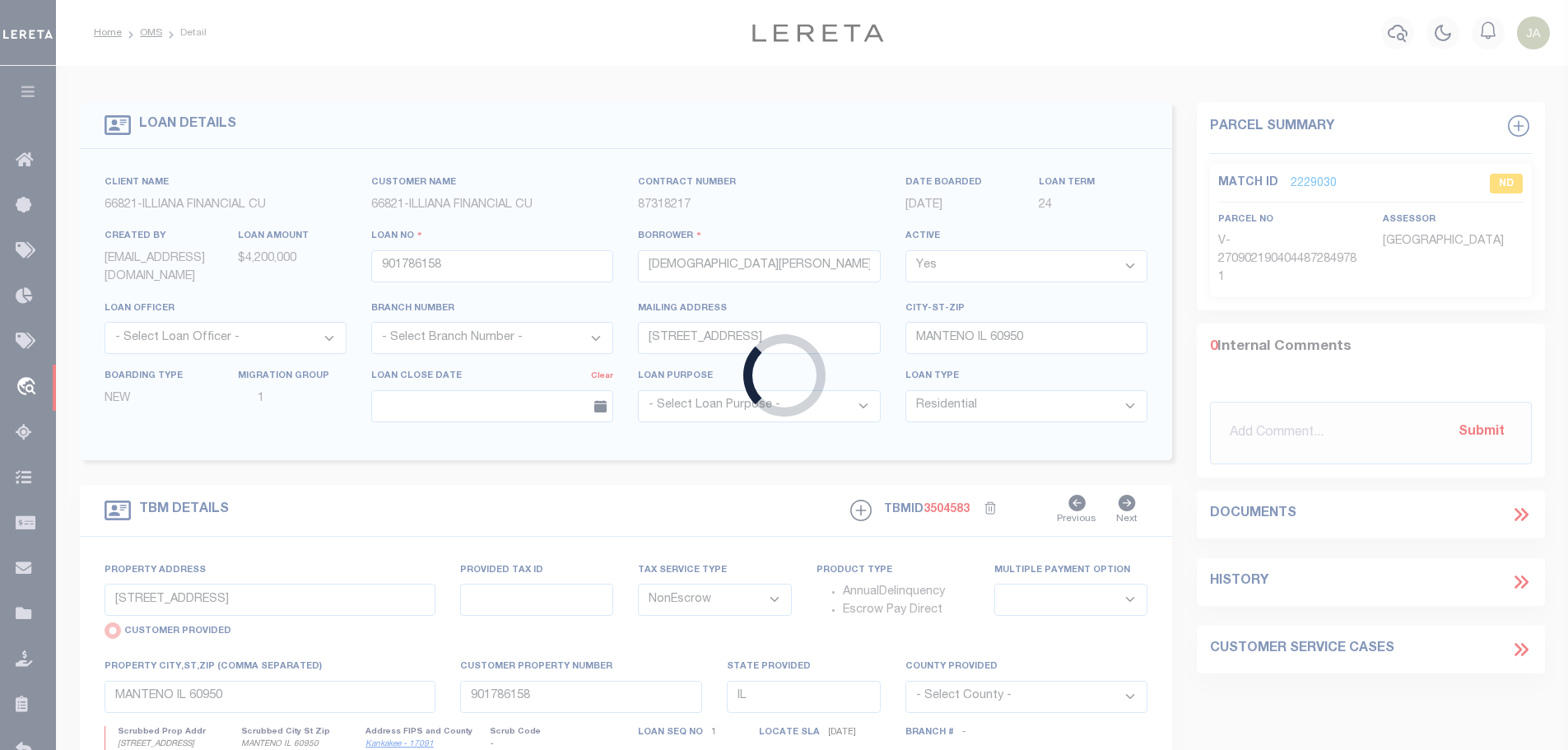
select select
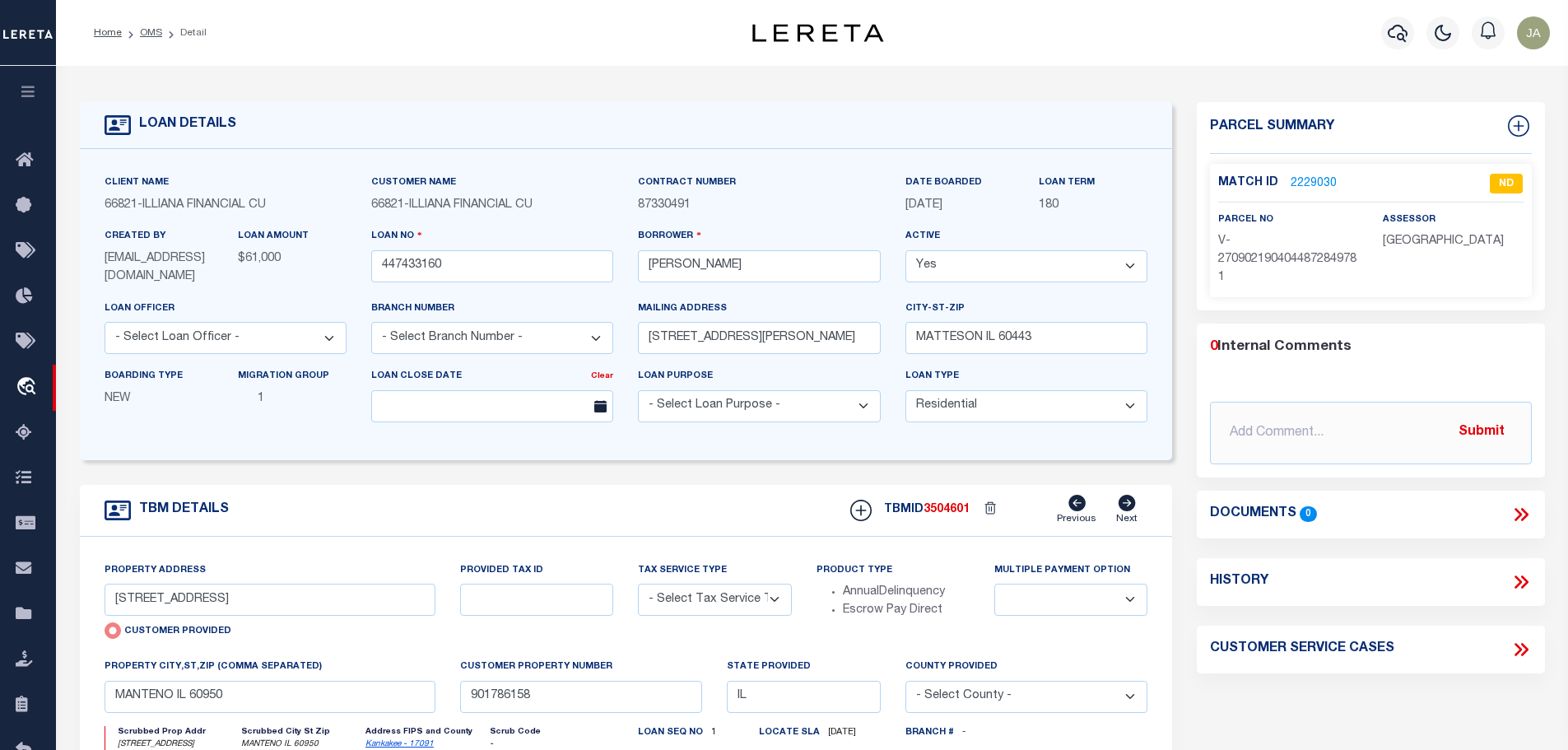
type input "3005 S. CHICAGO RD"
select select "NonEscrow"
select select
type input "S CHICAGO HEIGHTS IL 60411"
type input "447433160"
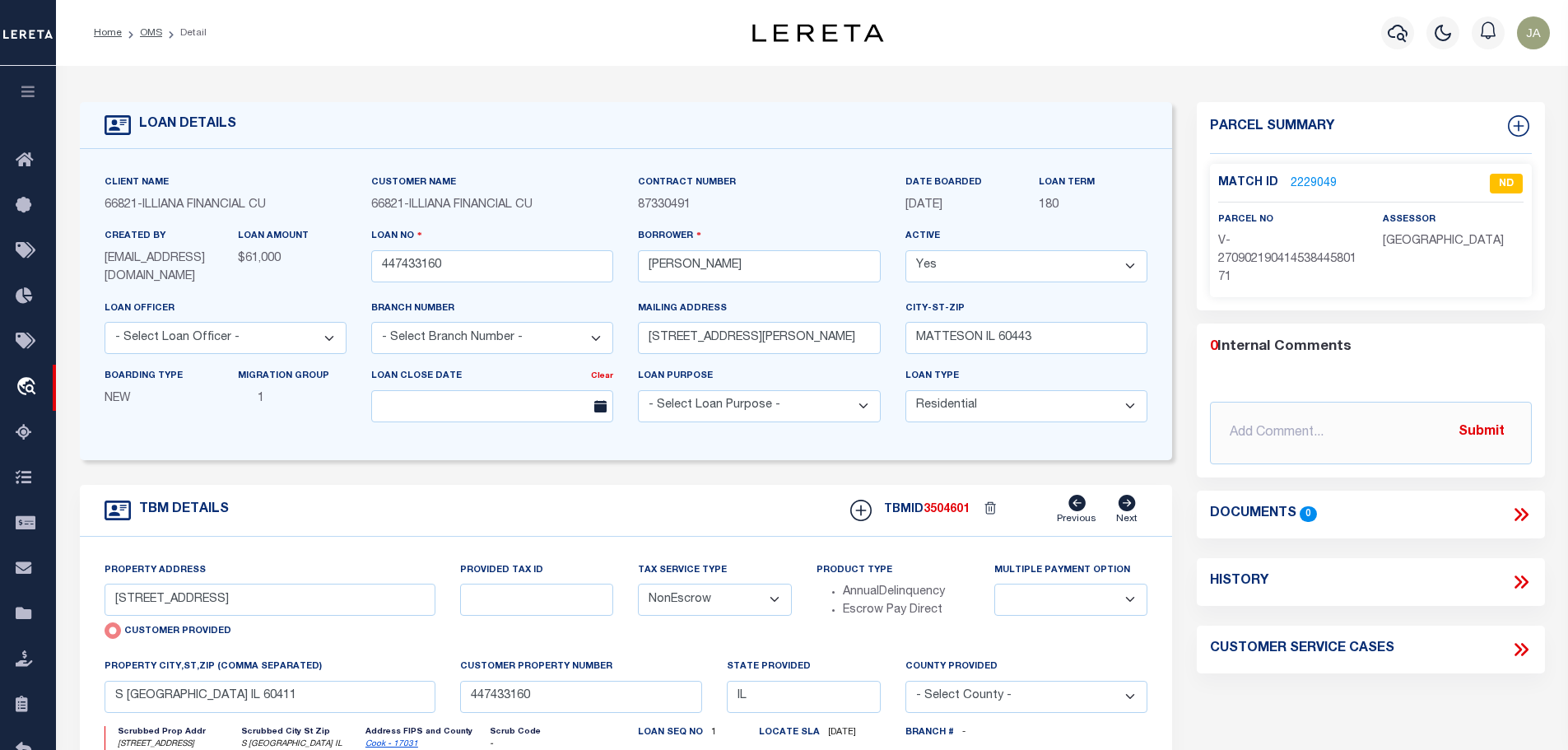
drag, startPoint x: 737, startPoint y: 305, endPoint x: 742, endPoint y: 291, distance: 14.9
click at [740, 298] on div "Client Name 66821 - ILLIANA FINANCIAL CU Customer Name 66821 - ILLIANA FINANCIA…" at bounding box center [626, 304] width 1068 height 262
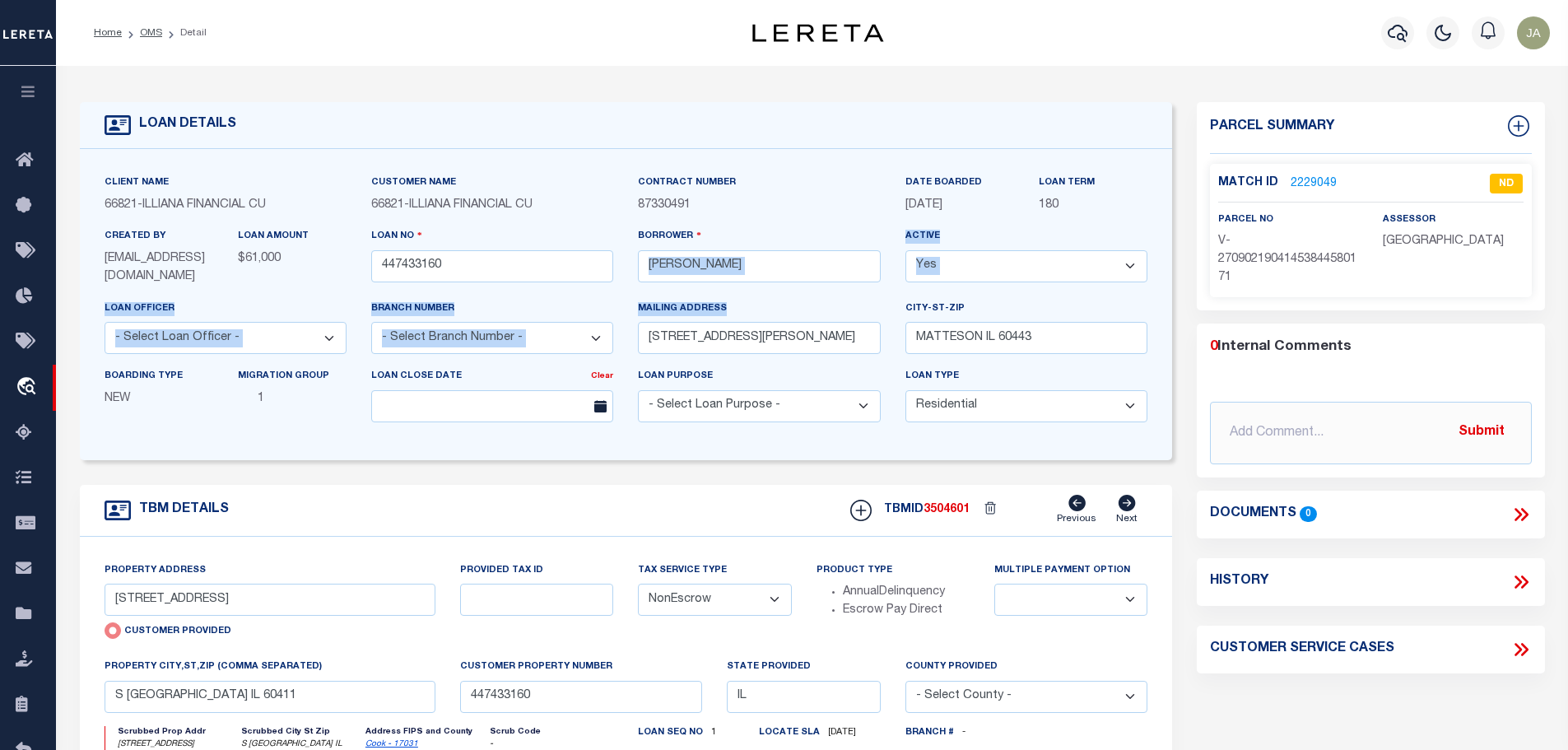
click at [33, 80] on button "button" at bounding box center [28, 94] width 56 height 56
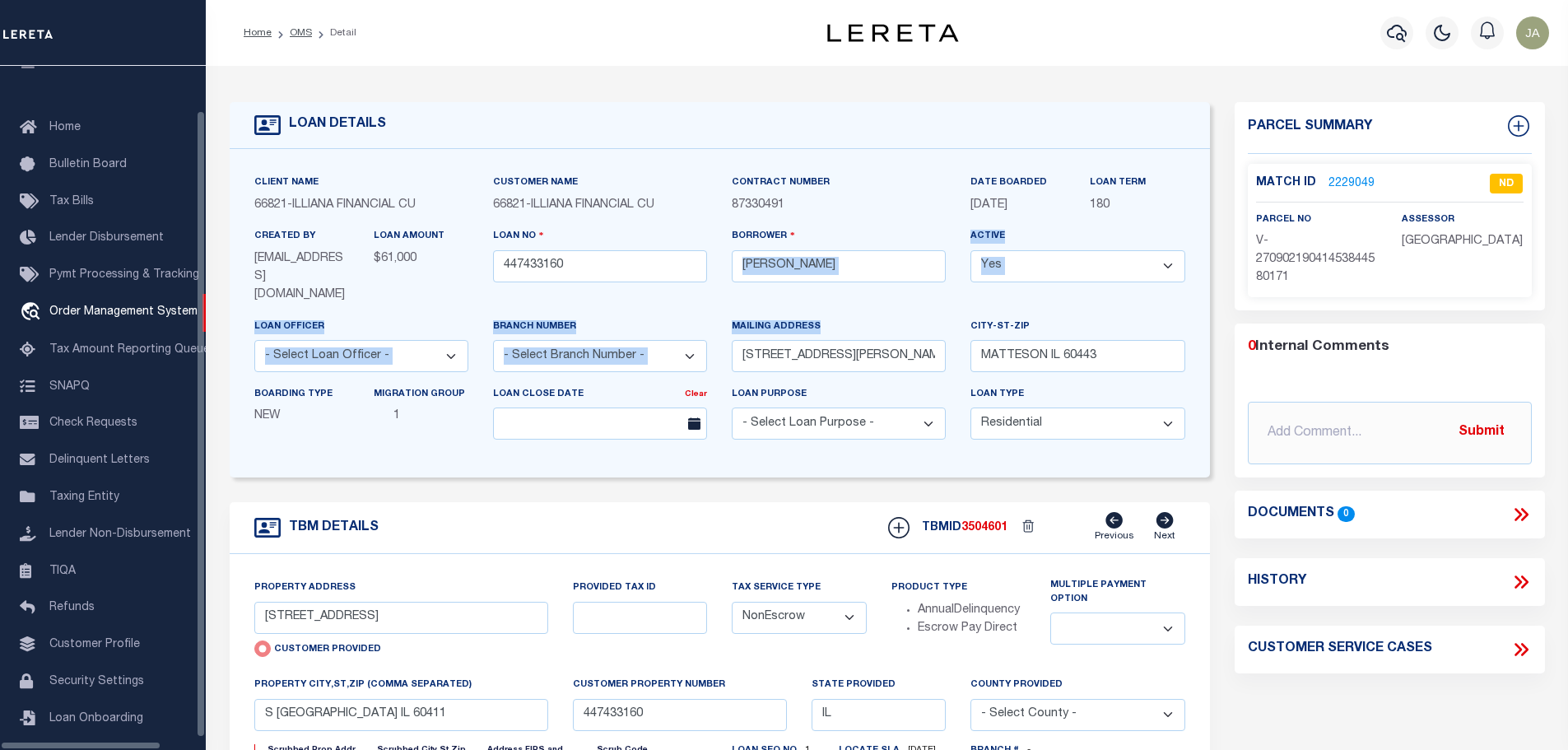
scroll to position [52, 0]
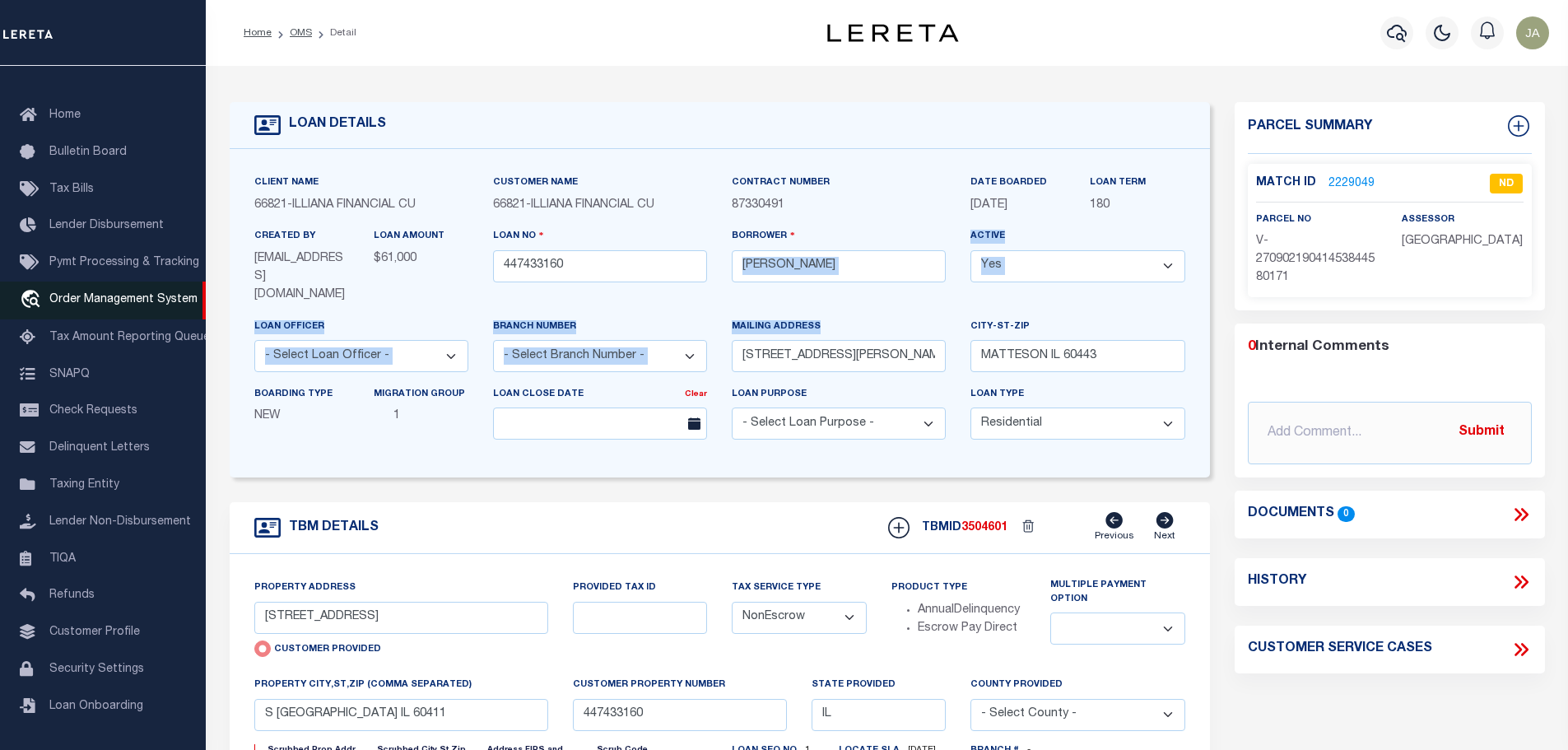
click at [79, 282] on link "travel_explore Order Management System" at bounding box center [103, 300] width 206 height 38
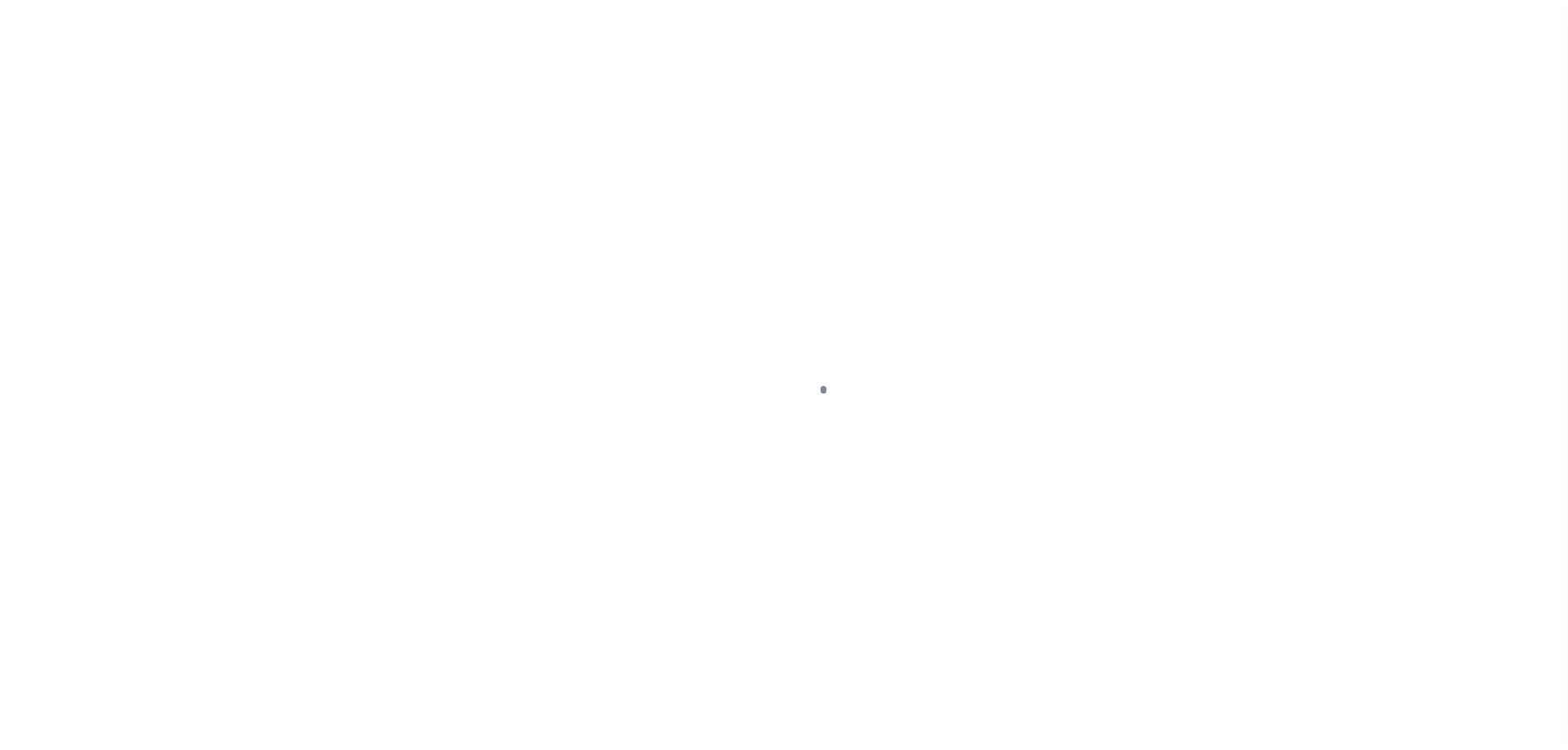
scroll to position [52, 0]
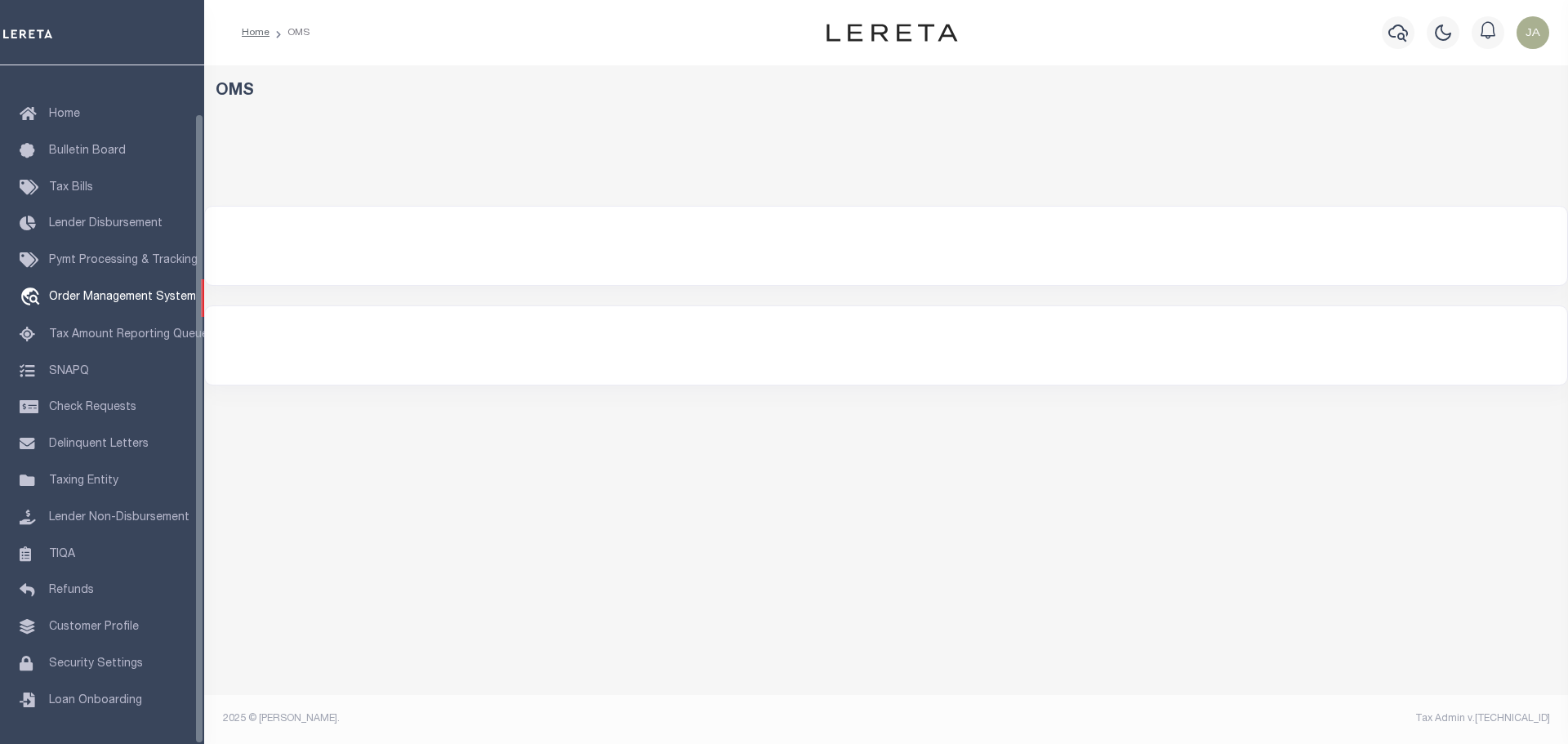
select select "200"
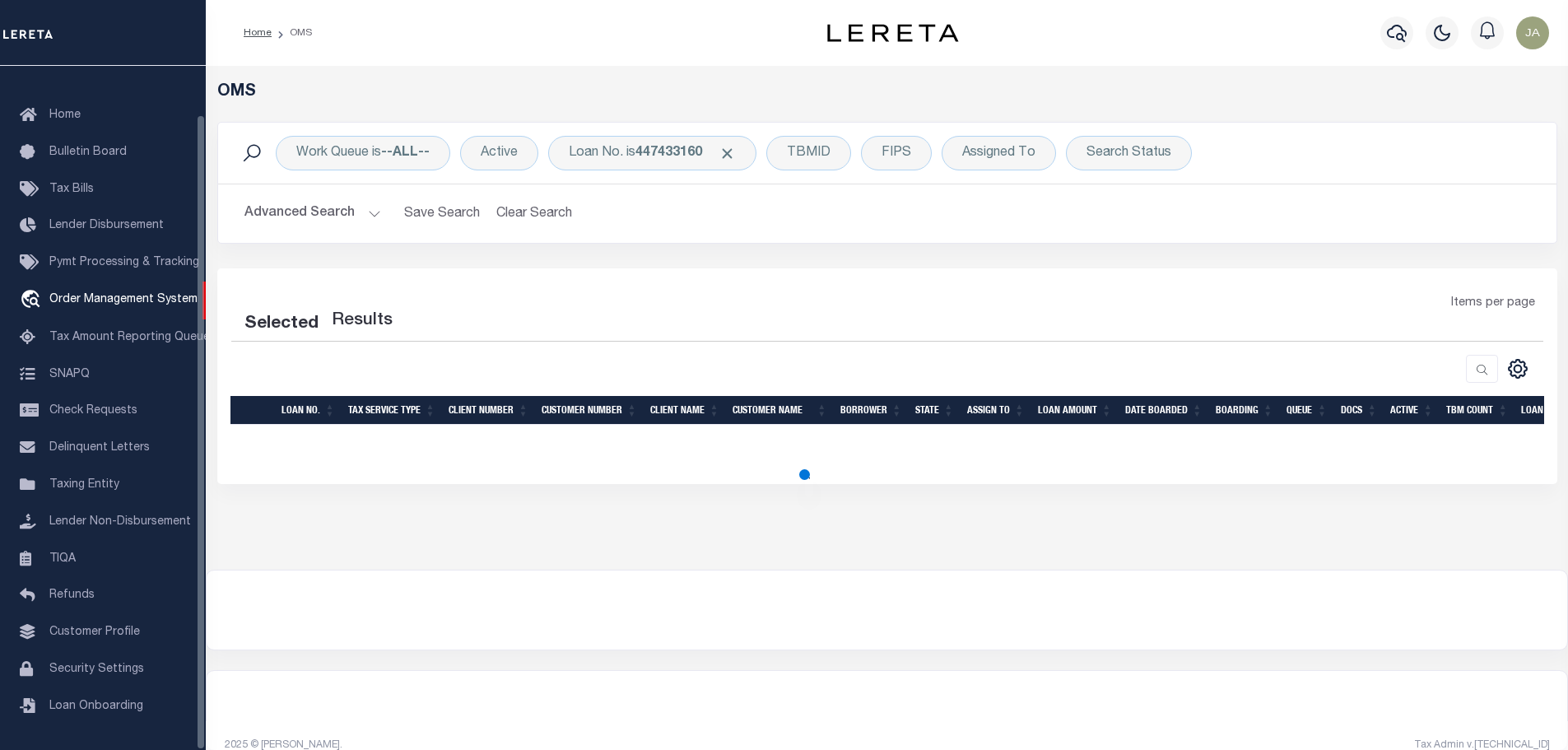
select select "200"
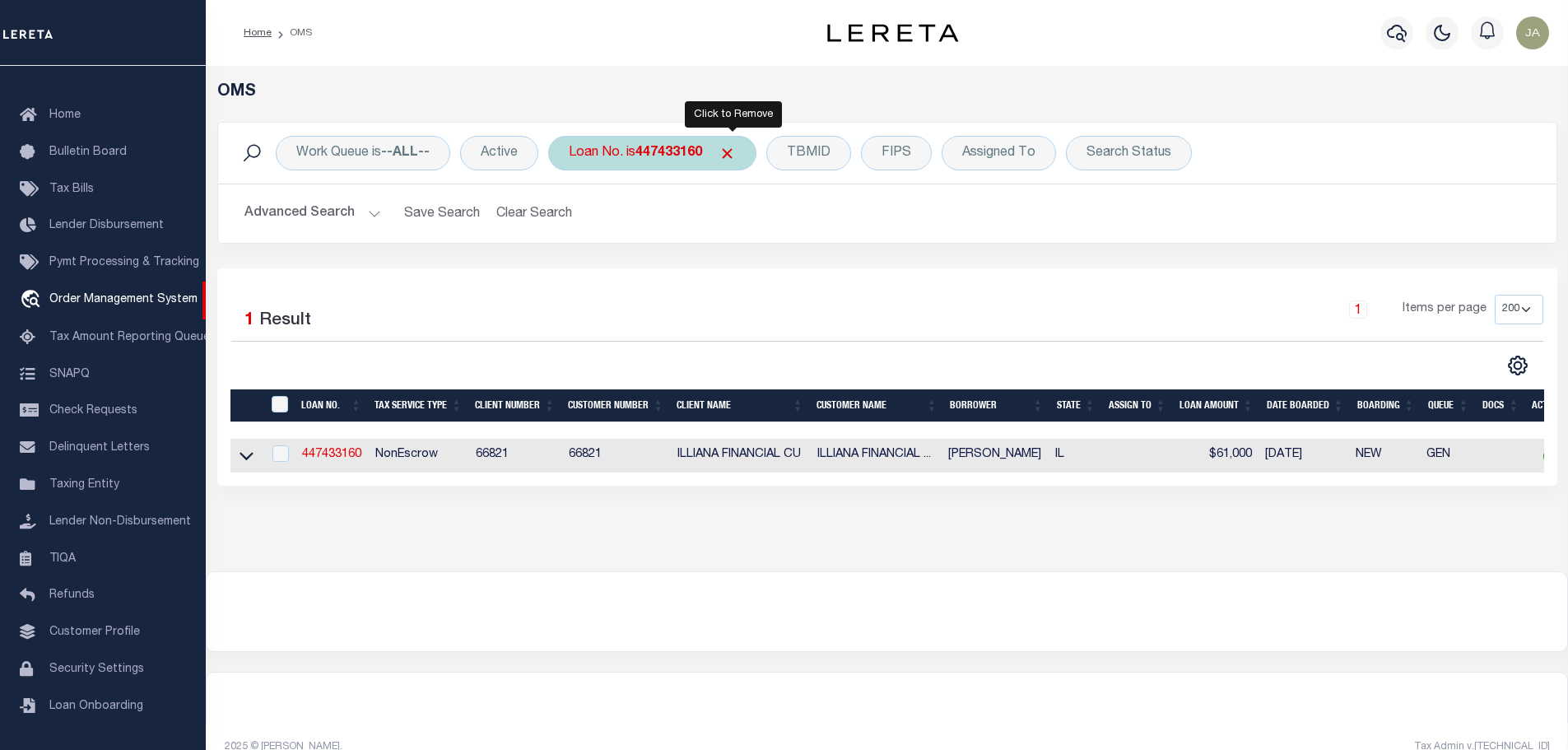
click at [731, 154] on span "Click to Remove" at bounding box center [727, 153] width 17 height 17
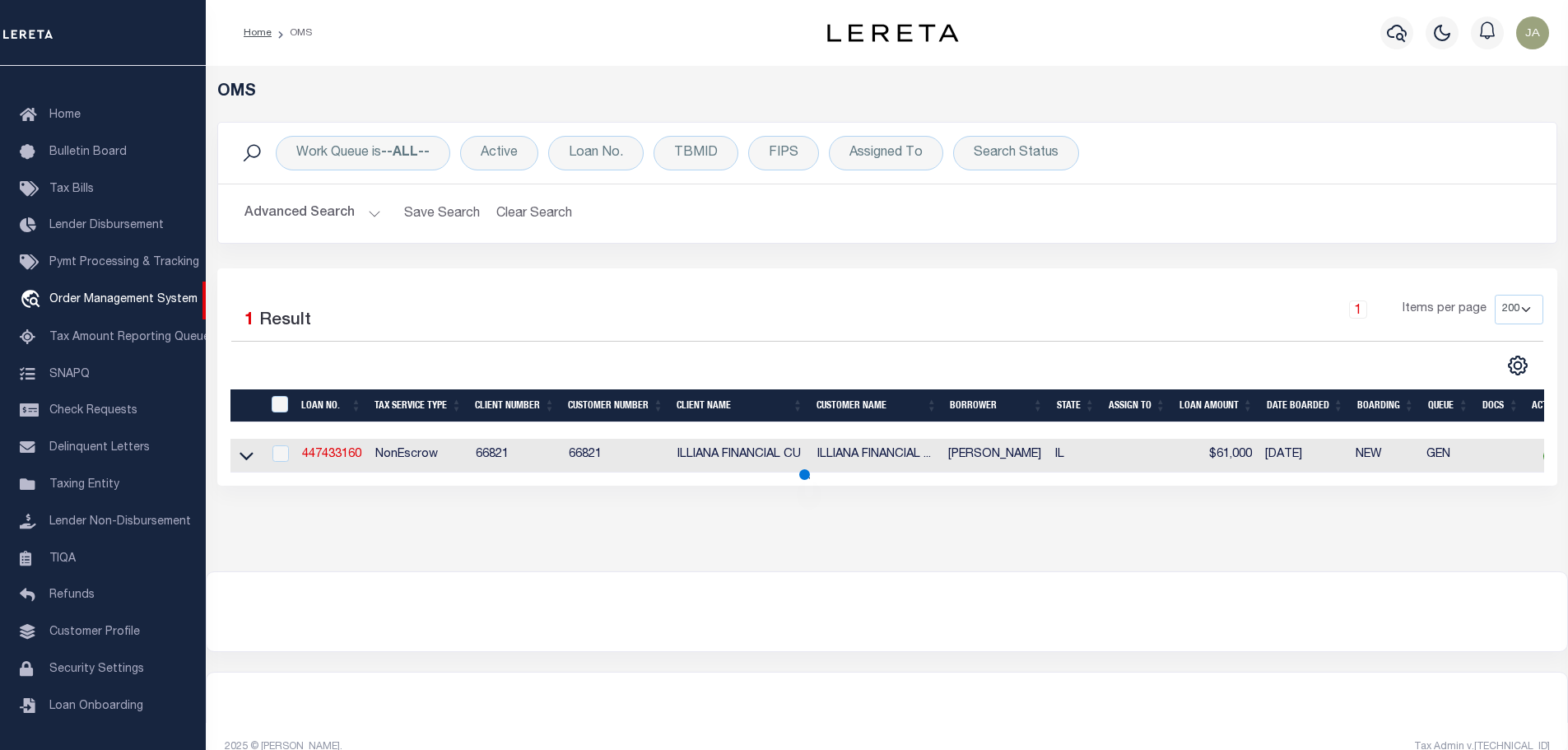
click at [633, 288] on div "Selected 1 Result 1 Items per page 10 25 50 100 200" at bounding box center [887, 376] width 1340 height 217
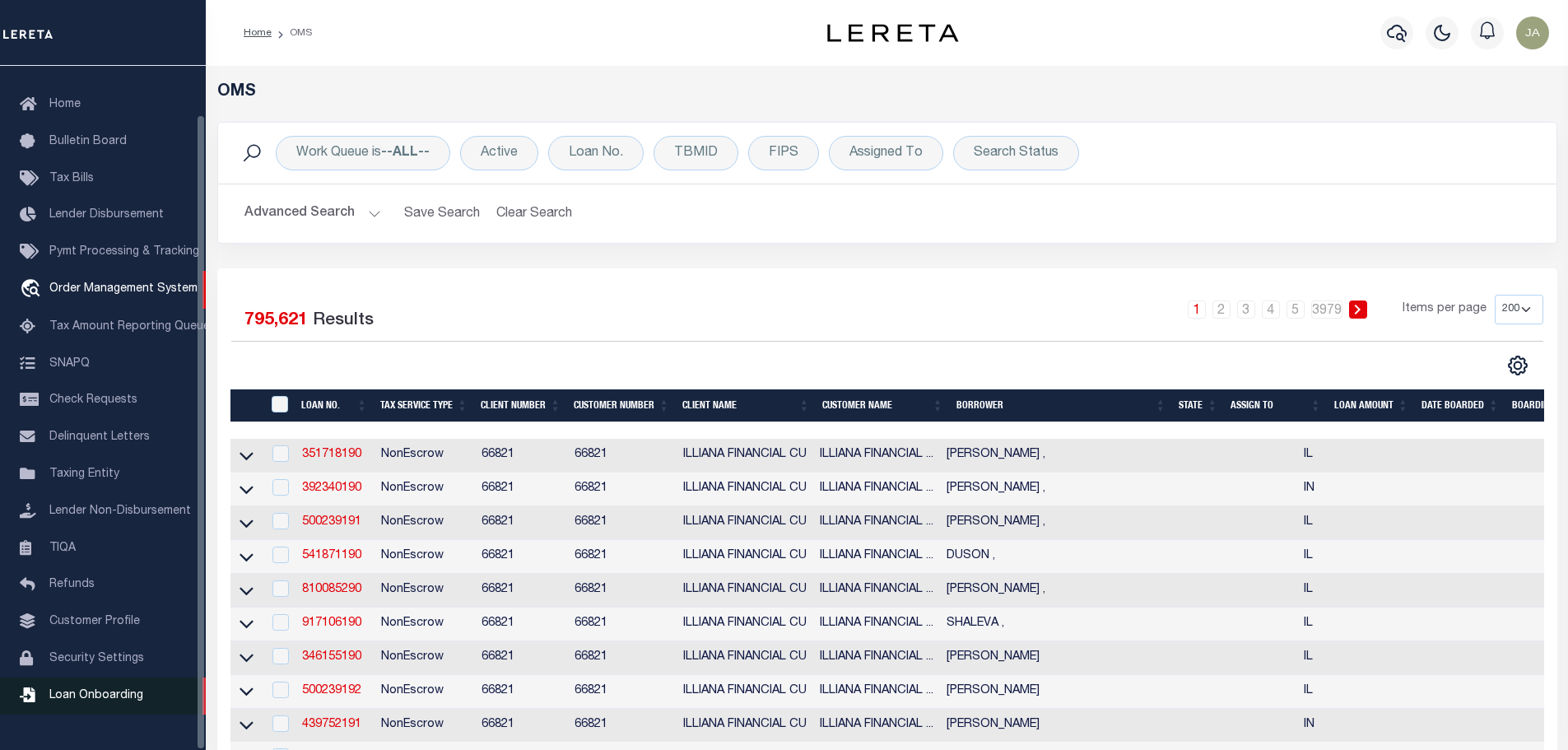
click at [80, 702] on span "Loan Onboarding" at bounding box center [96, 695] width 94 height 12
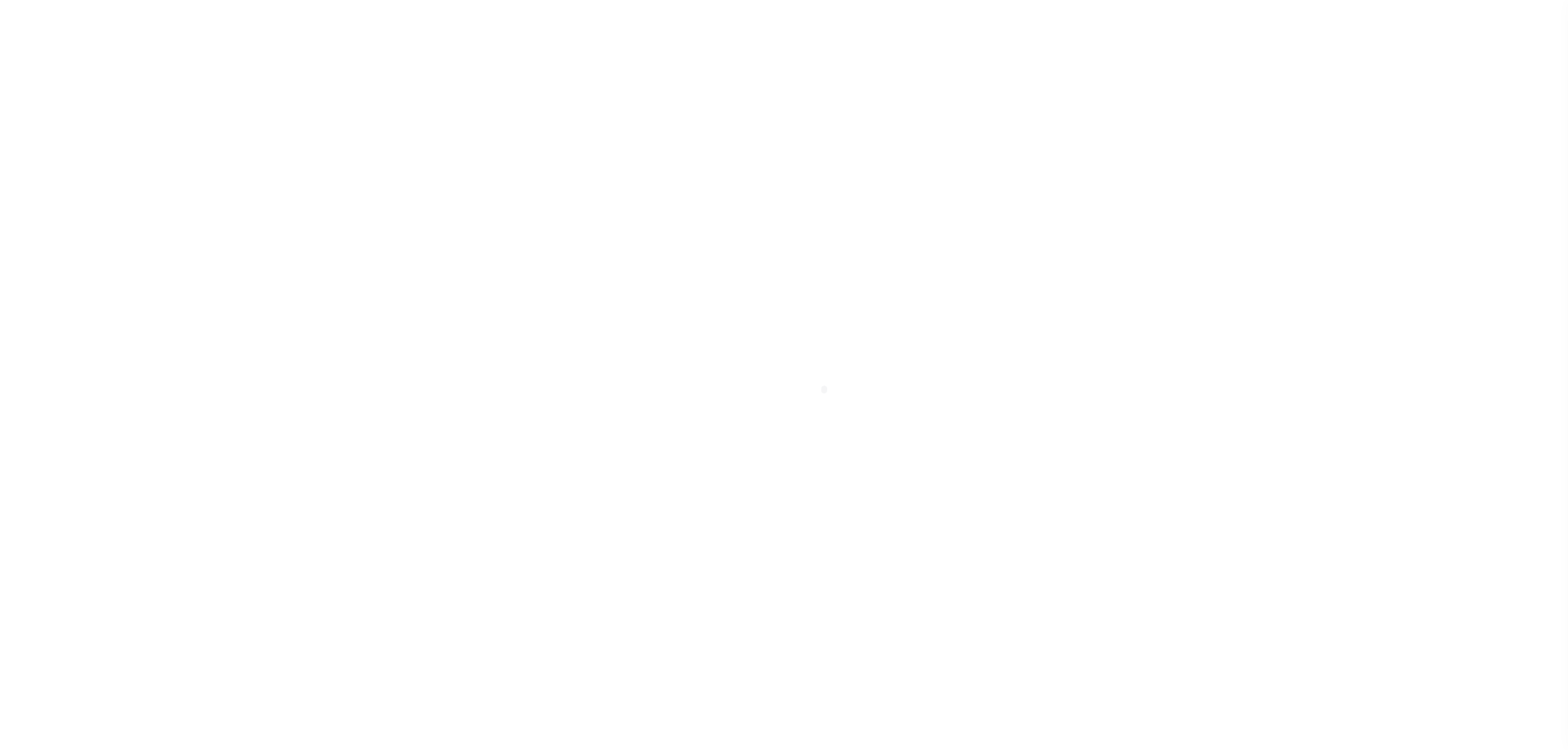
select select "25"
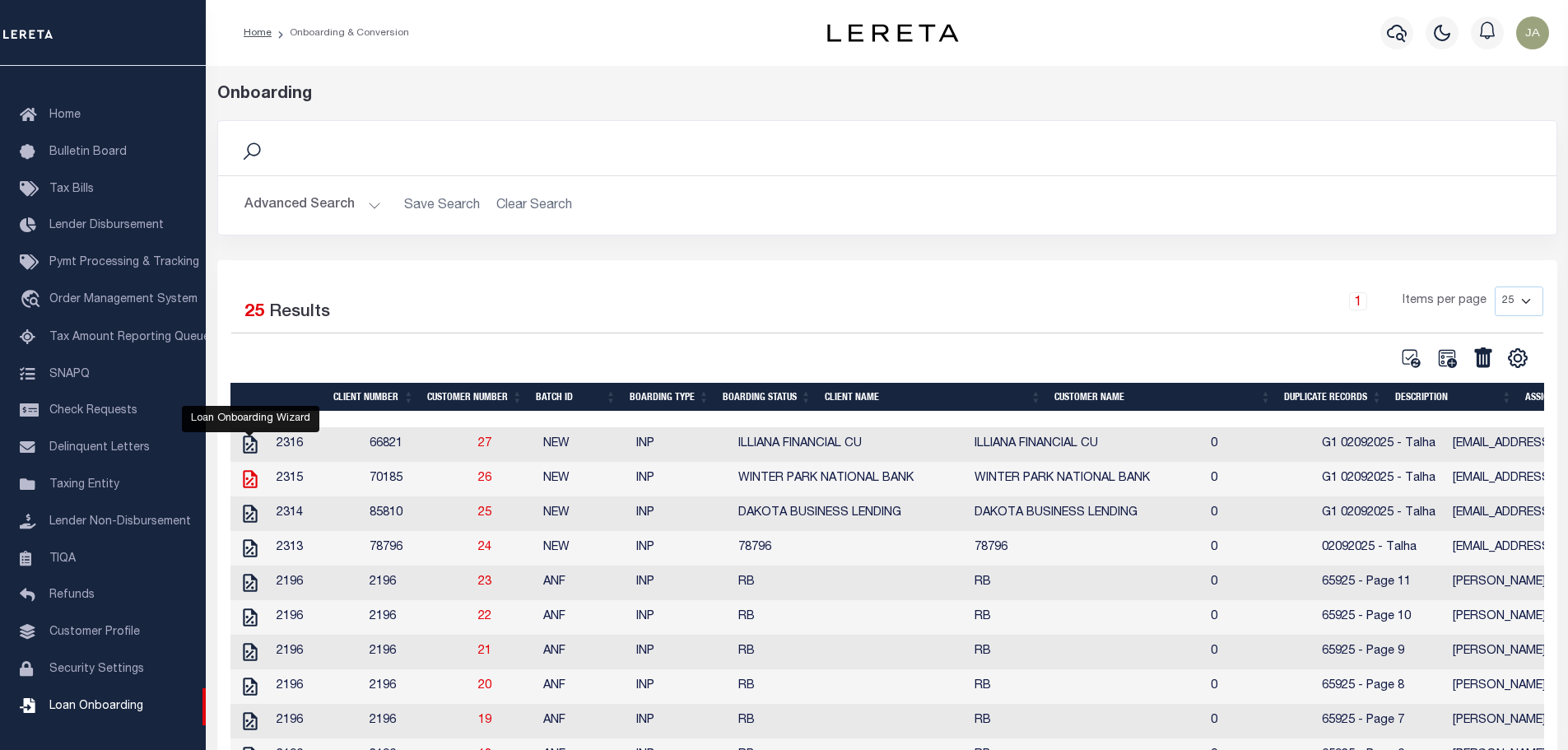
click at [249, 483] on icon "" at bounding box center [250, 479] width 21 height 21
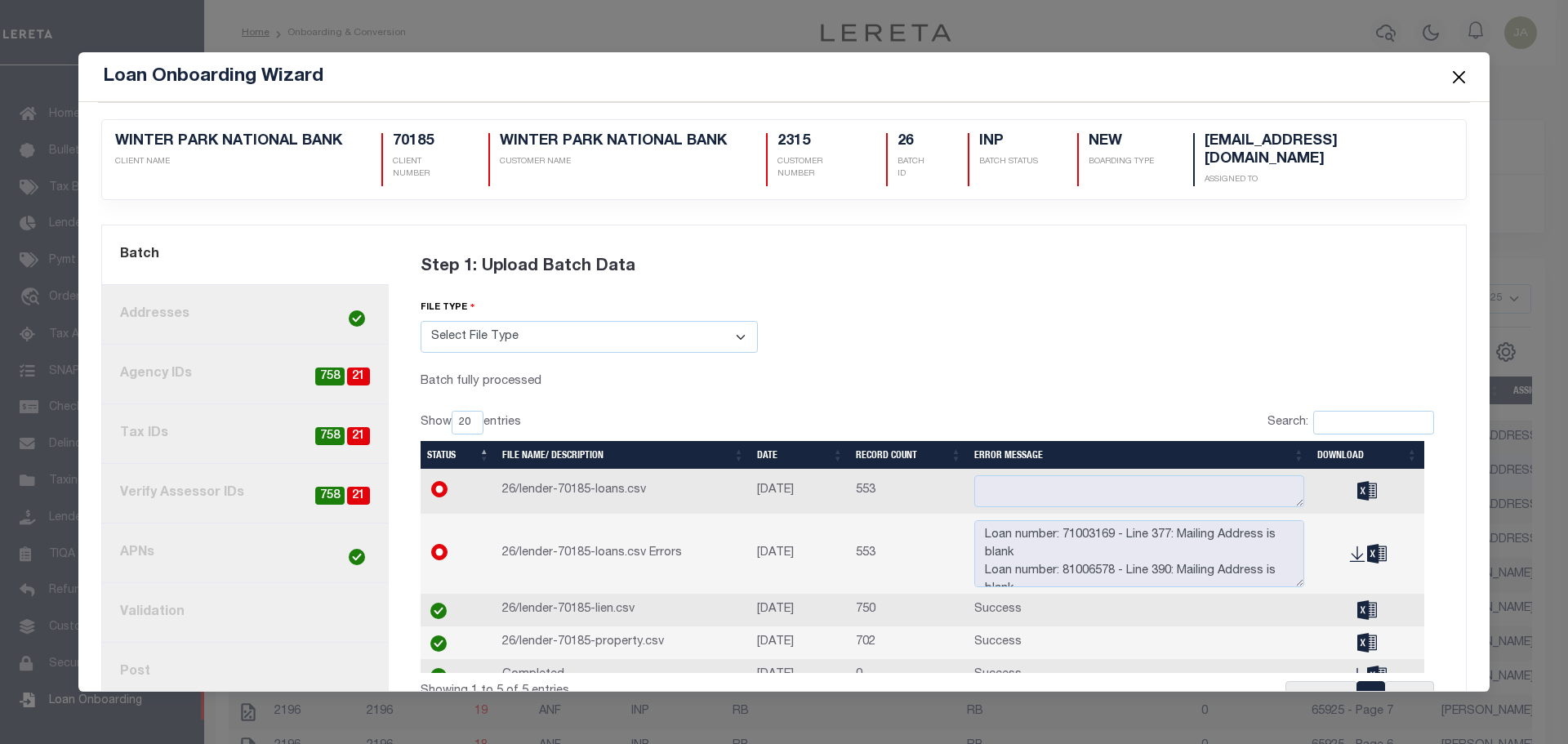
click at [1453, 72] on button "Close" at bounding box center [1459, 77] width 21 height 21
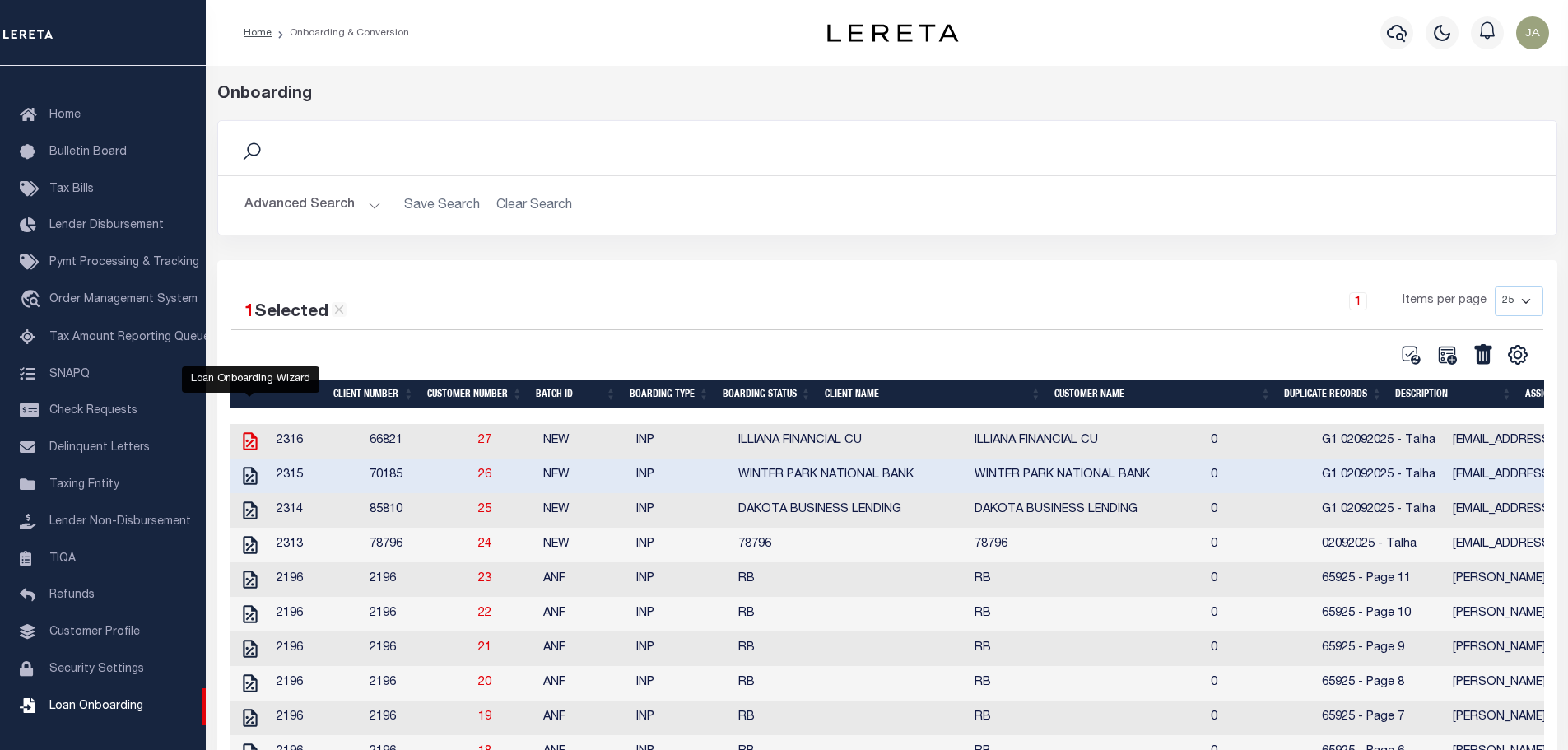
click at [250, 443] on icon "" at bounding box center [250, 442] width 21 height 21
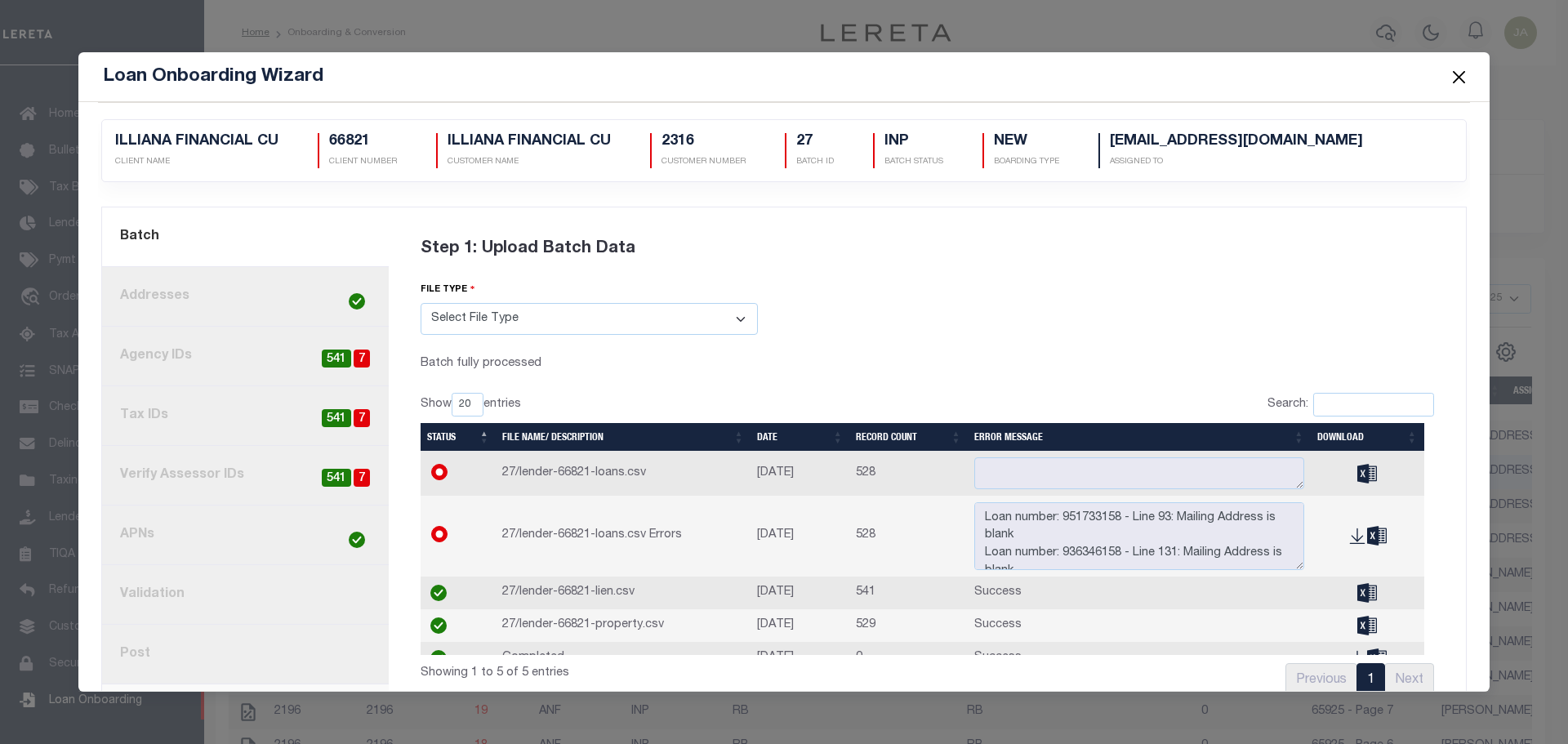
click at [299, 354] on link "3. Agency IDs 7 541" at bounding box center [245, 356] width 286 height 59
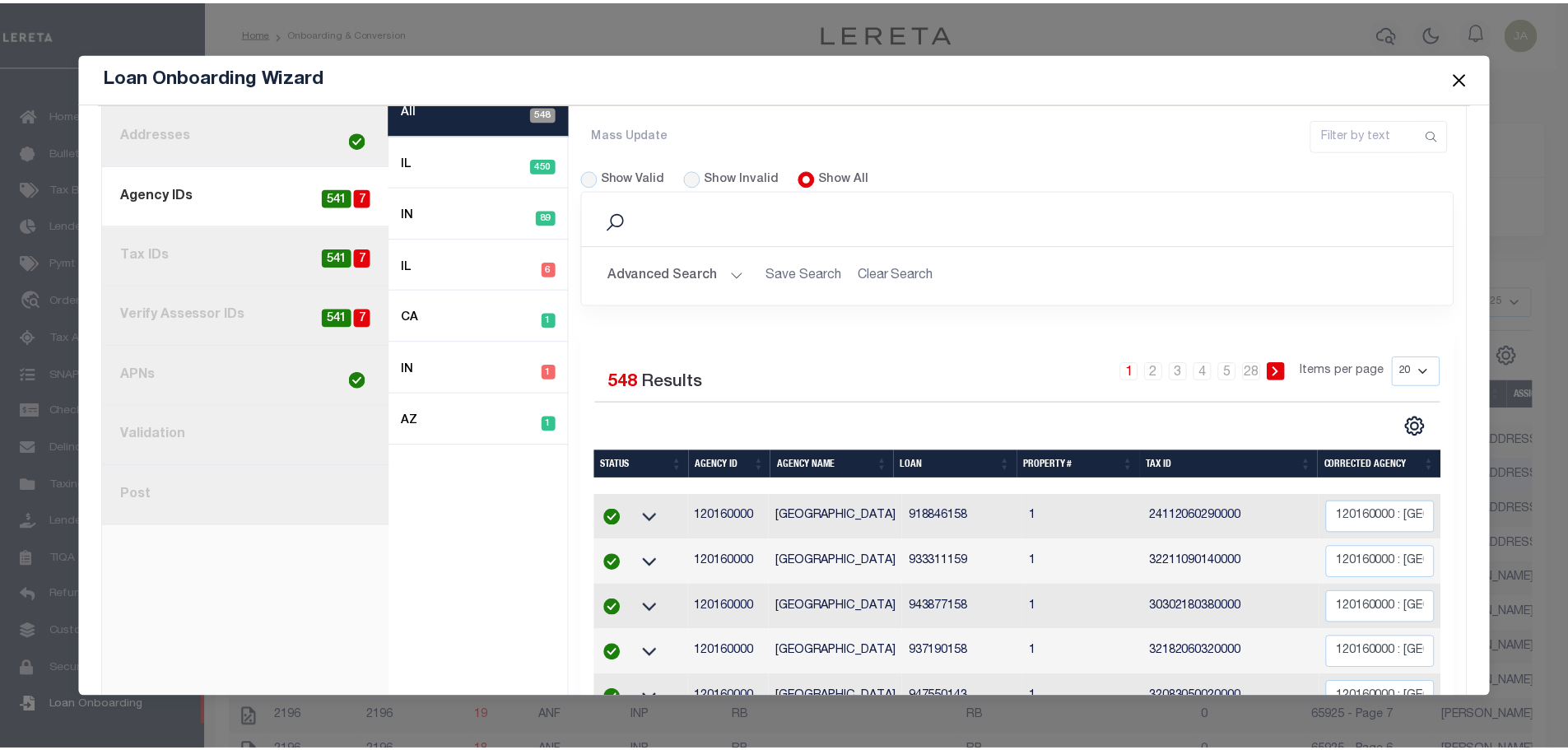
scroll to position [247, 0]
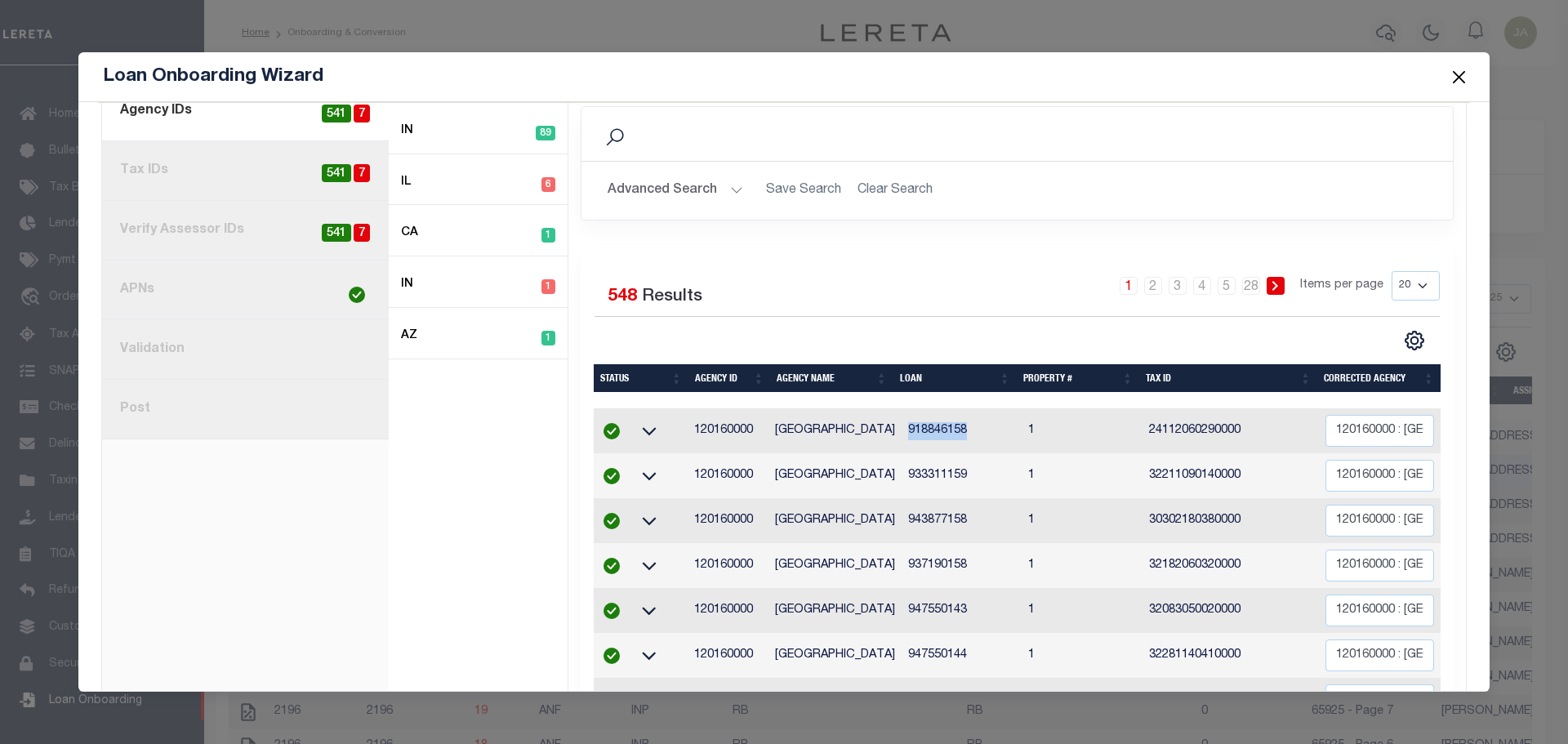
drag, startPoint x: 897, startPoint y: 430, endPoint x: 954, endPoint y: 430, distance: 57.0
click at [954, 430] on td "918846158" at bounding box center [961, 430] width 120 height 45
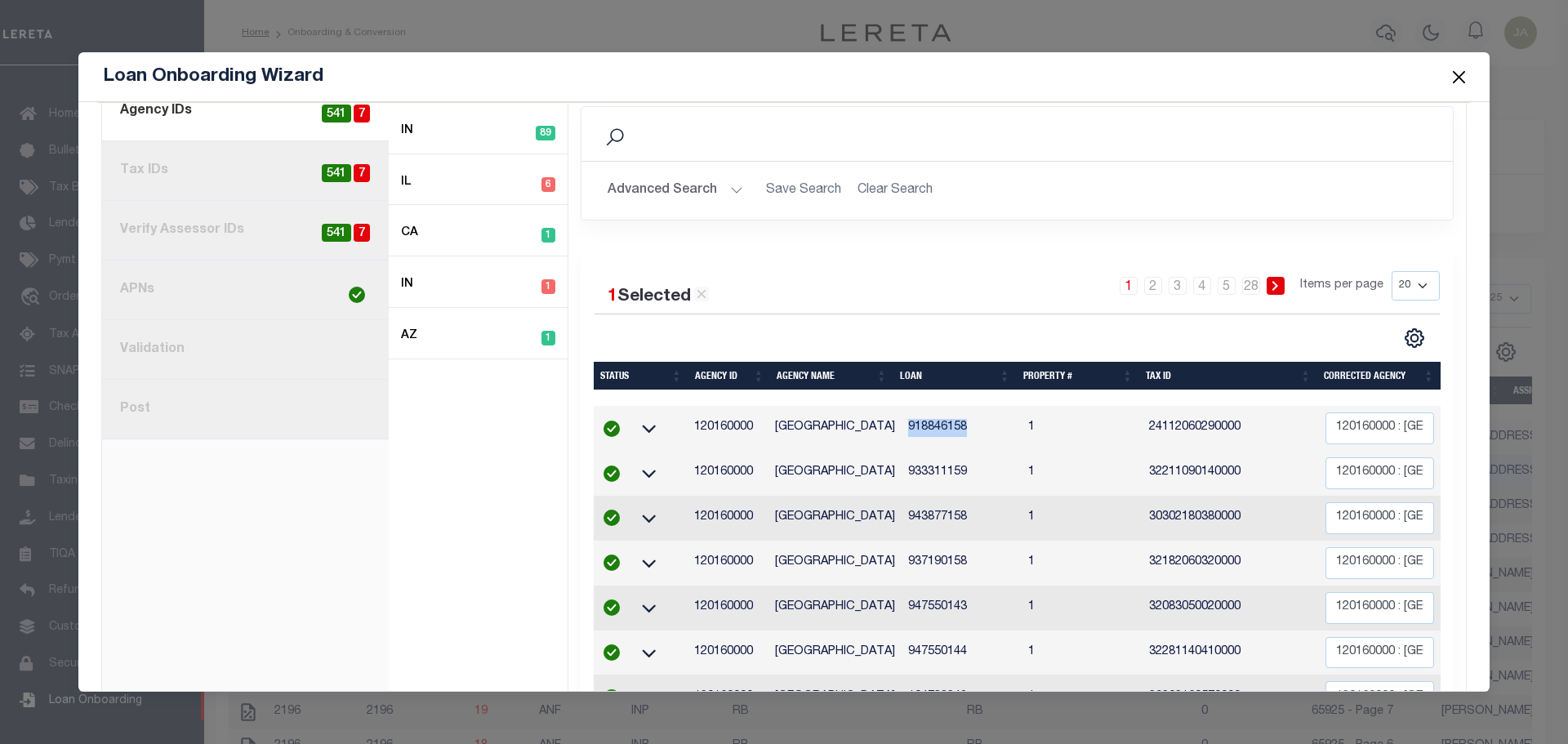
copy td "918846158"
click at [1461, 74] on button "Close" at bounding box center [1459, 77] width 21 height 21
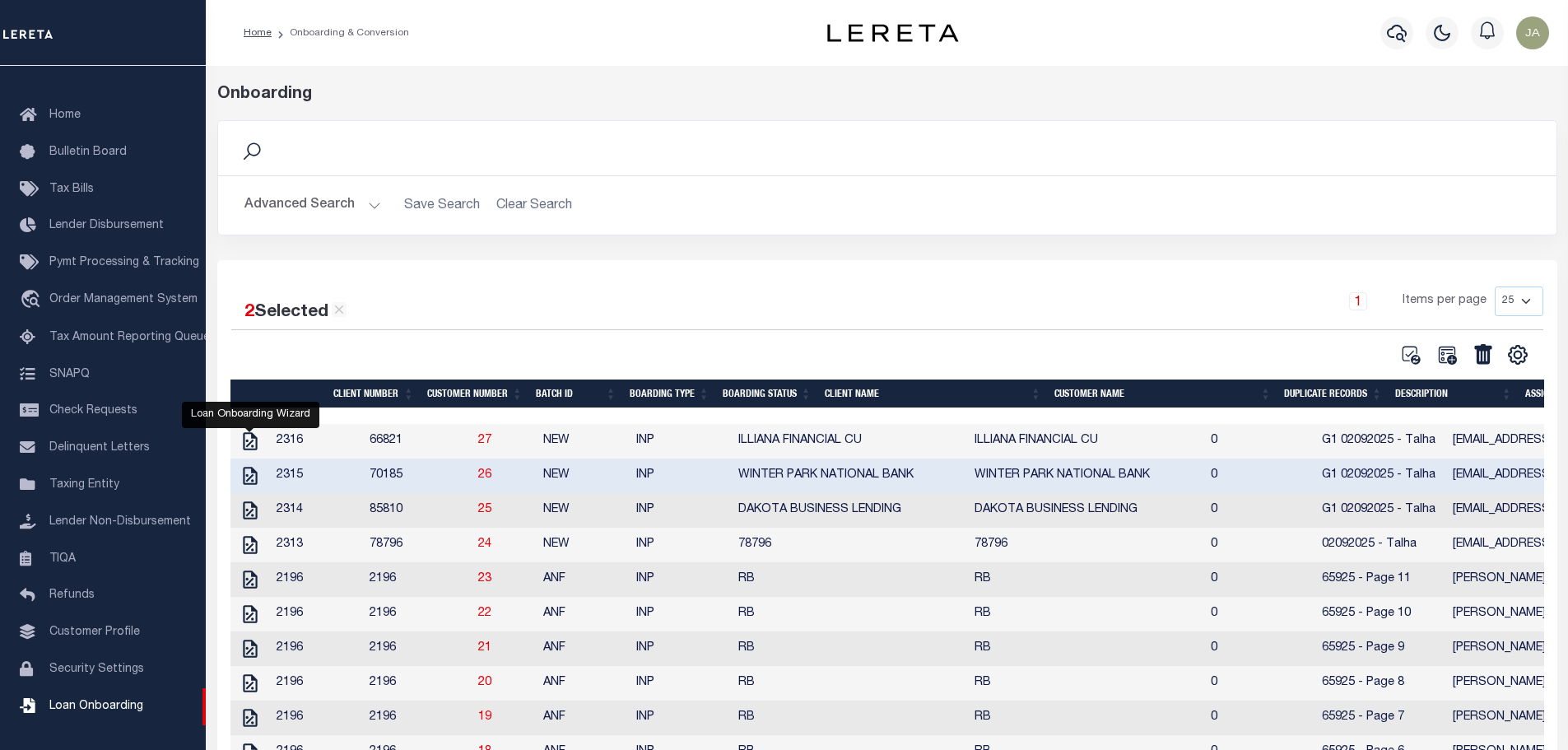
click at [238, 479] on link "" at bounding box center [249, 475] width 26 height 12
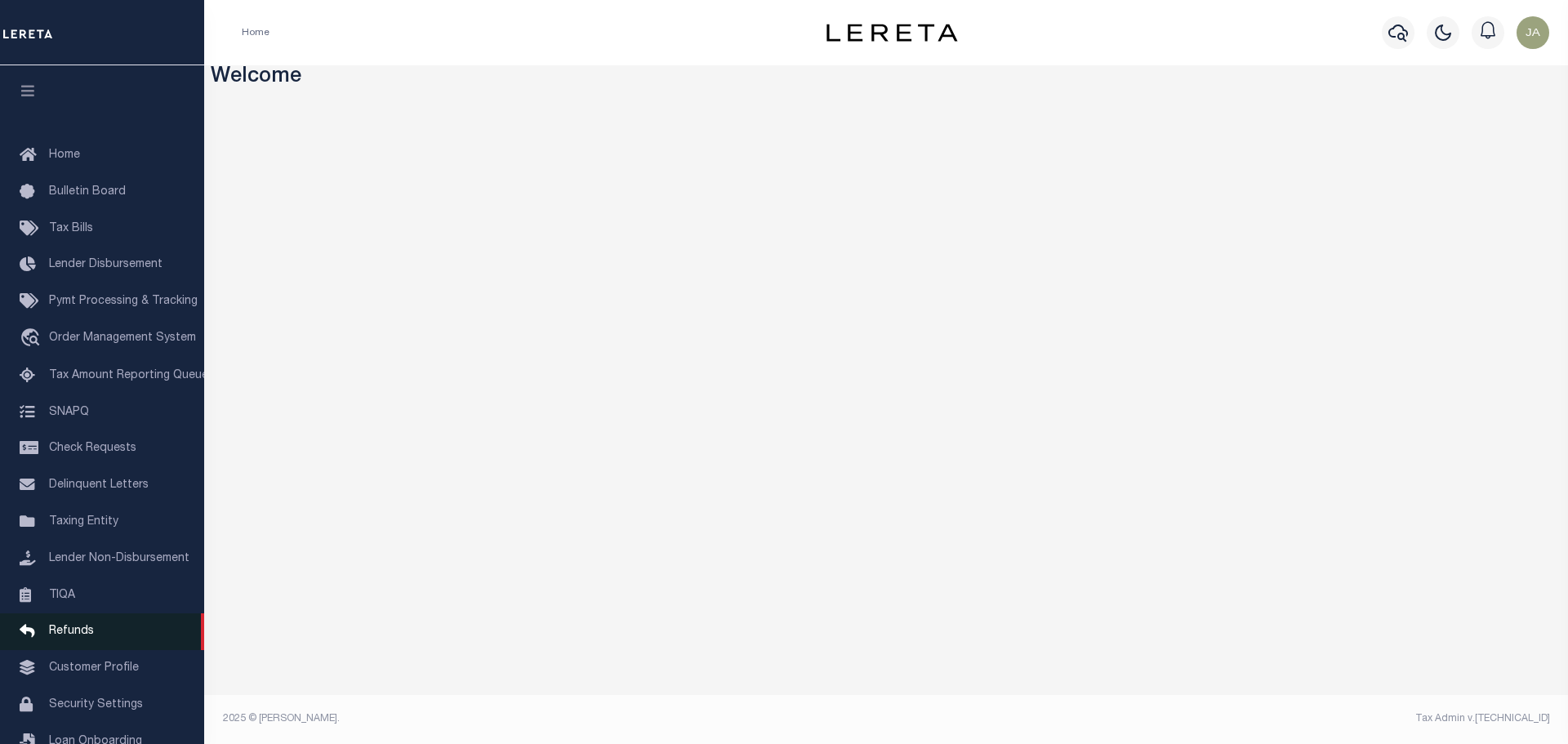
scroll to position [51, 0]
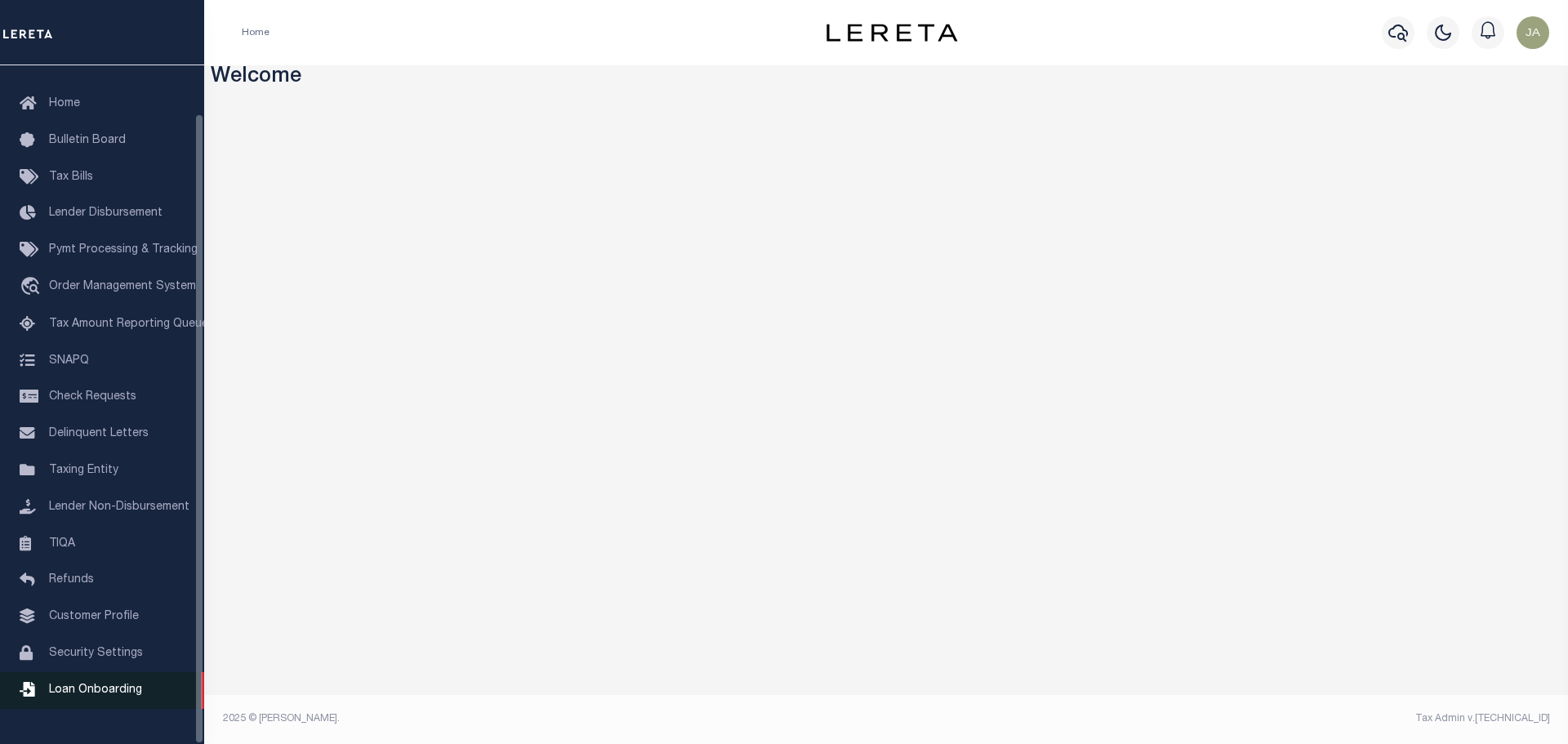
click at [79, 696] on span "Loan Onboarding" at bounding box center [95, 690] width 93 height 12
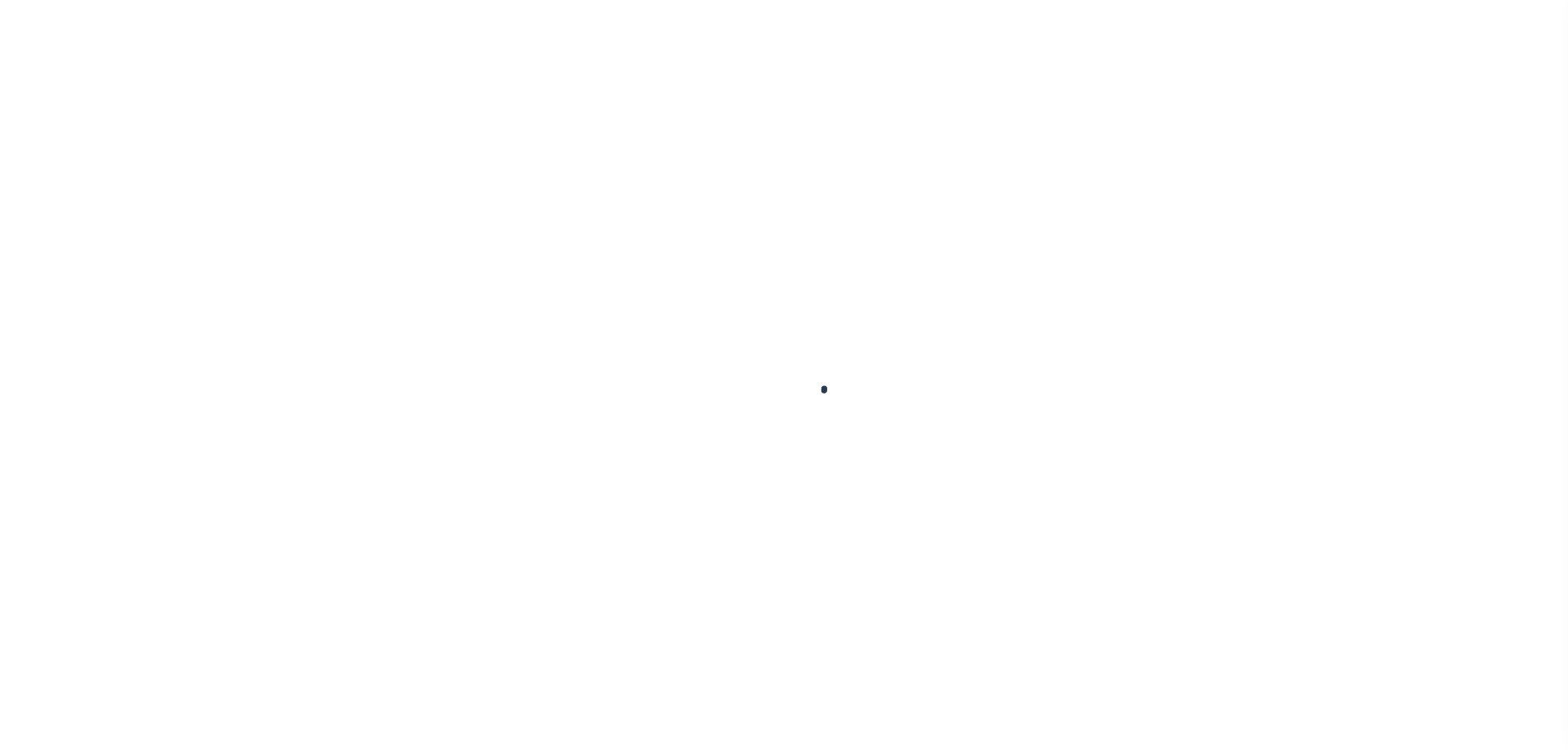
select select "25"
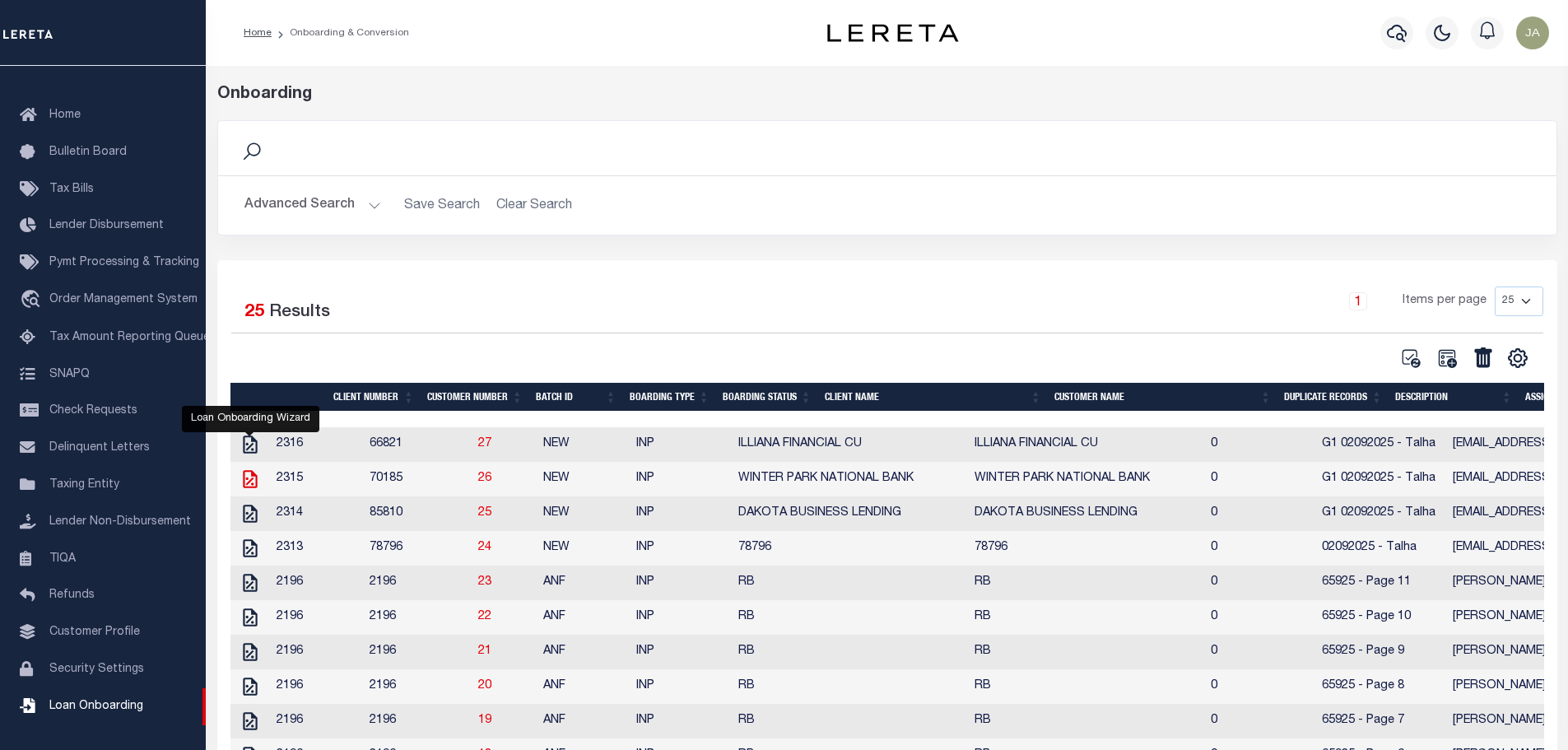
click at [245, 481] on icon "" at bounding box center [250, 479] width 21 height 21
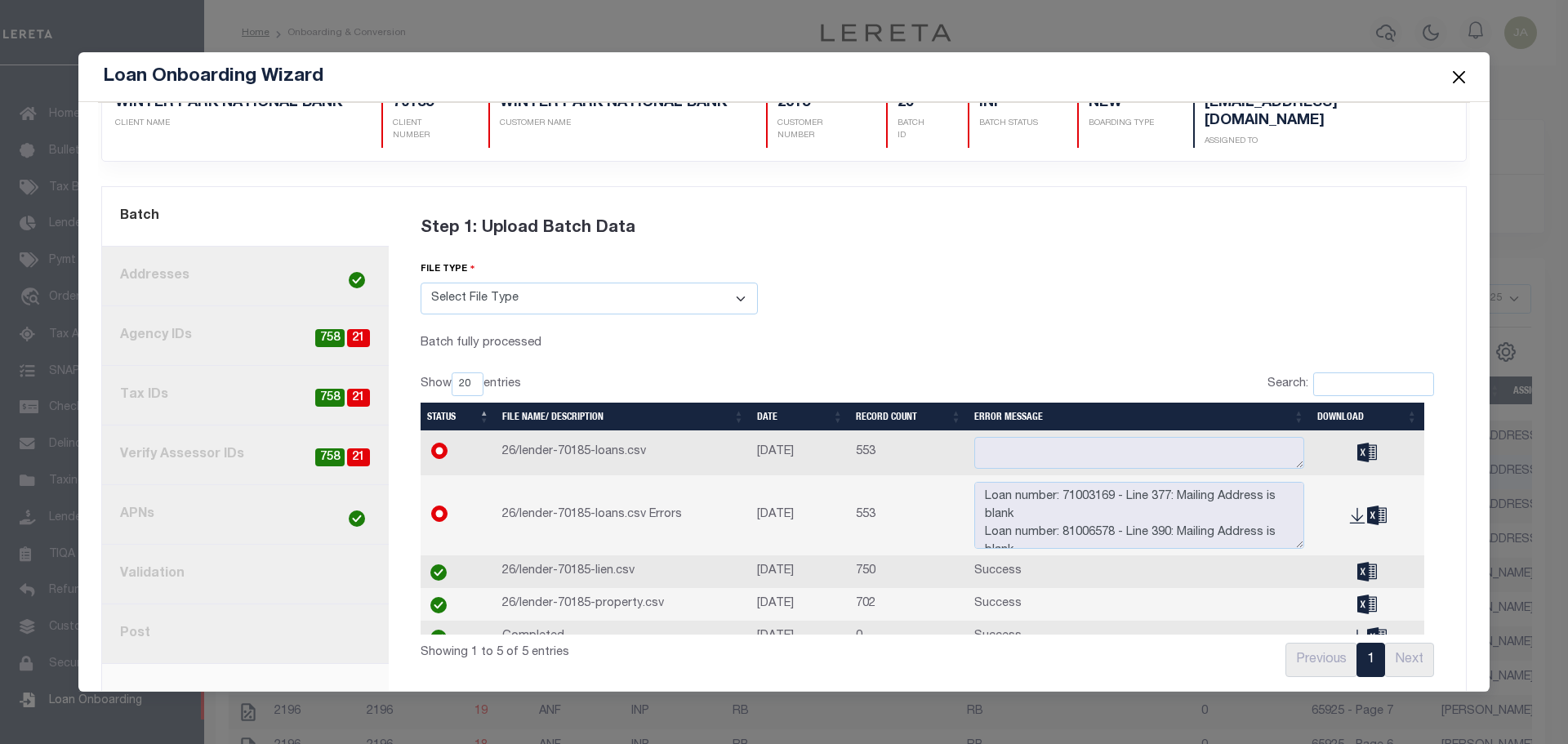
scroll to position [55, 0]
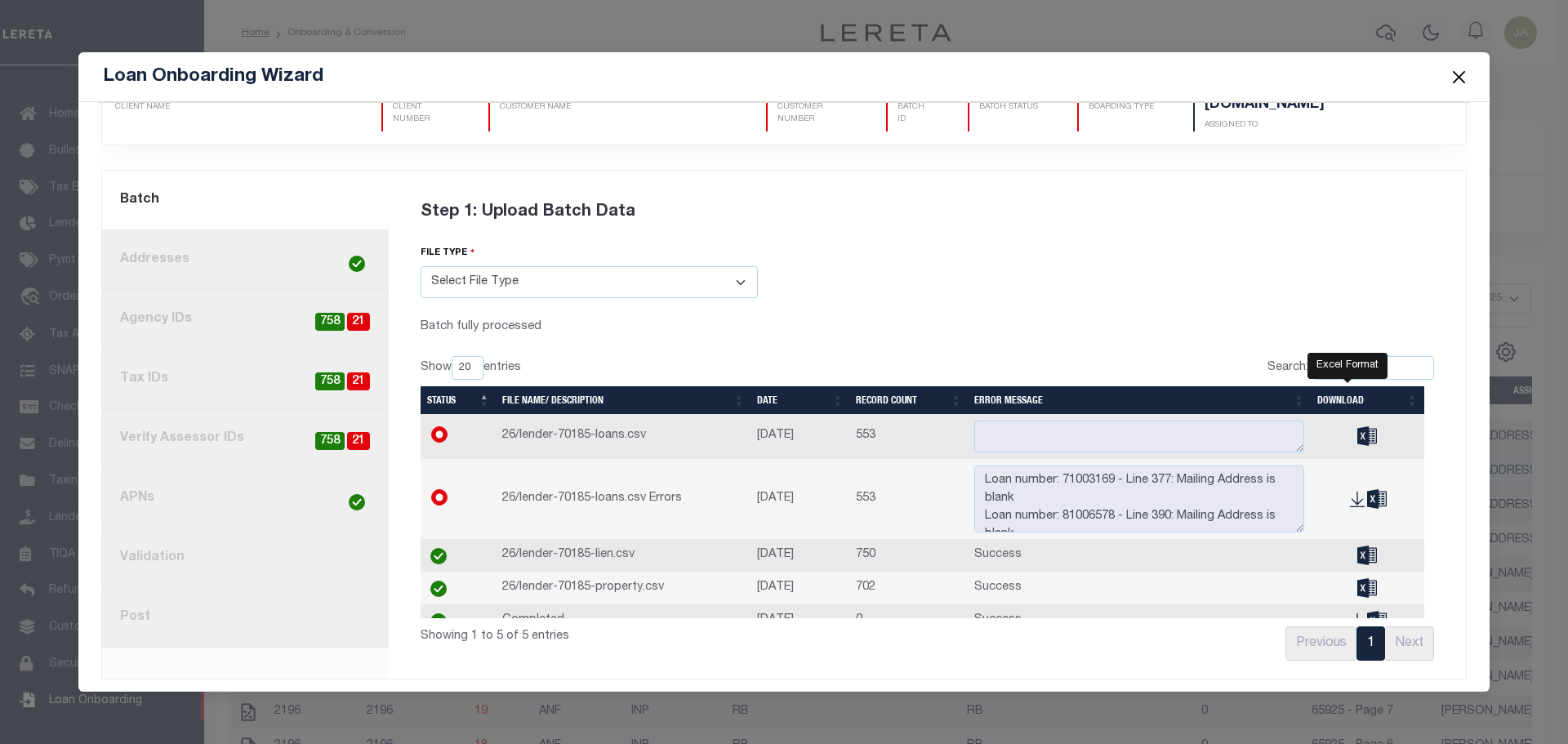
click at [1357, 434] on icon at bounding box center [1367, 435] width 20 height 19
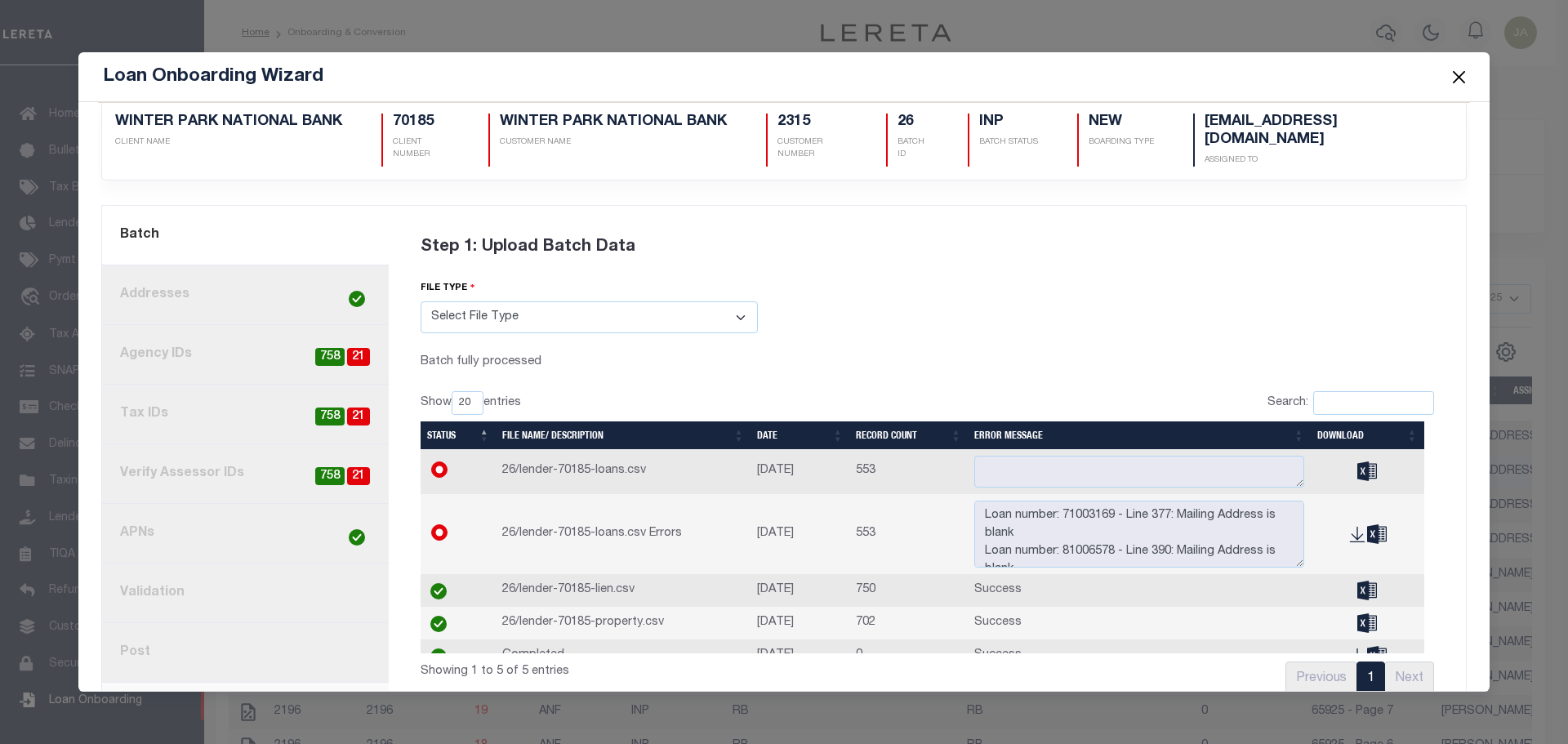
scroll to position [0, 0]
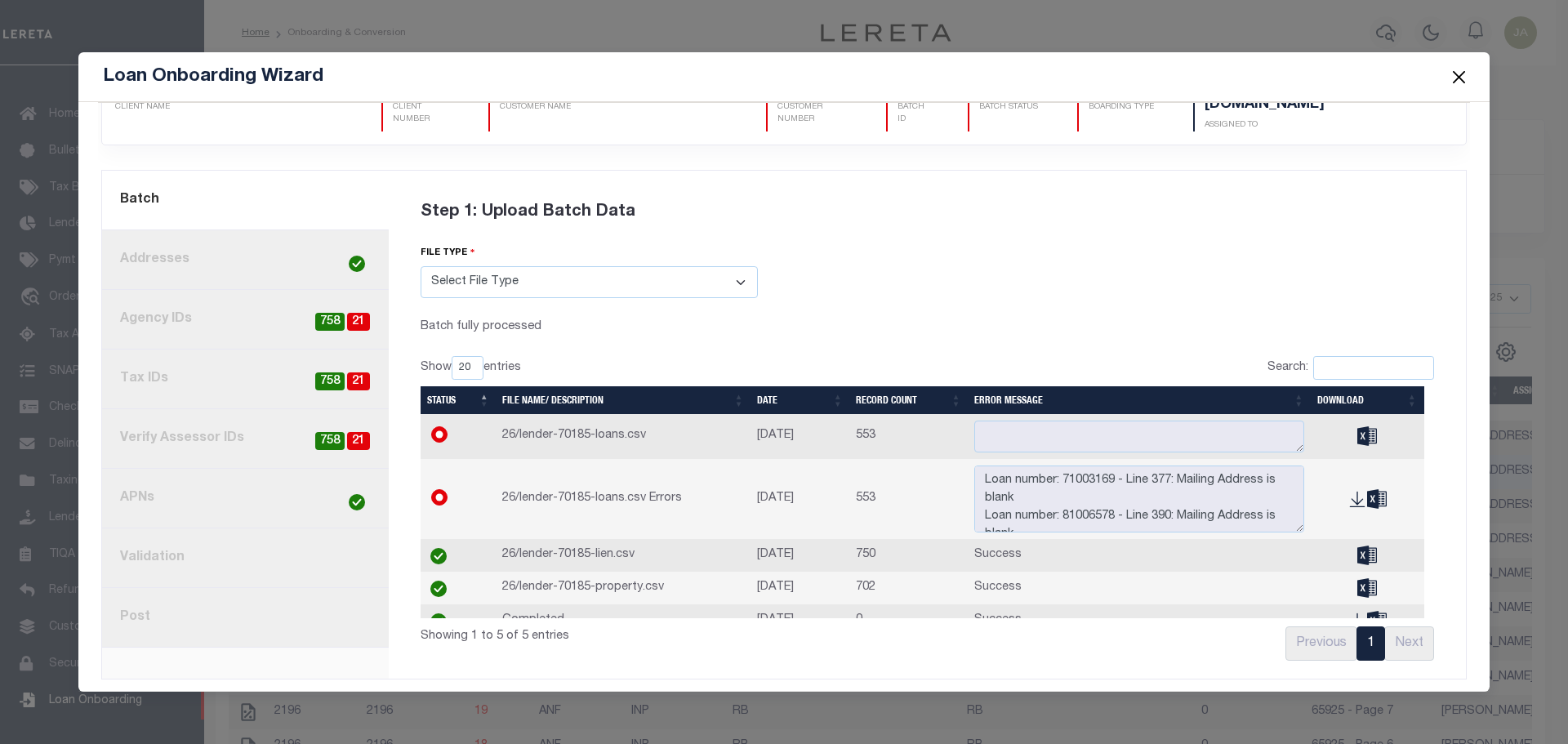
click at [361, 315] on span "21" at bounding box center [358, 322] width 23 height 19
radio input "true"
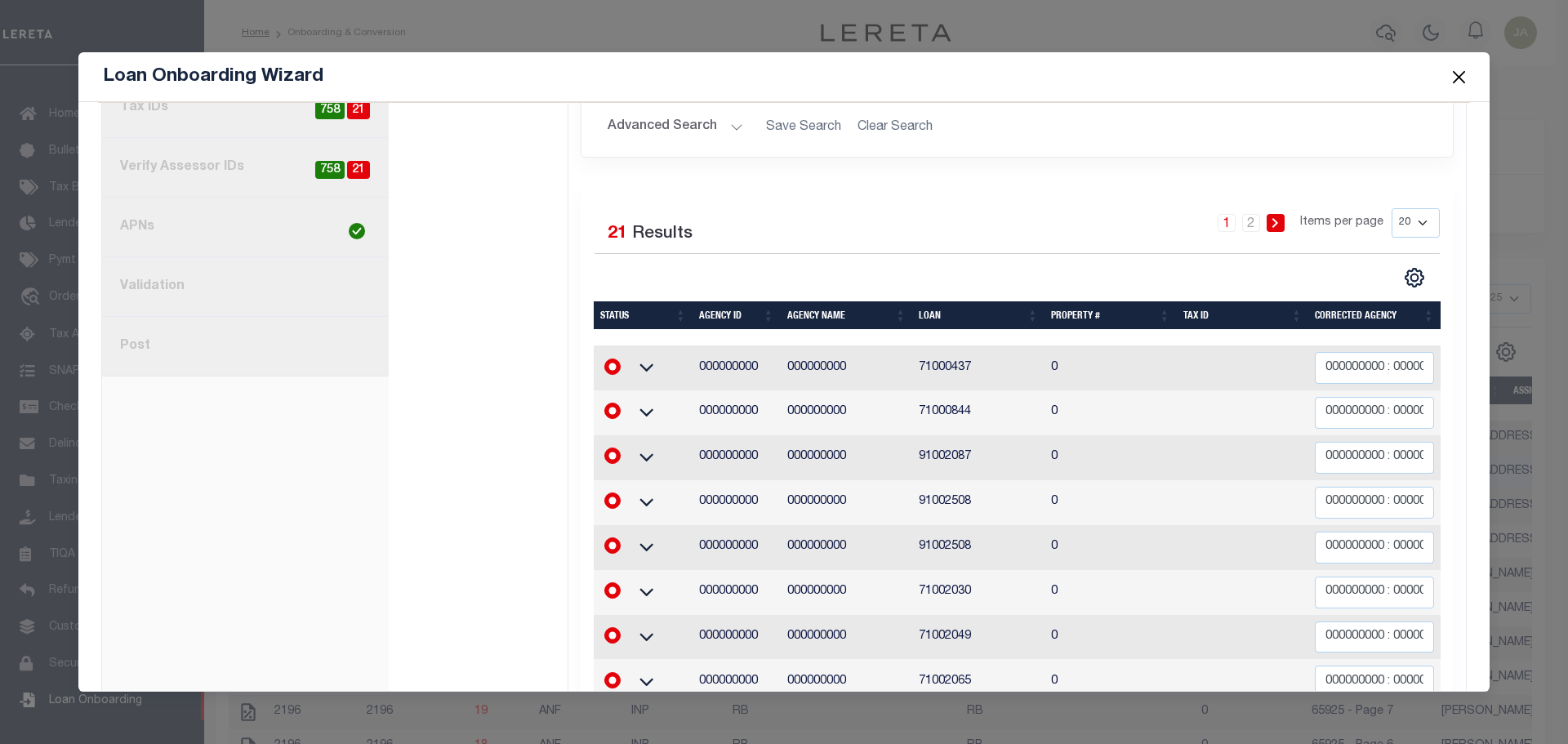
scroll to position [326, 0]
click at [645, 365] on icon at bounding box center [647, 367] width 14 height 8
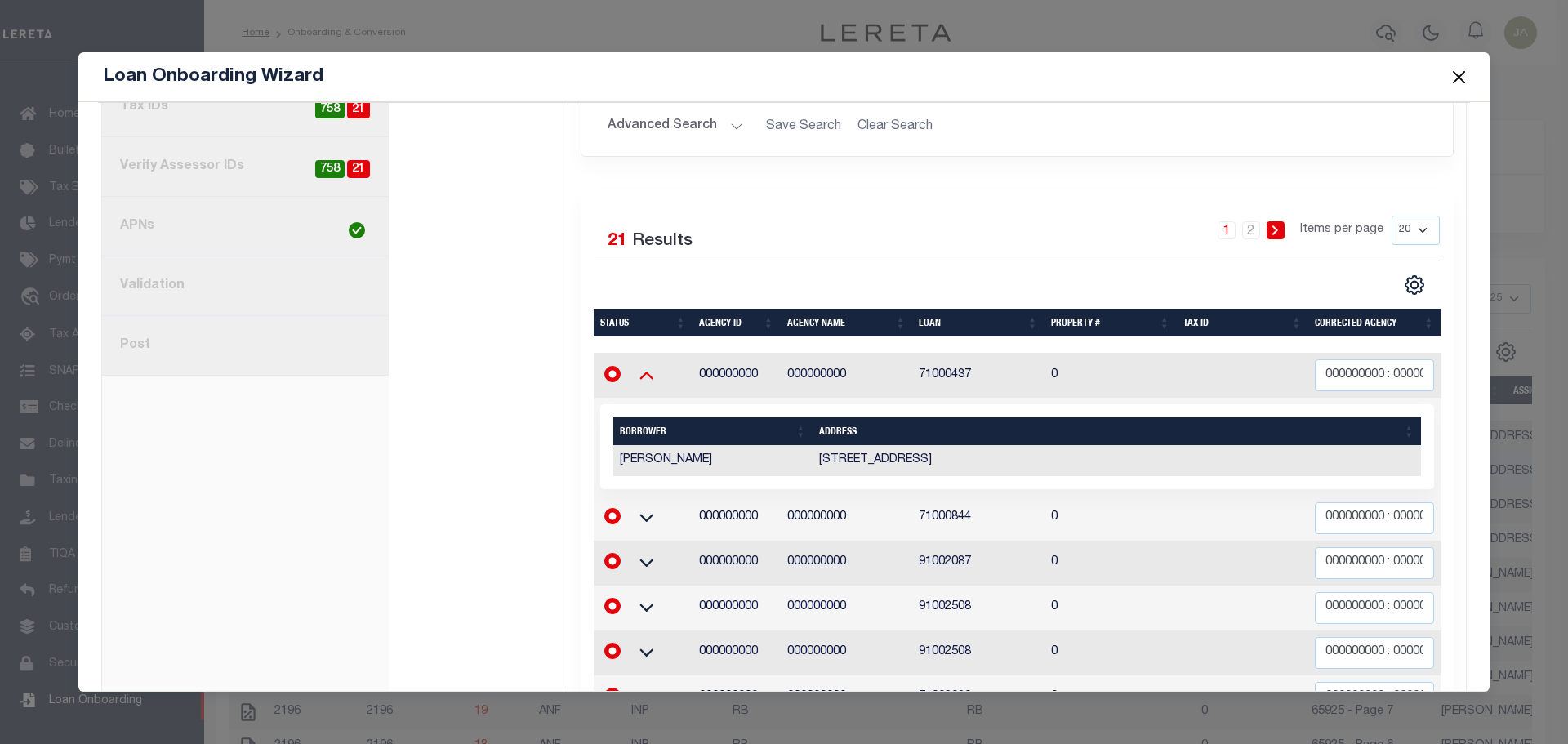
click at [641, 372] on icon at bounding box center [647, 375] width 14 height 8
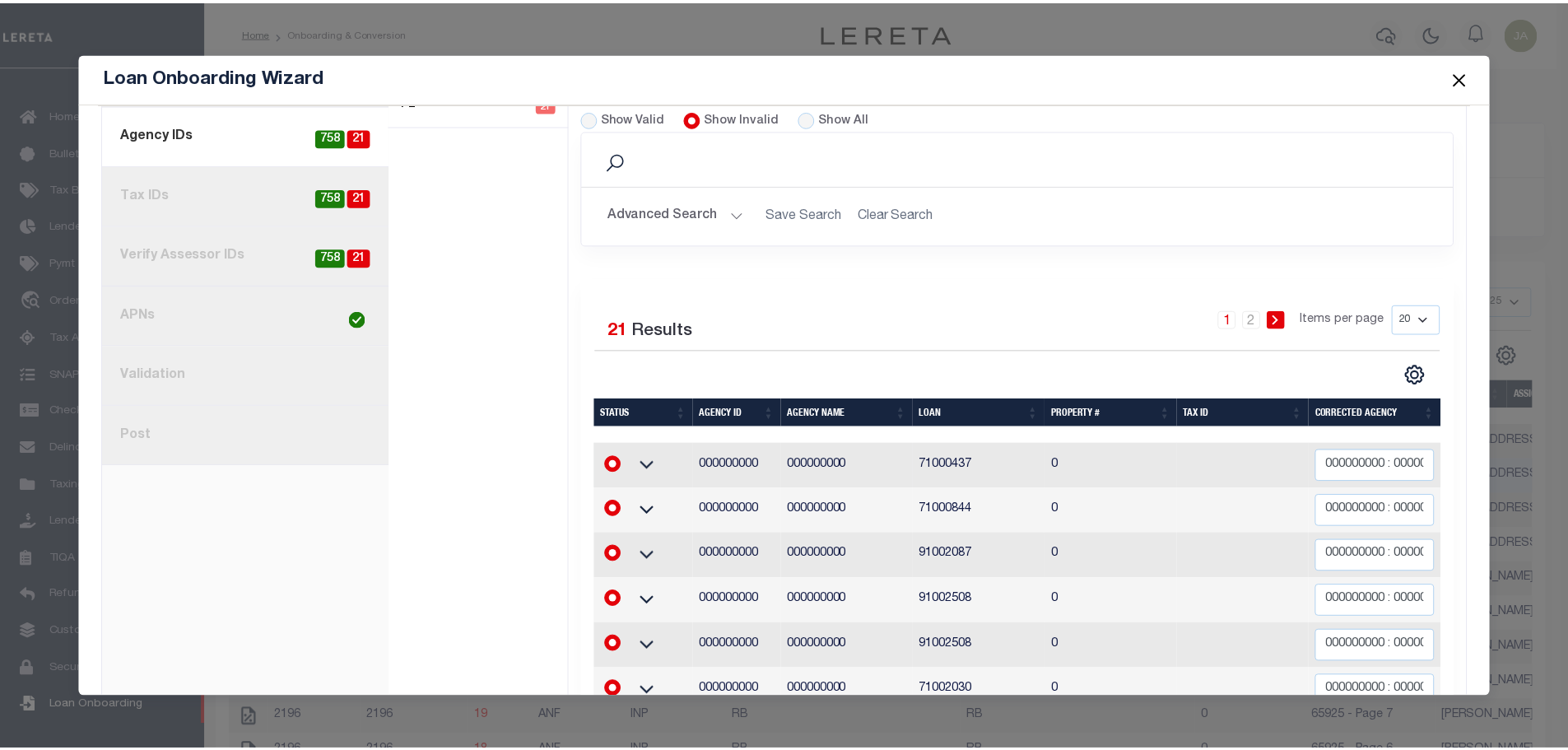
scroll to position [247, 0]
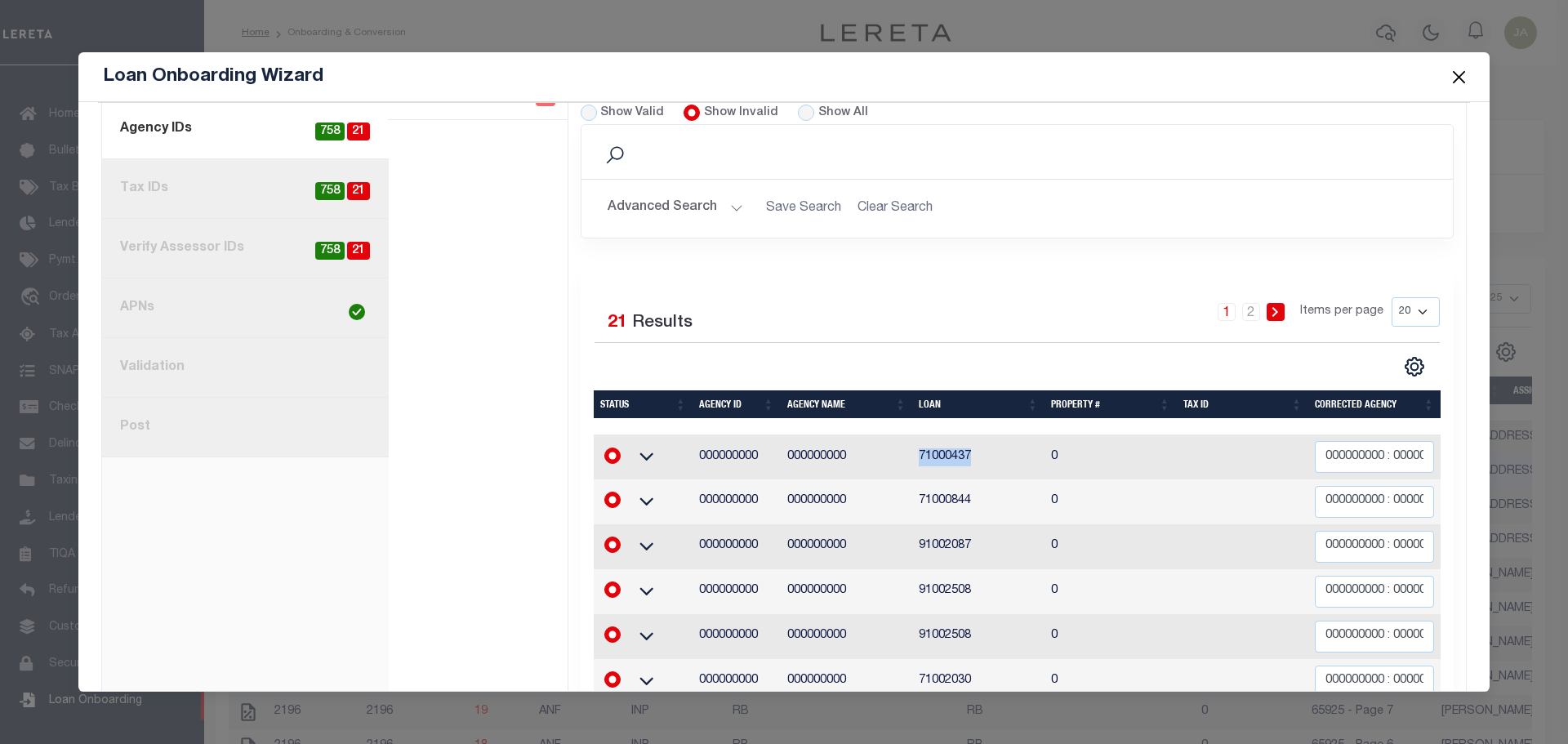
drag, startPoint x: 913, startPoint y: 452, endPoint x: 964, endPoint y: 458, distance: 51.4
click at [964, 458] on td "71000437" at bounding box center [978, 457] width 132 height 45
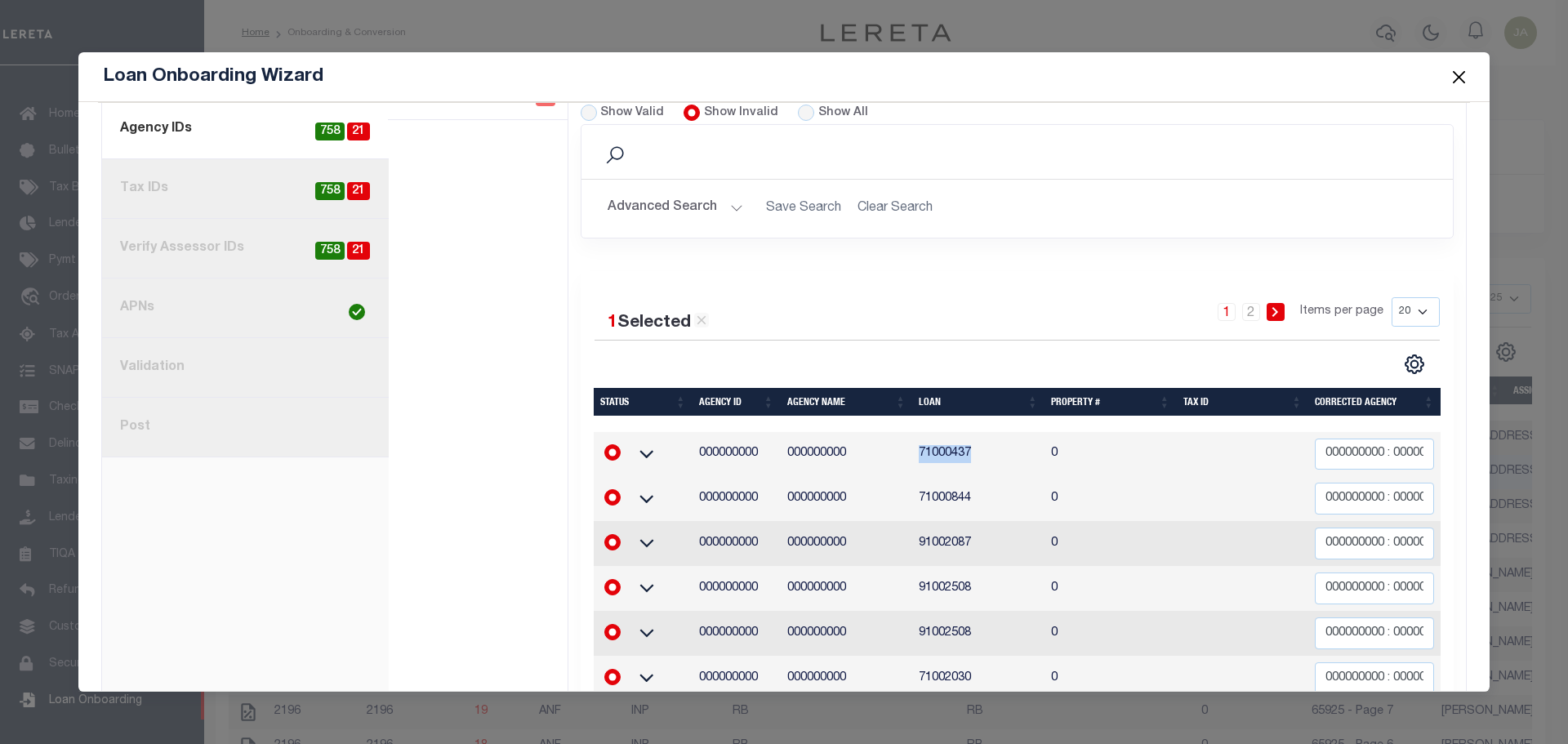
copy td "71000437"
click at [1465, 74] on button "Close" at bounding box center [1459, 77] width 21 height 21
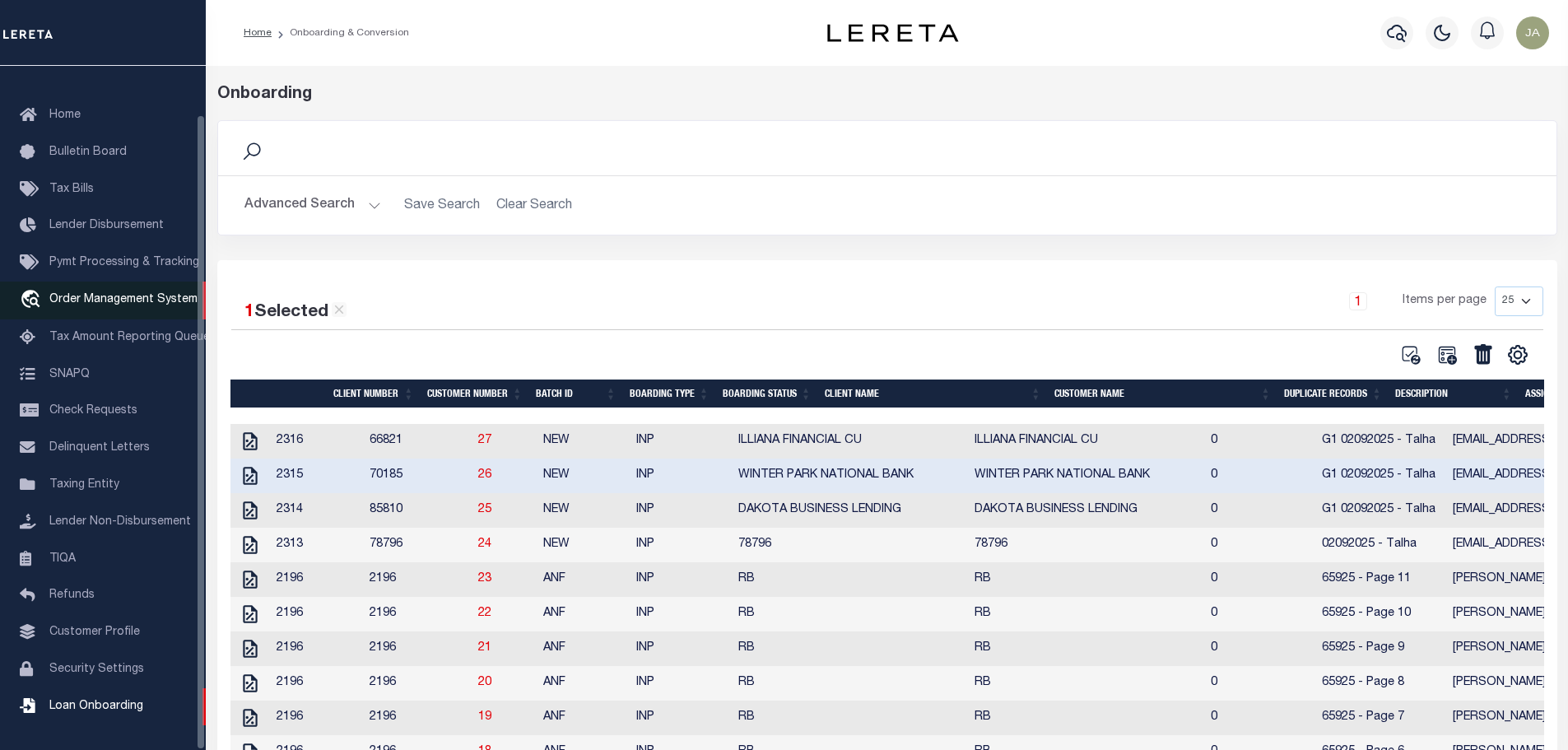
click at [98, 302] on link "travel_explore Order Management System" at bounding box center [103, 300] width 206 height 38
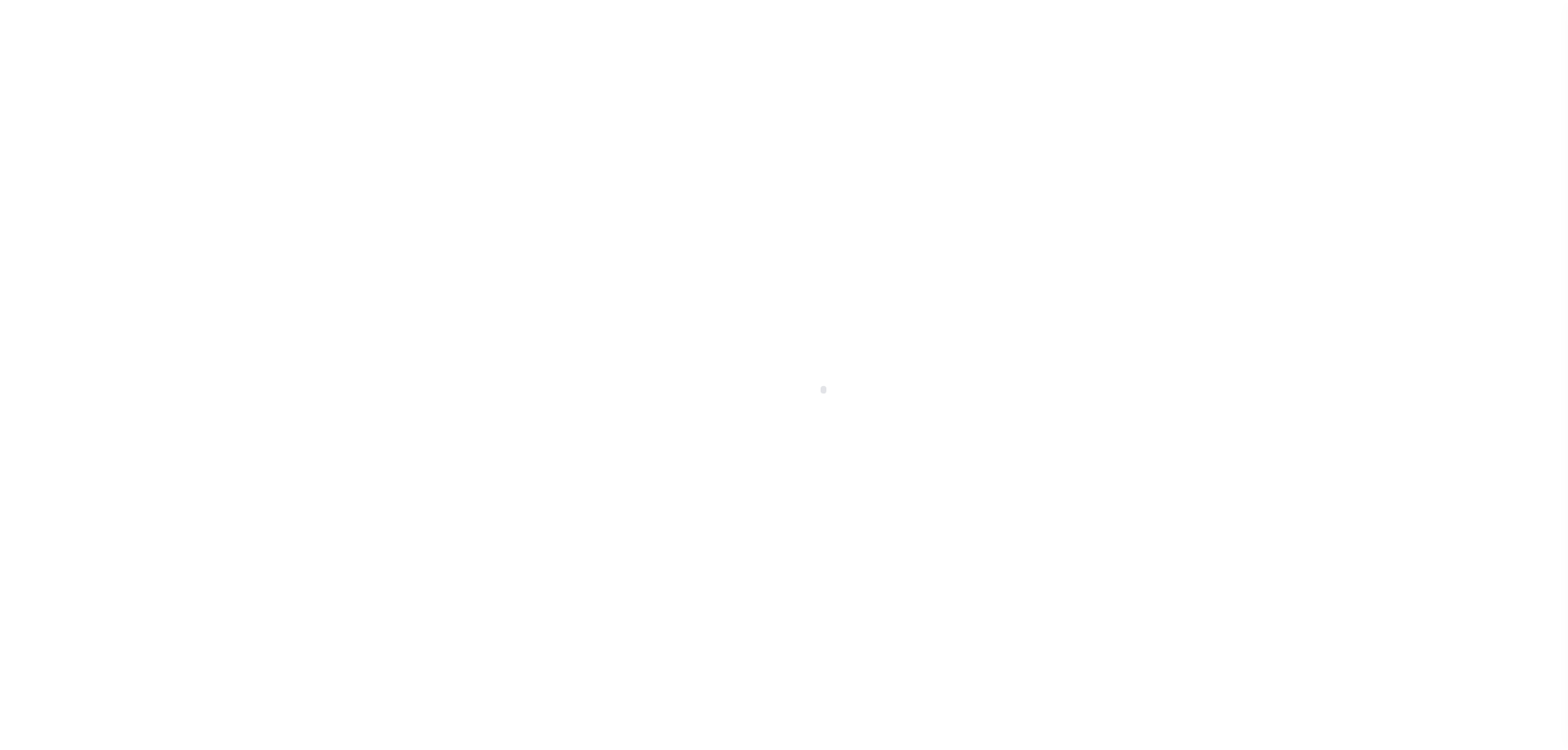
scroll to position [52, 0]
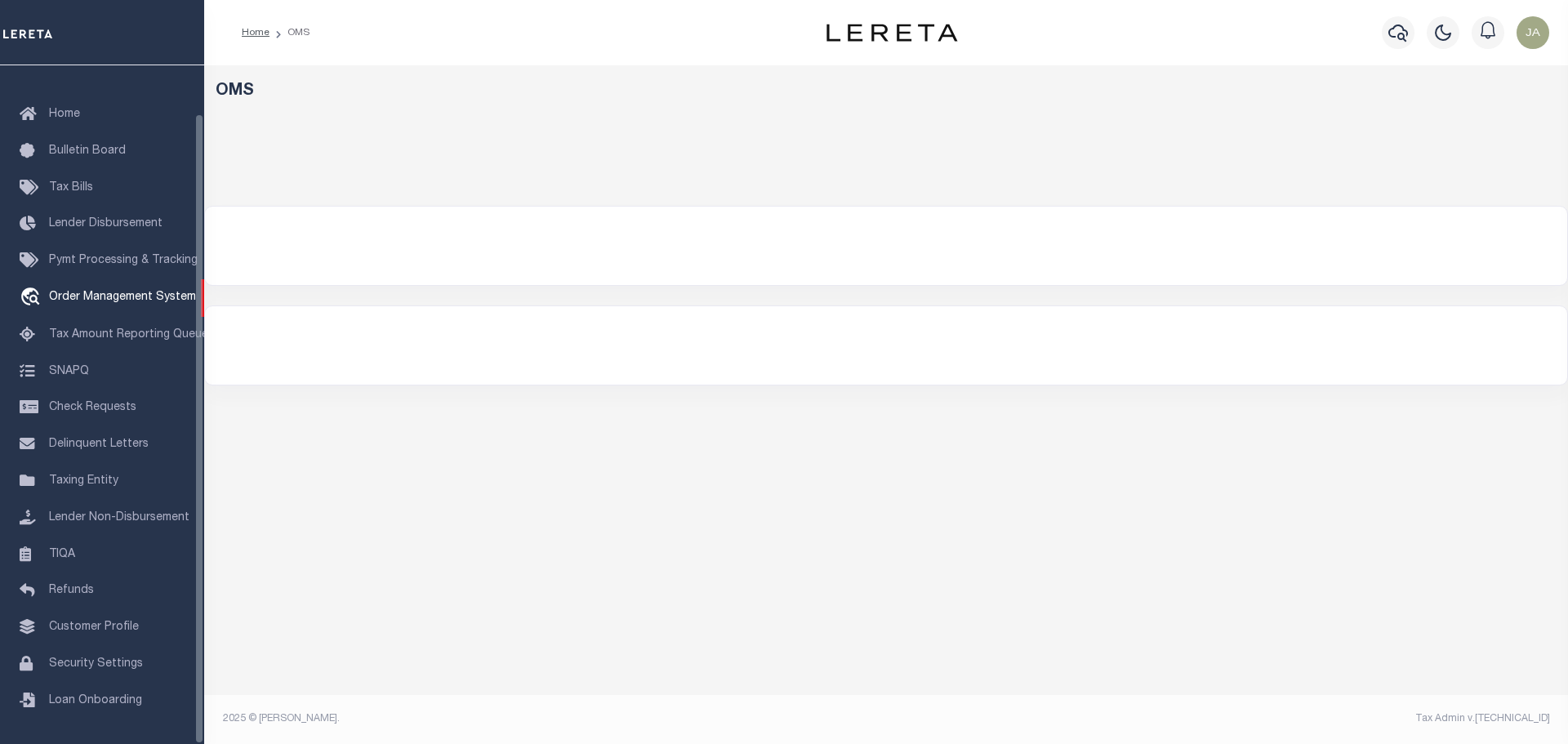
select select "200"
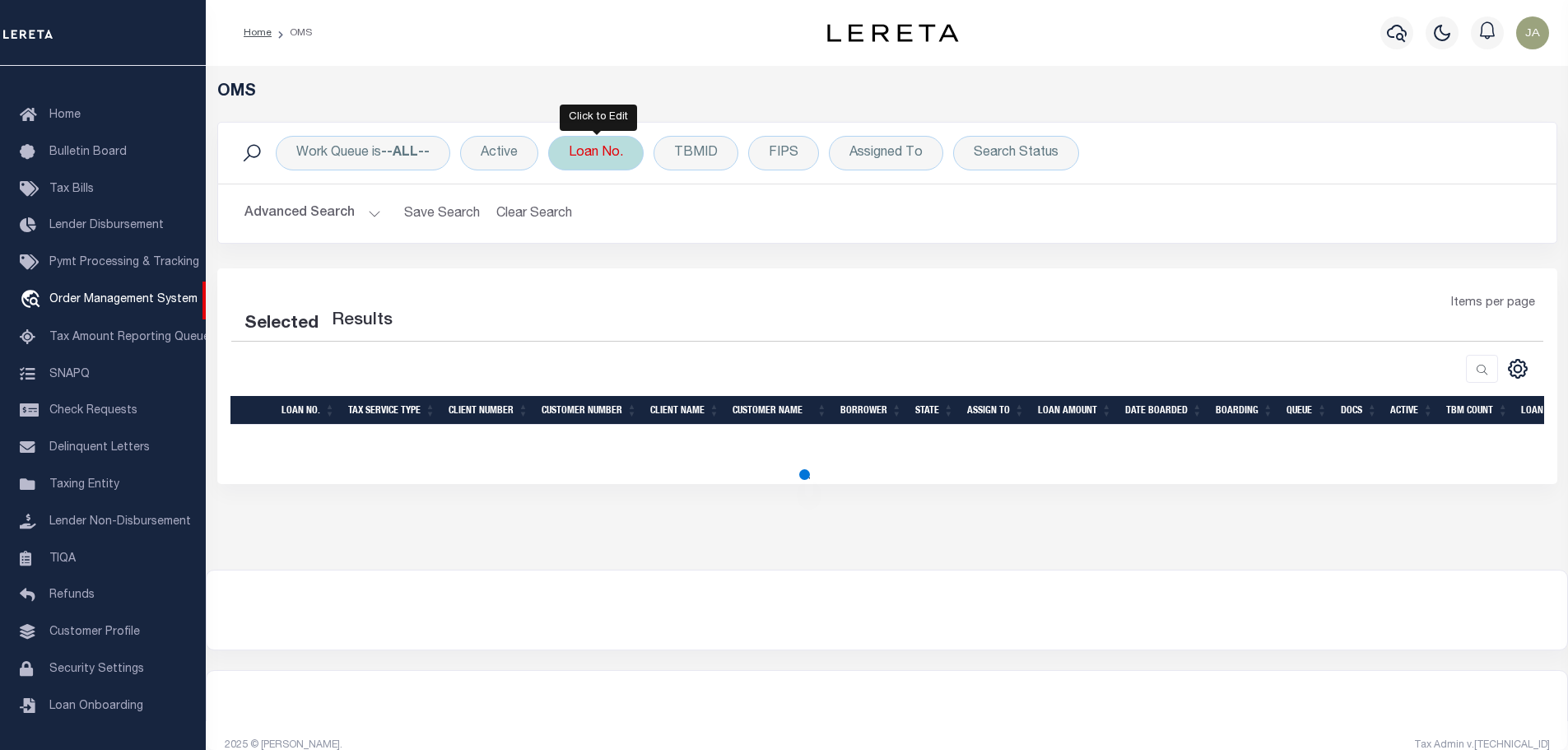
click at [579, 156] on div "Loan No." at bounding box center [595, 153] width 96 height 35
select select "200"
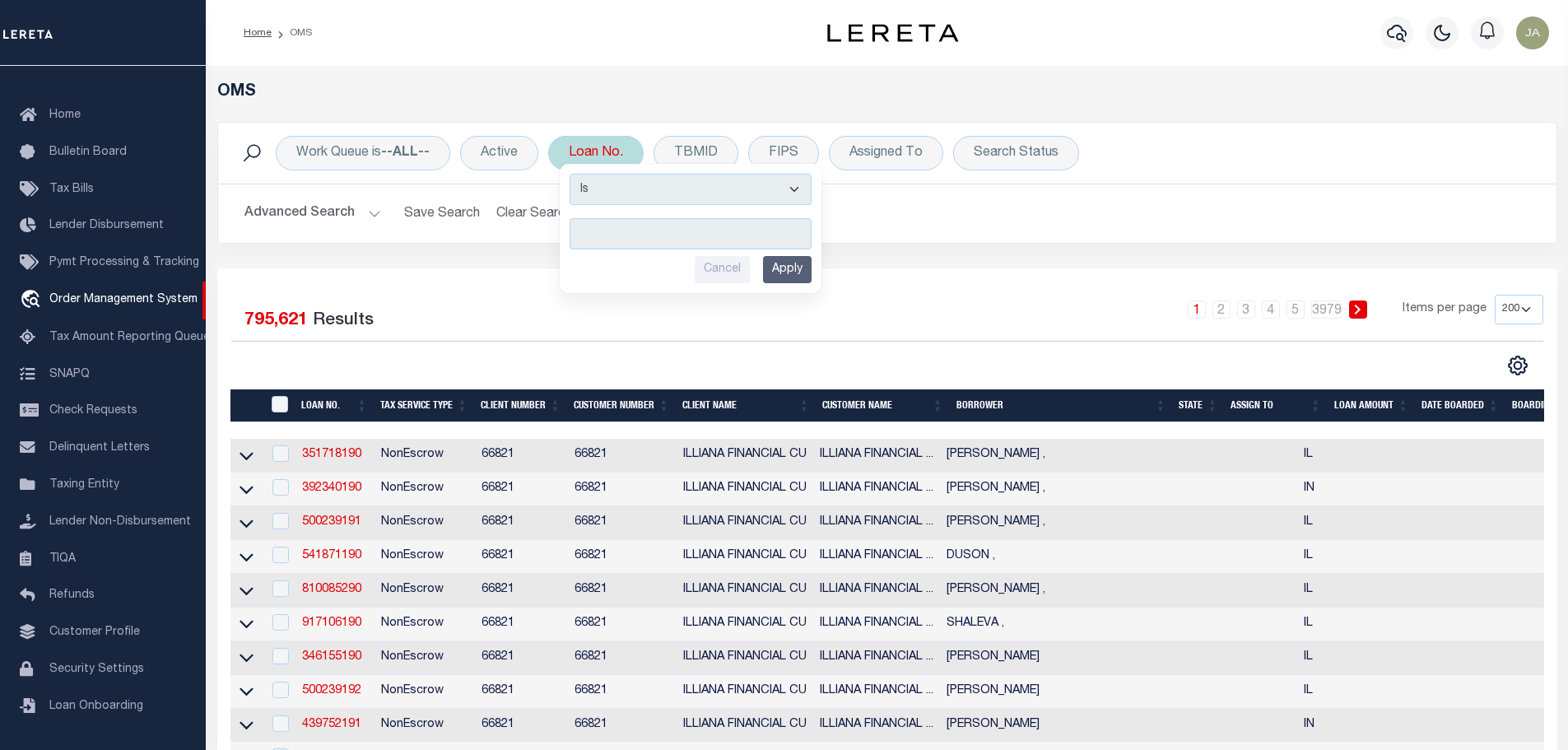
type input "71000437"
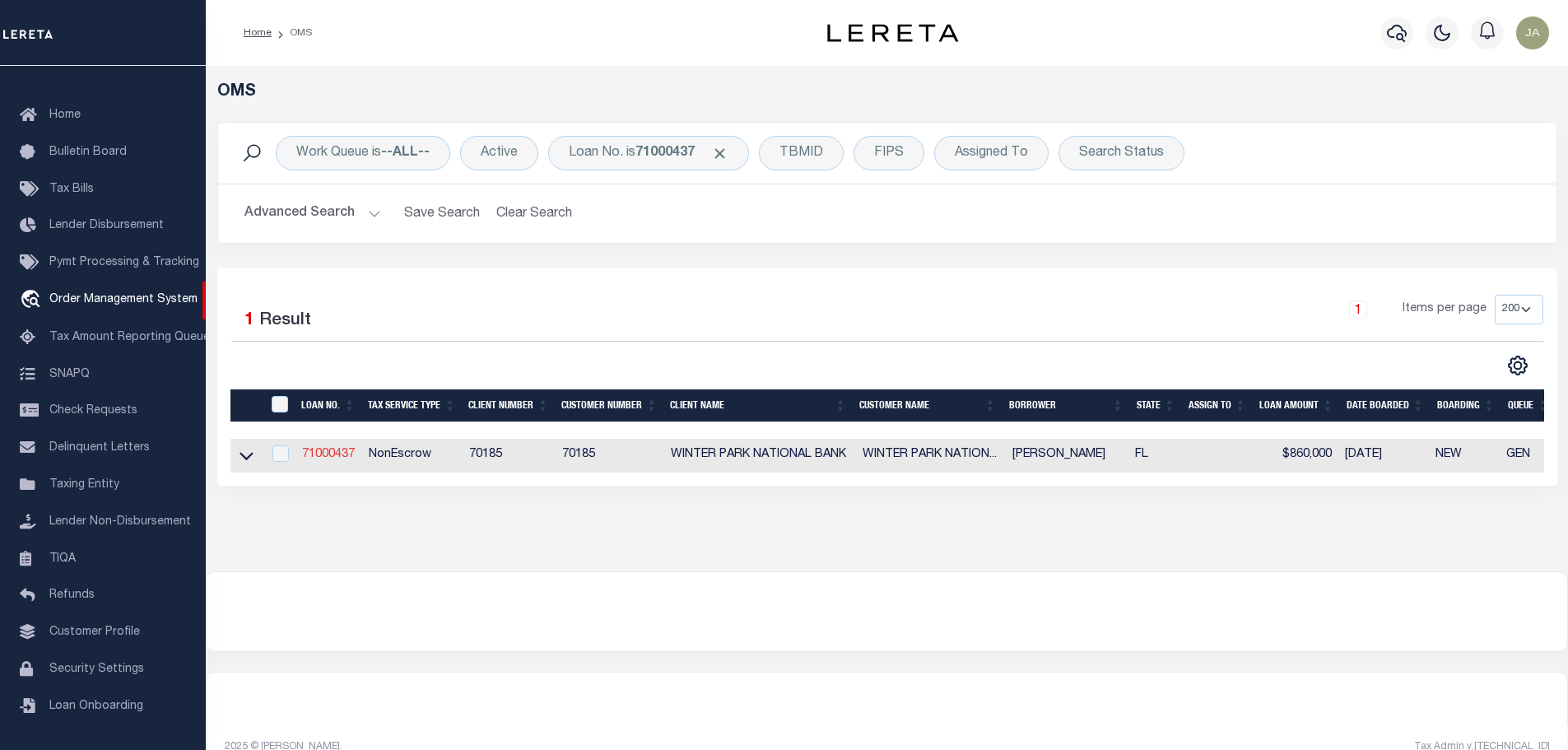
click at [328, 460] on link "71000437" at bounding box center [328, 454] width 53 height 12
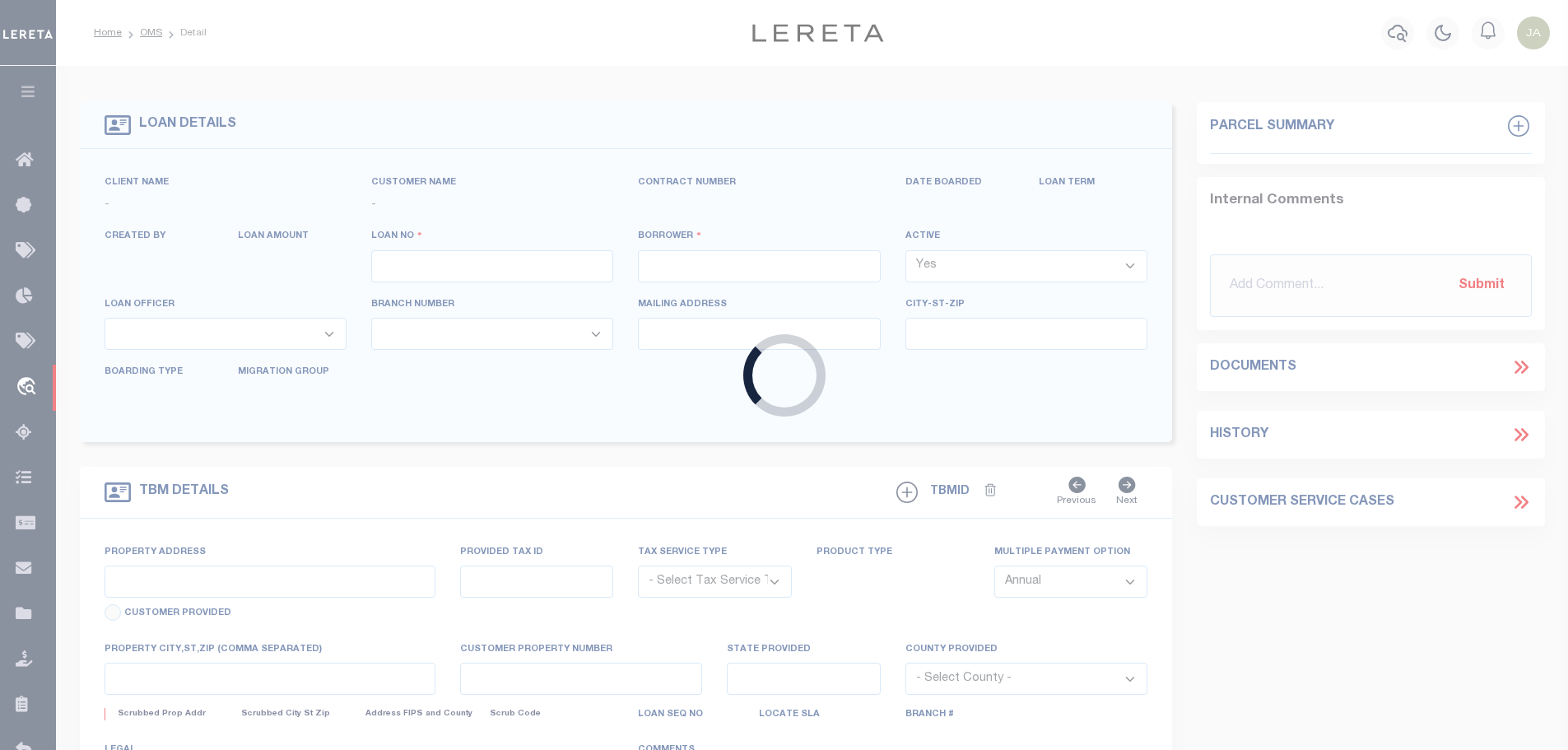
type input "71000437"
type input "[PERSON_NAME]"
select select
type input "971 TUSKAWILLA TRL"
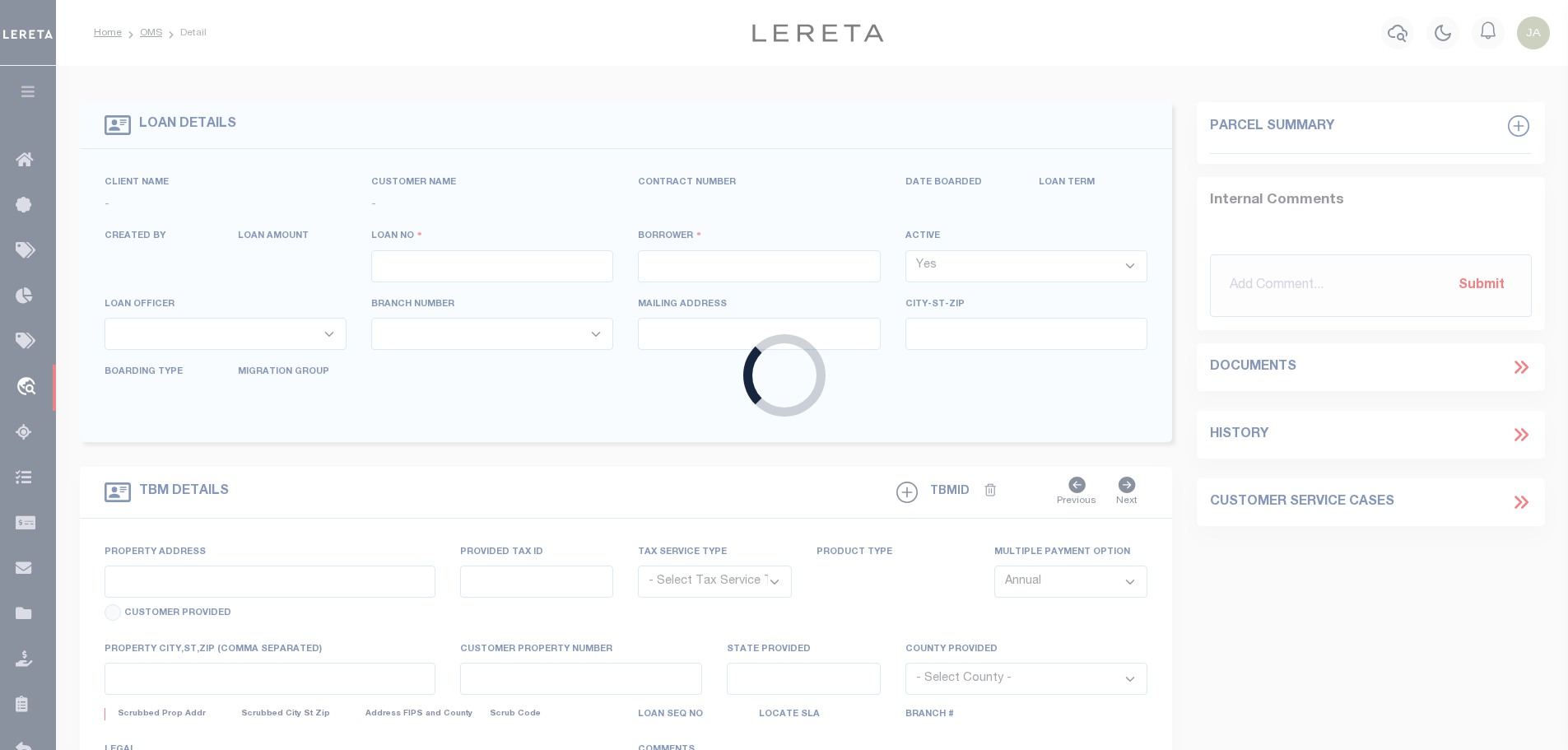
type input "[GEOGRAPHIC_DATA]"
select select
select select "10"
select select
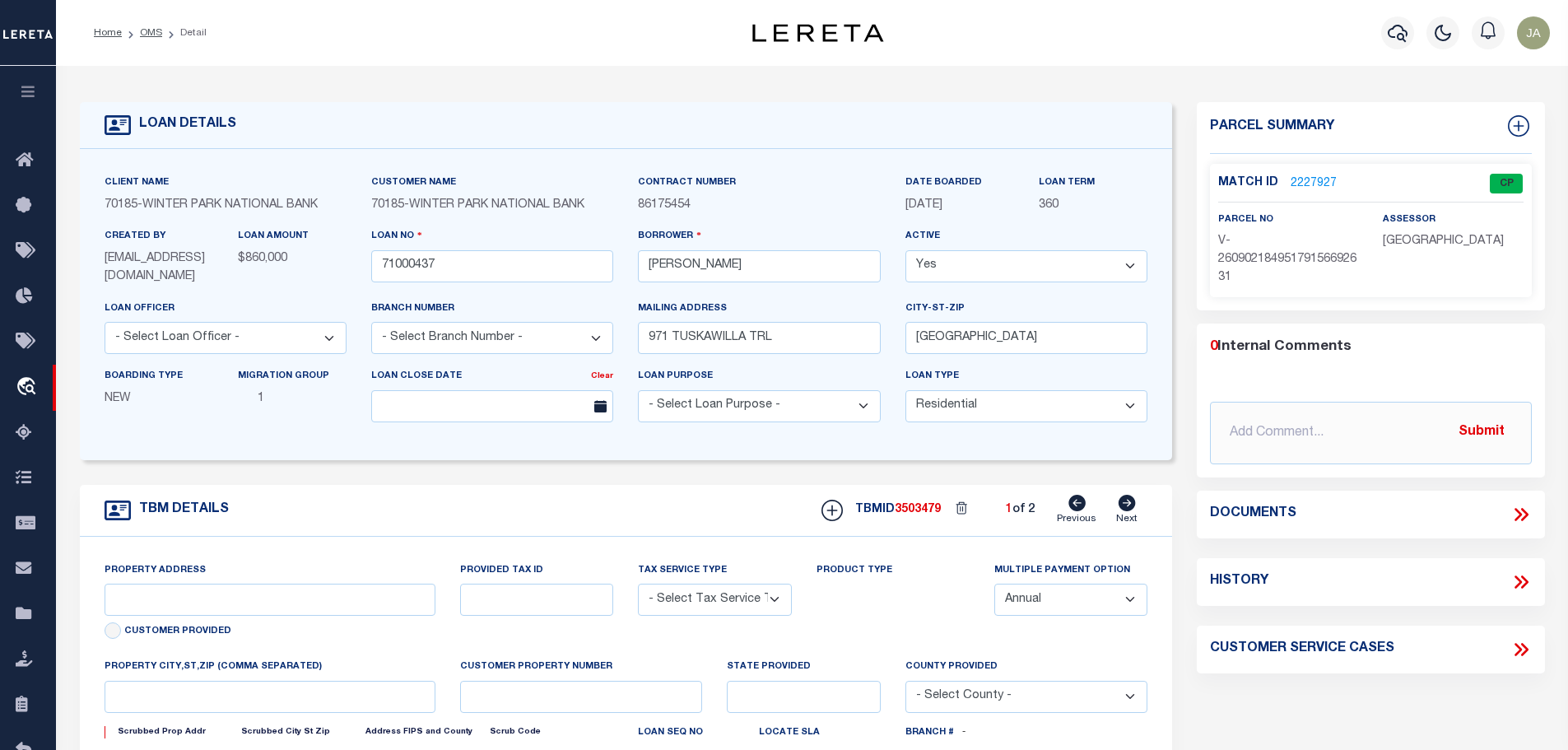
type input "971 TUSKAWILLA TRAIL"
radio input "true"
select select "NonEscrow"
select select
type input "[GEOGRAPHIC_DATA]"
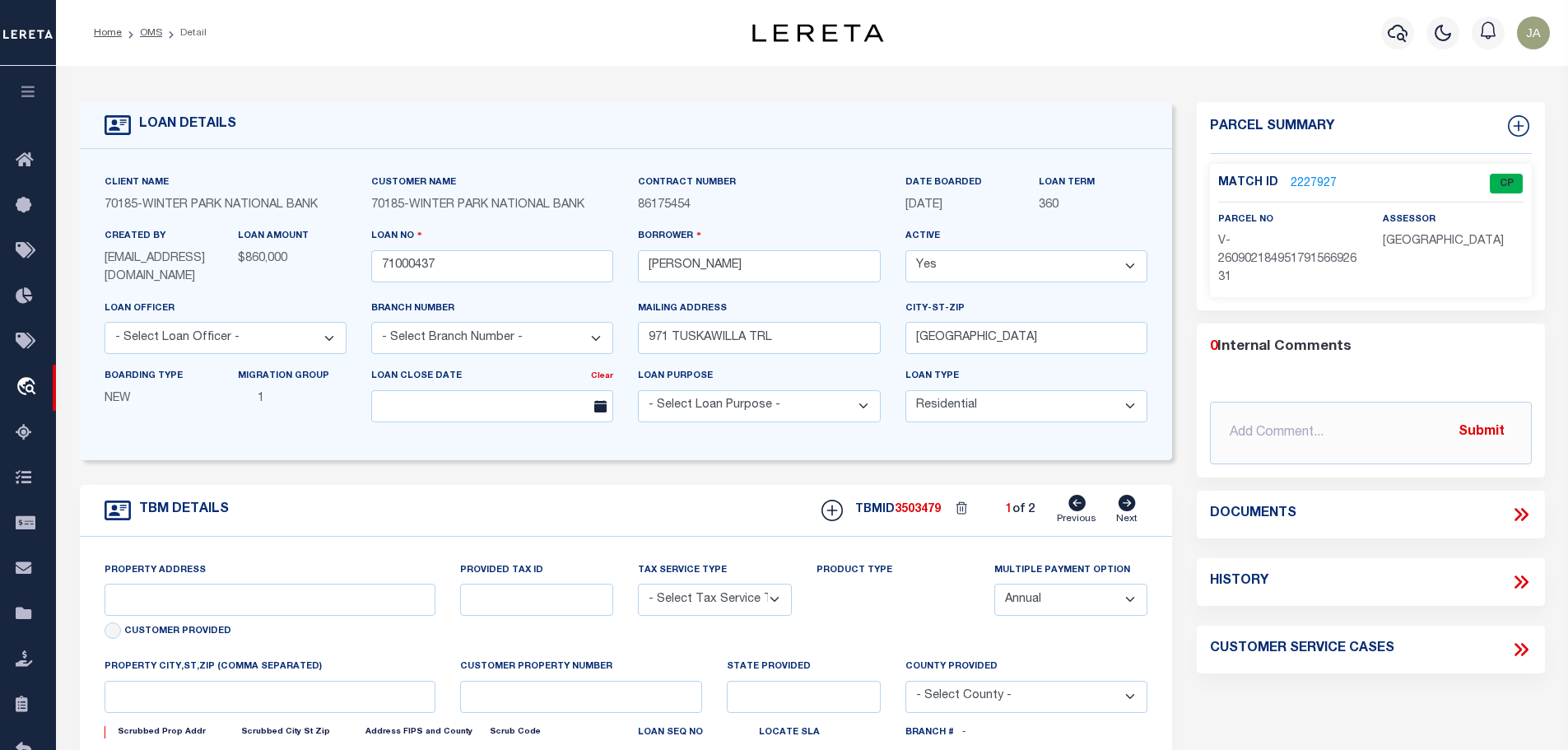
type input "71000437"
type input "FL"
type textarea "UNVERIFIED CUSTOMER SUPPLIED APN 12-21-30-507-0000-0010LOT 1, TUSKAWILLA TRAIL …"
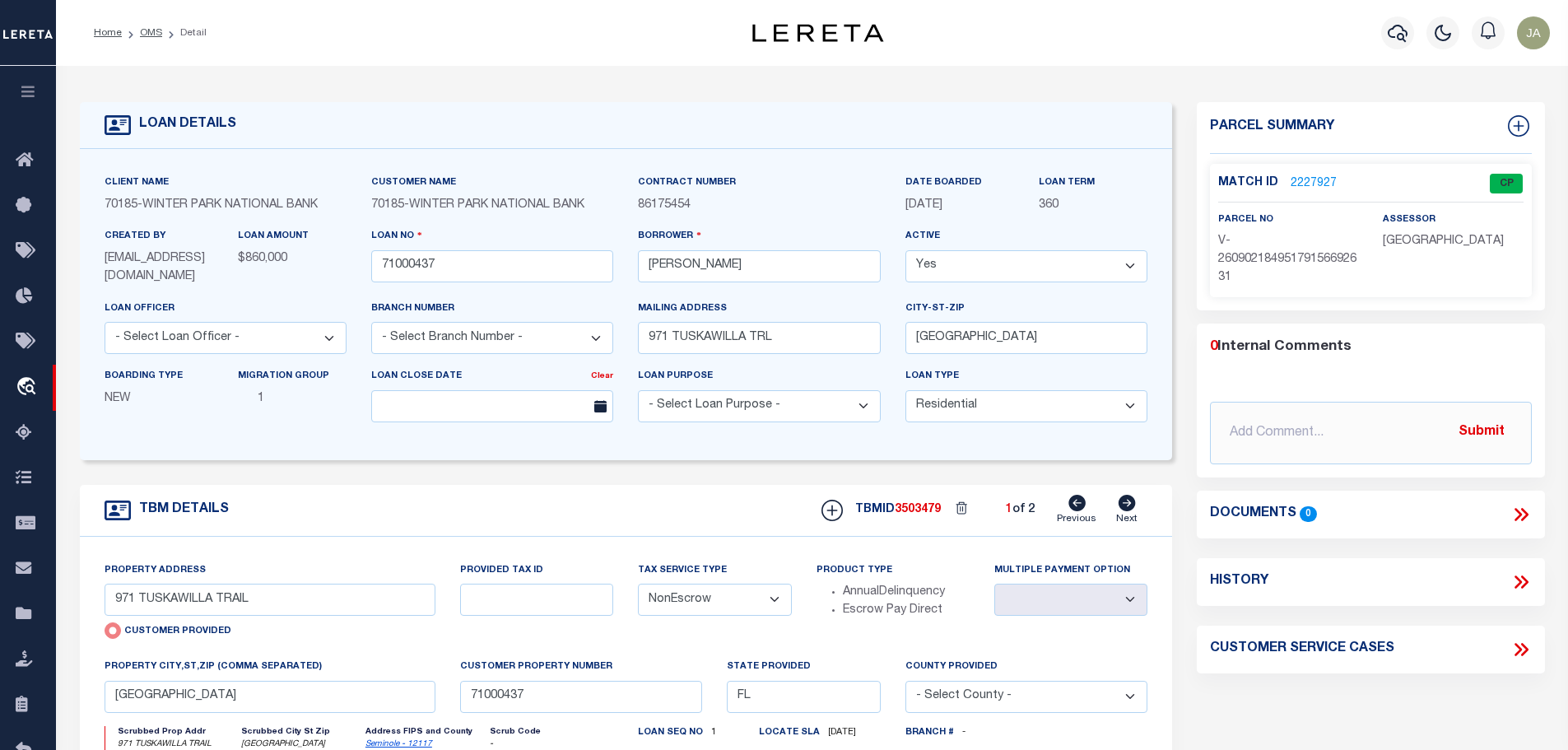
click at [1125, 511] on icon at bounding box center [1126, 502] width 17 height 16
type input "986 SHETLAND AVENUE"
radio input "false"
select select
click at [1304, 178] on link "2227928" at bounding box center [1314, 183] width 46 height 17
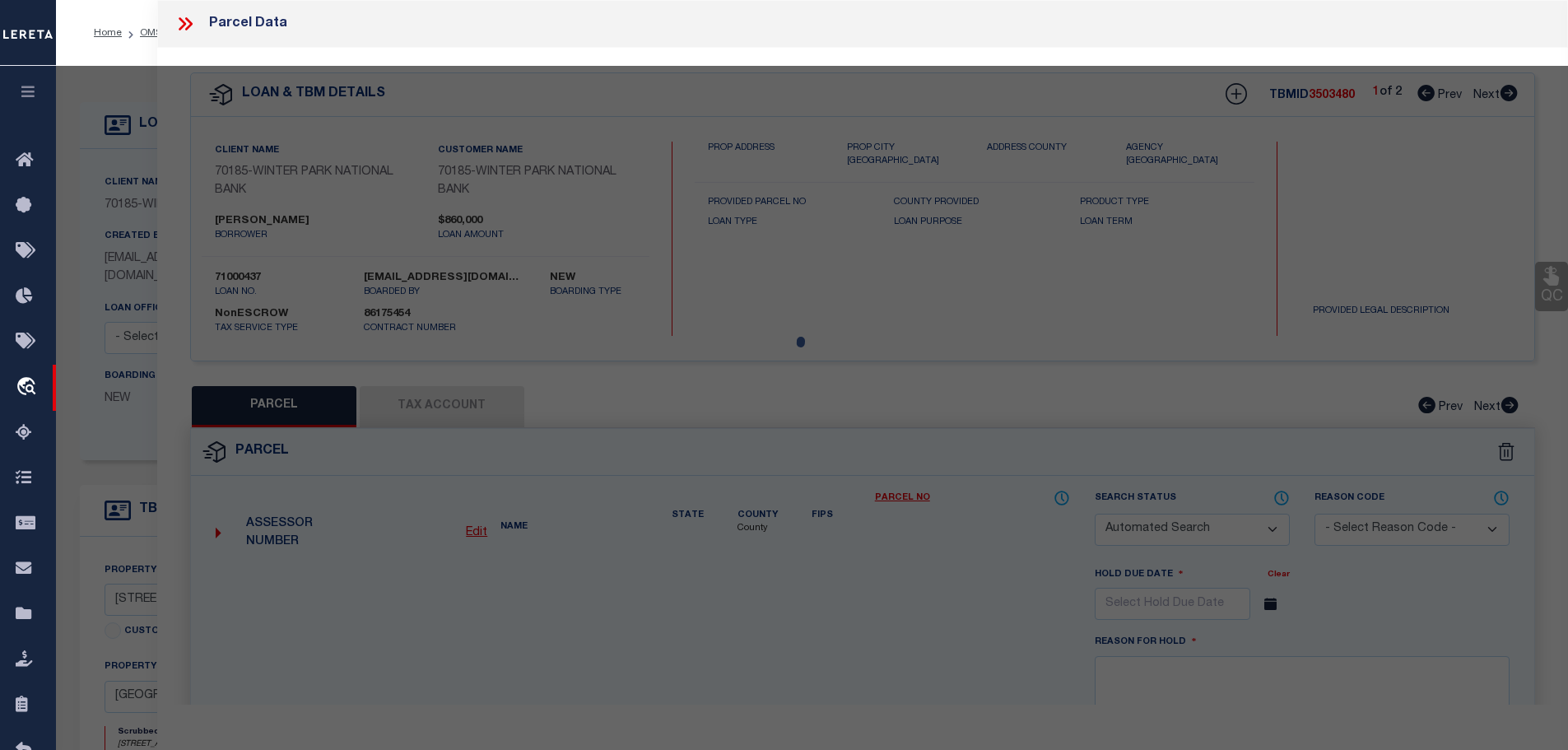
checkbox input "false"
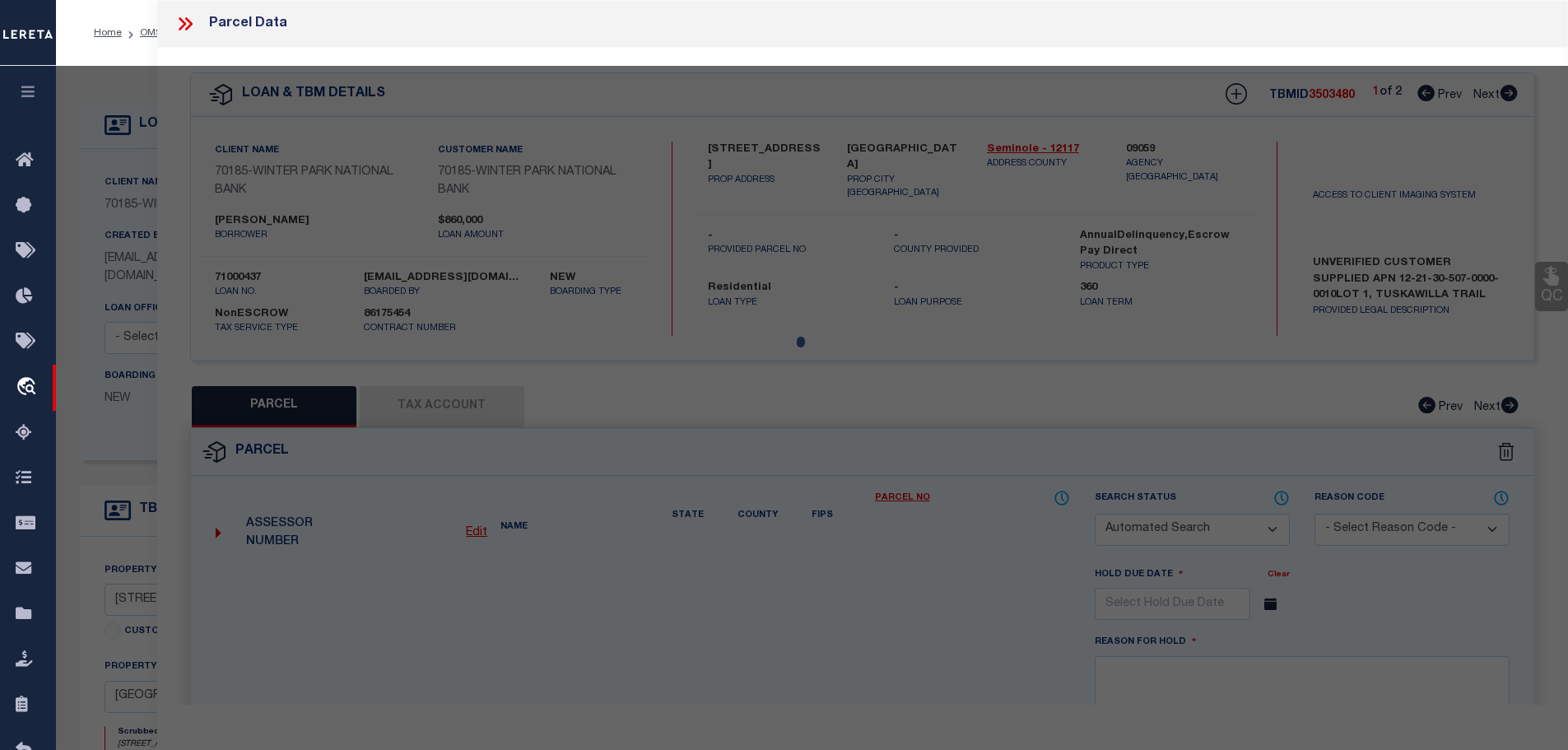
select select "PR"
type input "986 SHETLAND AVENUE"
checkbox input "false"
type input "[GEOGRAPHIC_DATA]"
type textarea "Legacy Inactive"
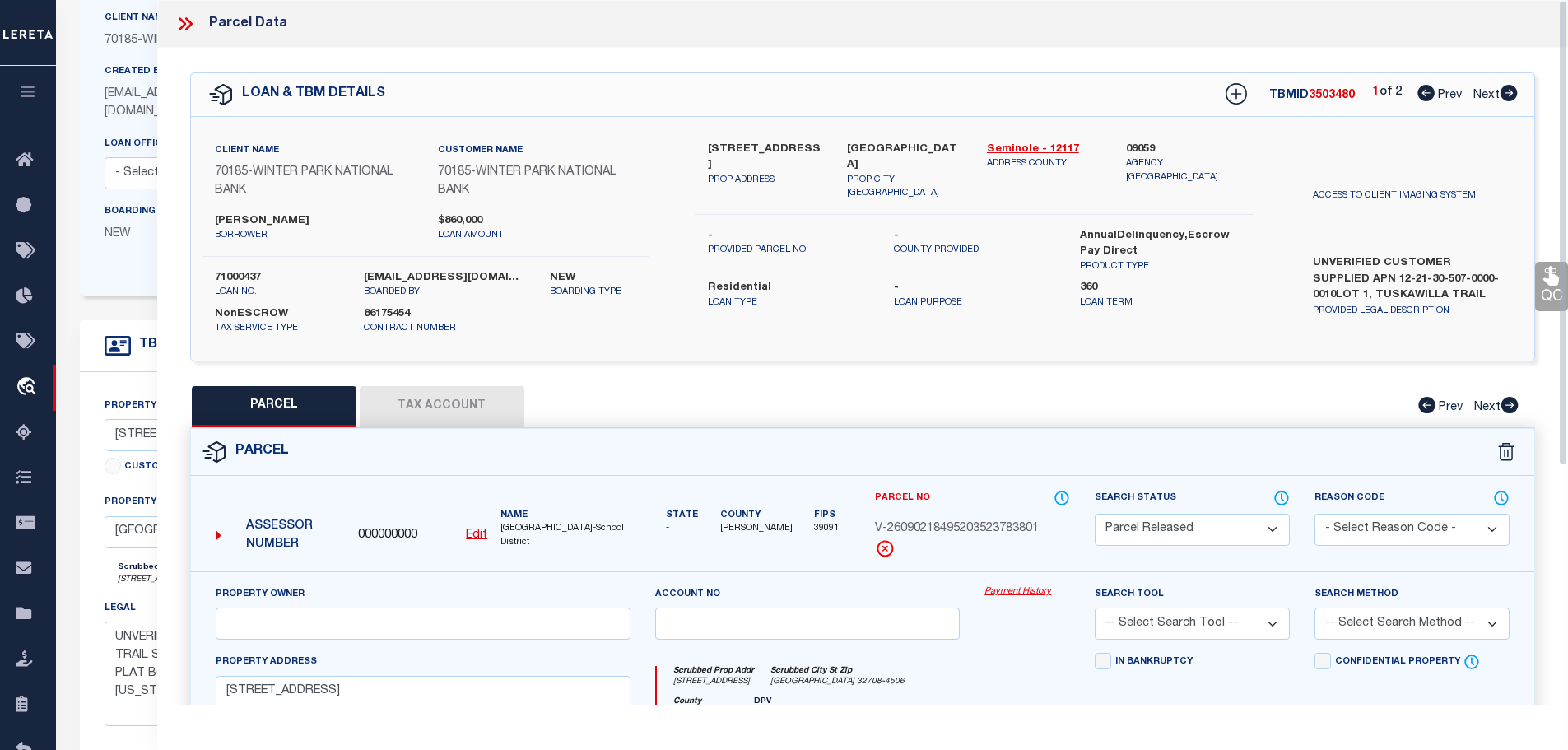
click at [188, 21] on icon at bounding box center [188, 23] width 7 height 13
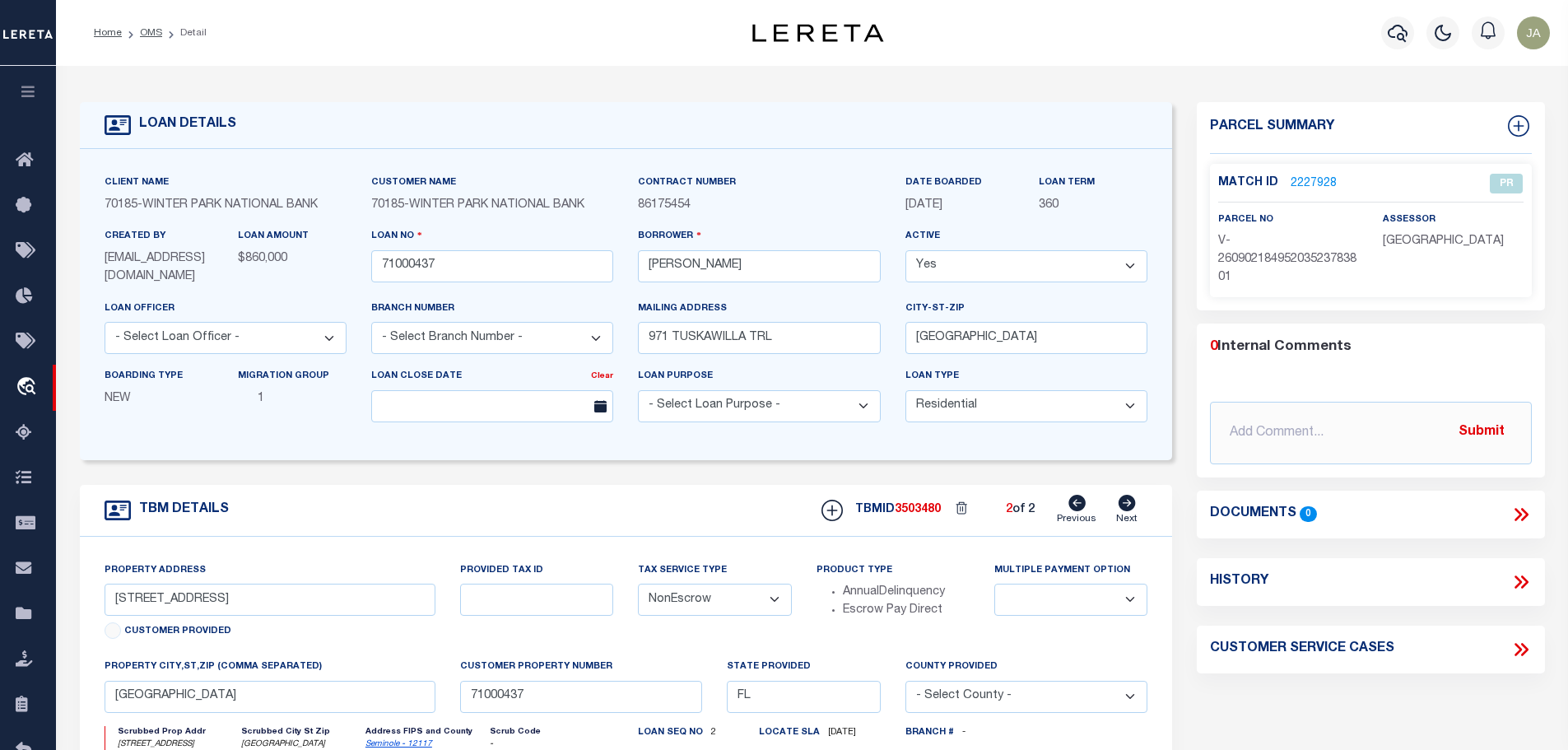
click at [1064, 521] on link "Previous" at bounding box center [1076, 510] width 39 height 31
select select
click at [1071, 511] on icon at bounding box center [1076, 502] width 17 height 16
click at [1127, 511] on icon at bounding box center [1126, 502] width 17 height 16
type input "971 TUSKAWILLA TRAIL"
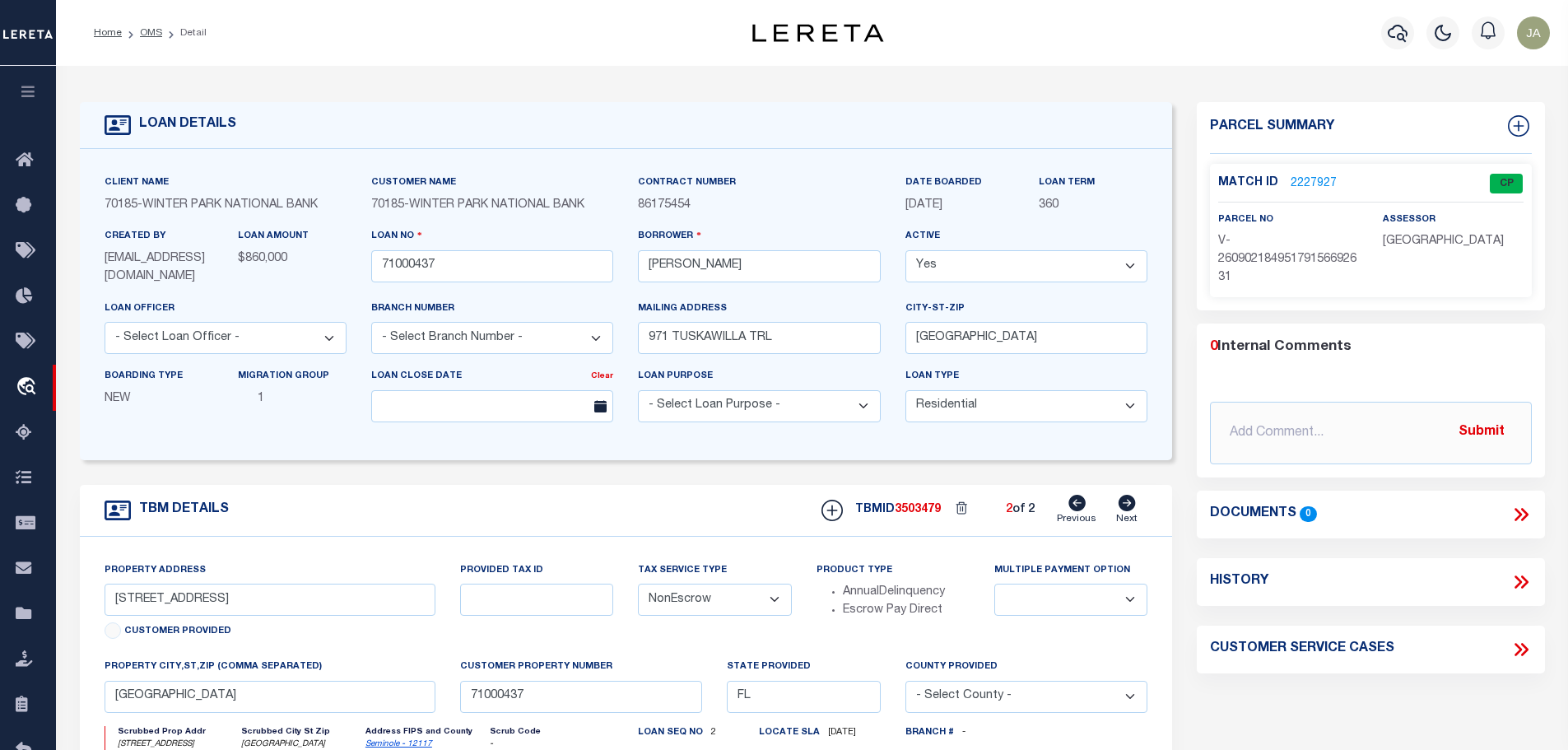
radio input "true"
select select
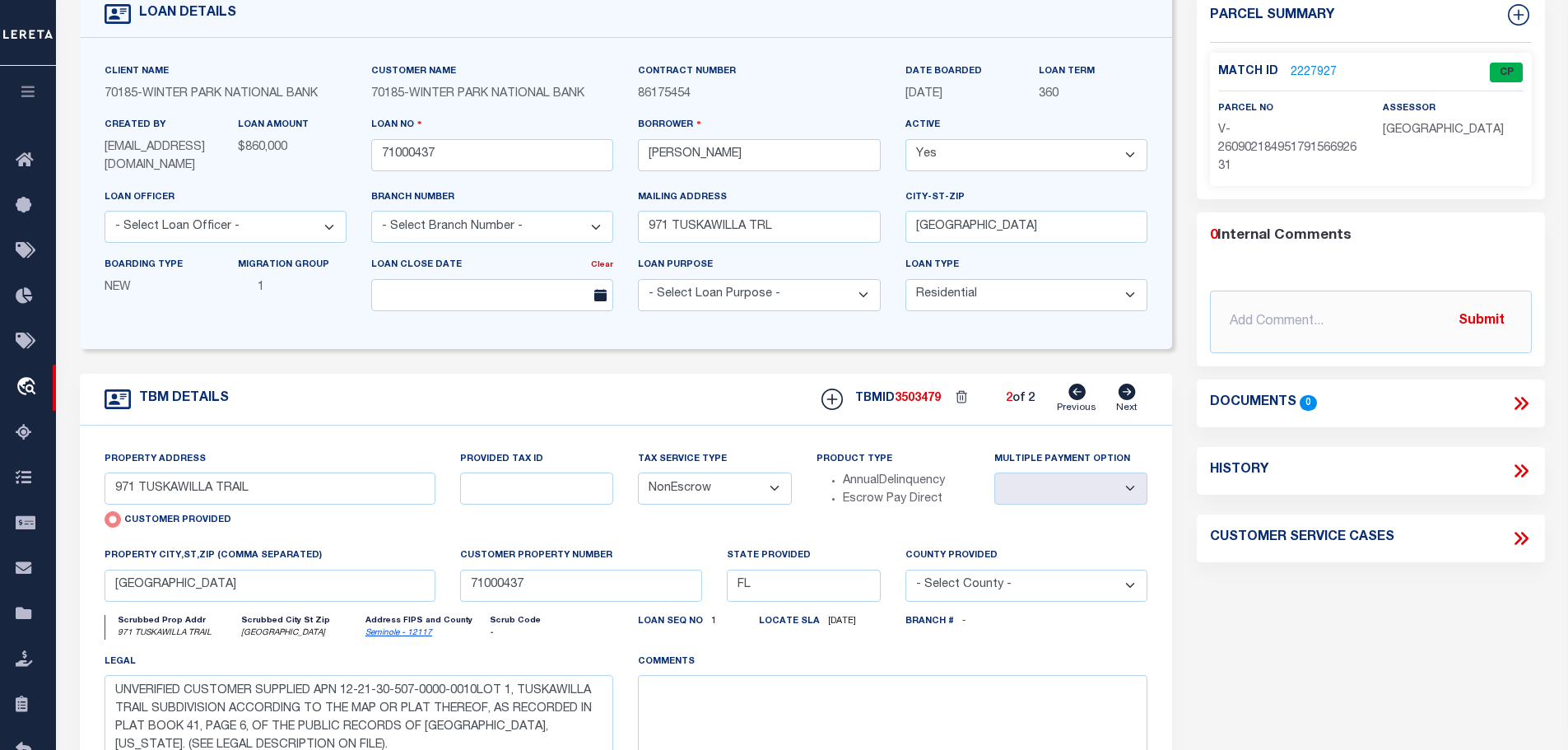
scroll to position [82, 0]
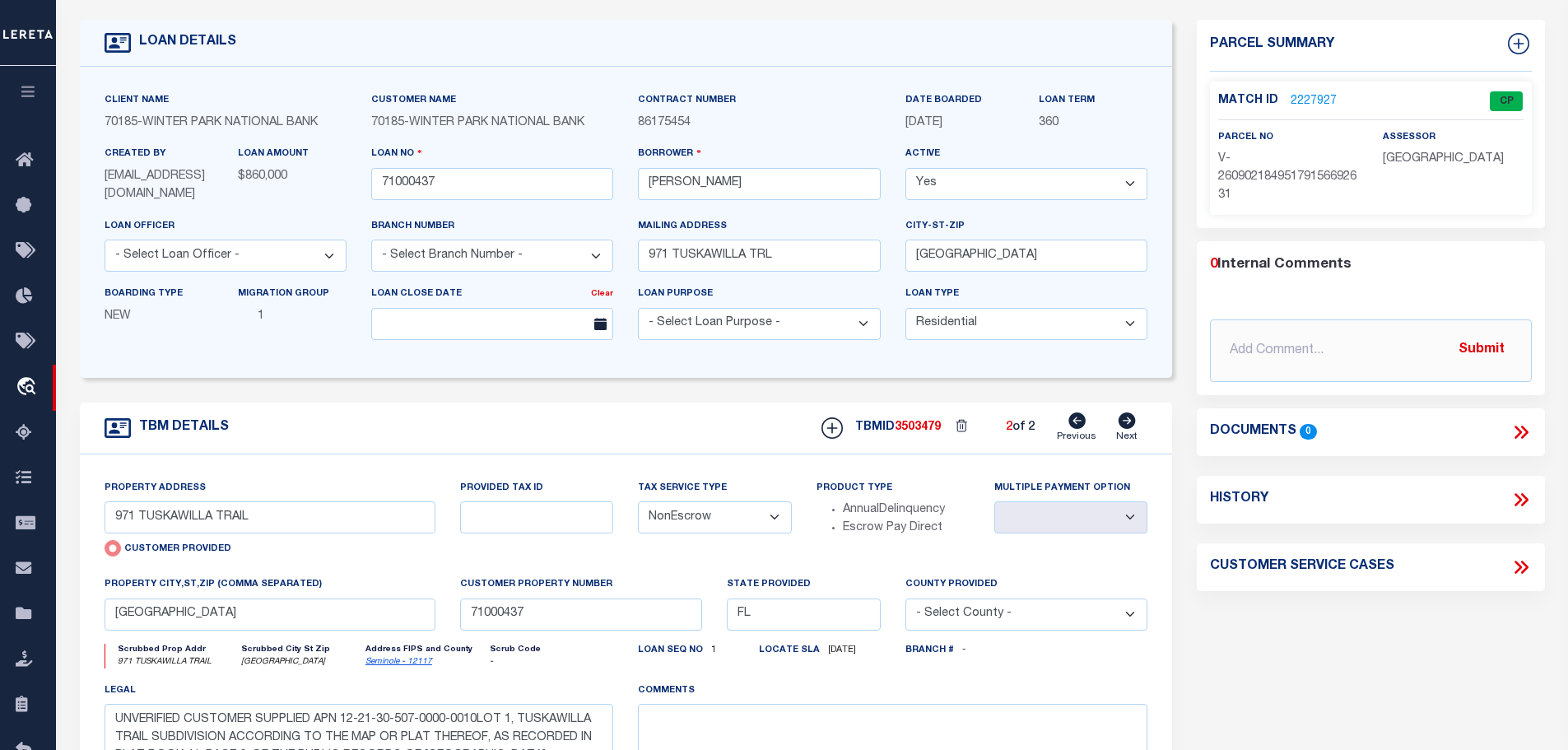
click at [1099, 437] on div "TBMID 3503479 2 of 2 Previous Next" at bounding box center [978, 427] width 338 height 31
click at [1124, 429] on icon at bounding box center [1126, 420] width 17 height 16
click at [1075, 429] on icon at bounding box center [1076, 420] width 17 height 16
type input "986 SHETLAND AVENUE"
radio input "false"
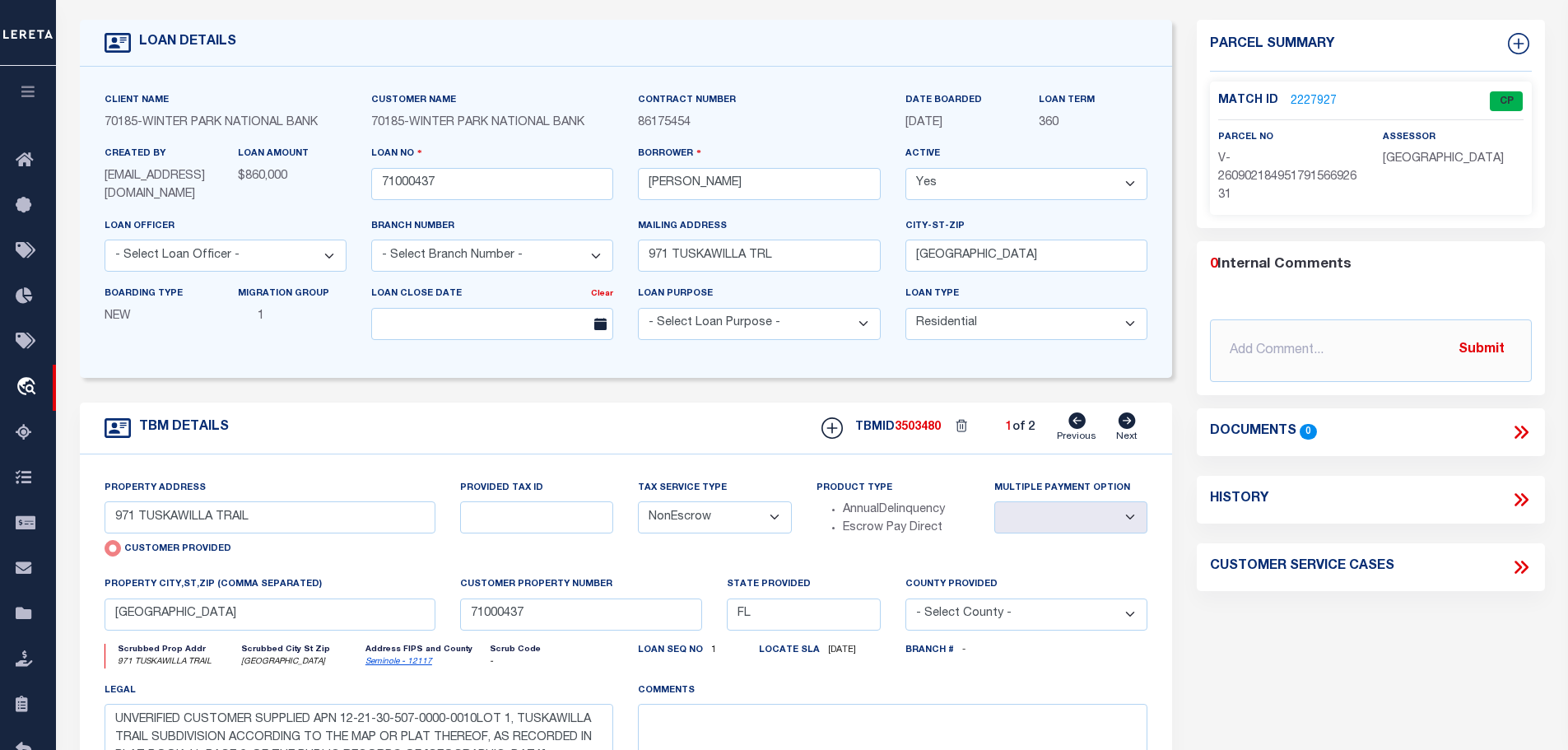
select select
click at [1127, 429] on icon at bounding box center [1126, 420] width 17 height 16
type input "971 TUSKAWILLA TRAIL"
radio input "true"
select select
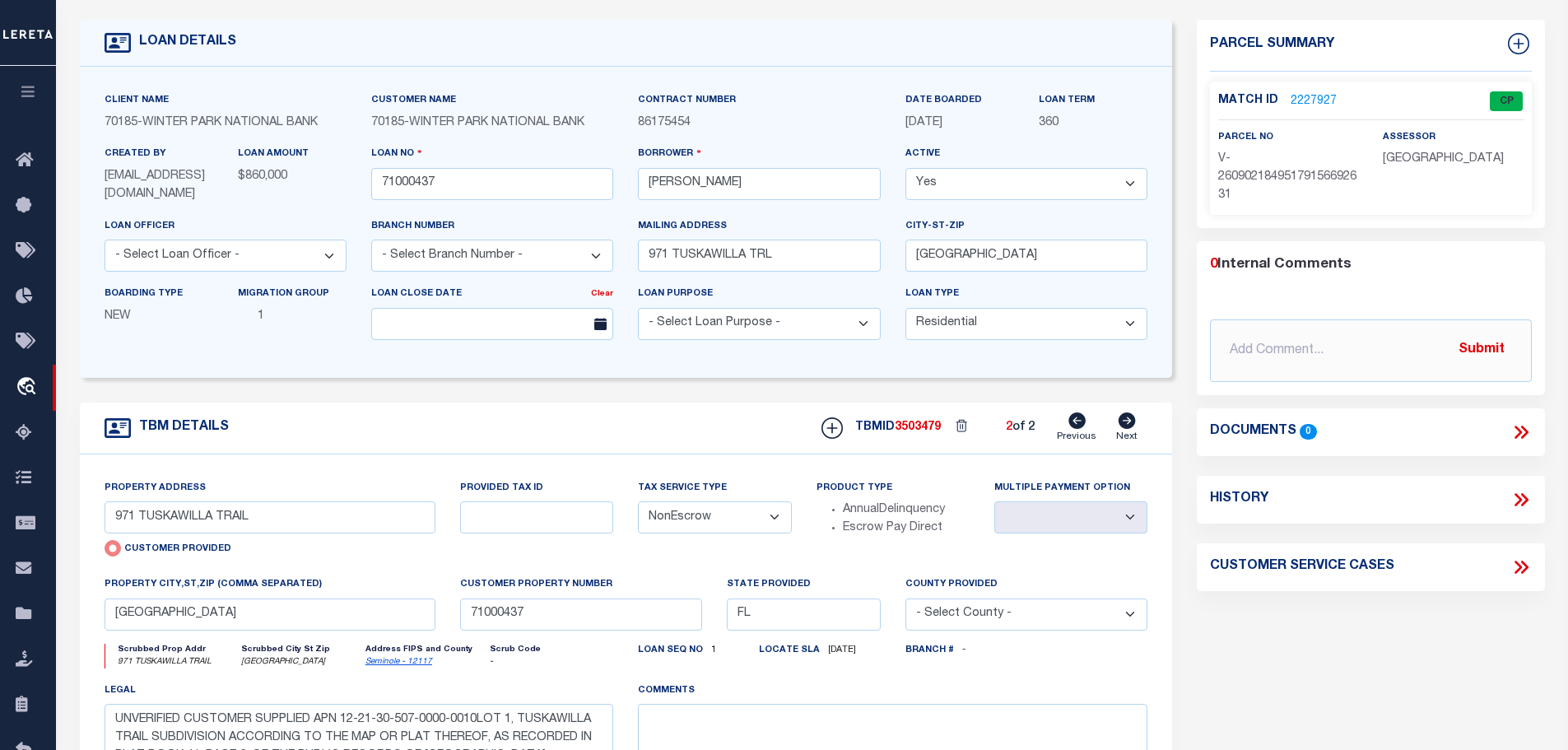
click at [1300, 96] on link "2227927" at bounding box center [1314, 101] width 46 height 17
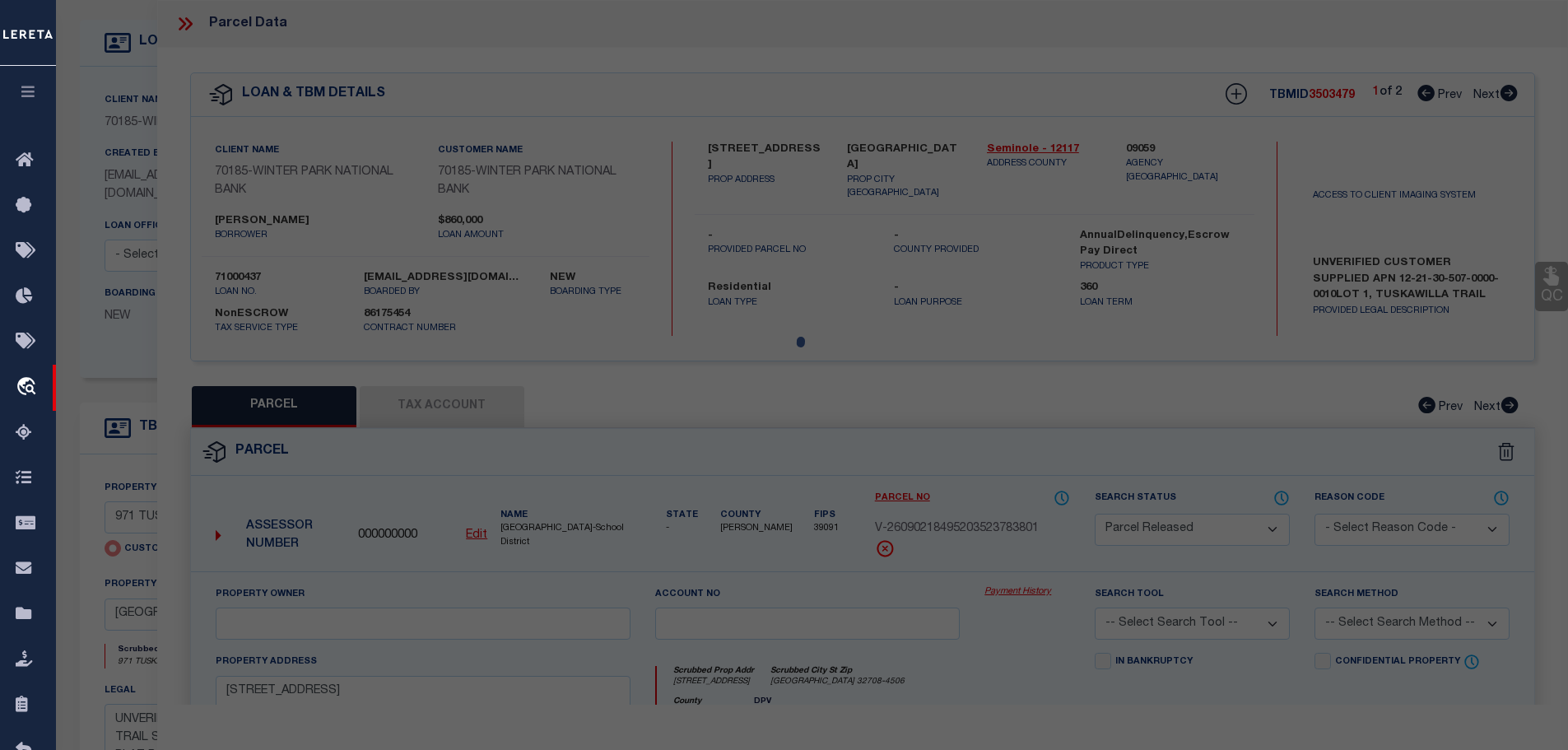
select select "AS"
checkbox input "false"
select select "CP"
select select "AGW"
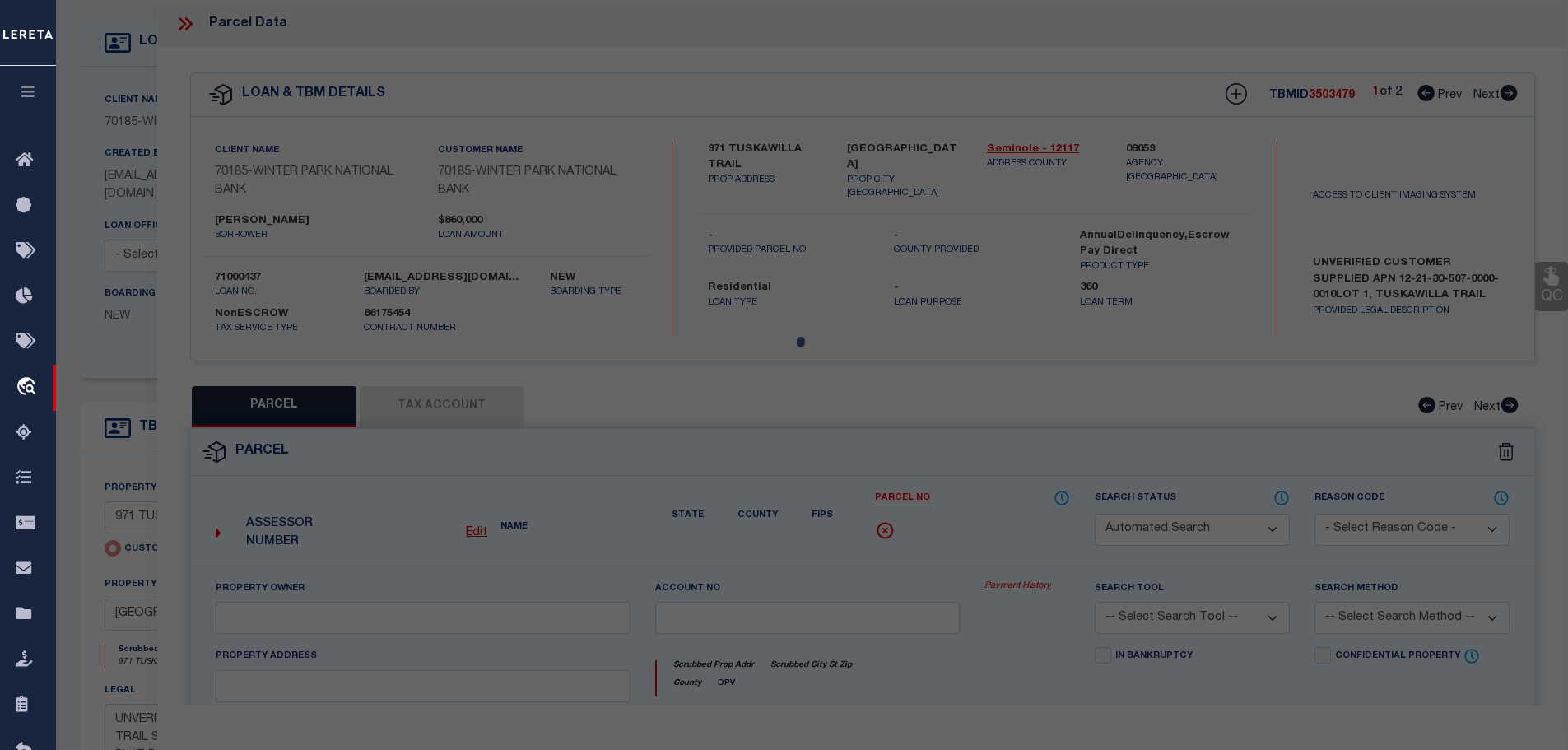
select select
type input "971 TUSKAWILLA TRAIL"
checkbox input "false"
type input "WINTER SPRINGS FL 32708"
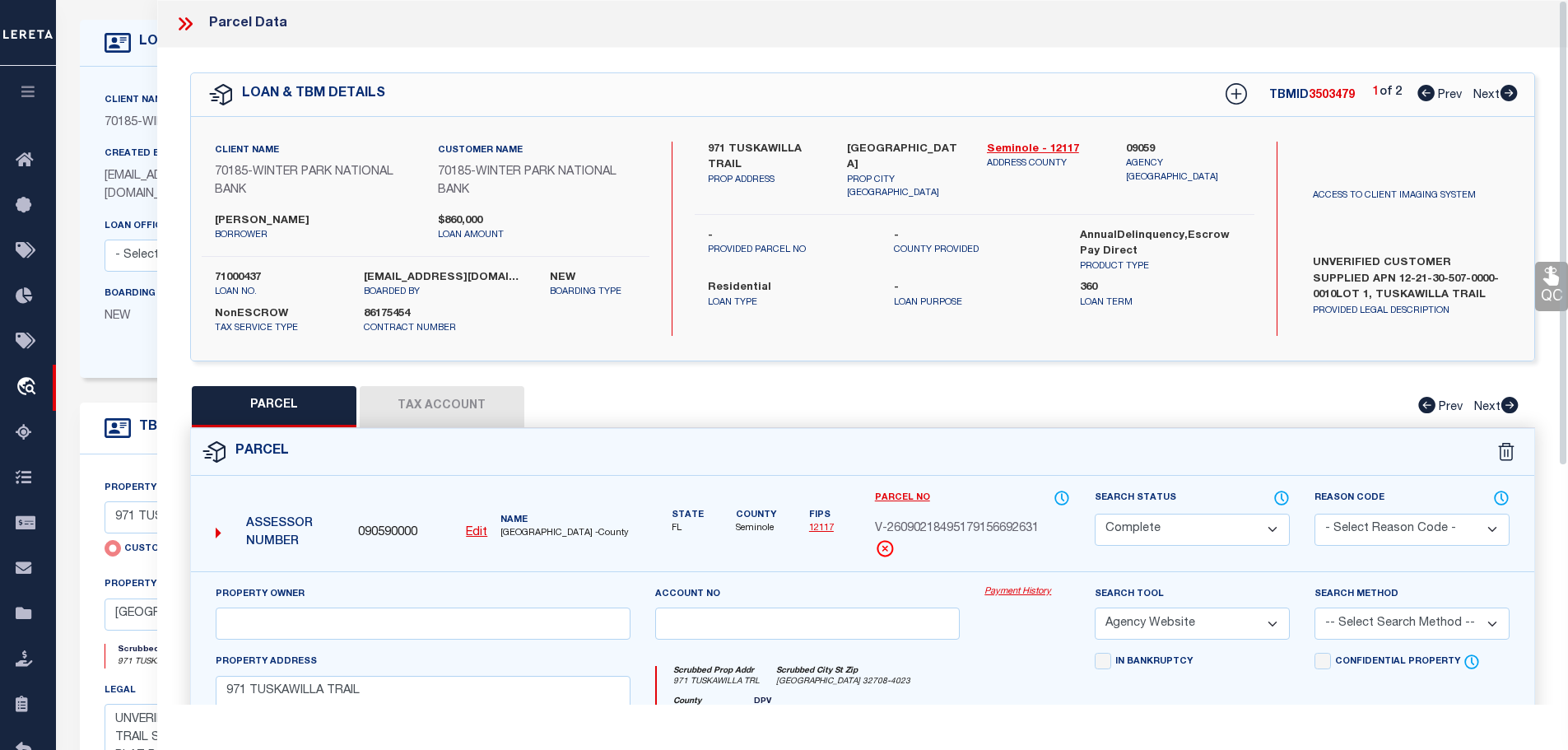
click at [437, 395] on button "Tax Account" at bounding box center [442, 407] width 164 height 41
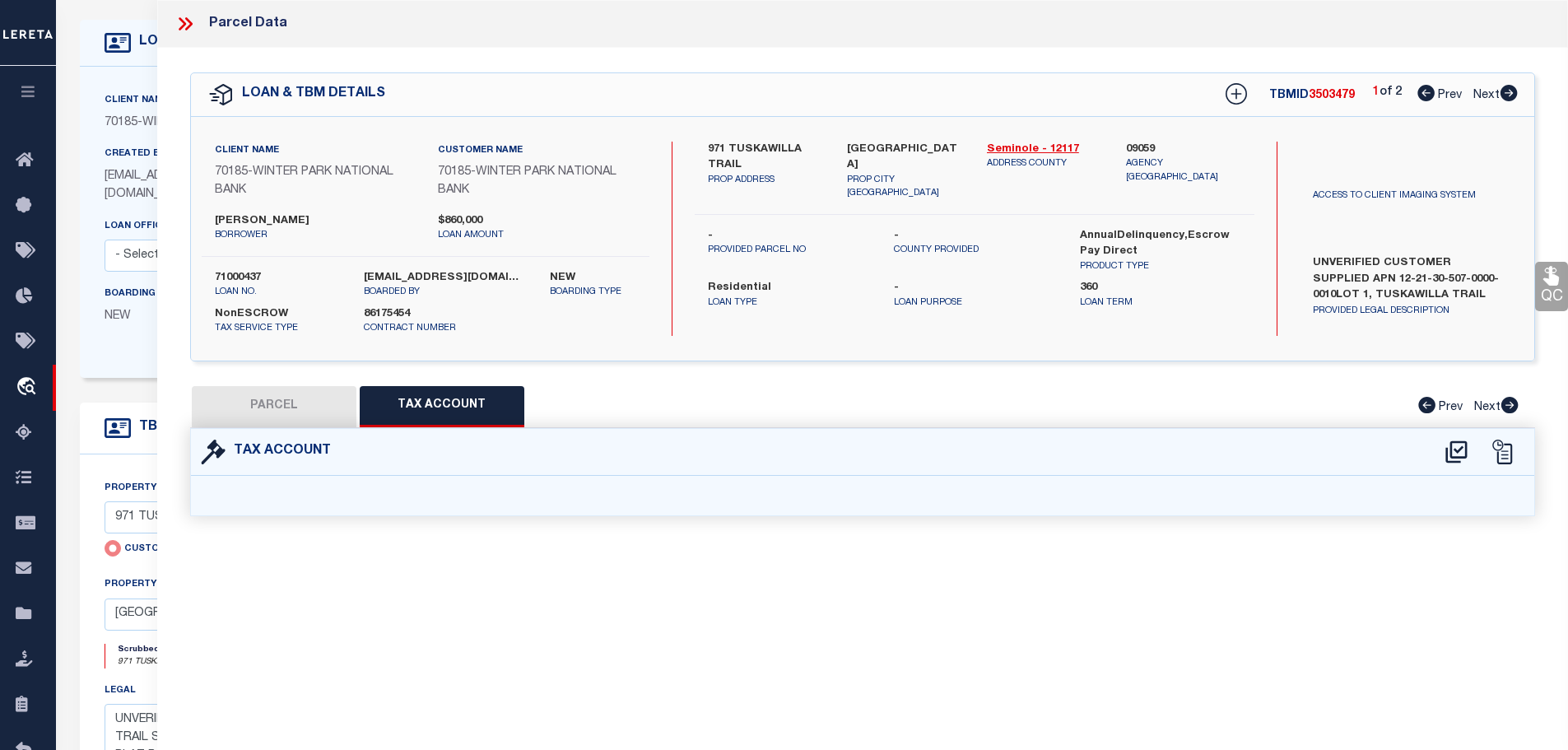
select select "100"
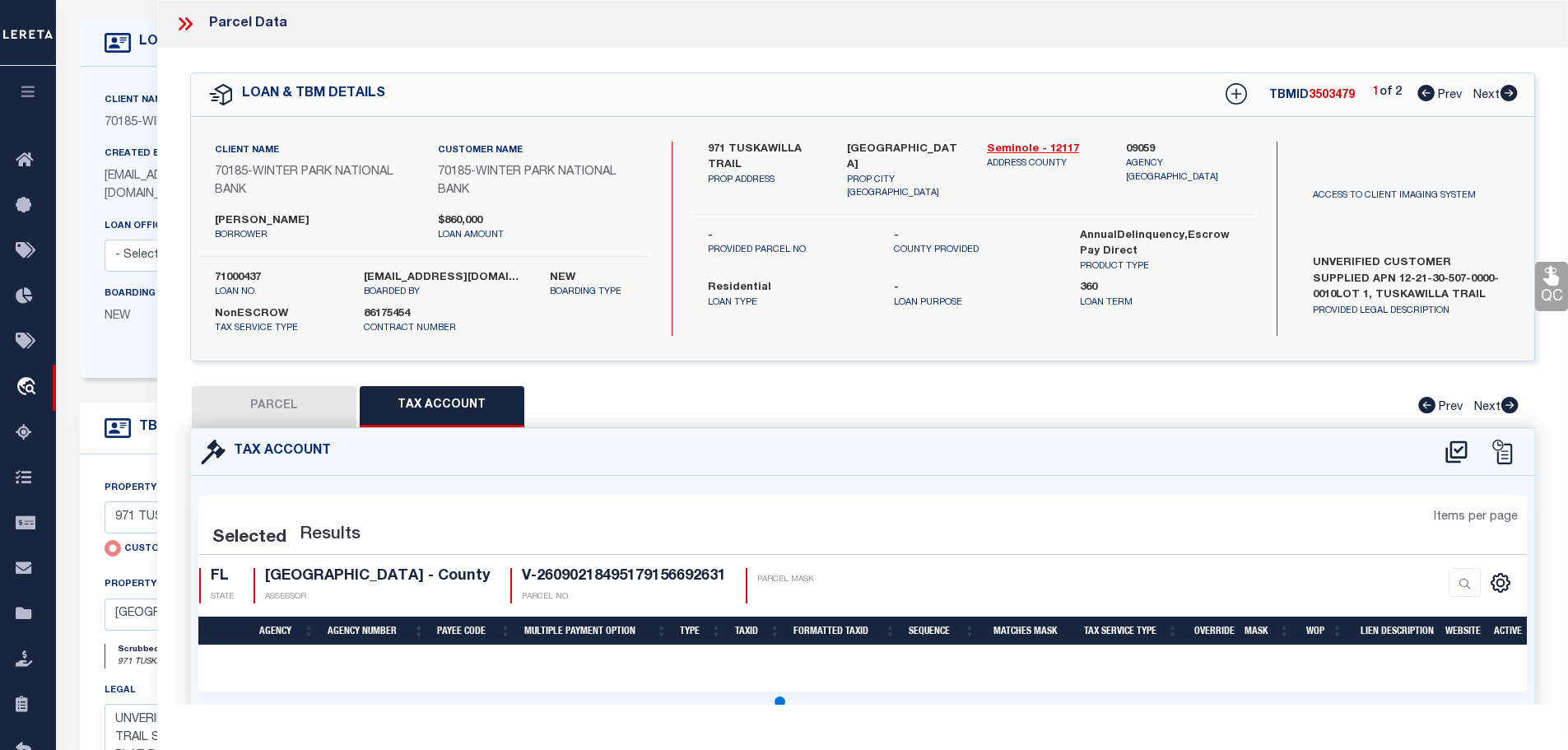
select select "100"
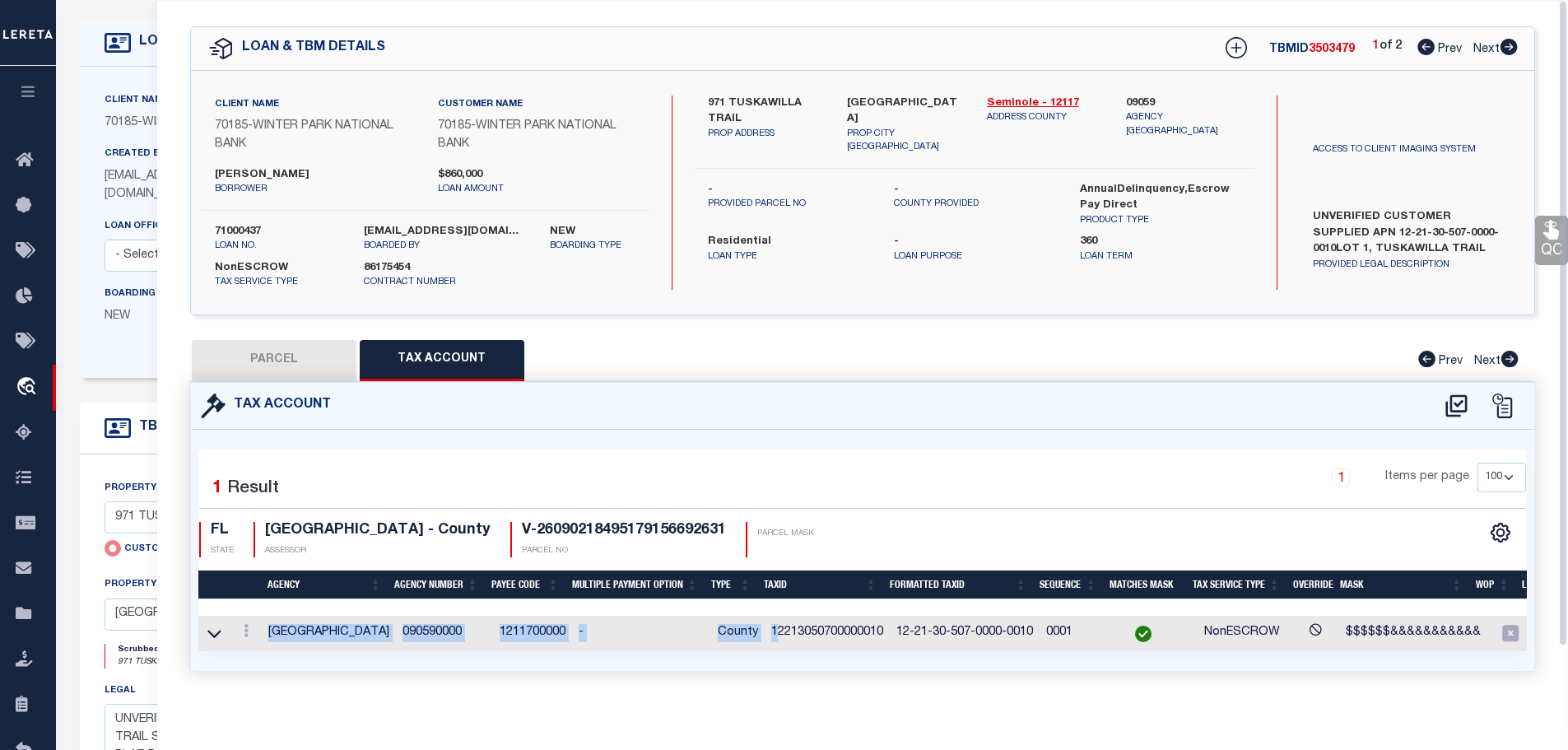
scroll to position [63, 0]
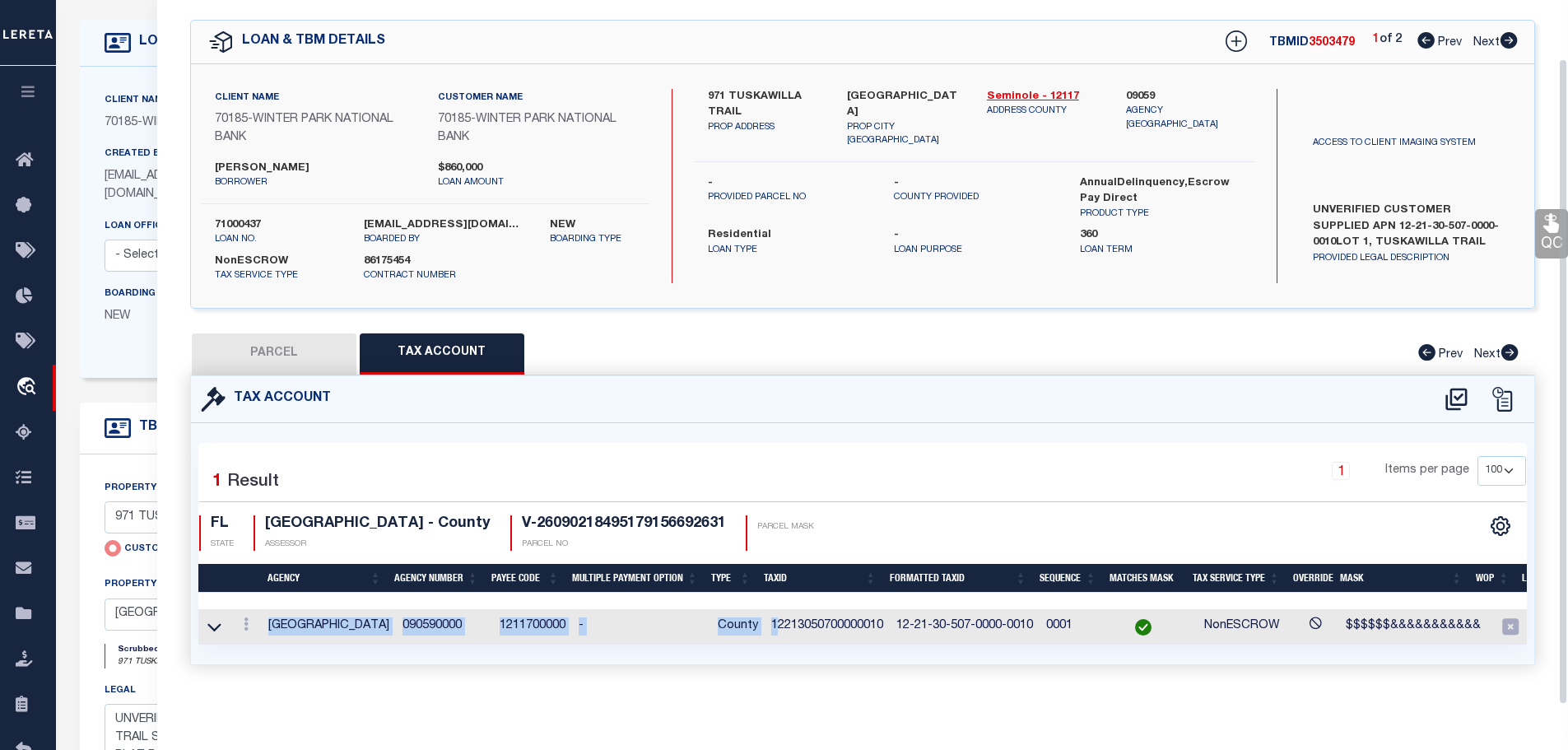
drag, startPoint x: 772, startPoint y: 695, endPoint x: 1003, endPoint y: 703, distance: 231.1
click at [1003, 703] on div "Tax Account 1 1" at bounding box center [863, 540] width 1370 height 329
click at [871, 633] on div "Agency Agency Number Payee Code Multiple Payment Option Type TaxID Formatted Ta…" at bounding box center [863, 627] width 1329 height 36
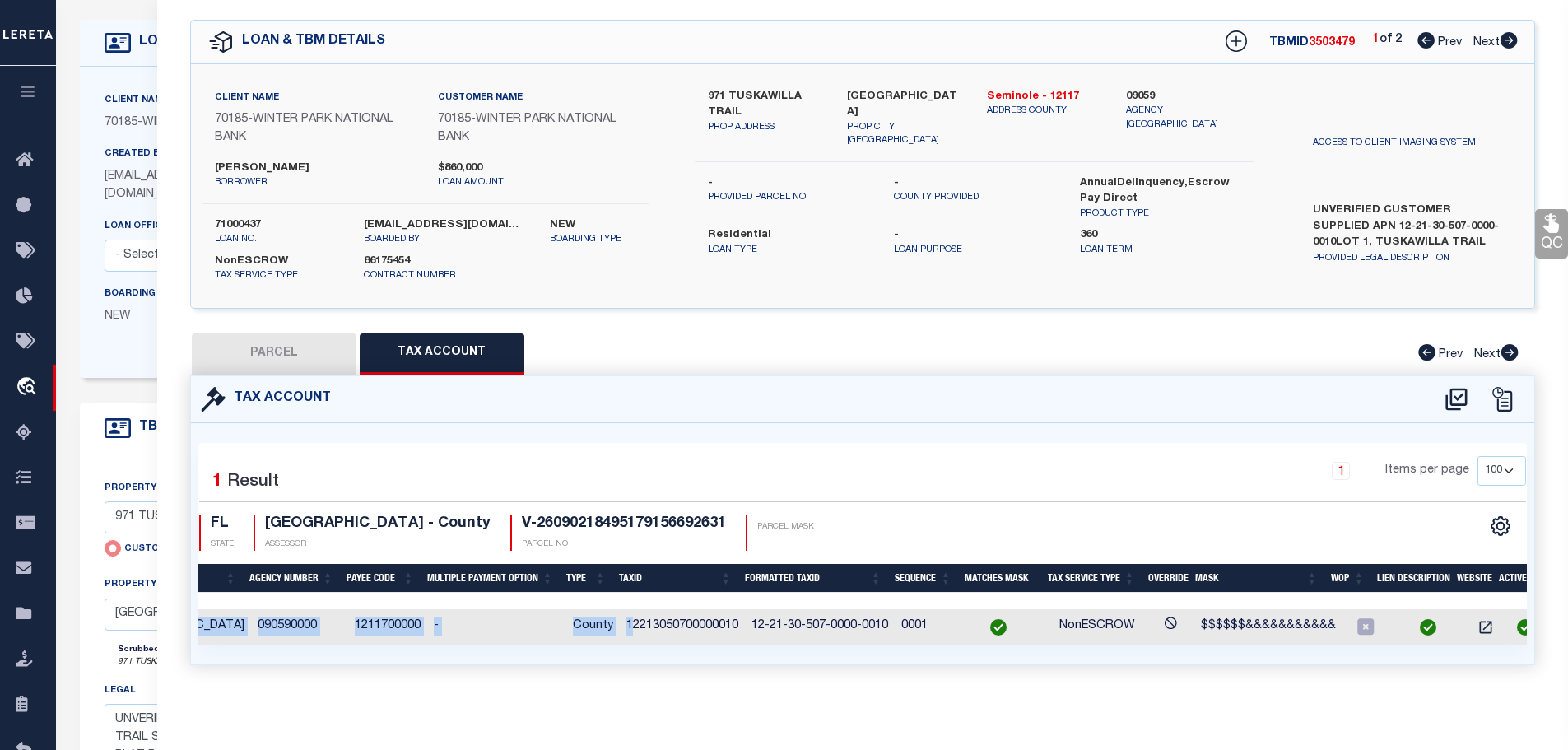
click at [1286, 659] on div "Selected 1 Result 1 Items per page 10 25 50 100 FL STATE" at bounding box center [864, 544] width 1345 height 241
click at [296, 340] on button "PARCEL" at bounding box center [274, 354] width 164 height 41
select select "AS"
select select
checkbox input "false"
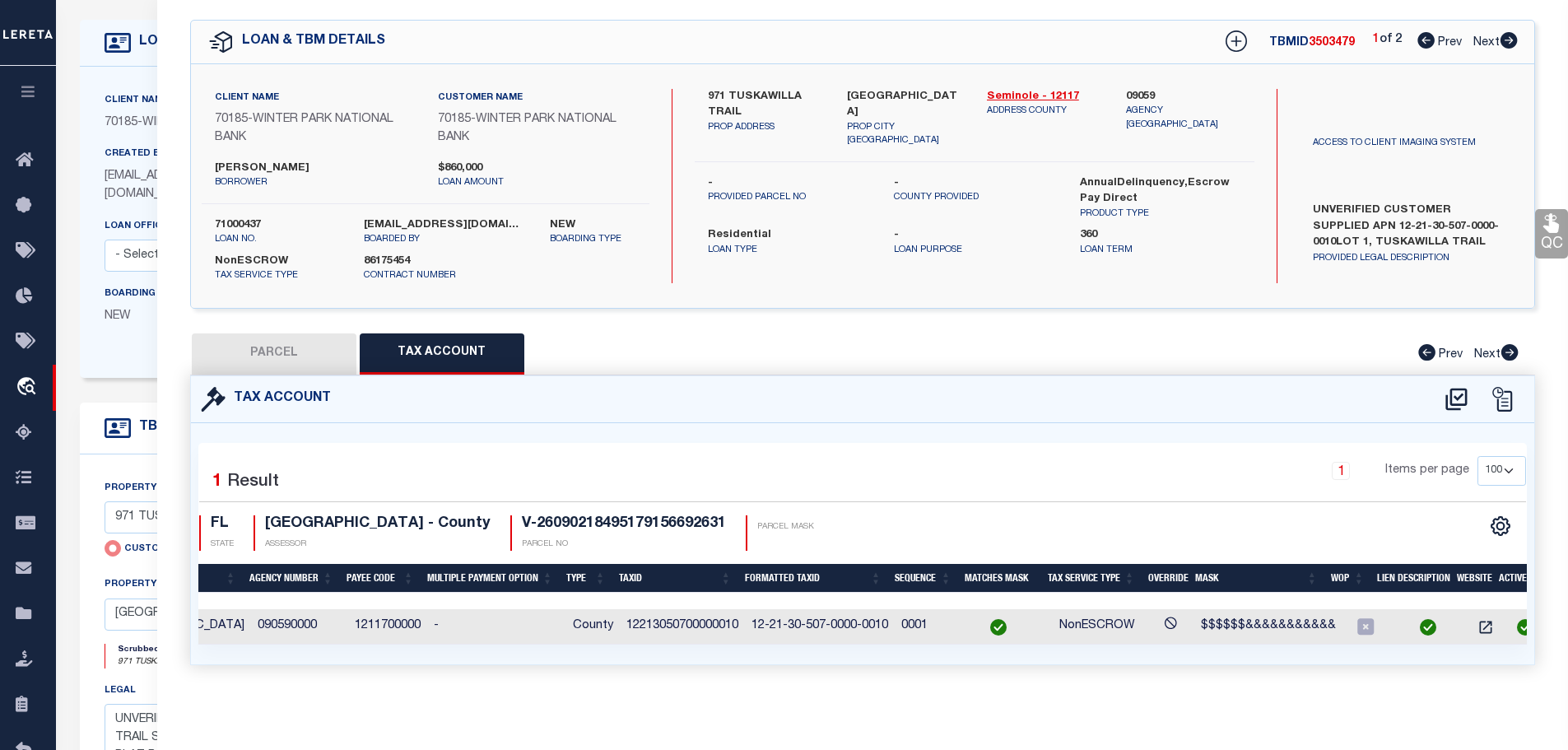
checkbox input "false"
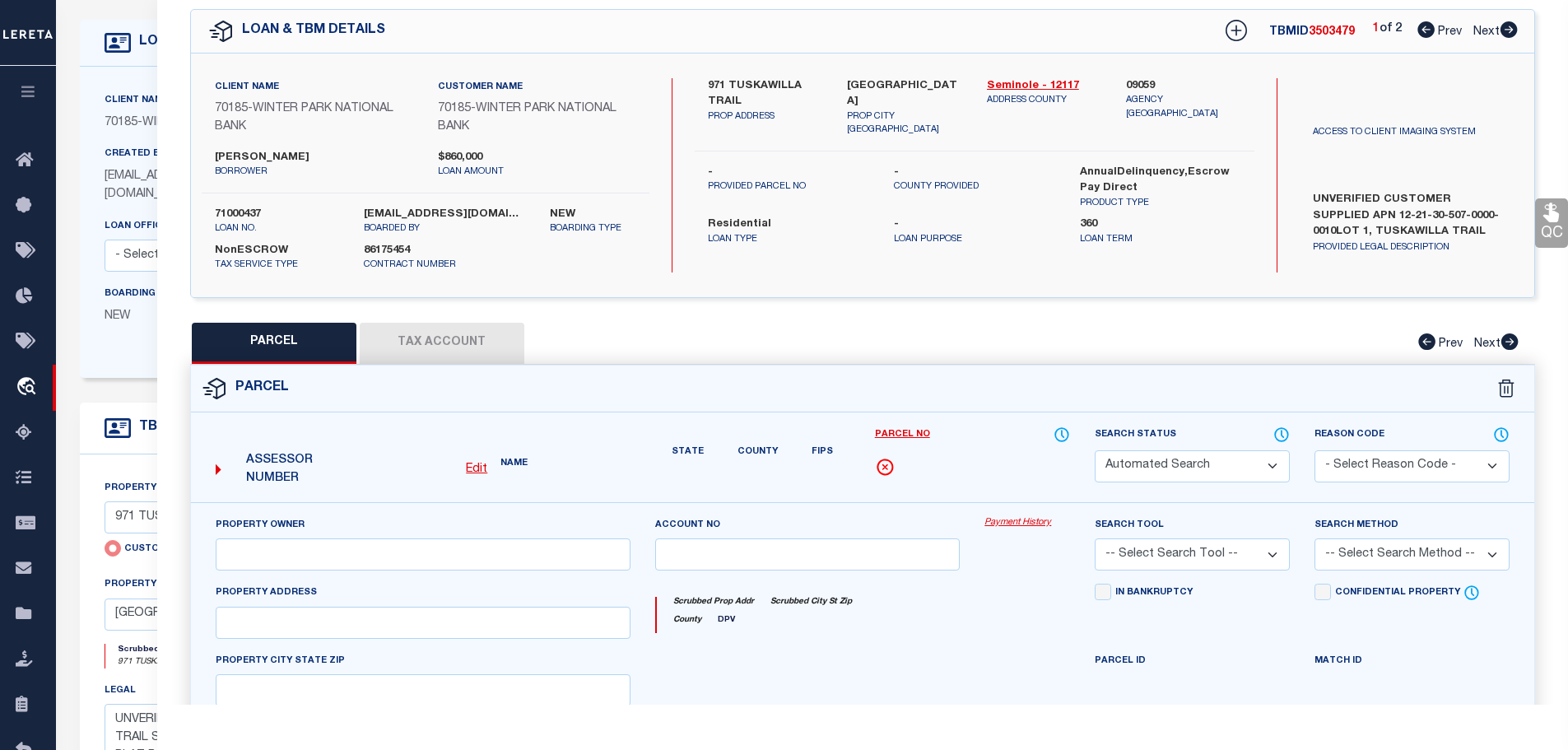
select select "CP"
select select "AGW"
select select
type input "971 TUSKAWILLA TRAIL"
checkbox input "false"
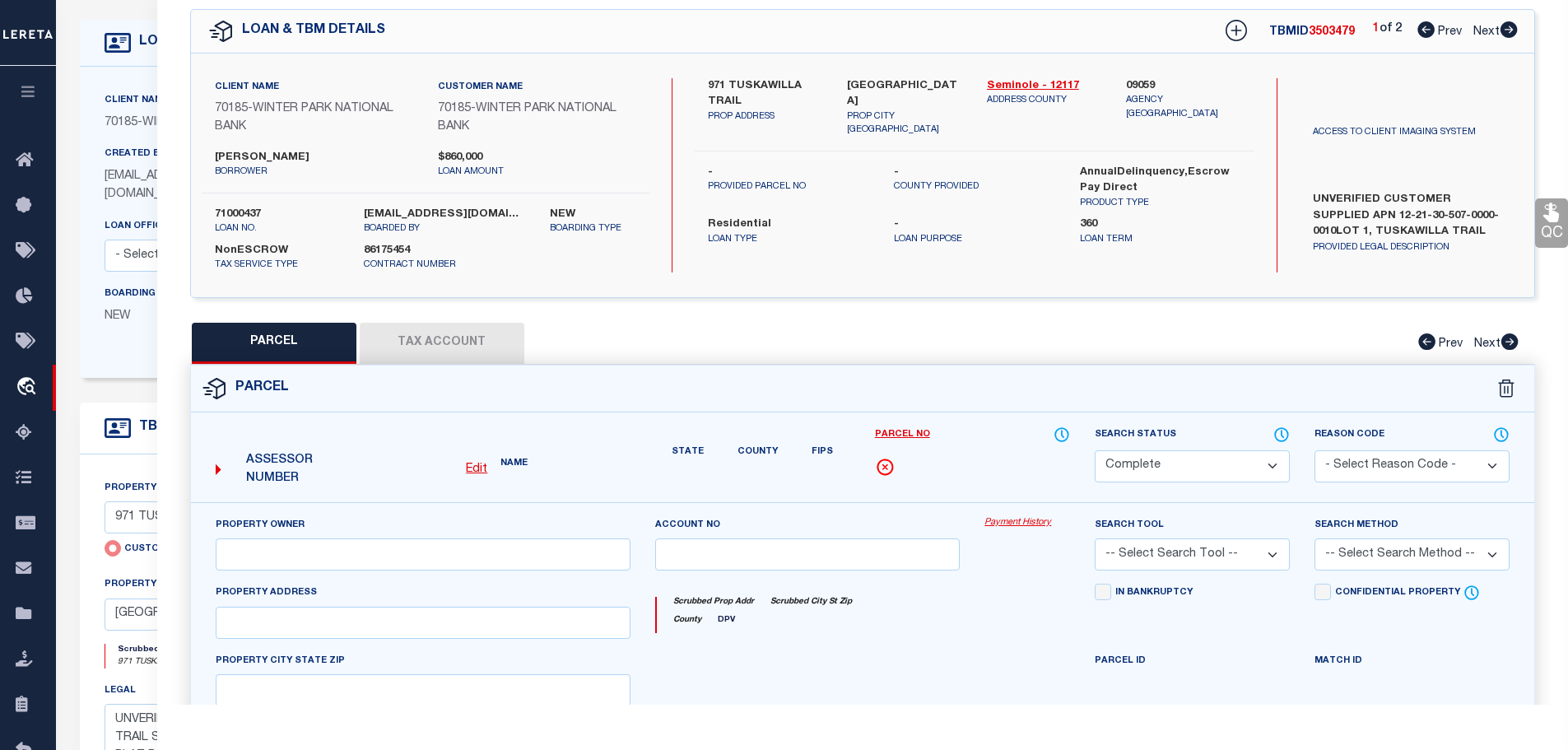
type input "WINTER SPRINGS FL 32708"
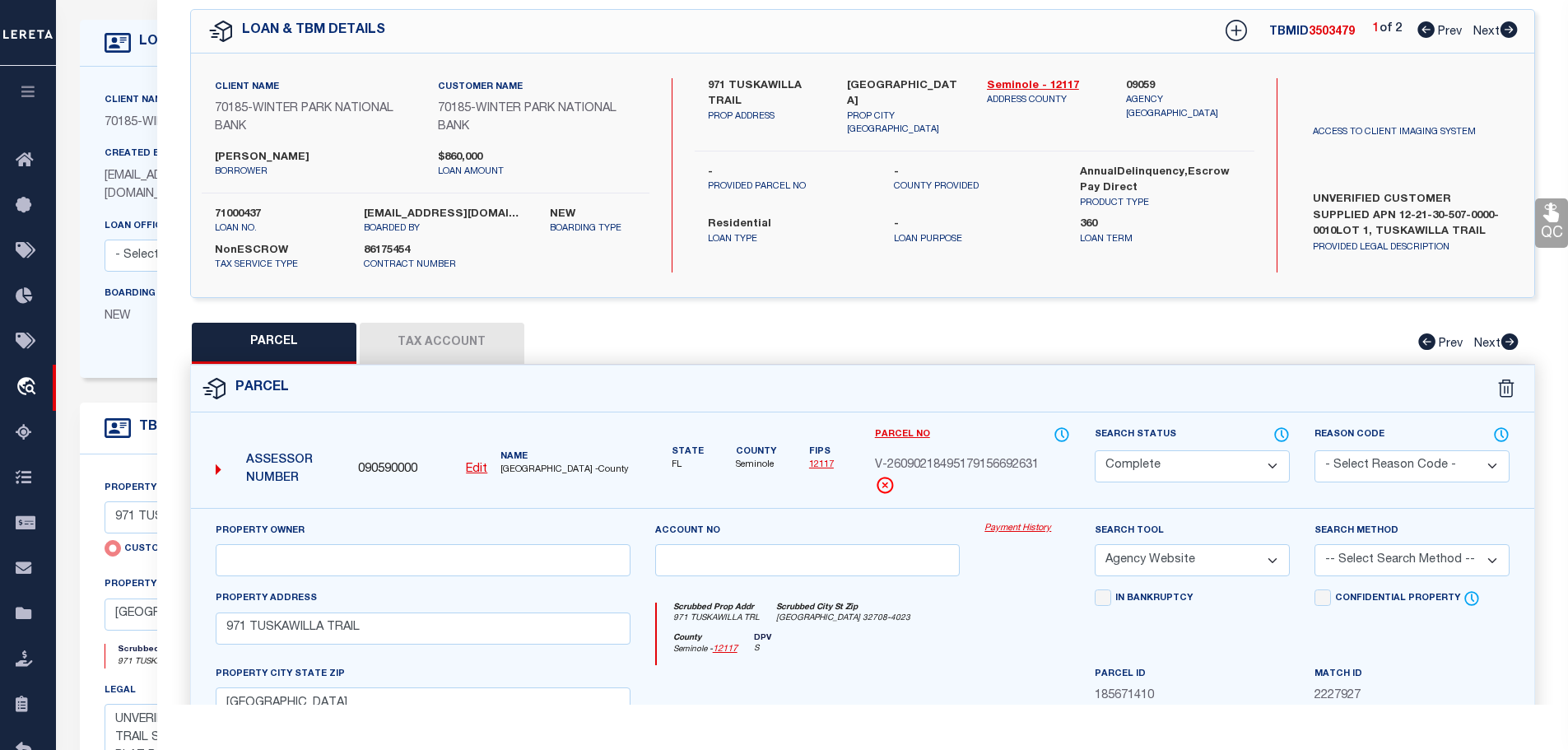
click at [1016, 525] on link "Payment History" at bounding box center [1027, 529] width 86 height 14
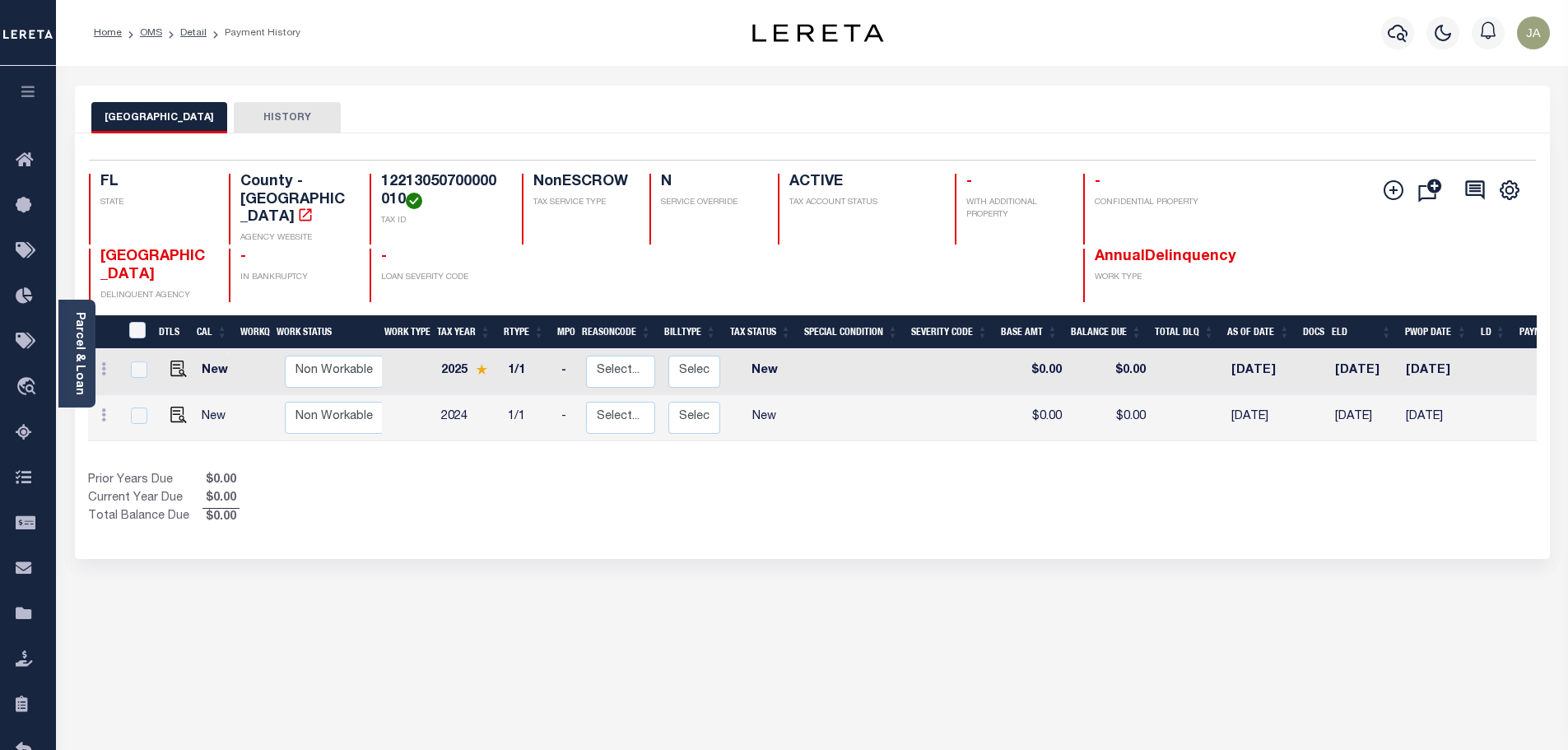
click at [15, 92] on button "button" at bounding box center [28, 94] width 56 height 56
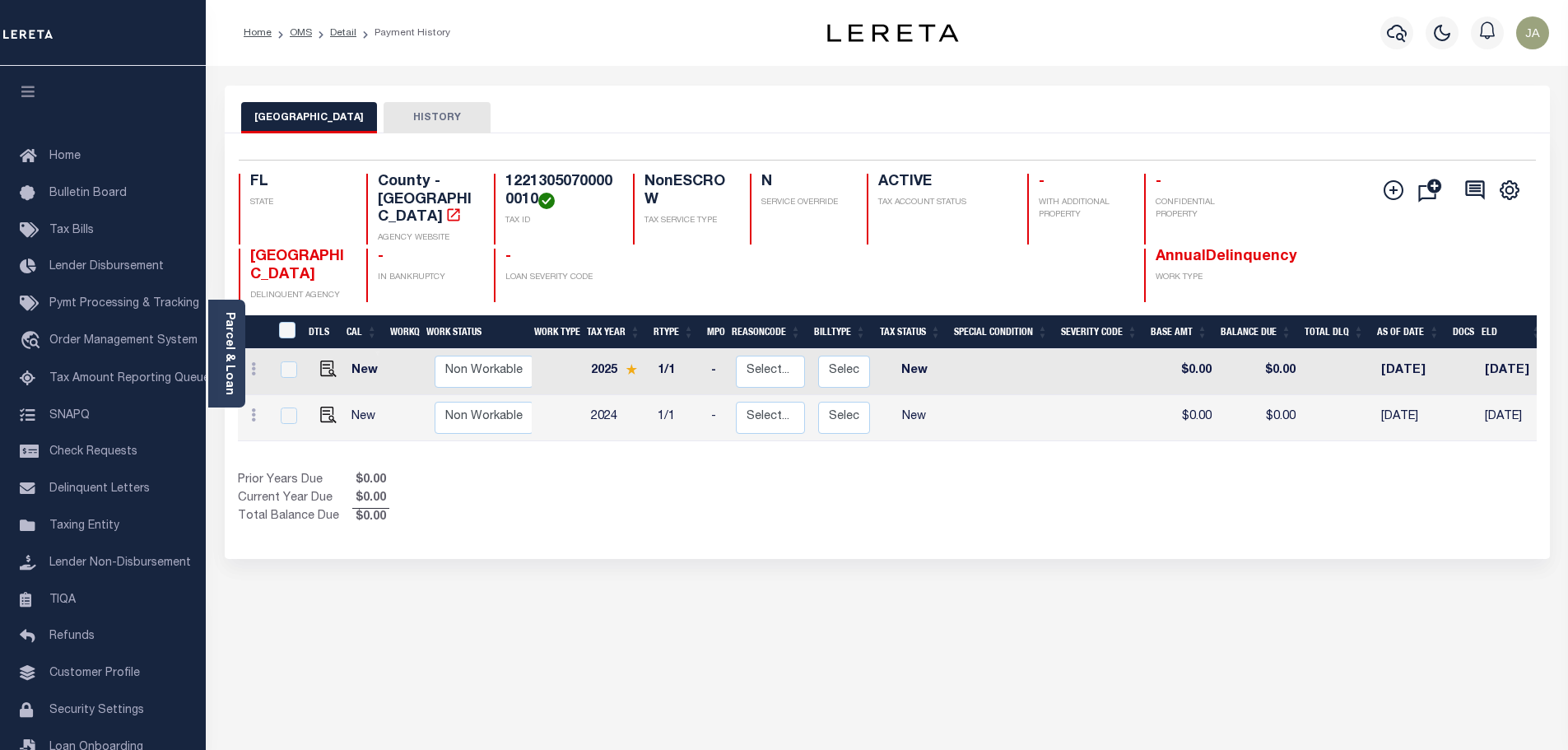
click at [345, 38] on li "Detail" at bounding box center [334, 33] width 45 height 15
click at [346, 24] on ol "Home OMS Detail Payment History" at bounding box center [347, 32] width 233 height 35
click at [346, 30] on link "Detail" at bounding box center [342, 32] width 26 height 10
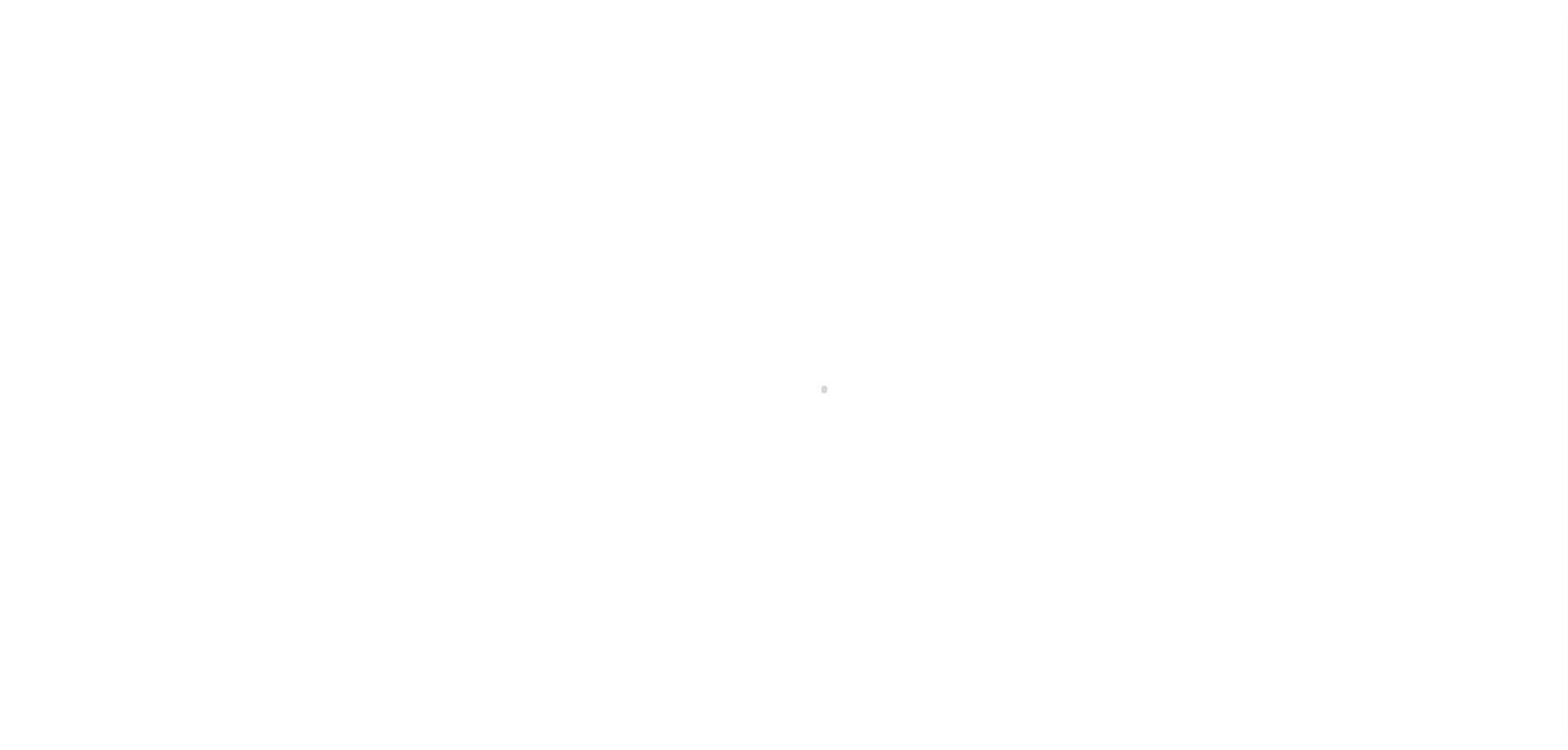
select select "10"
type input "971 TUSKAWILLA TRAIL"
radio input "true"
select select "NonEscrow"
select select
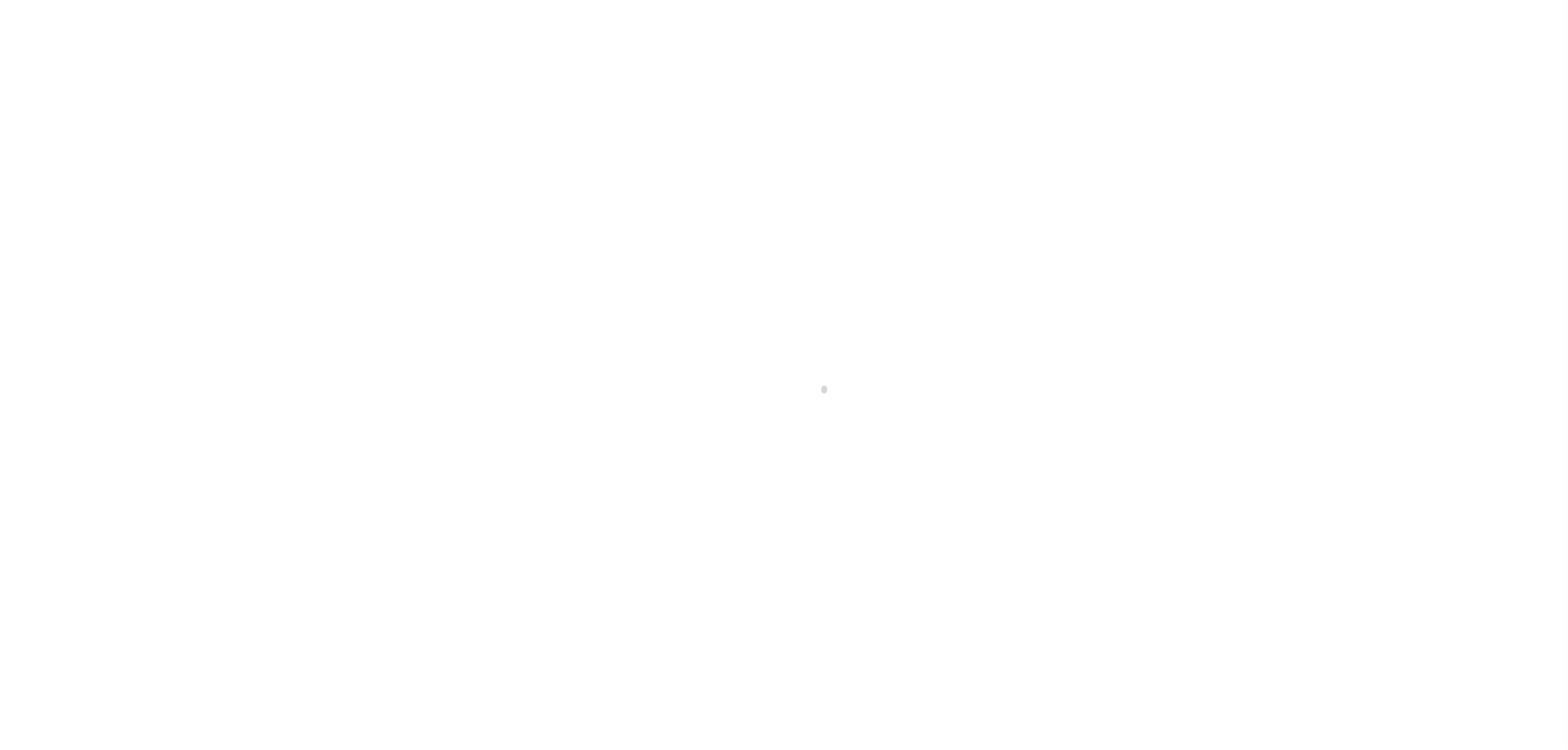
type input "[GEOGRAPHIC_DATA]"
type input "71000437"
type input "FL"
type textarea "UNVERIFIED CUSTOMER SUPPLIED APN 12-21-30-507-0000-0010LOT 1, TUSKAWILLA TRAIL …"
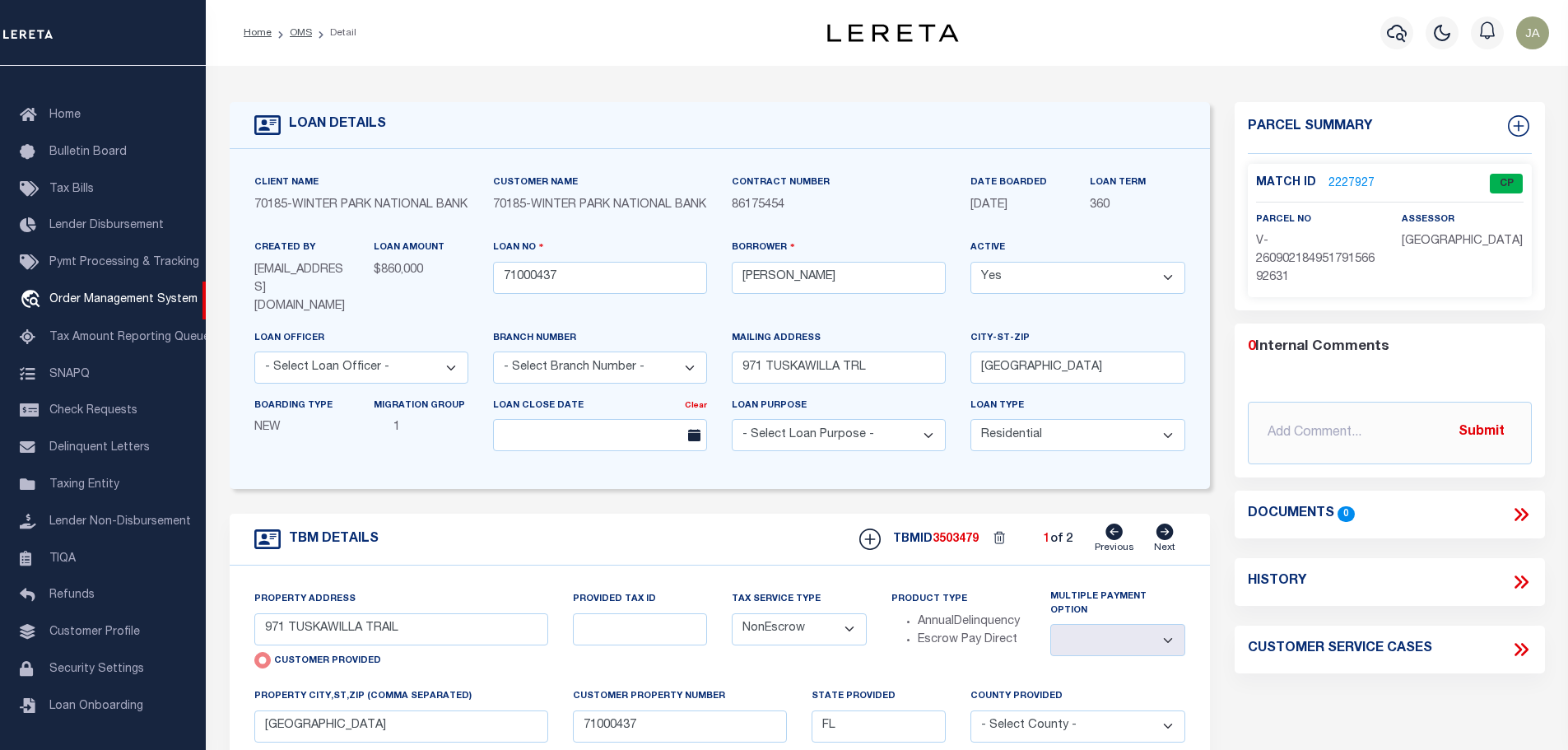
click at [1350, 175] on link "2227927" at bounding box center [1352, 183] width 46 height 17
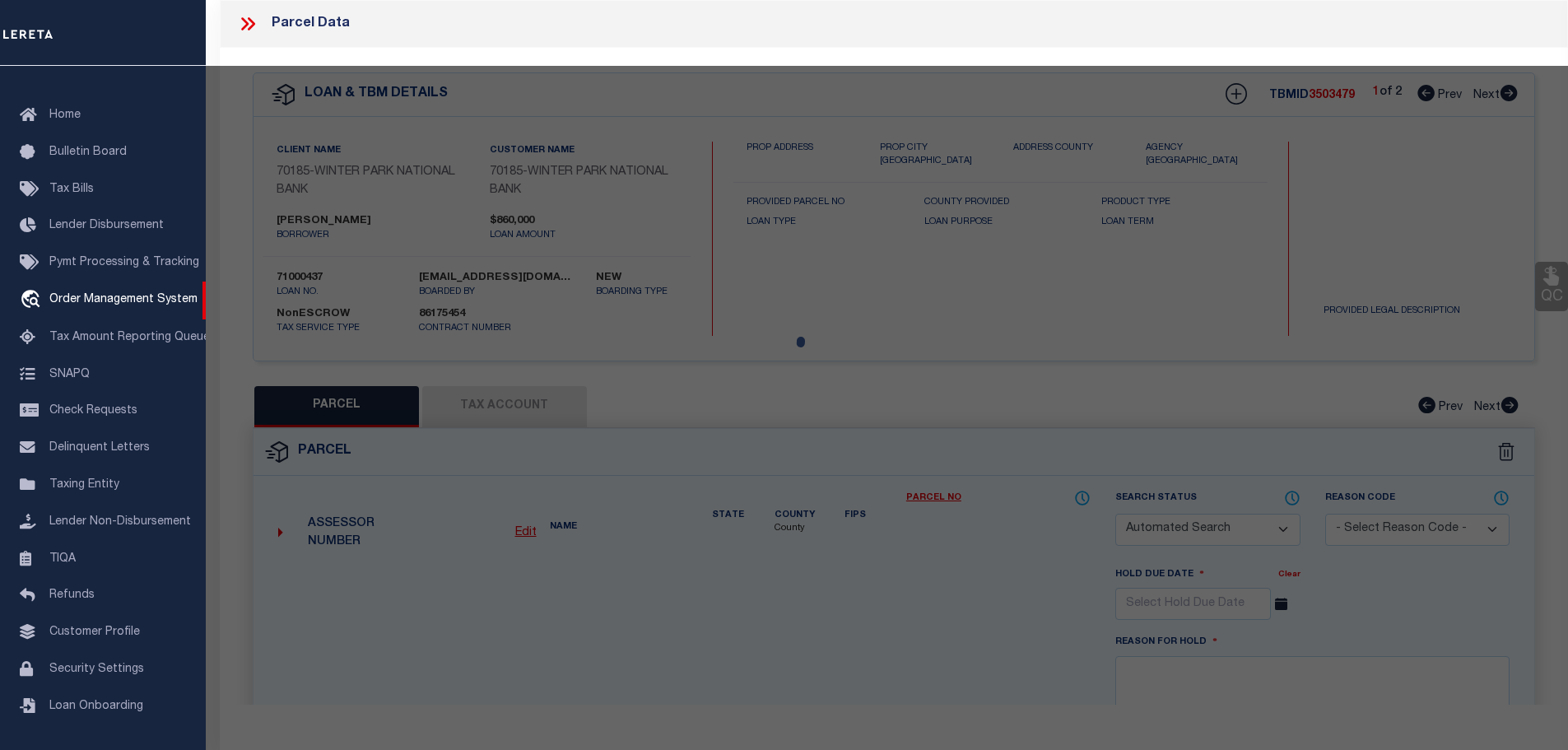
checkbox input "false"
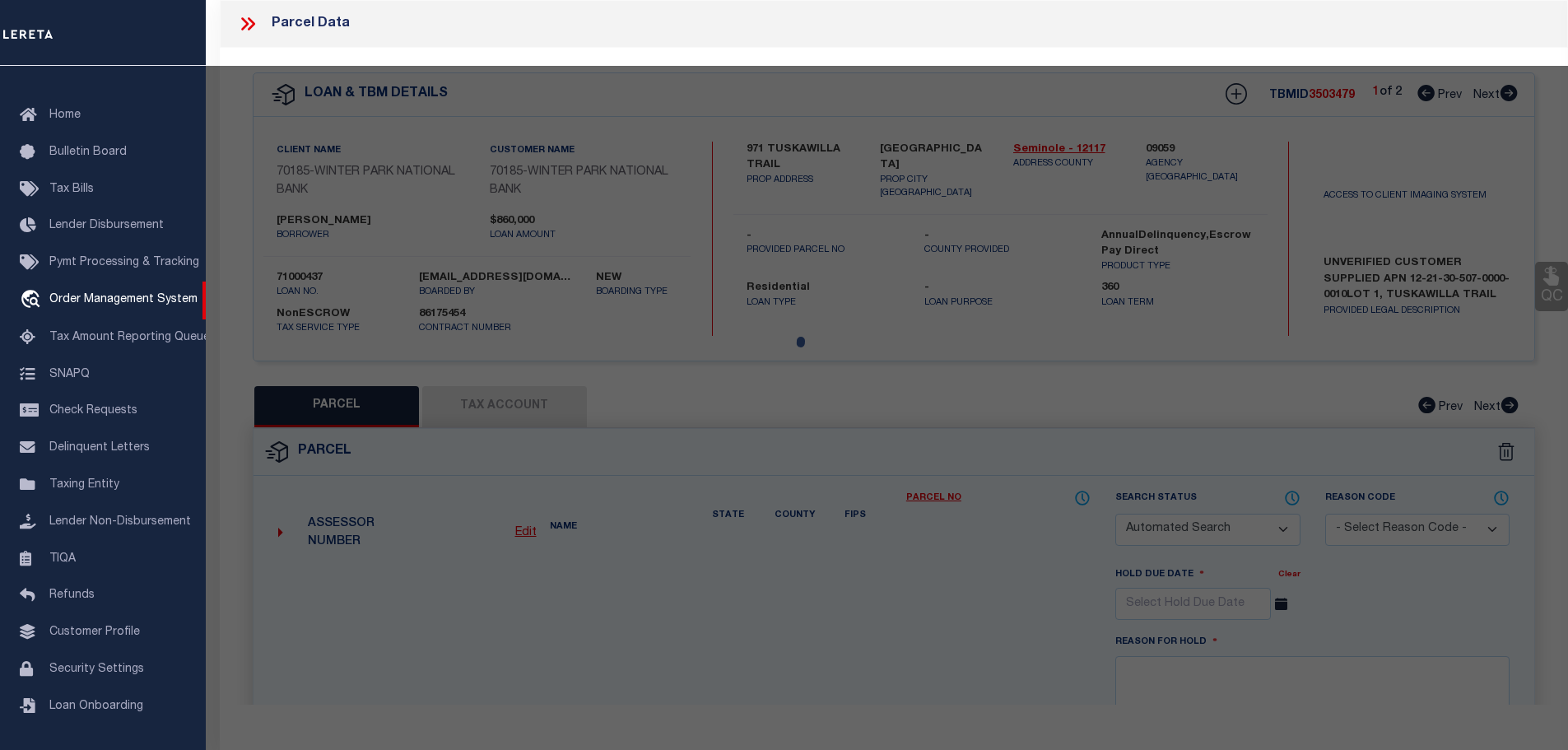
select select "CP"
select select "AGW"
select select
type input "971 TUSKAWILLA TRAIL"
checkbox input "false"
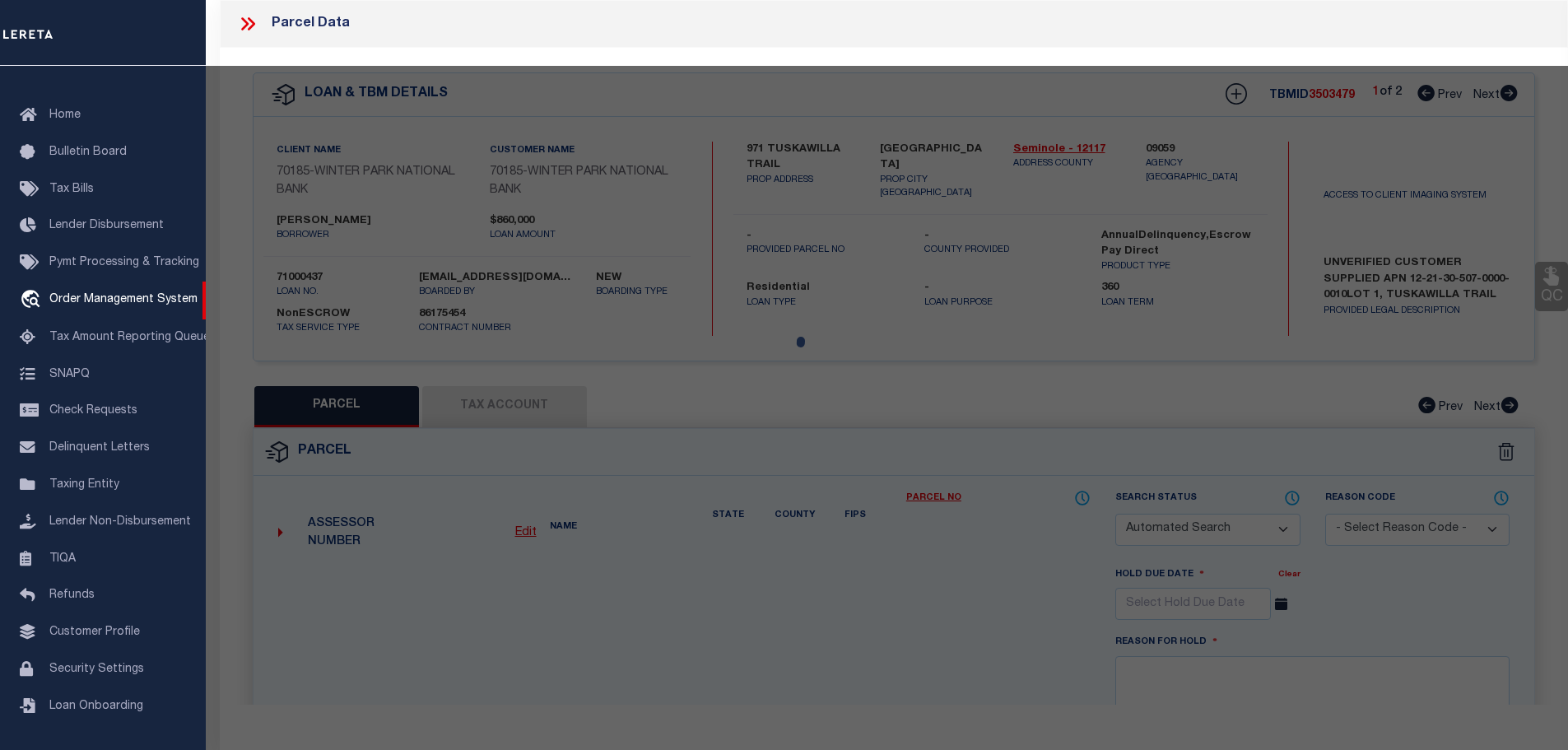
type input "[GEOGRAPHIC_DATA]"
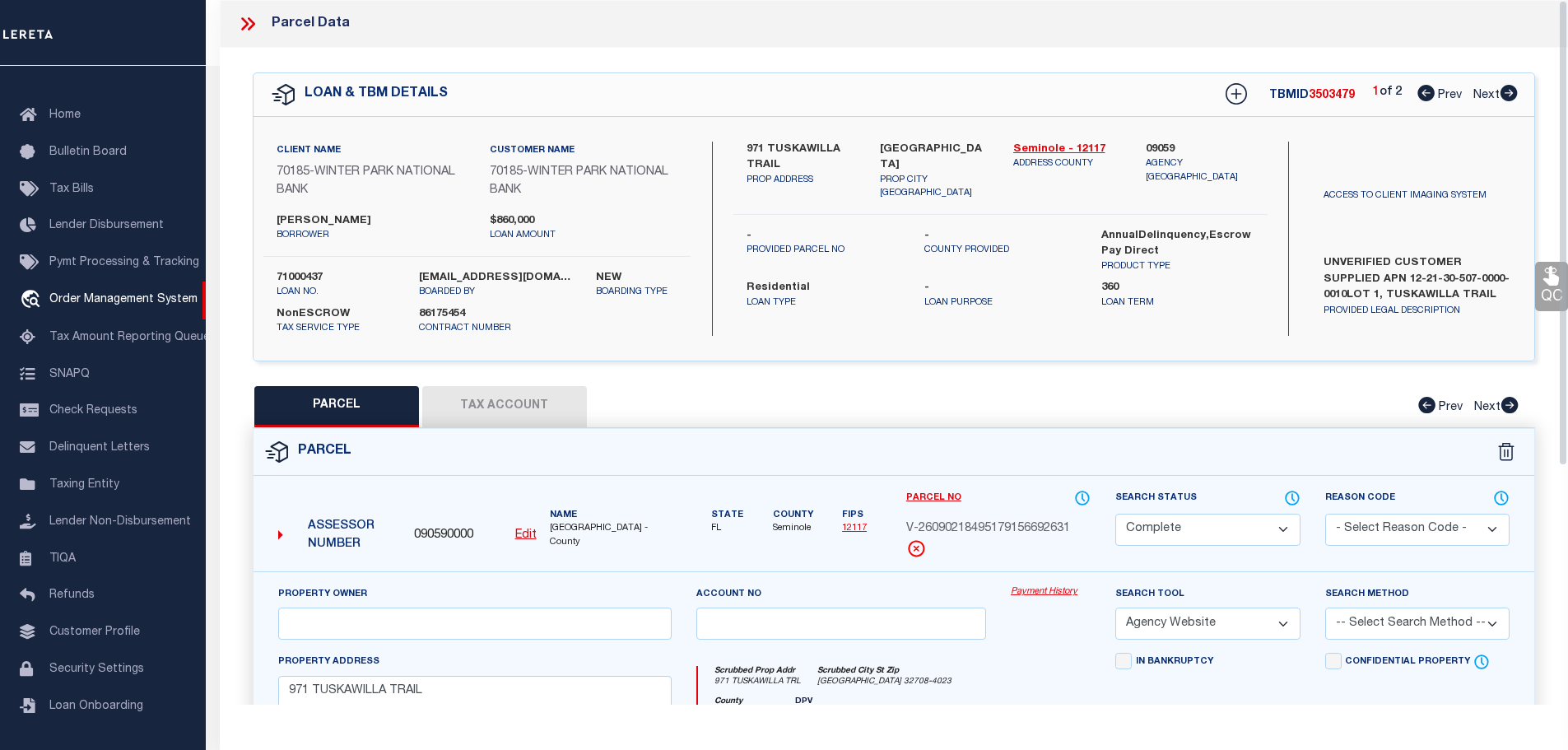
click at [491, 400] on button "Tax Account" at bounding box center [504, 407] width 164 height 41
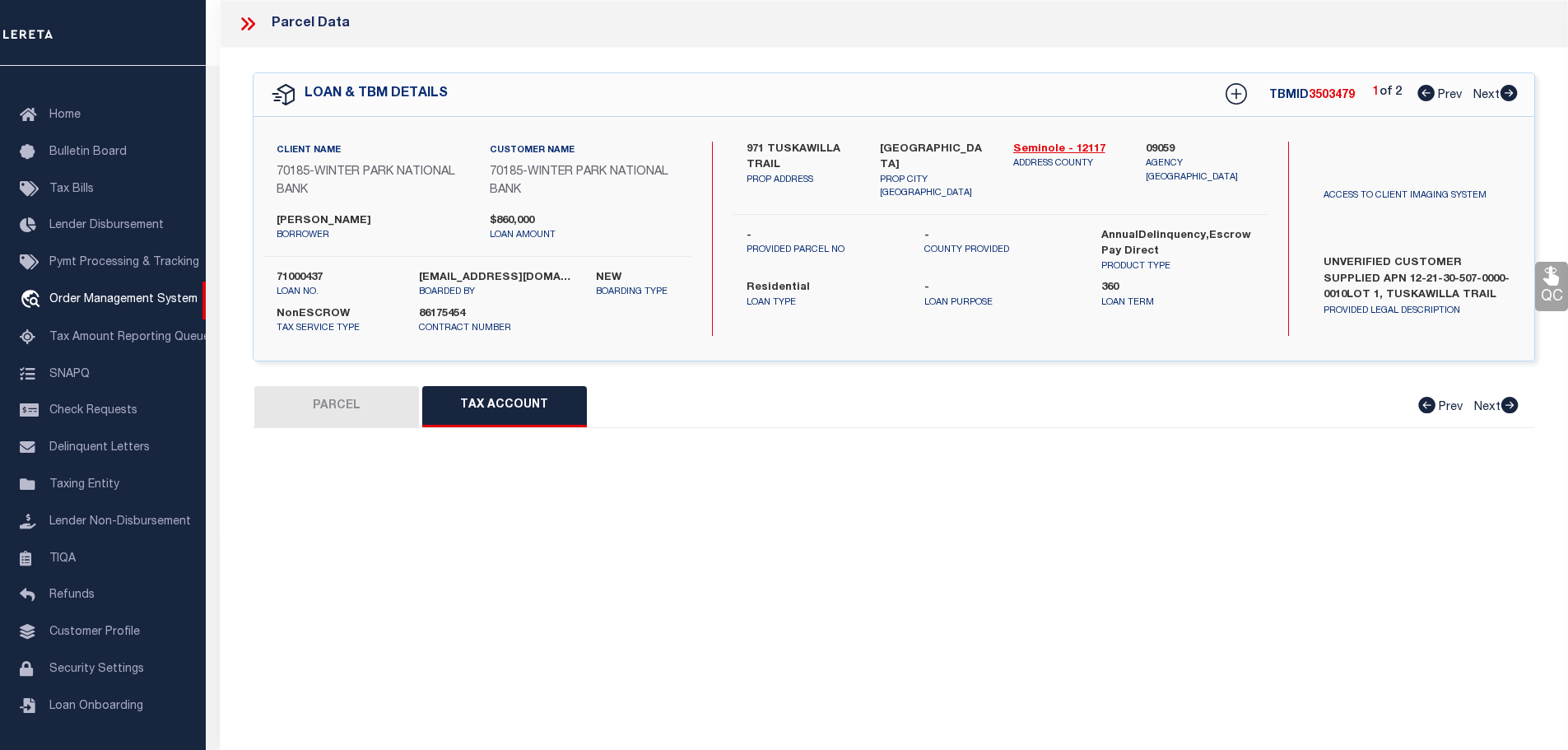
select select "100"
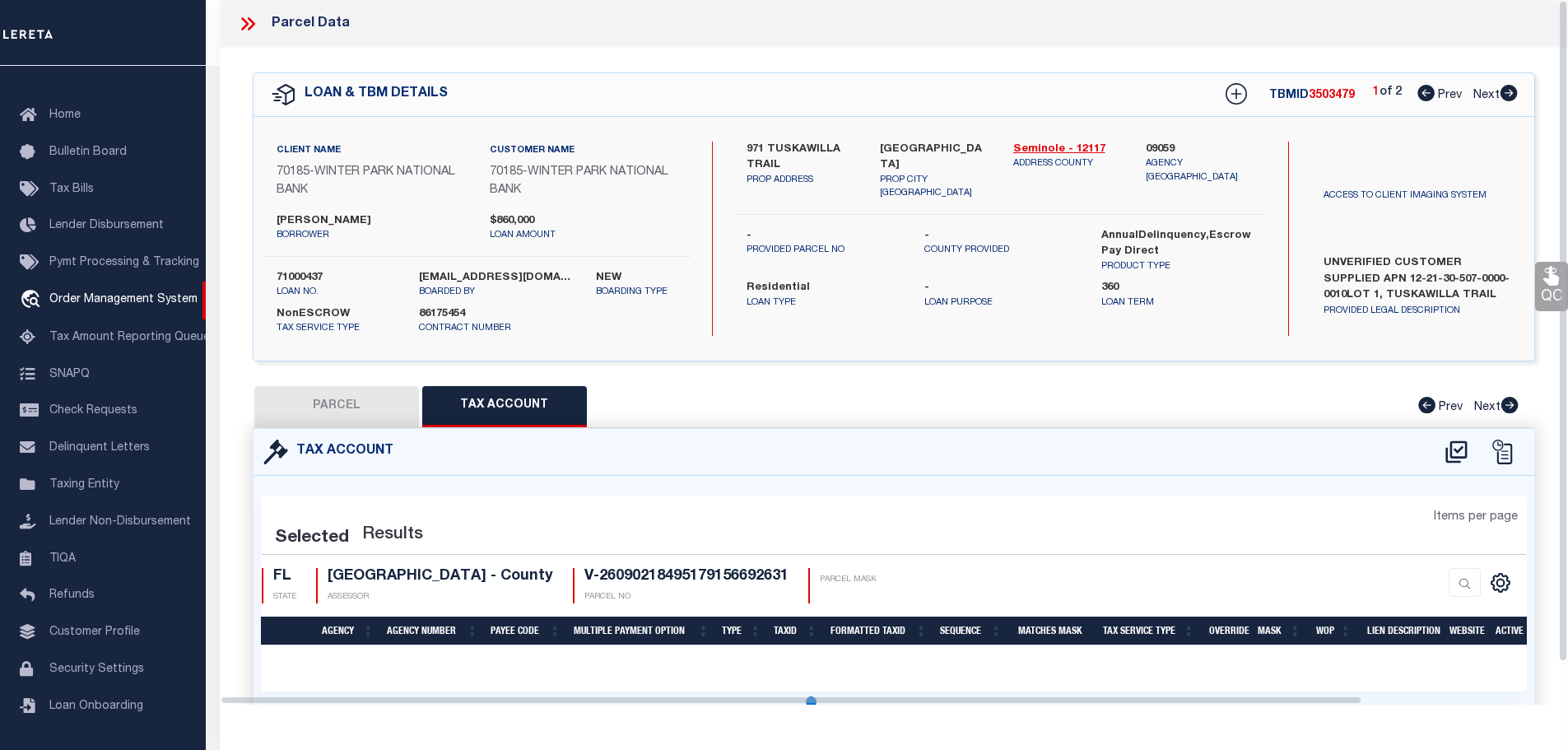
select select "100"
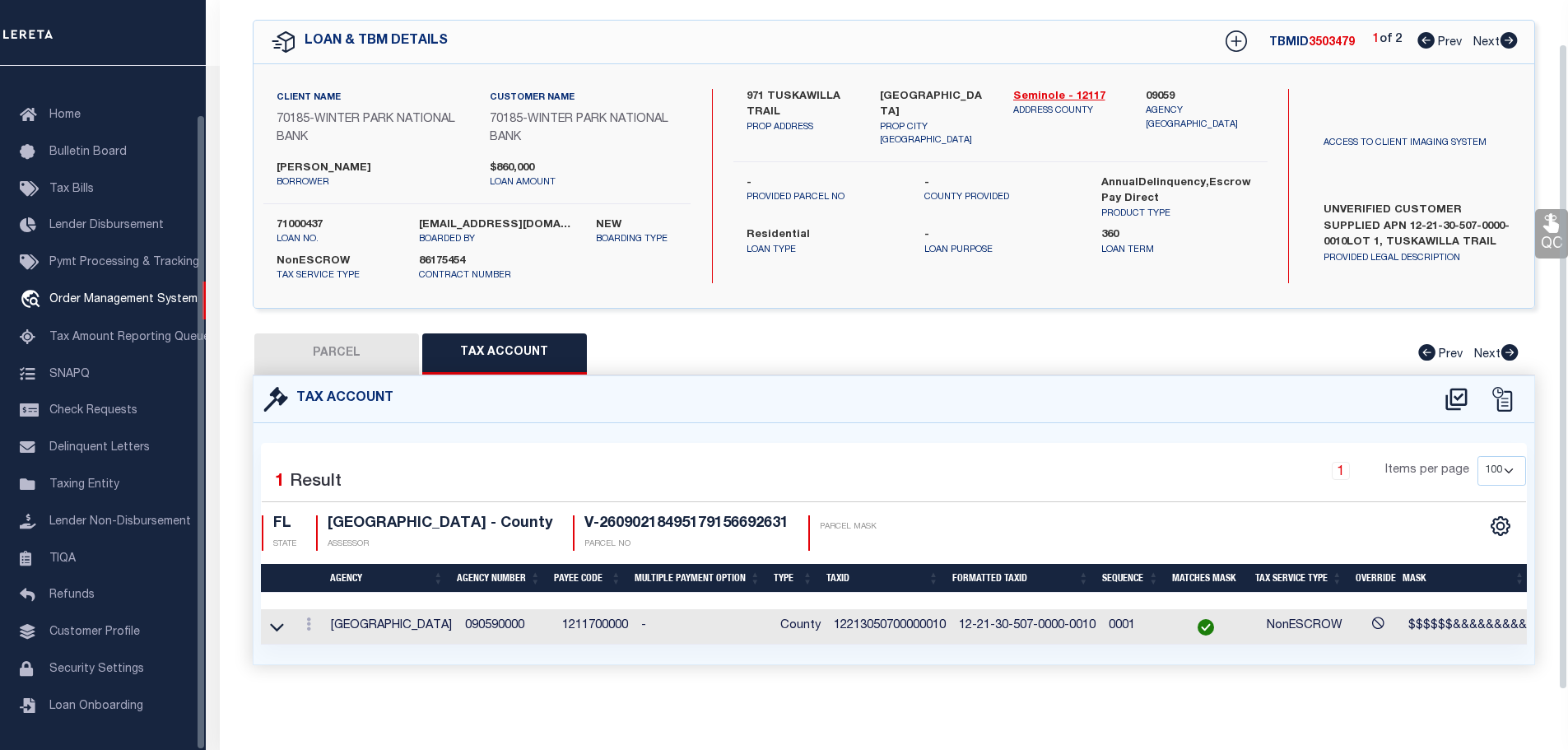
scroll to position [0, 0]
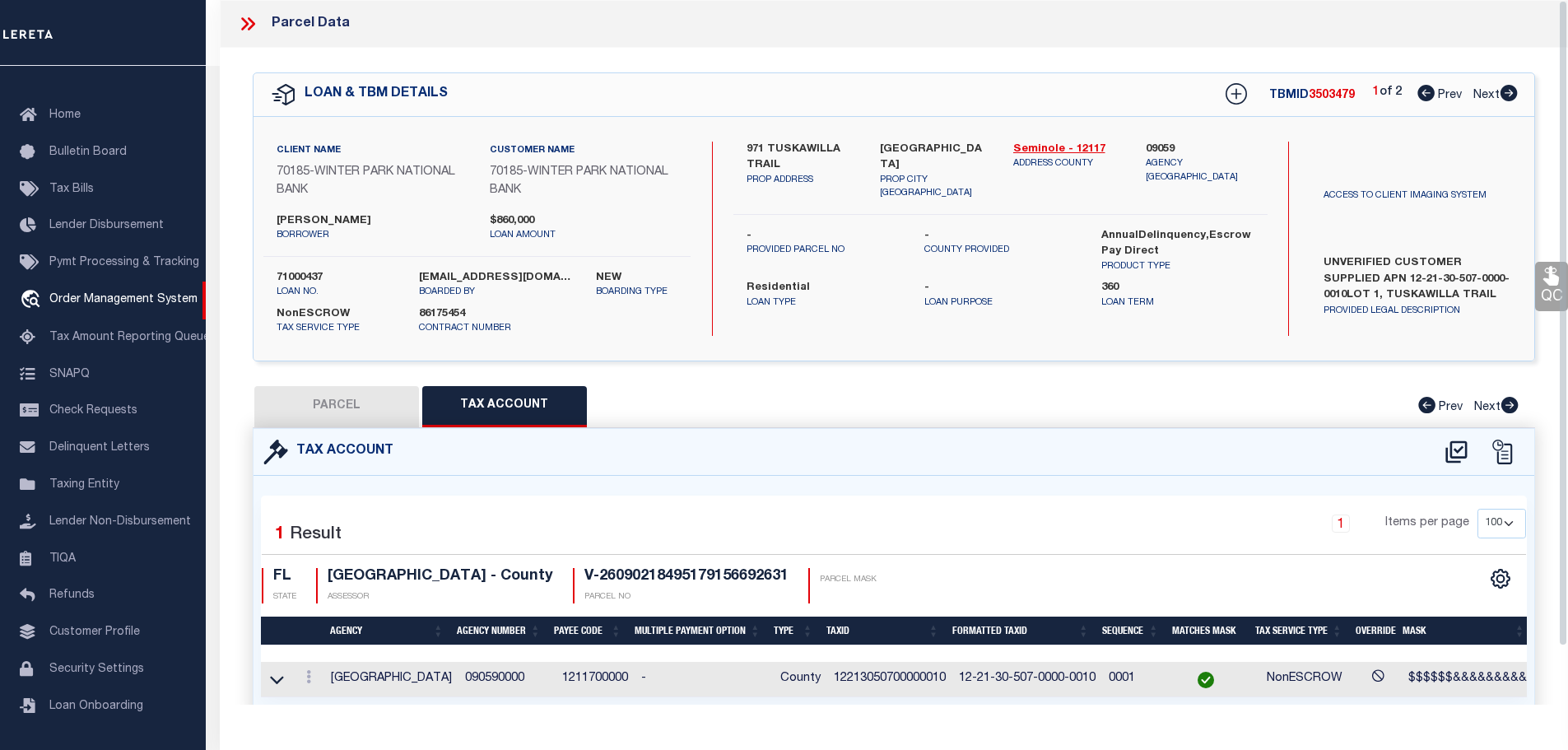
click at [245, 25] on icon at bounding box center [245, 23] width 7 height 13
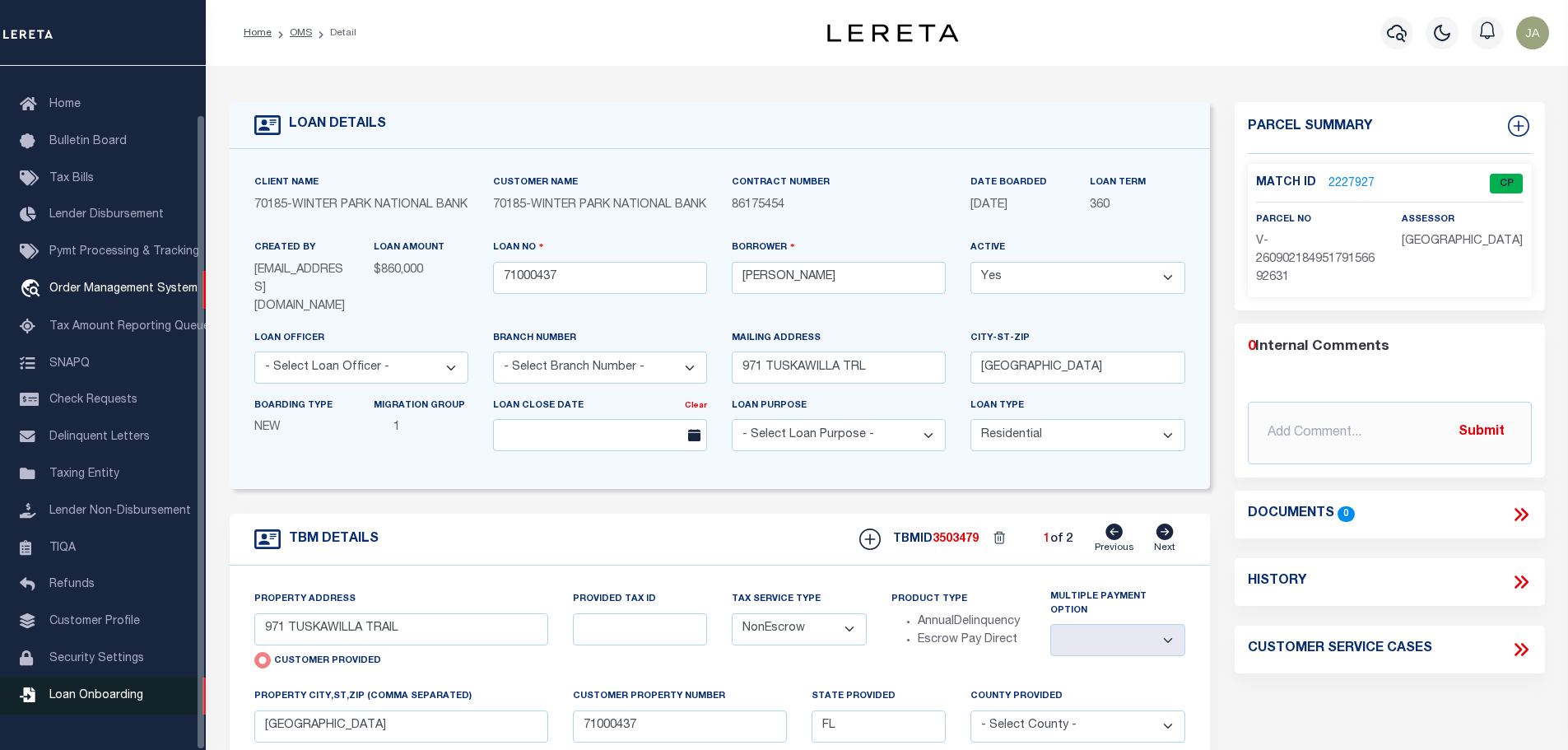
click at [89, 702] on span "Loan Onboarding" at bounding box center [96, 695] width 94 height 12
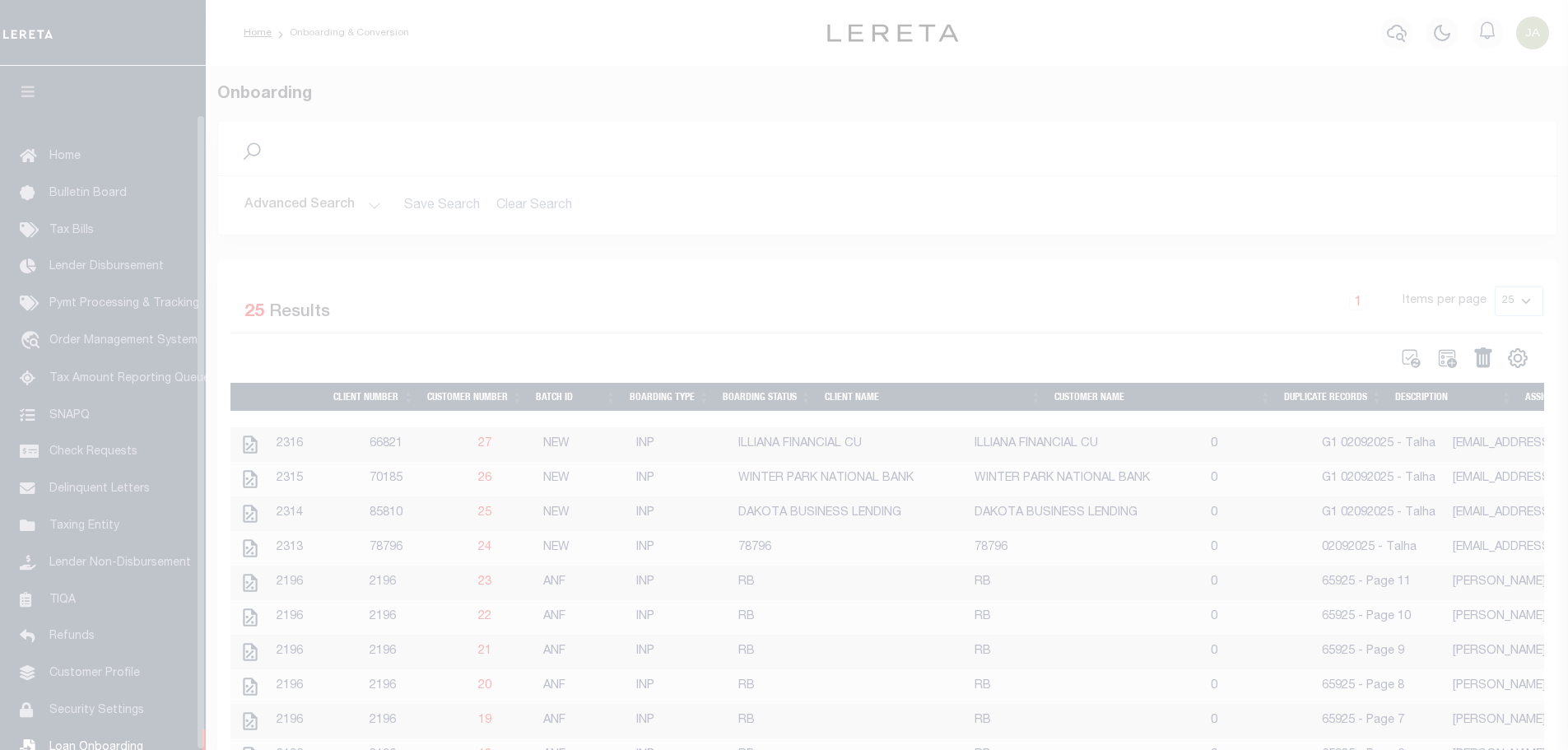
select select "25"
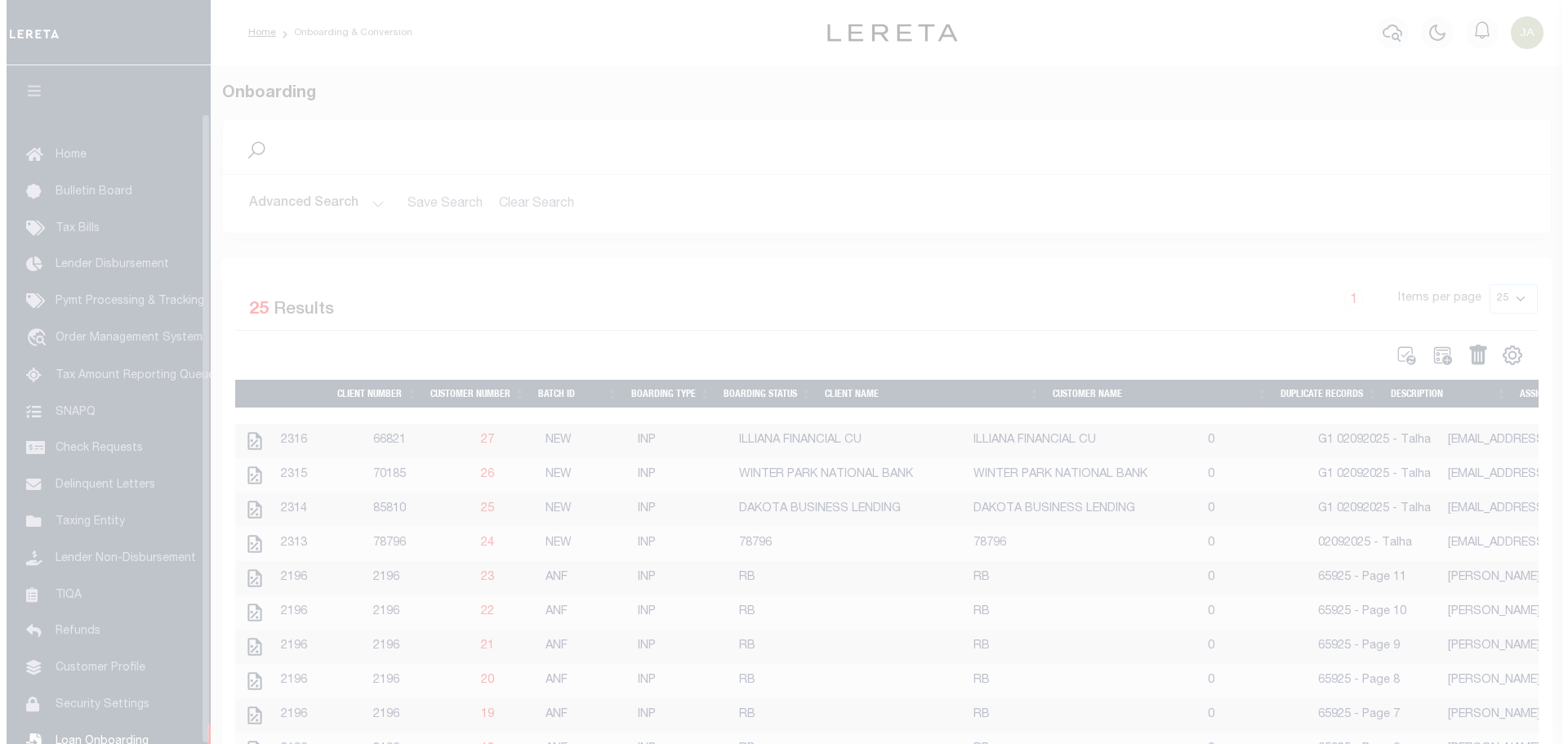
scroll to position [51, 0]
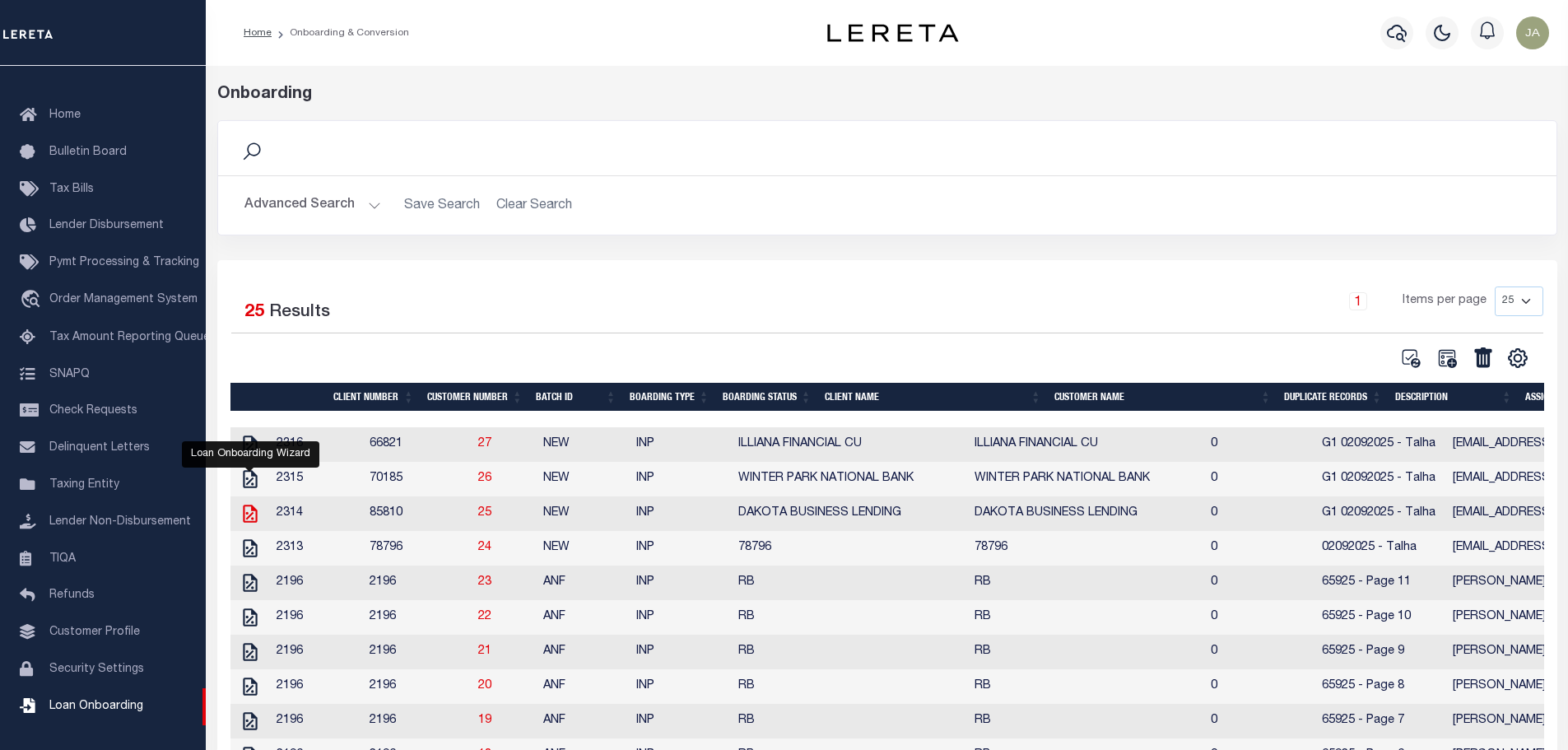
click at [248, 522] on icon "" at bounding box center [250, 513] width 14 height 18
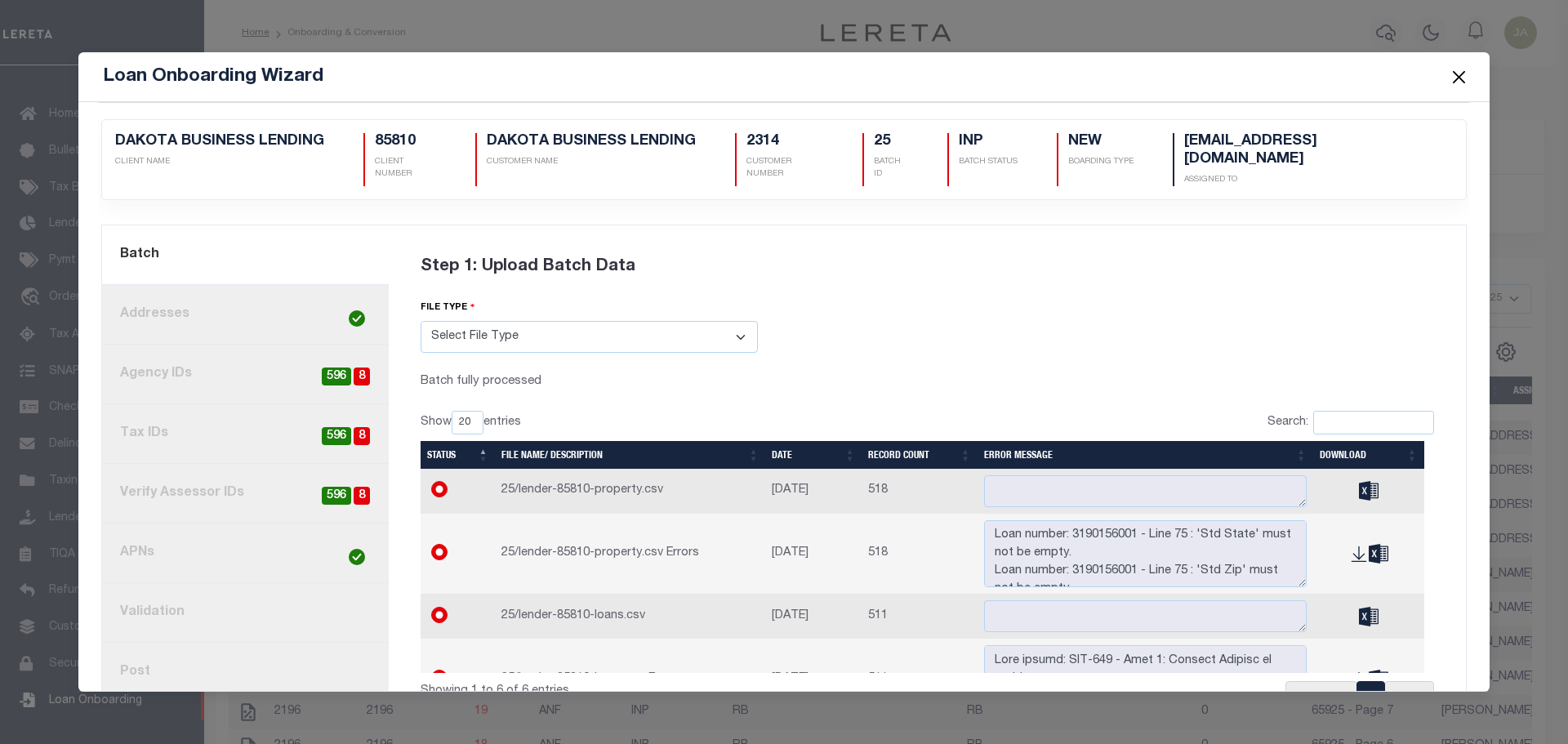
click at [278, 235] on link "current step: 1. Batch" at bounding box center [245, 255] width 286 height 59
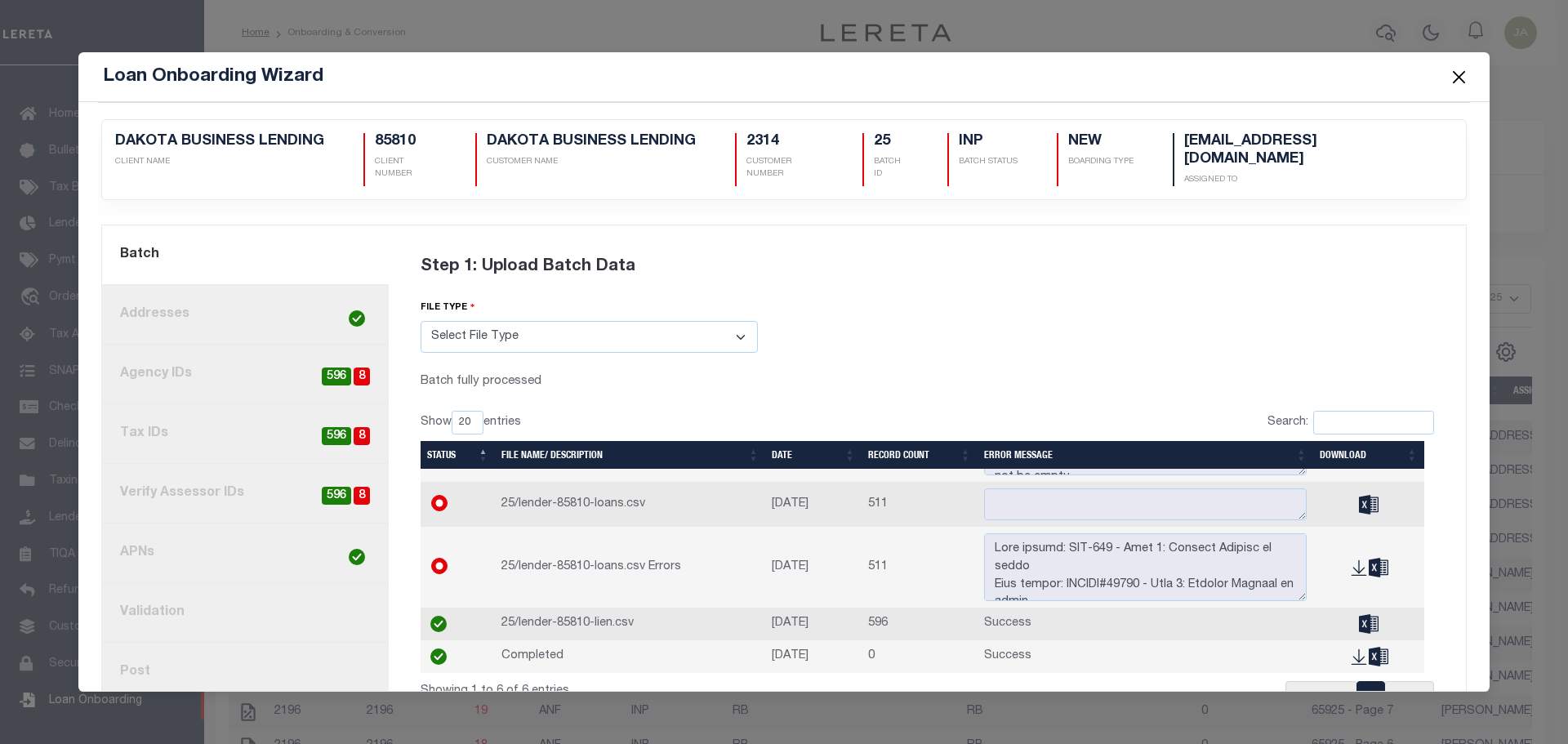
scroll to position [0, 0]
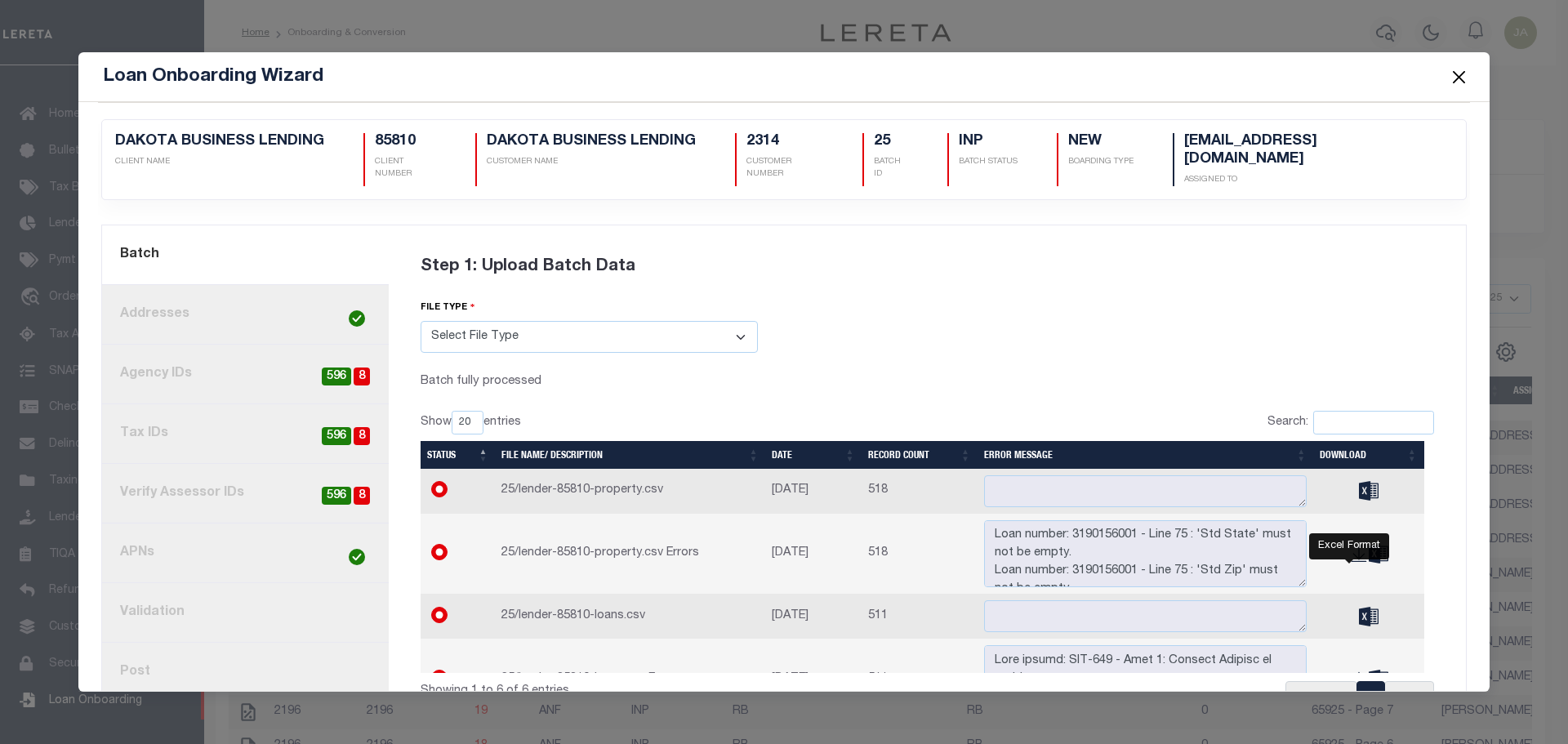
click at [1359, 615] on icon at bounding box center [1368, 616] width 20 height 20
click at [318, 361] on link "3. Agency IDs 8 596" at bounding box center [245, 374] width 286 height 59
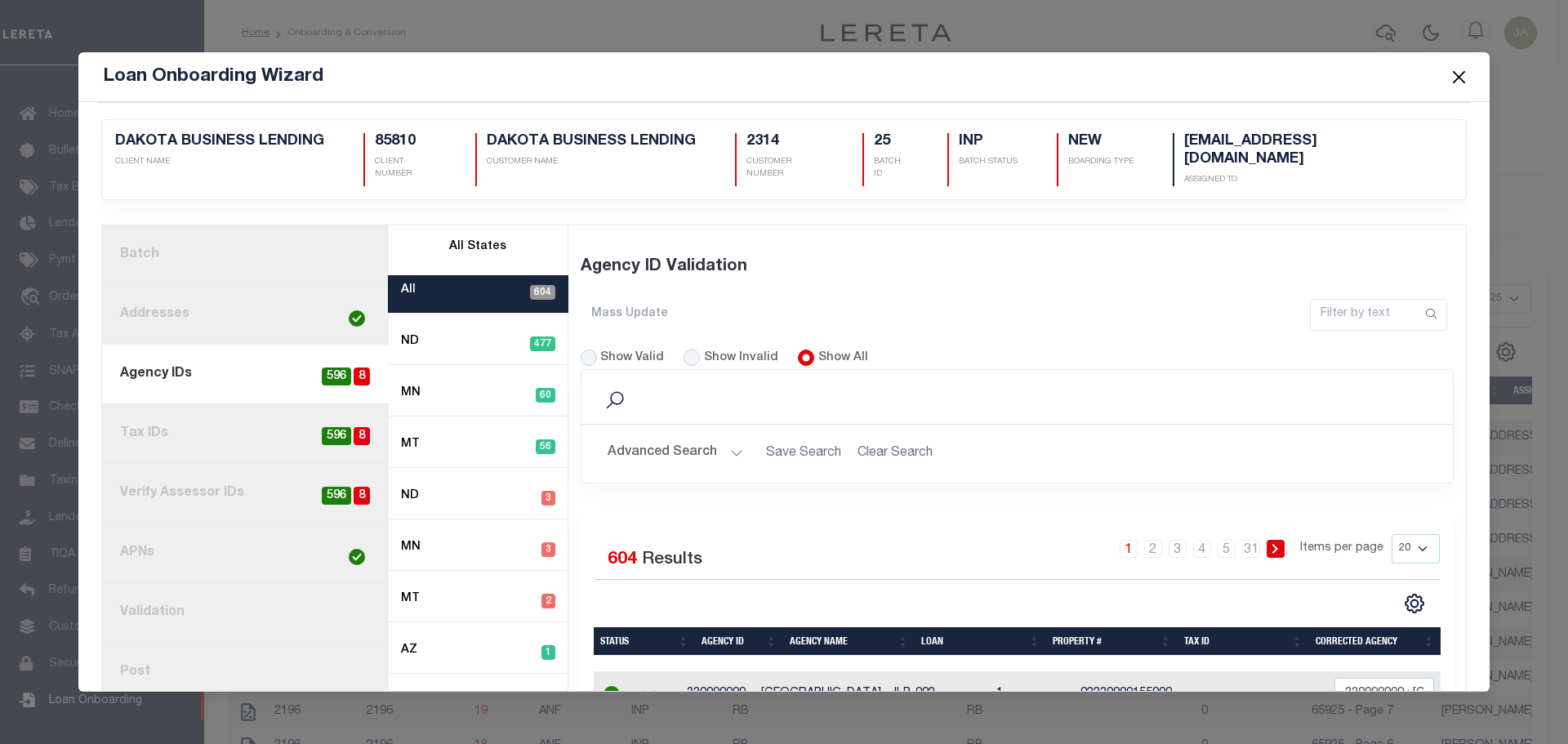
drag, startPoint x: 694, startPoint y: 351, endPoint x: 686, endPoint y: 356, distance: 9.4
click at [694, 350] on div "Show Invalid" at bounding box center [731, 358] width 95 height 18
click at [686, 356] on input "Show Invalid" at bounding box center [692, 357] width 16 height 16
radio input "true"
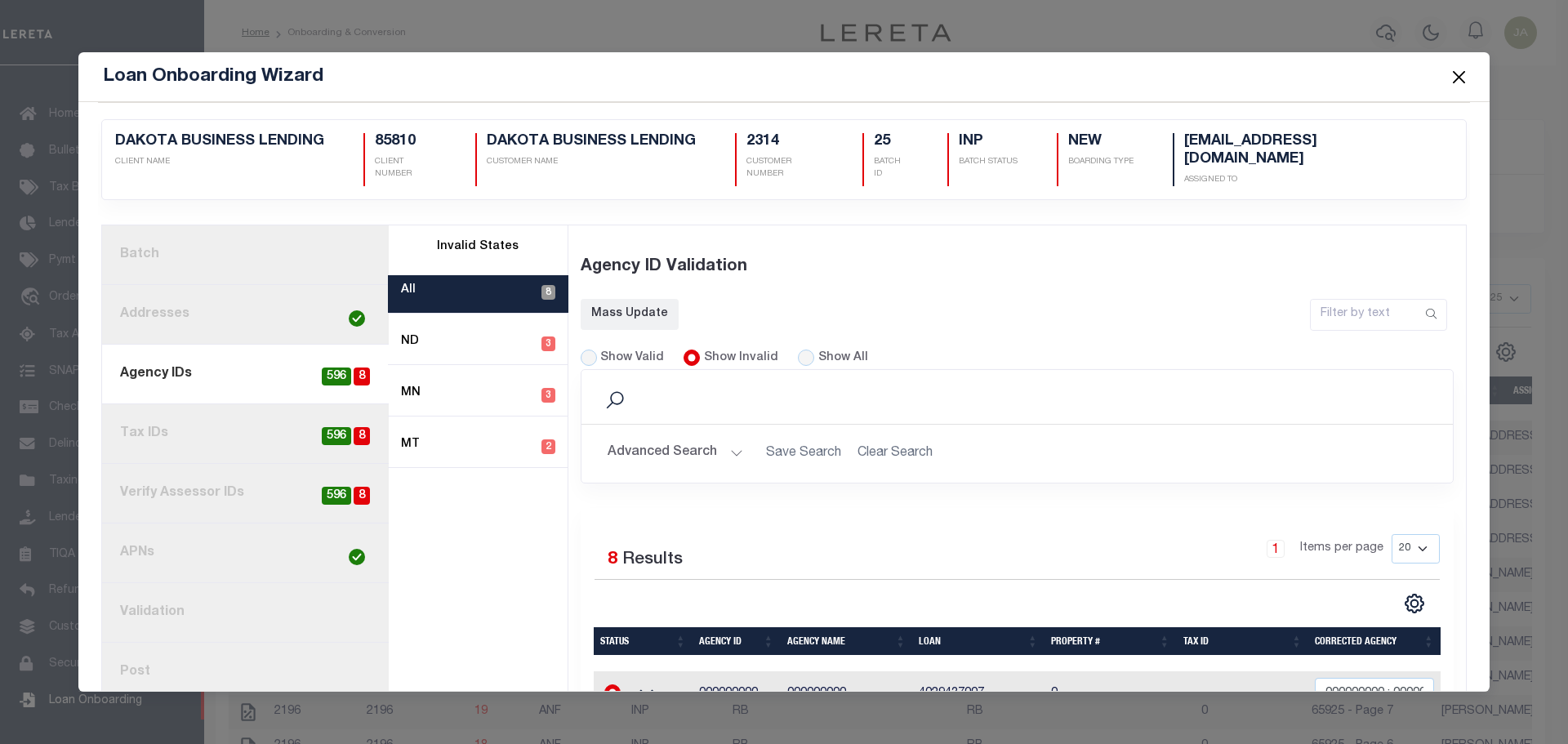
click at [1451, 80] on button "Close" at bounding box center [1459, 77] width 21 height 21
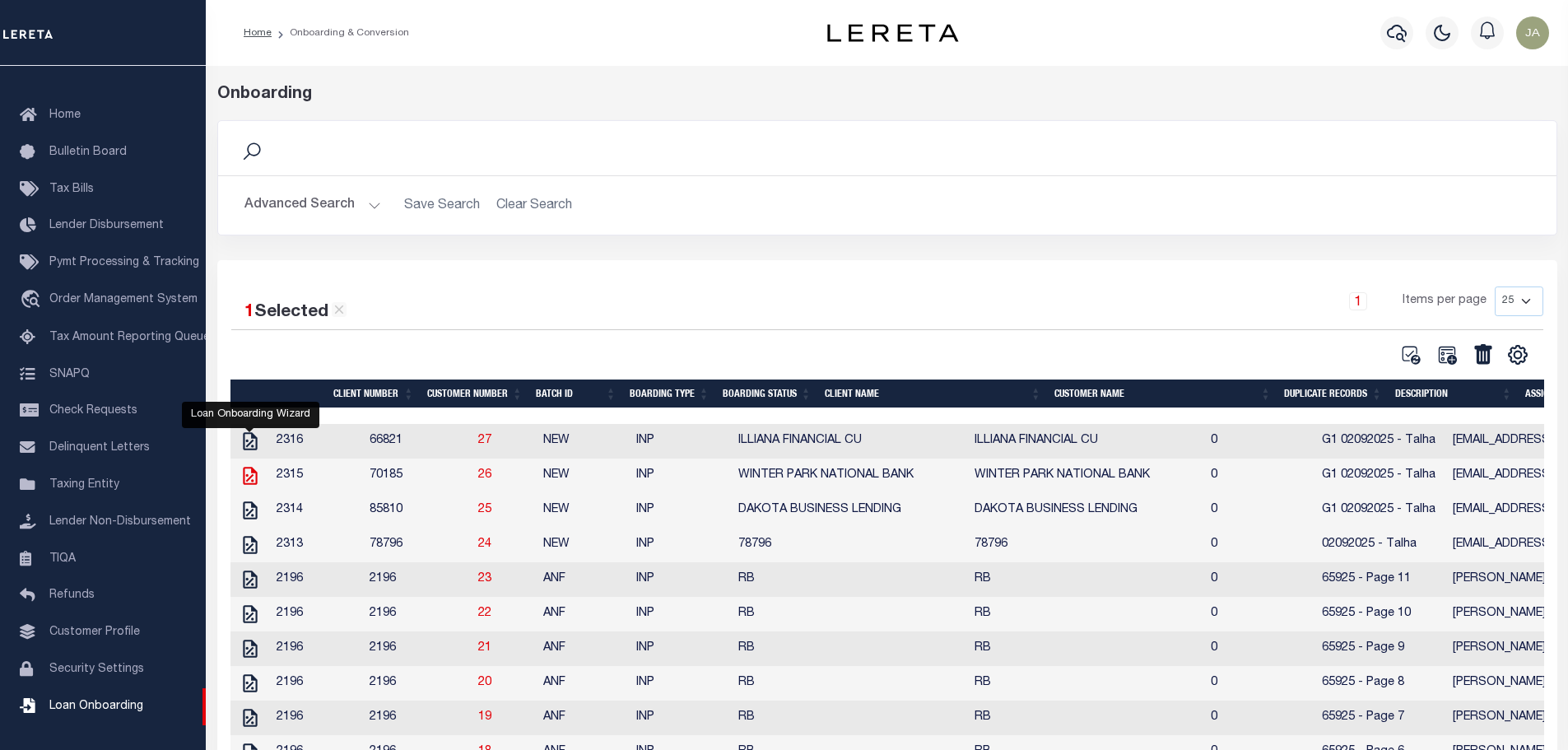
click at [240, 480] on icon "" at bounding box center [250, 476] width 21 height 21
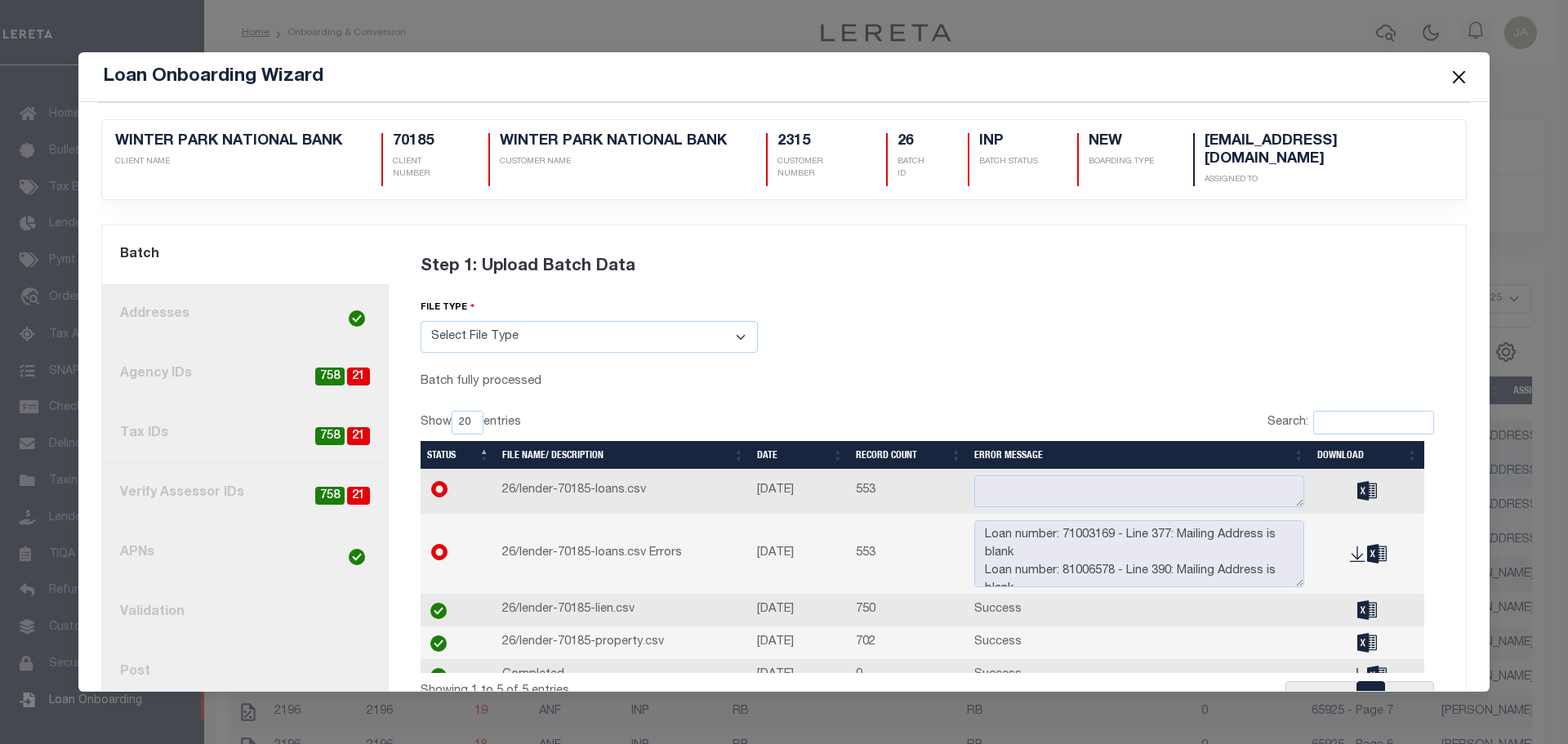
click at [318, 367] on span "758" at bounding box center [329, 376] width 29 height 19
radio input "true"
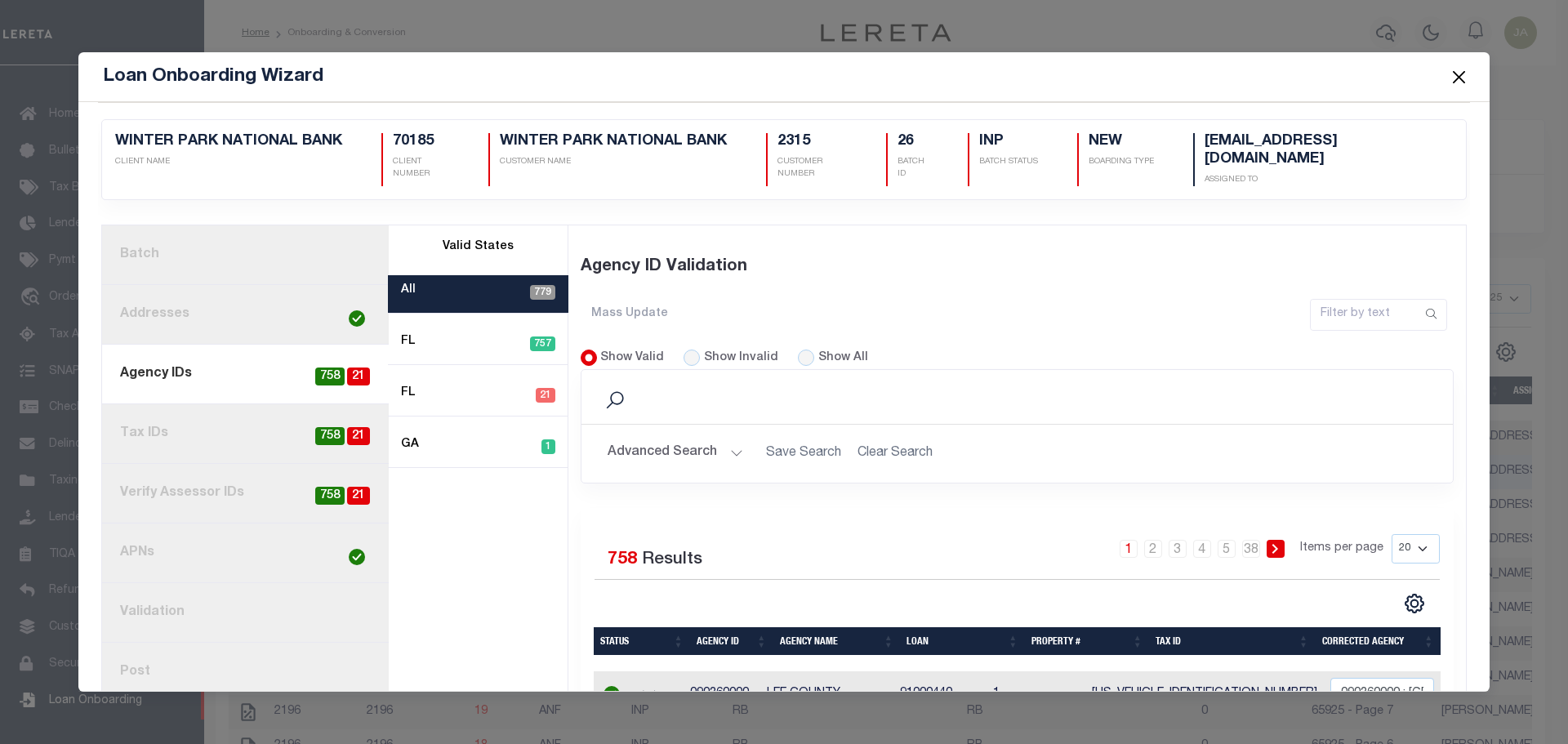
click at [315, 255] on link "1. Batch" at bounding box center [245, 255] width 286 height 59
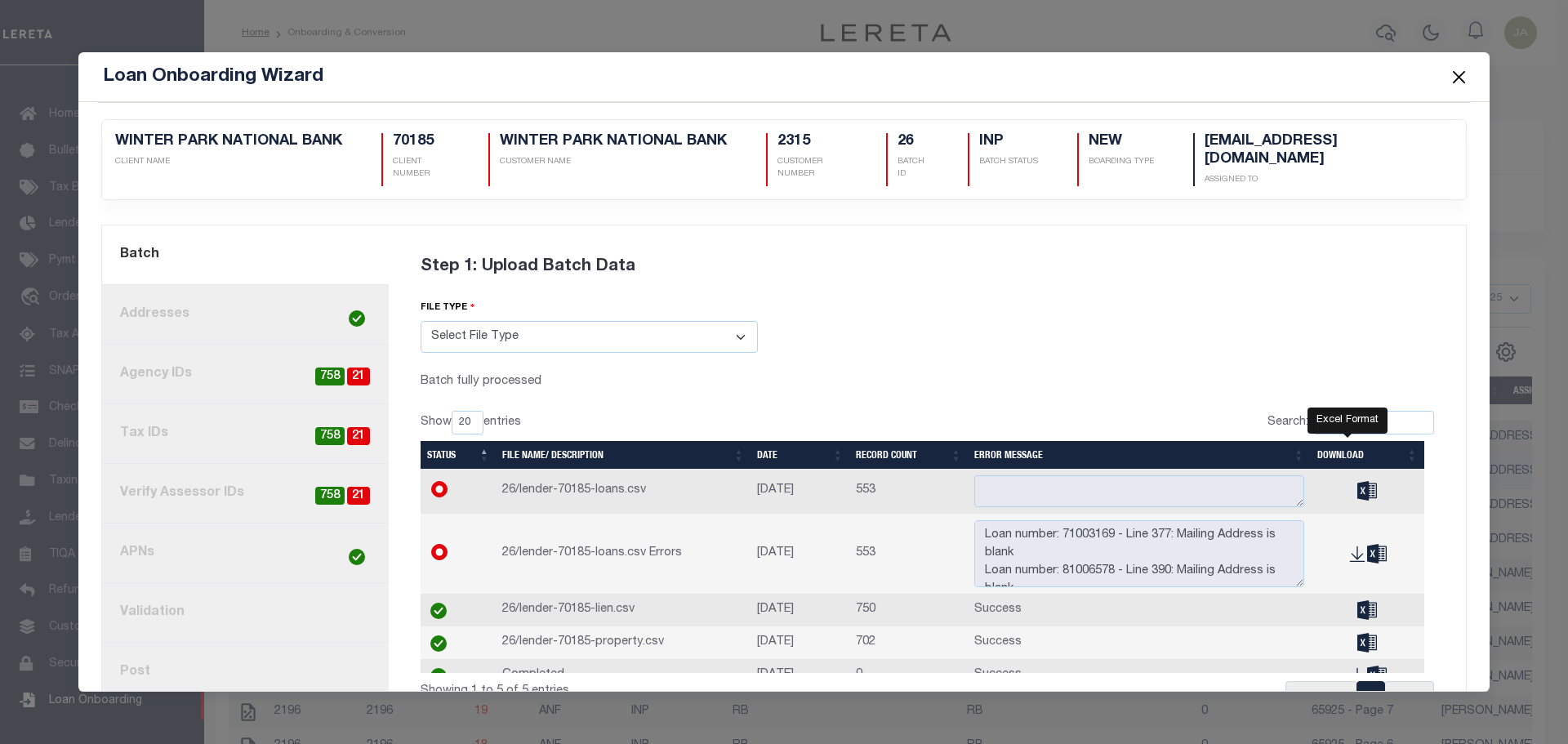
click at [1357, 489] on icon "" at bounding box center [1367, 489] width 20 height 19
click at [1464, 78] on button "Close" at bounding box center [1459, 77] width 21 height 21
